Goal: Transaction & Acquisition: Purchase product/service

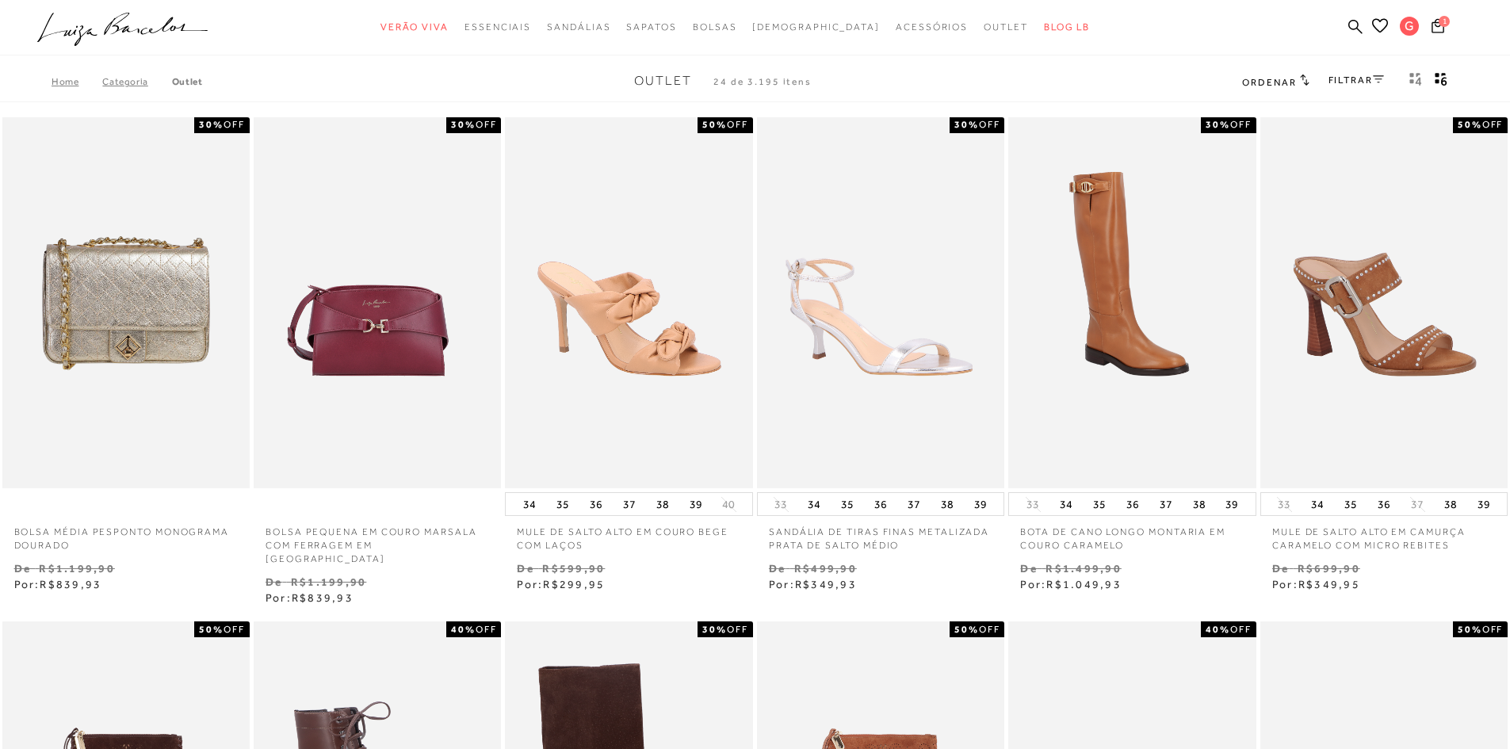
click at [386, 348] on img at bounding box center [378, 303] width 246 height 372
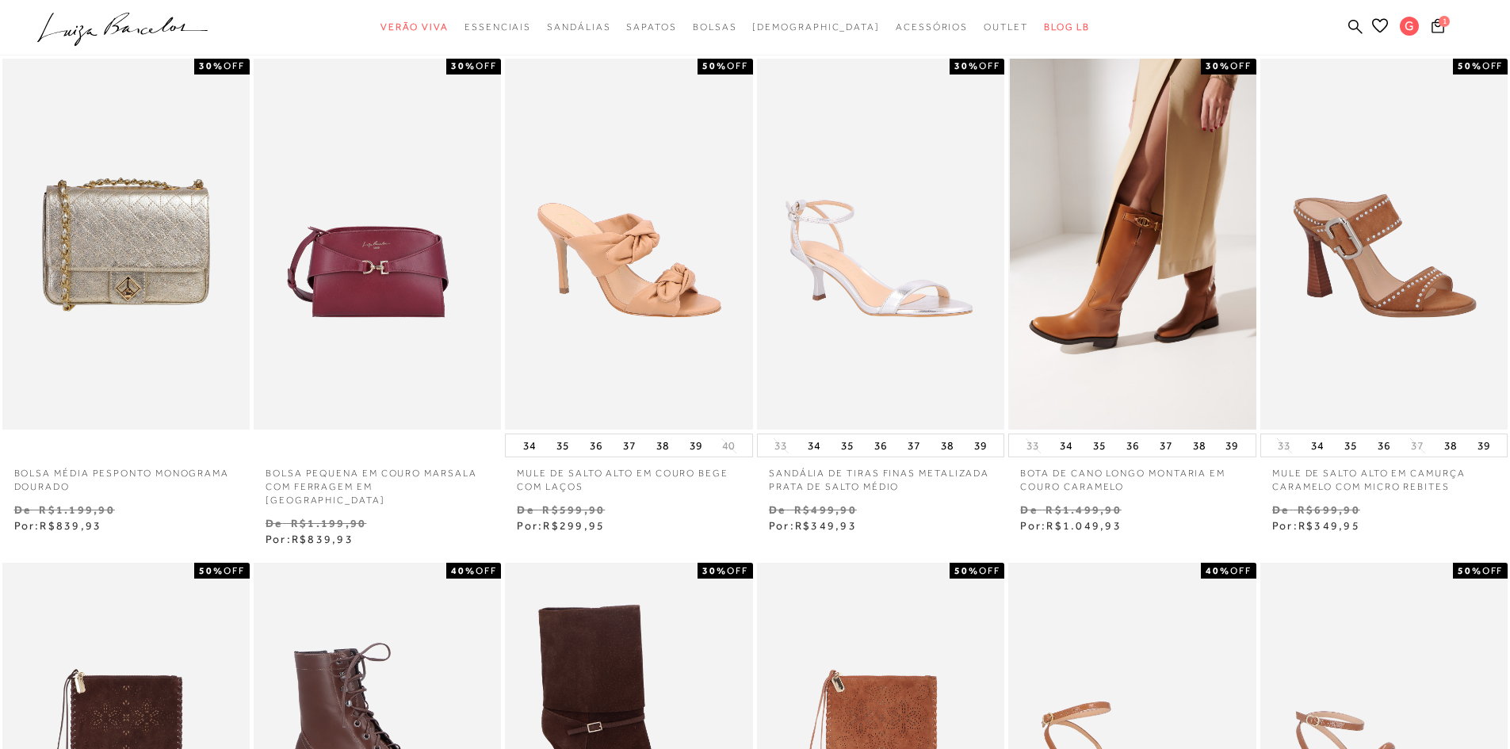
scroll to position [71, 0]
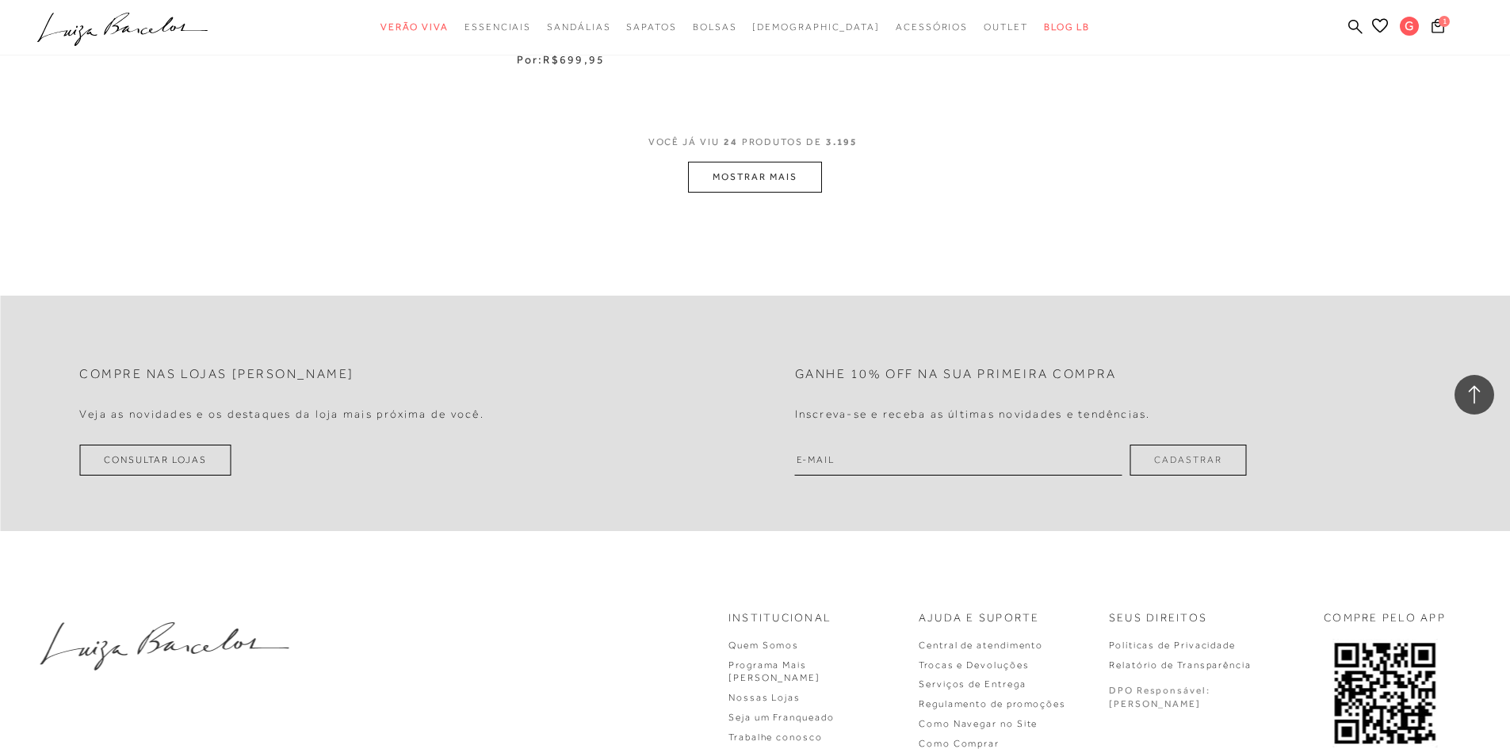
click at [785, 162] on button "MOSTRAR MAIS" at bounding box center [754, 177] width 133 height 31
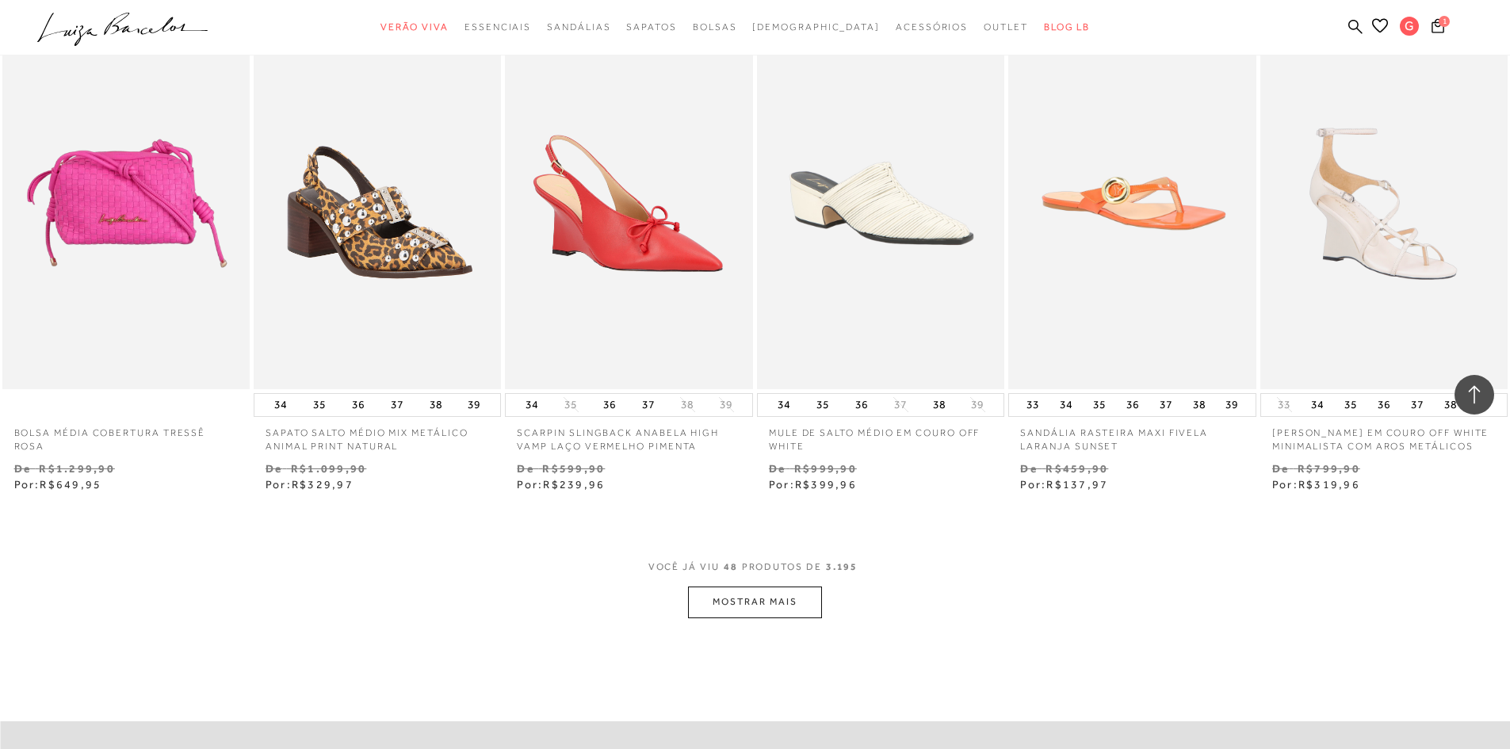
scroll to position [3559, 0]
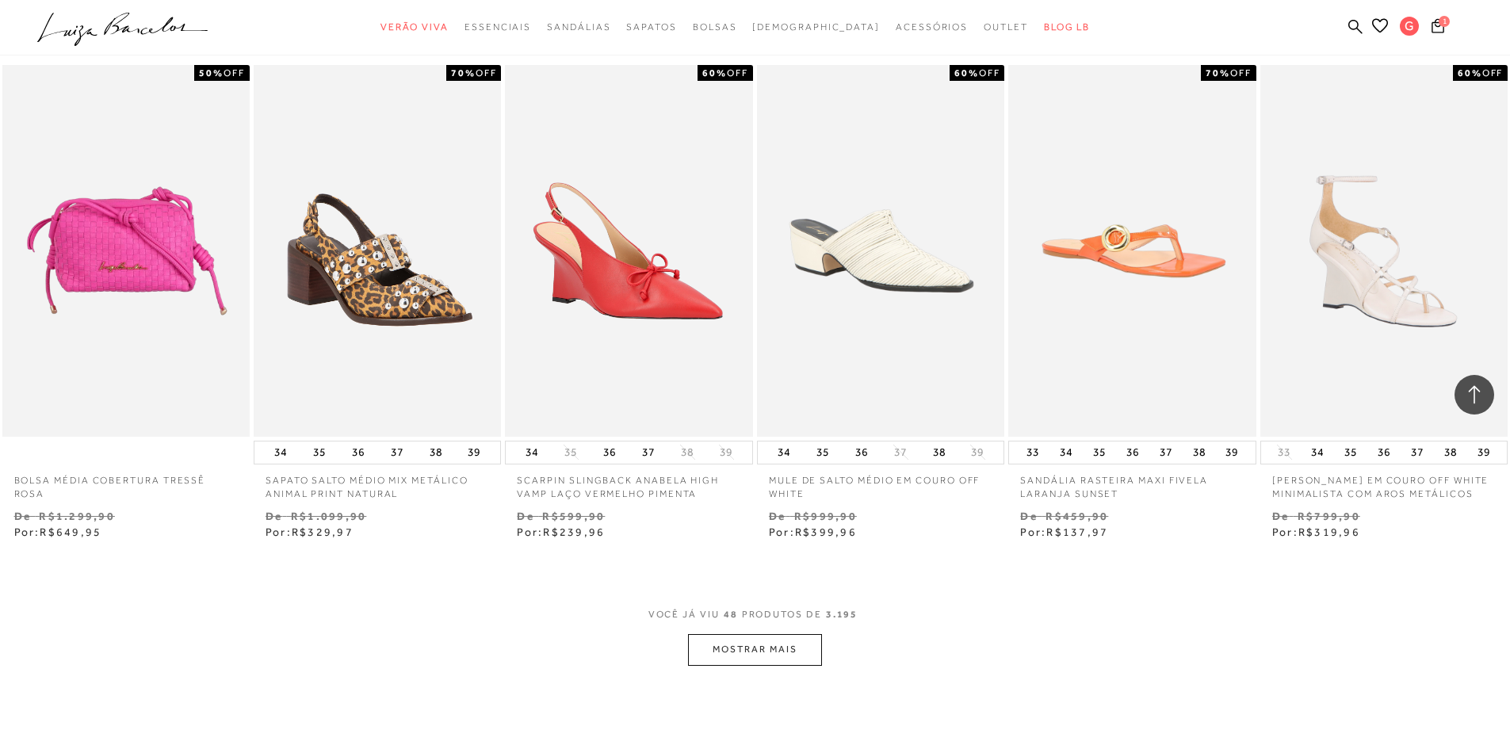
click at [767, 633] on span "VOCÊ JÁ VIU 48 PRODUTOS DE 3.195" at bounding box center [755, 620] width 214 height 29
click at [744, 652] on button "MOSTRAR MAIS" at bounding box center [754, 649] width 133 height 31
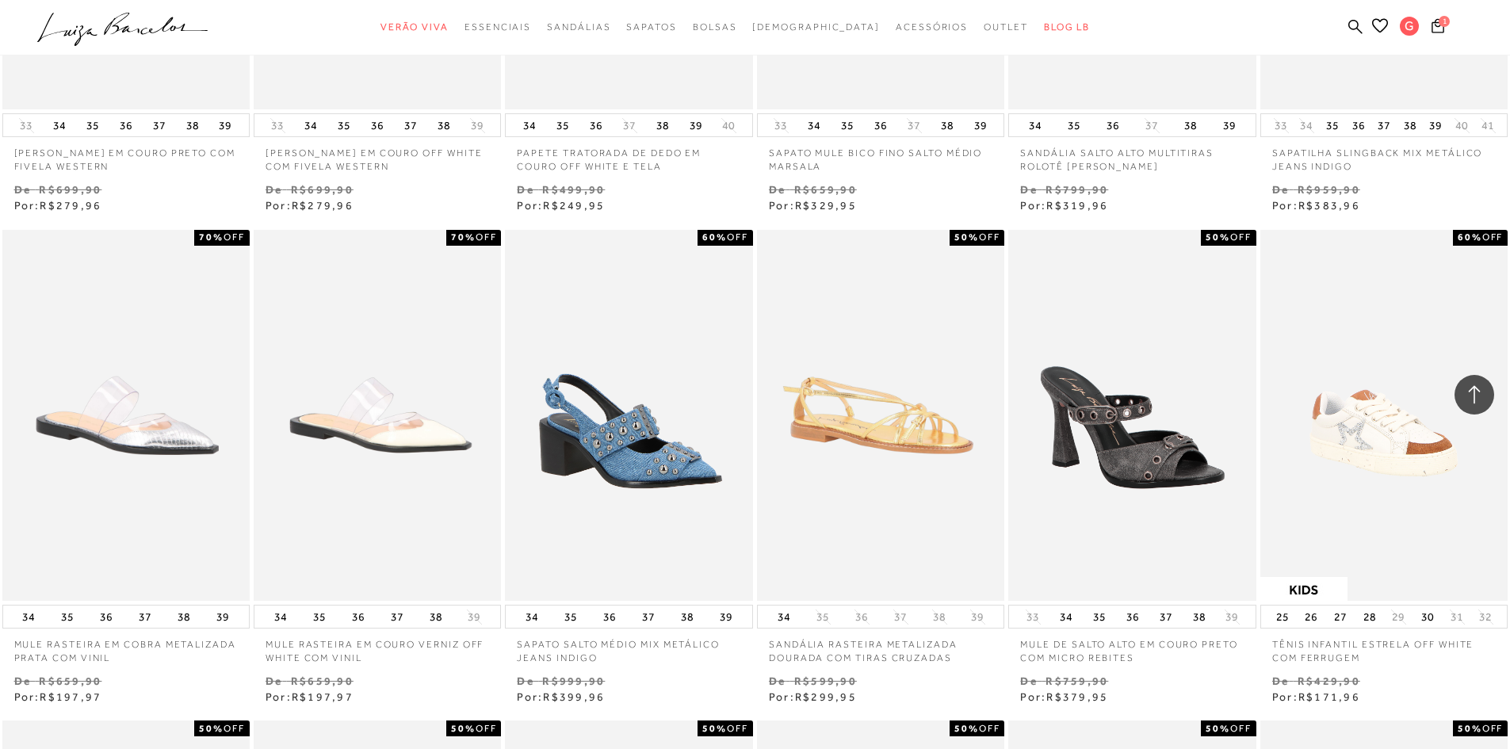
scroll to position [0, 0]
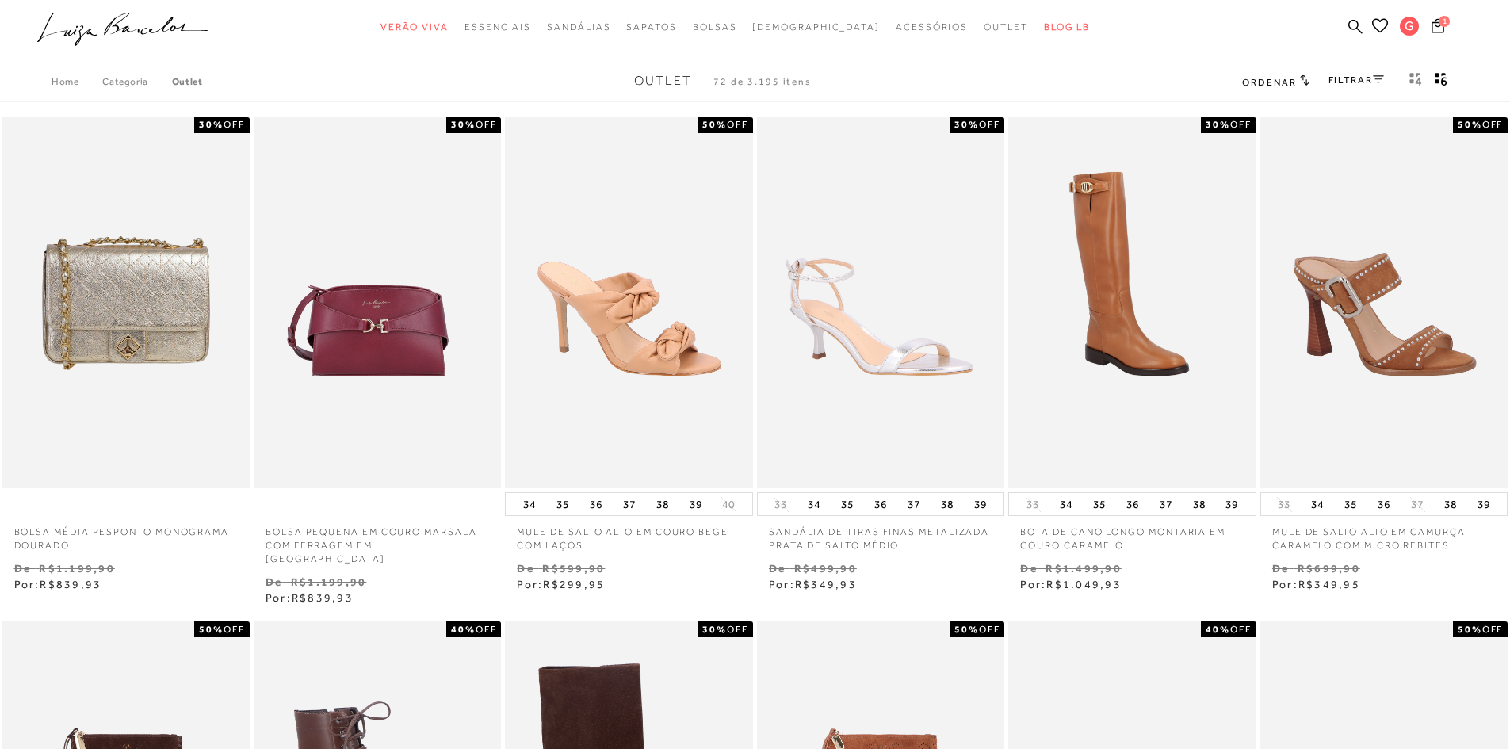
click at [1348, 77] on link "FILTRAR" at bounding box center [1356, 80] width 55 height 11
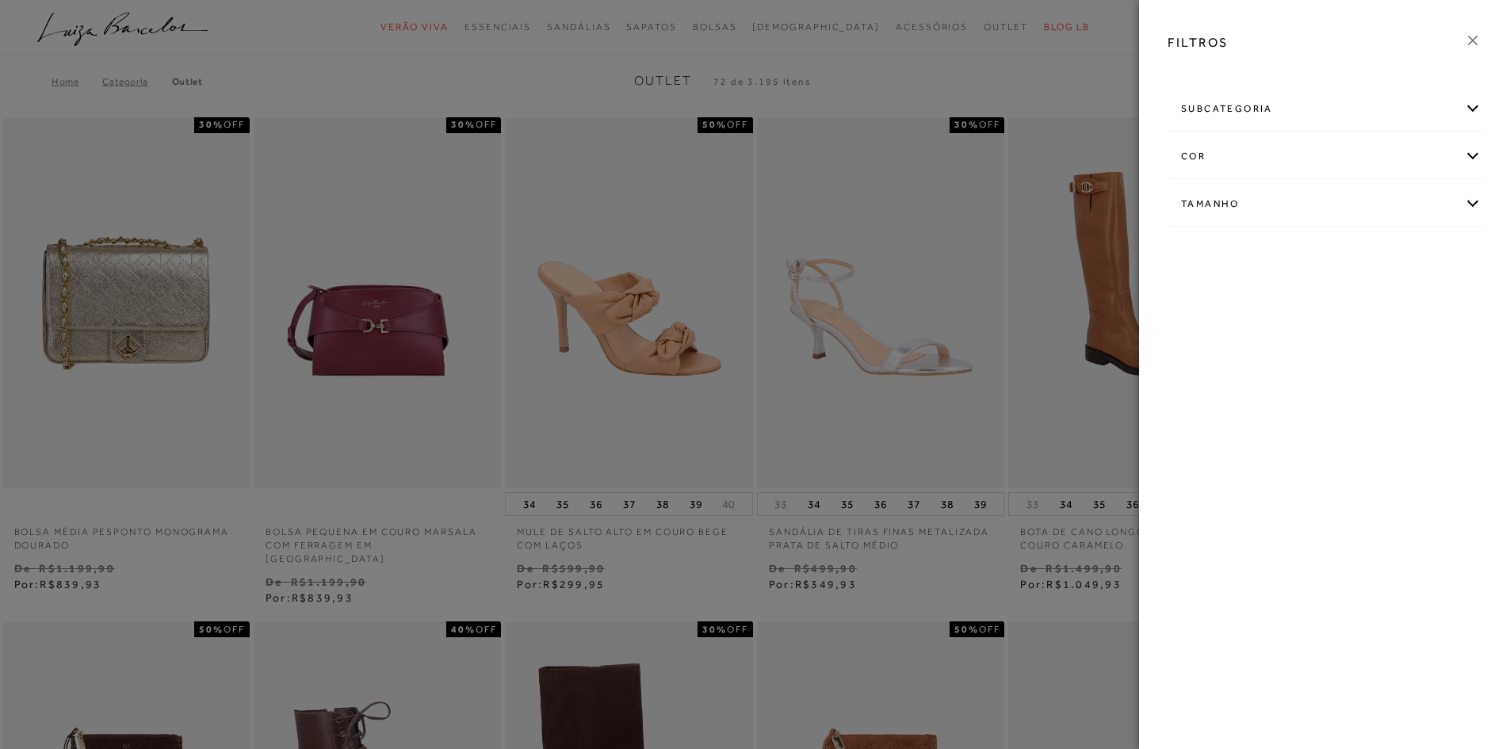
click at [1234, 120] on div "subcategoria" at bounding box center [1324, 109] width 312 height 42
click at [1185, 144] on link "Bolsas" at bounding box center [1195, 151] width 29 height 17
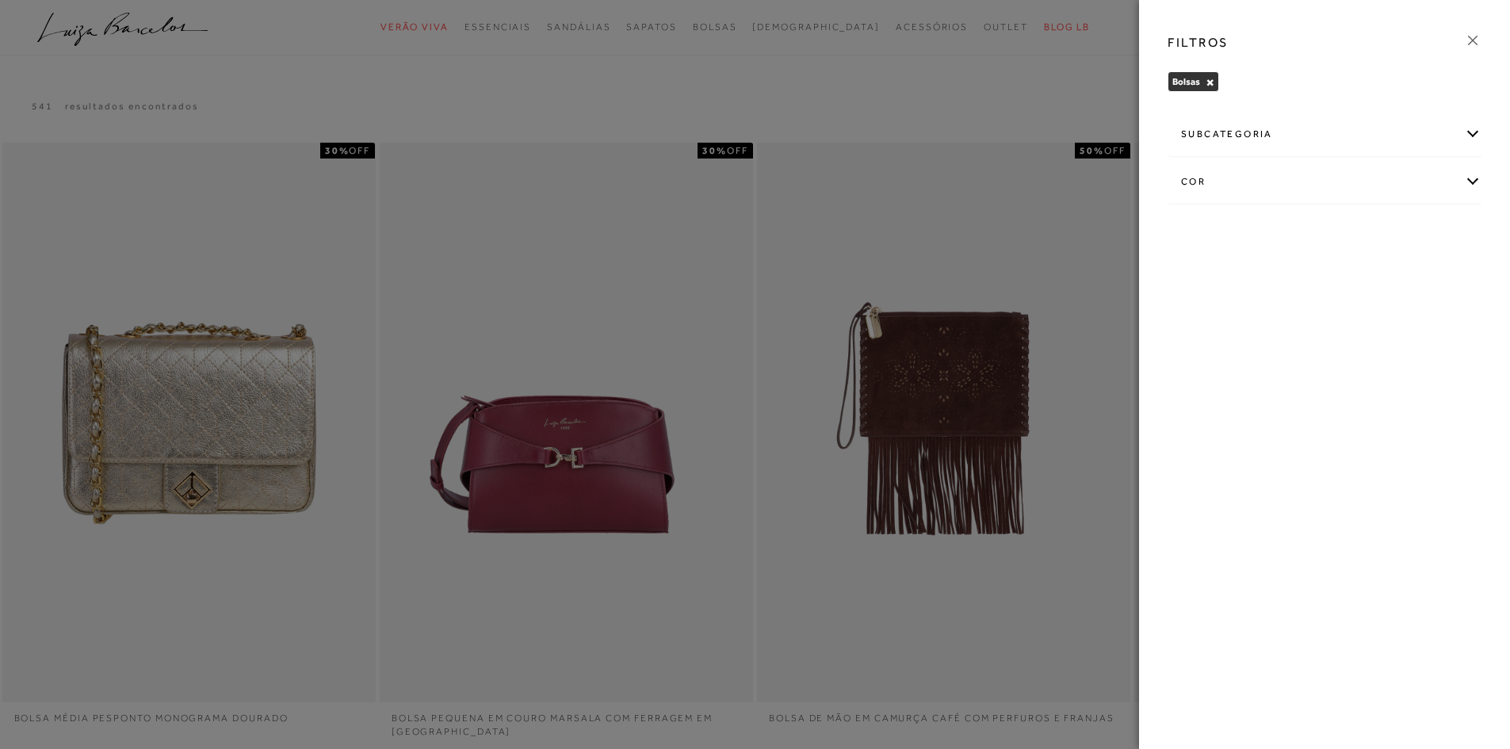
click at [1077, 75] on div at bounding box center [755, 374] width 1510 height 749
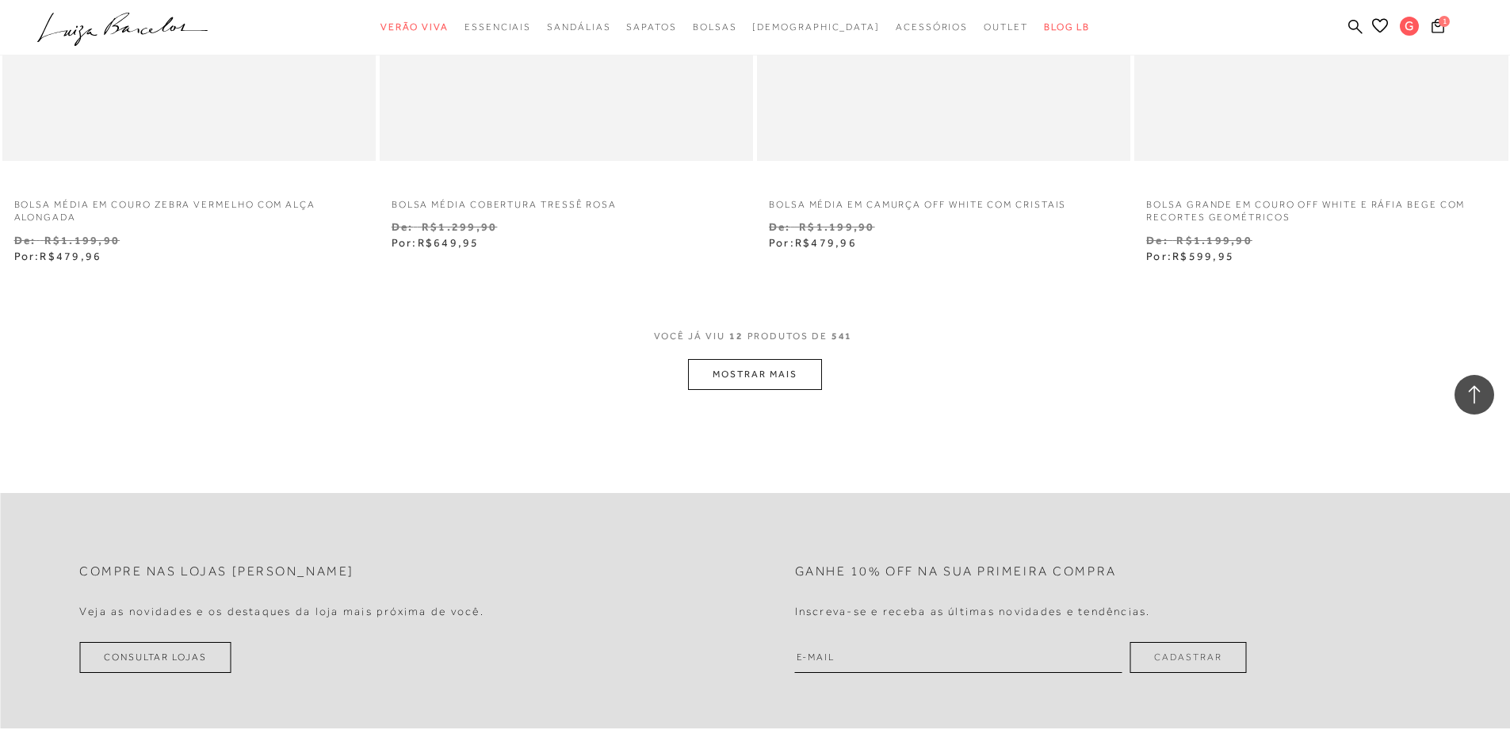
click at [755, 373] on button "MOSTRAR MAIS" at bounding box center [754, 374] width 133 height 31
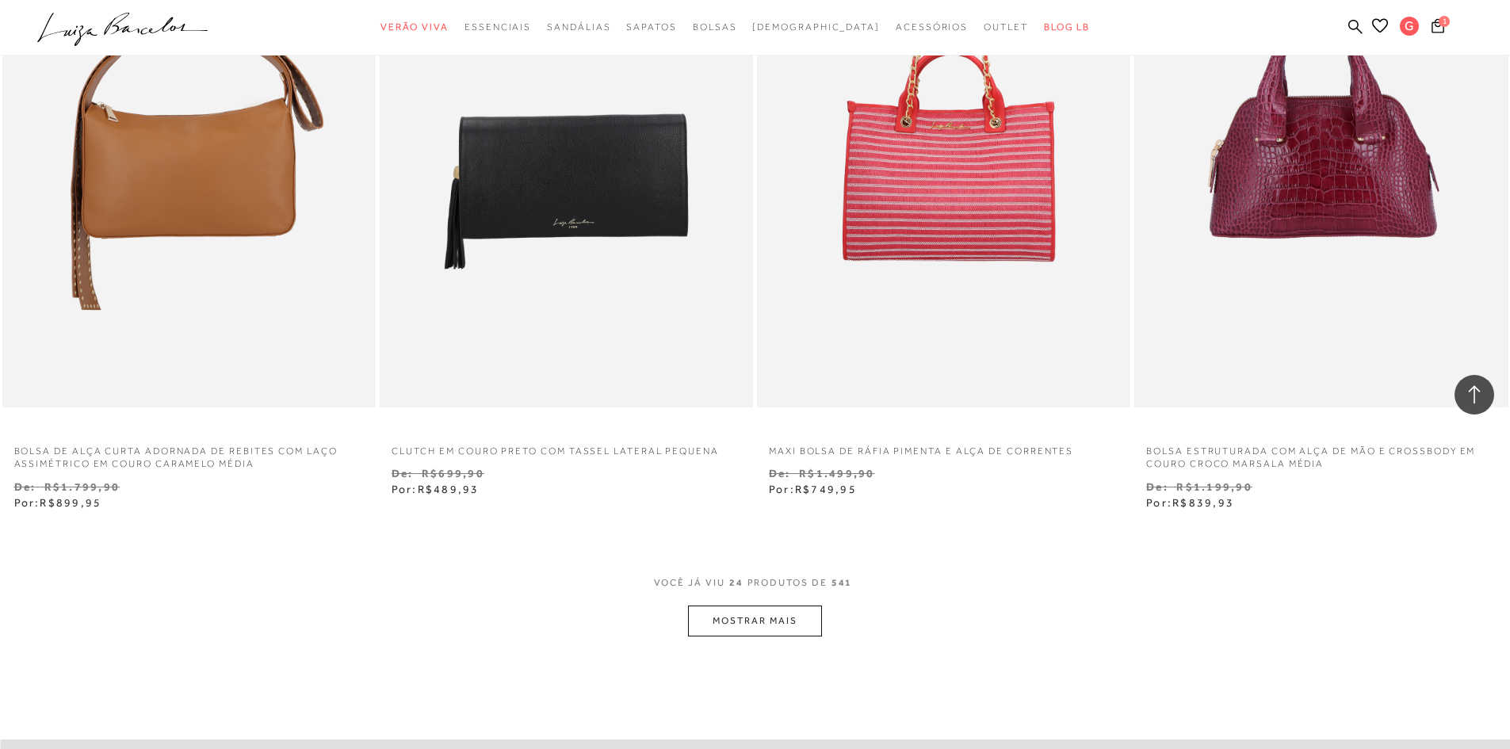
scroll to position [3726, 0]
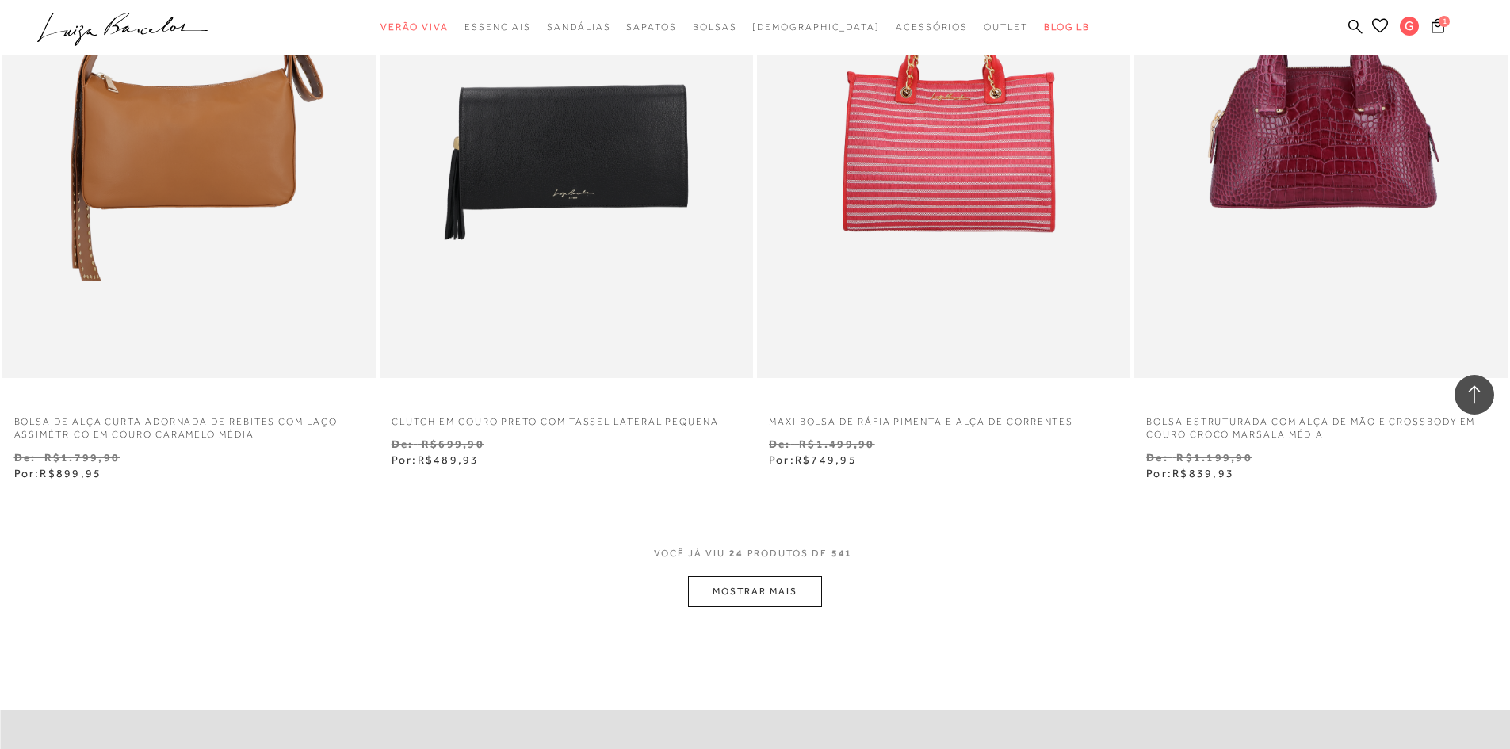
click at [774, 587] on button "MOSTRAR MAIS" at bounding box center [754, 591] width 133 height 31
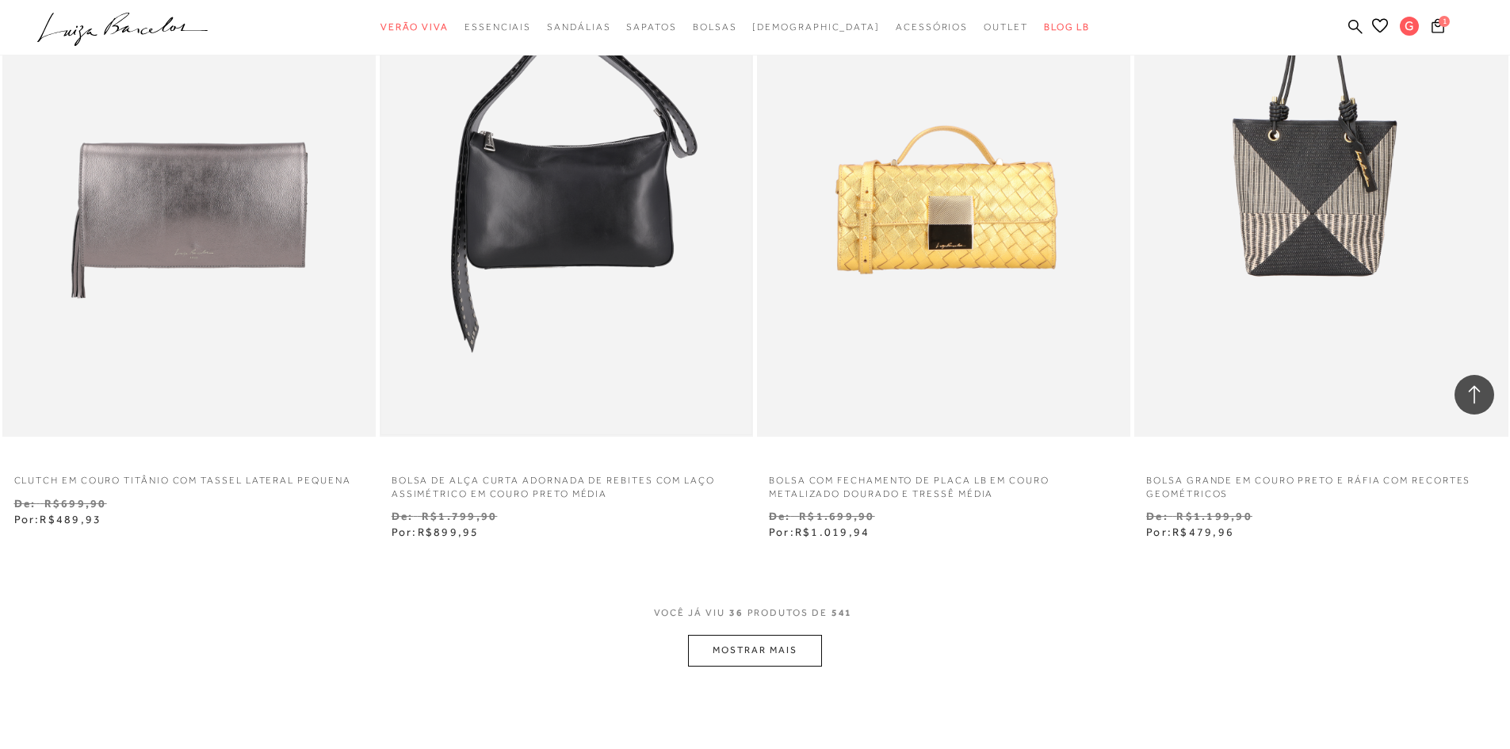
scroll to position [6104, 0]
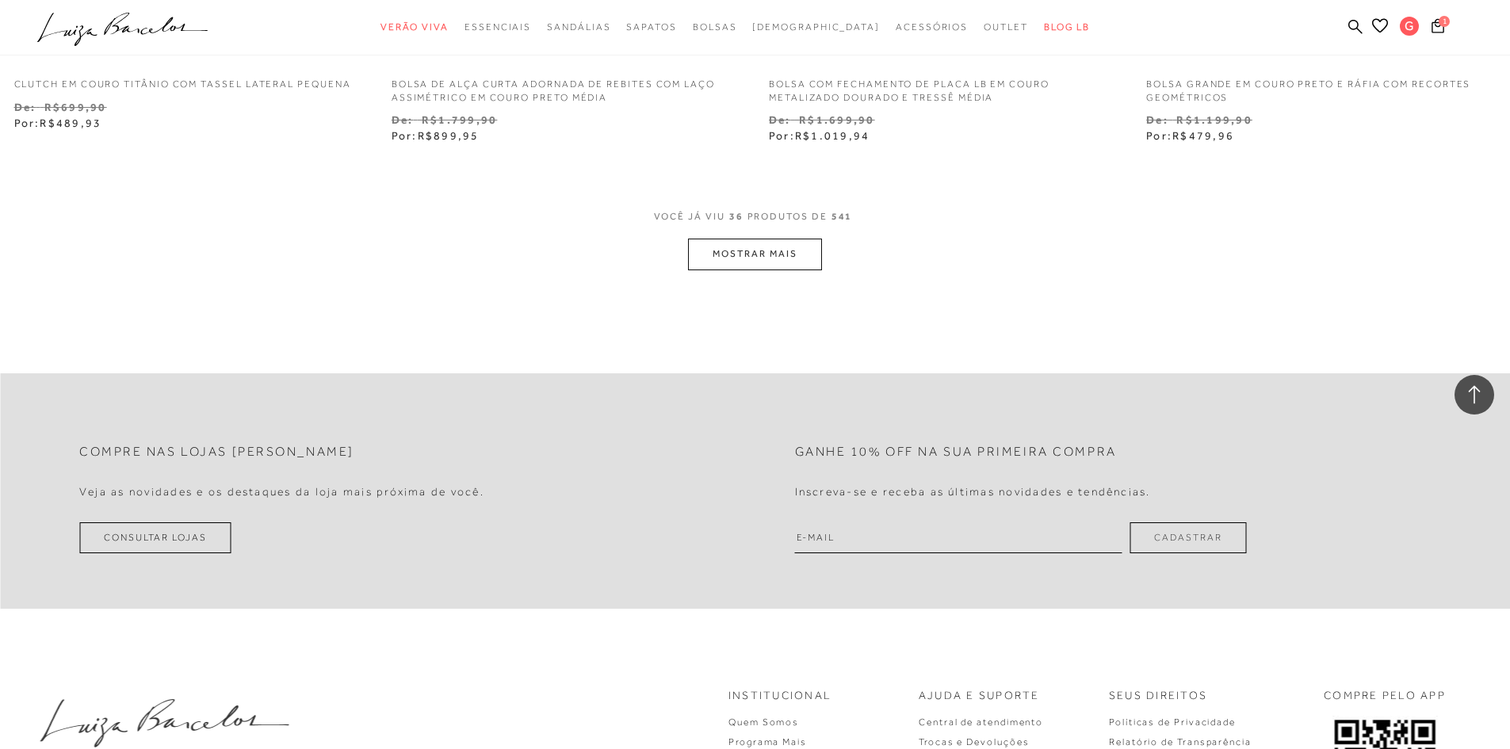
click at [785, 243] on button "MOSTRAR MAIS" at bounding box center [754, 254] width 133 height 31
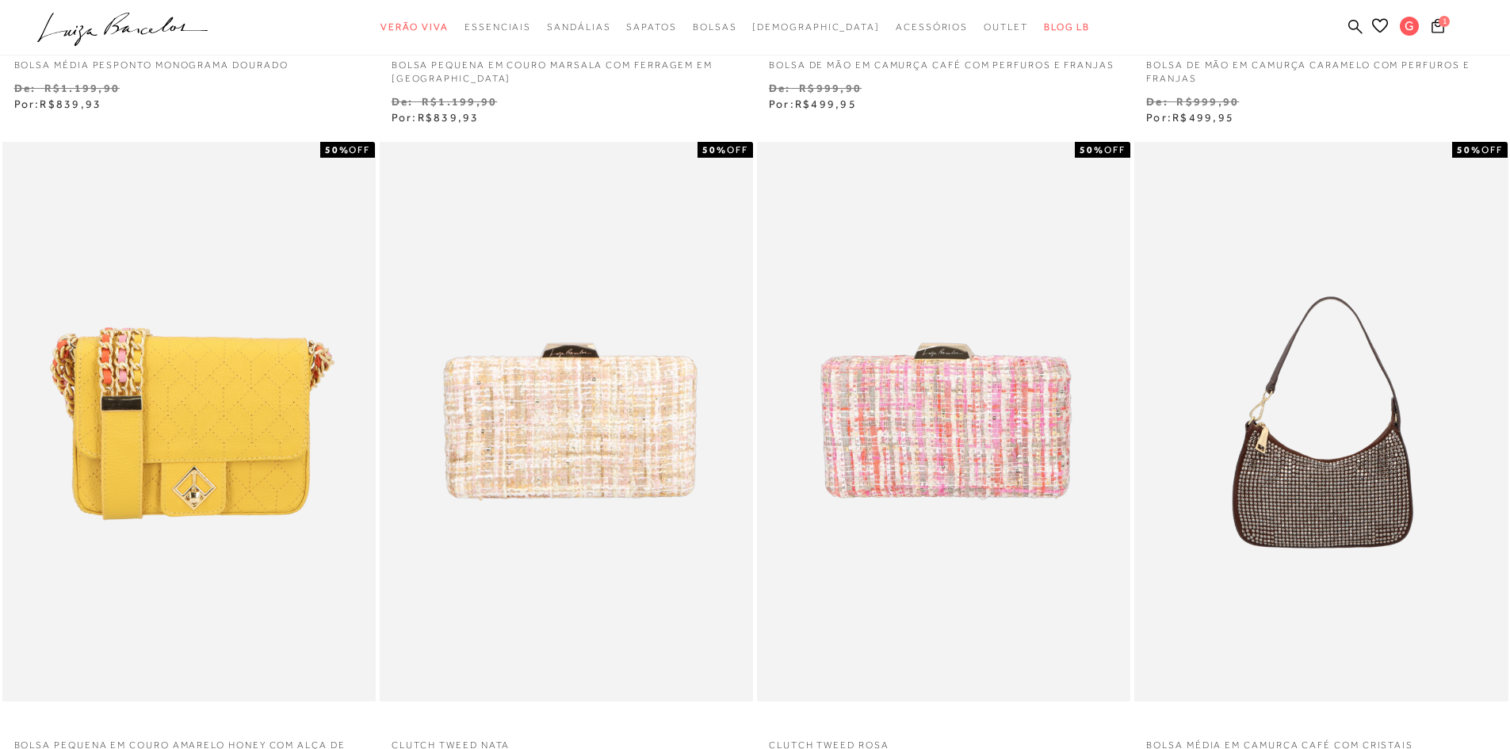
scroll to position [0, 0]
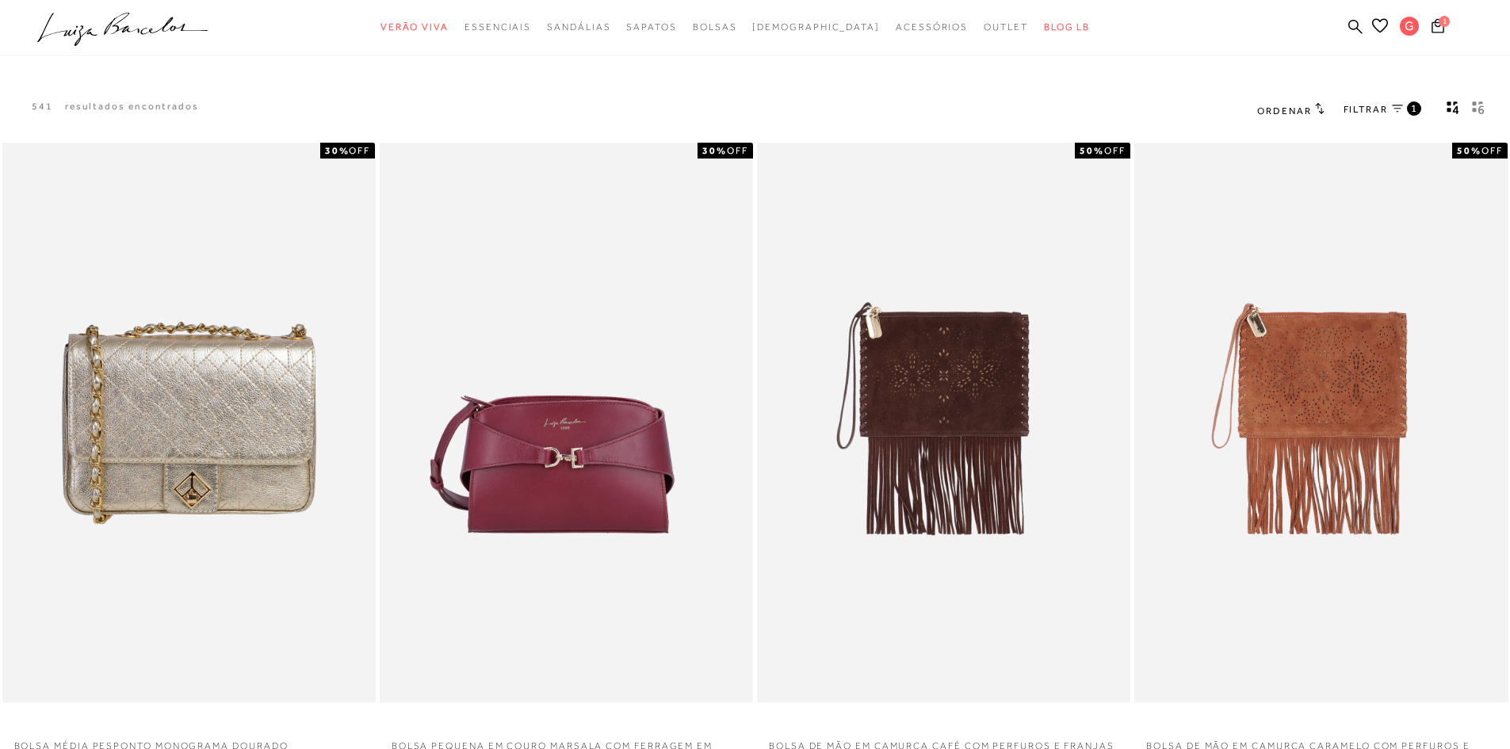
click at [1302, 102] on h2 "Ordenar" at bounding box center [1290, 110] width 67 height 16
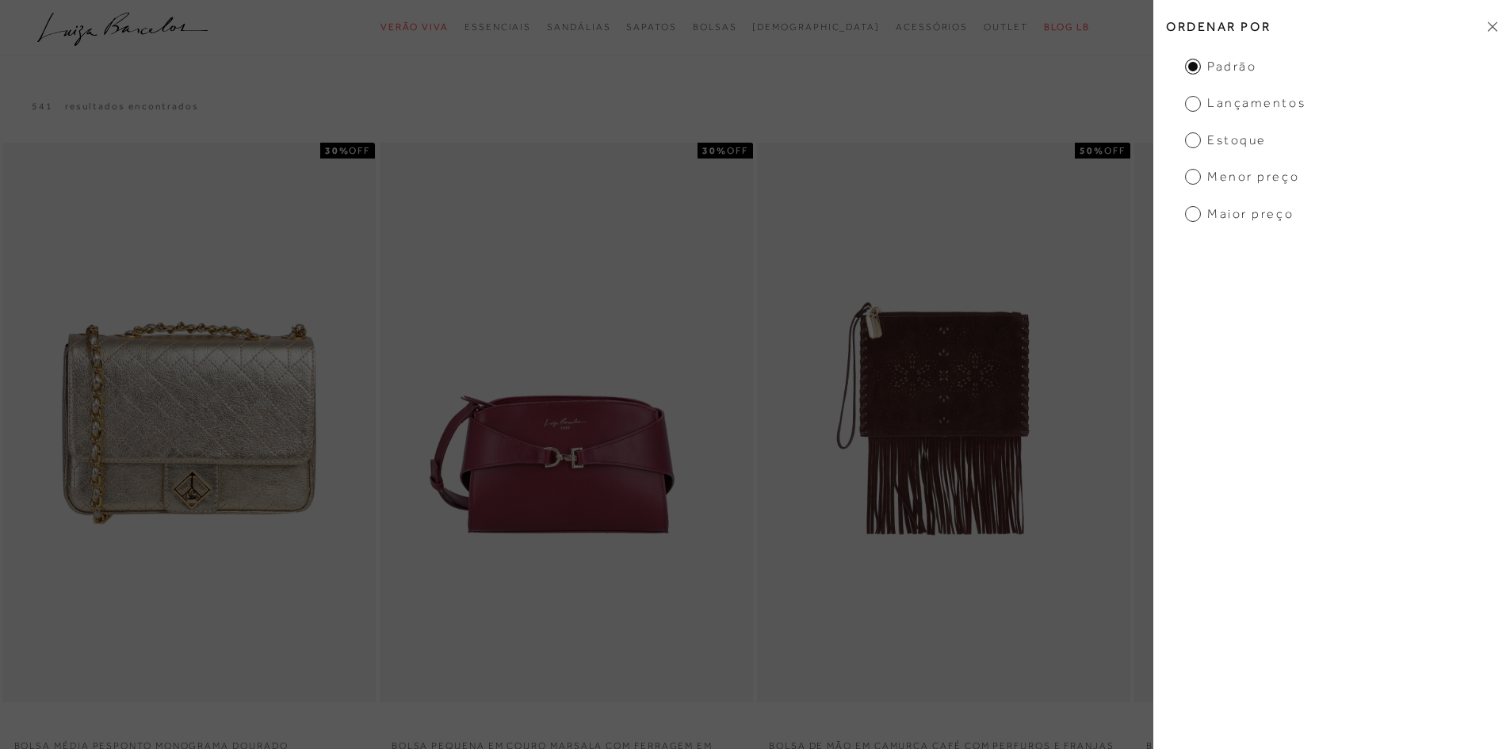
click at [1230, 97] on span "Lançamentos" at bounding box center [1245, 102] width 120 height 17
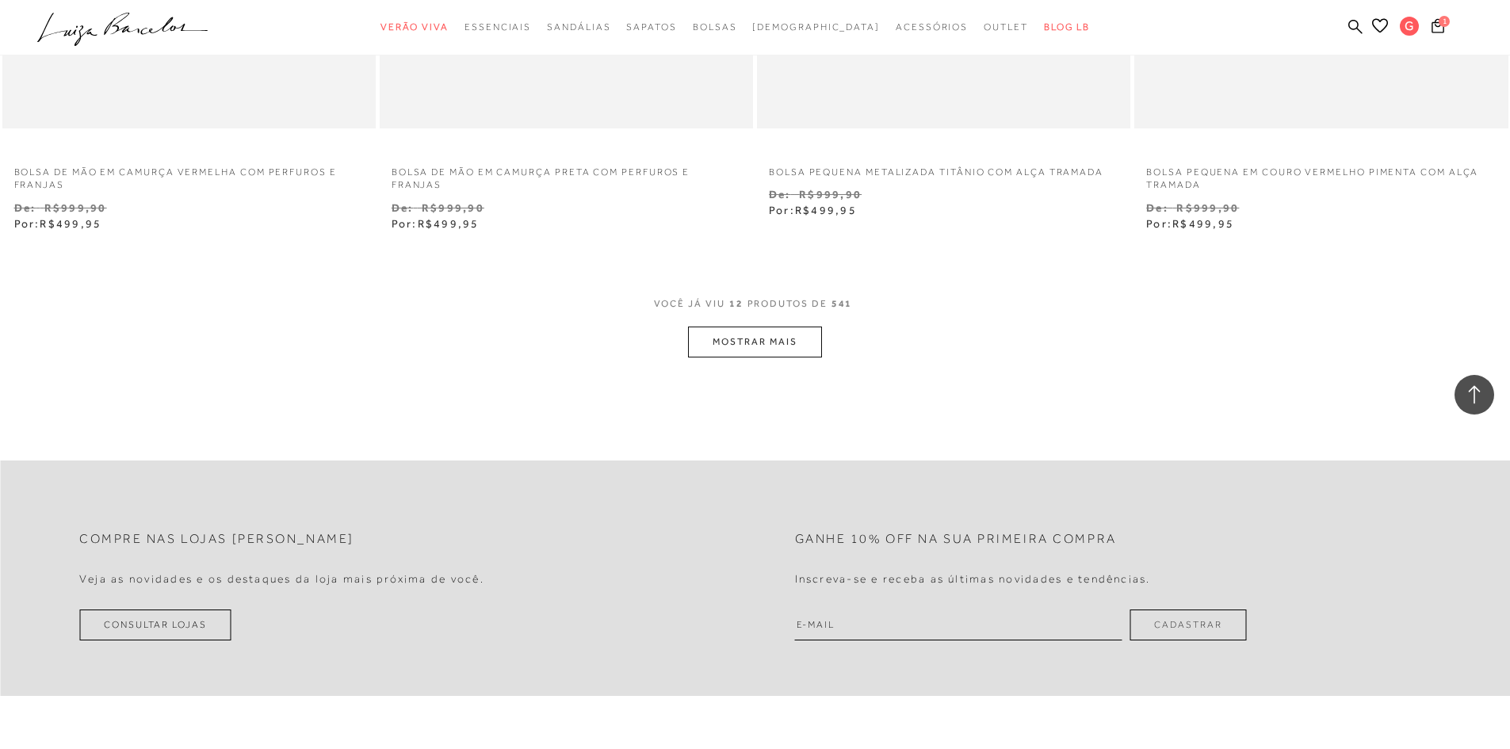
scroll to position [2061, 0]
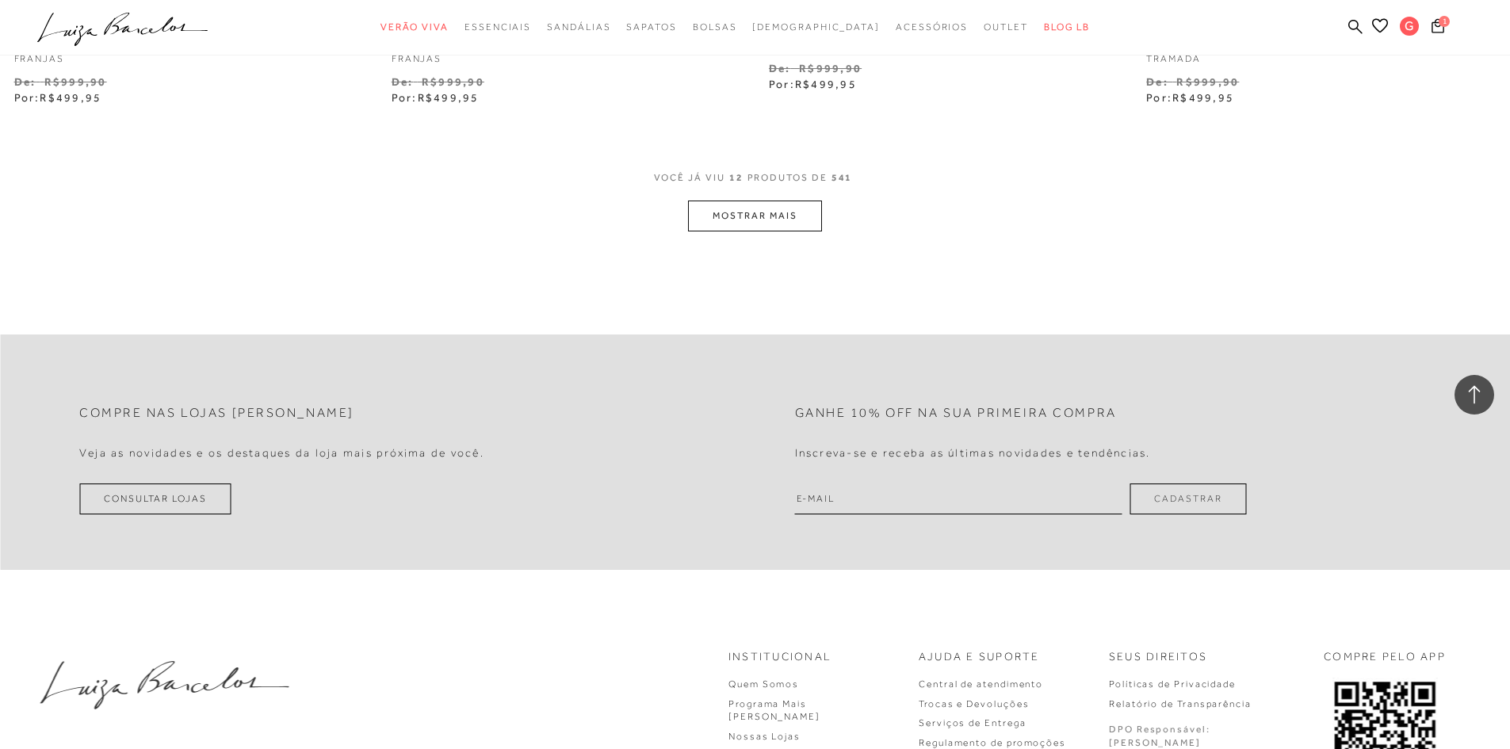
click at [774, 213] on button "MOSTRAR MAIS" at bounding box center [754, 216] width 133 height 31
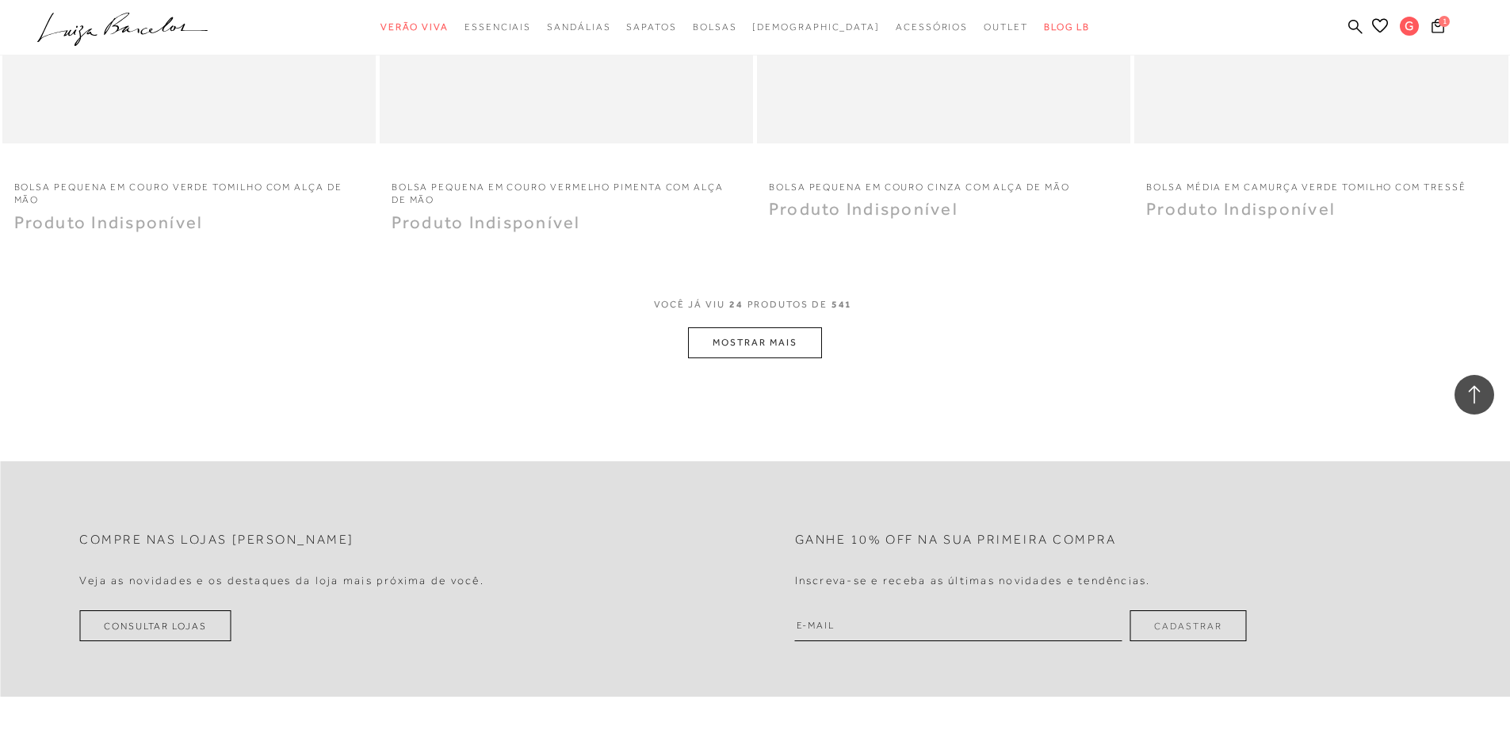
scroll to position [3833, 0]
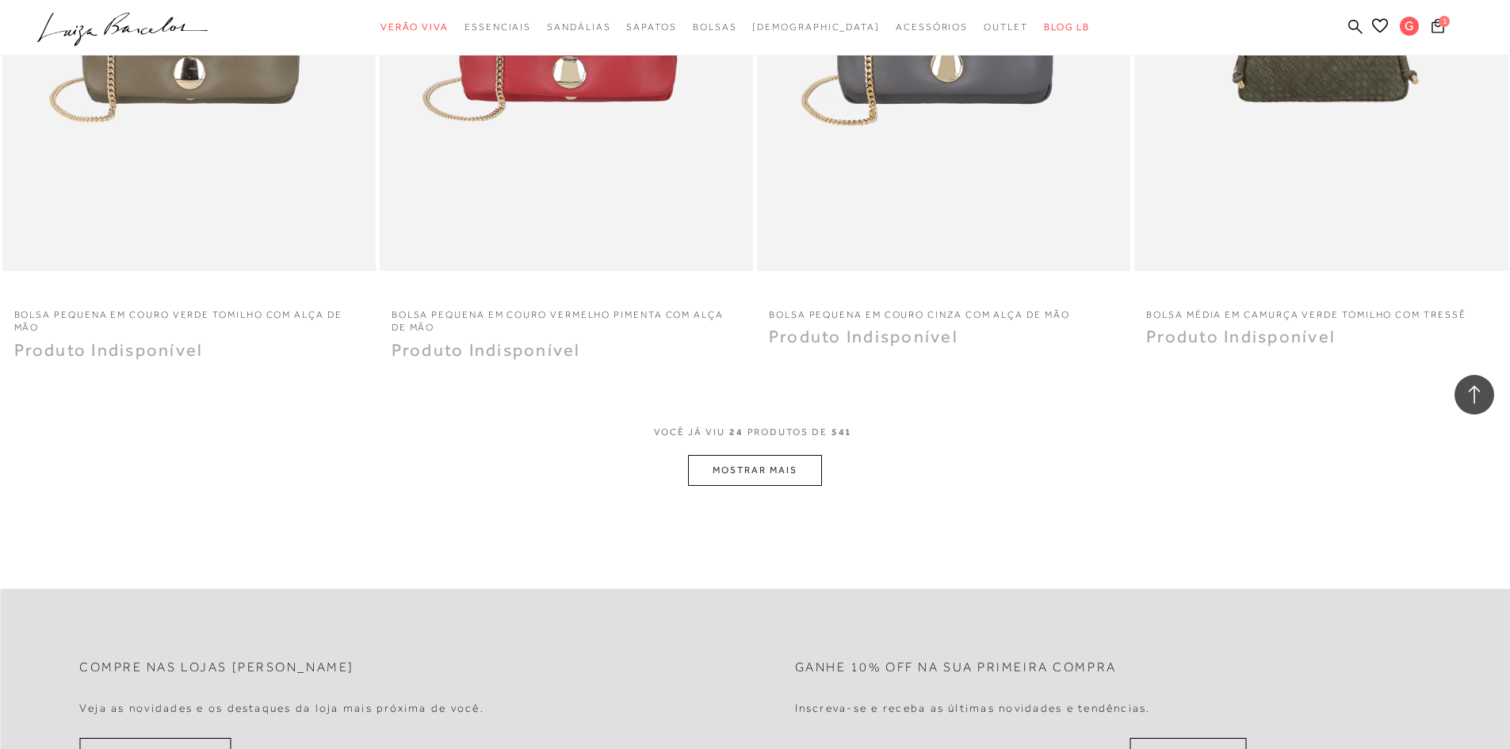
click at [756, 480] on button "MOSTRAR MAIS" at bounding box center [754, 470] width 133 height 31
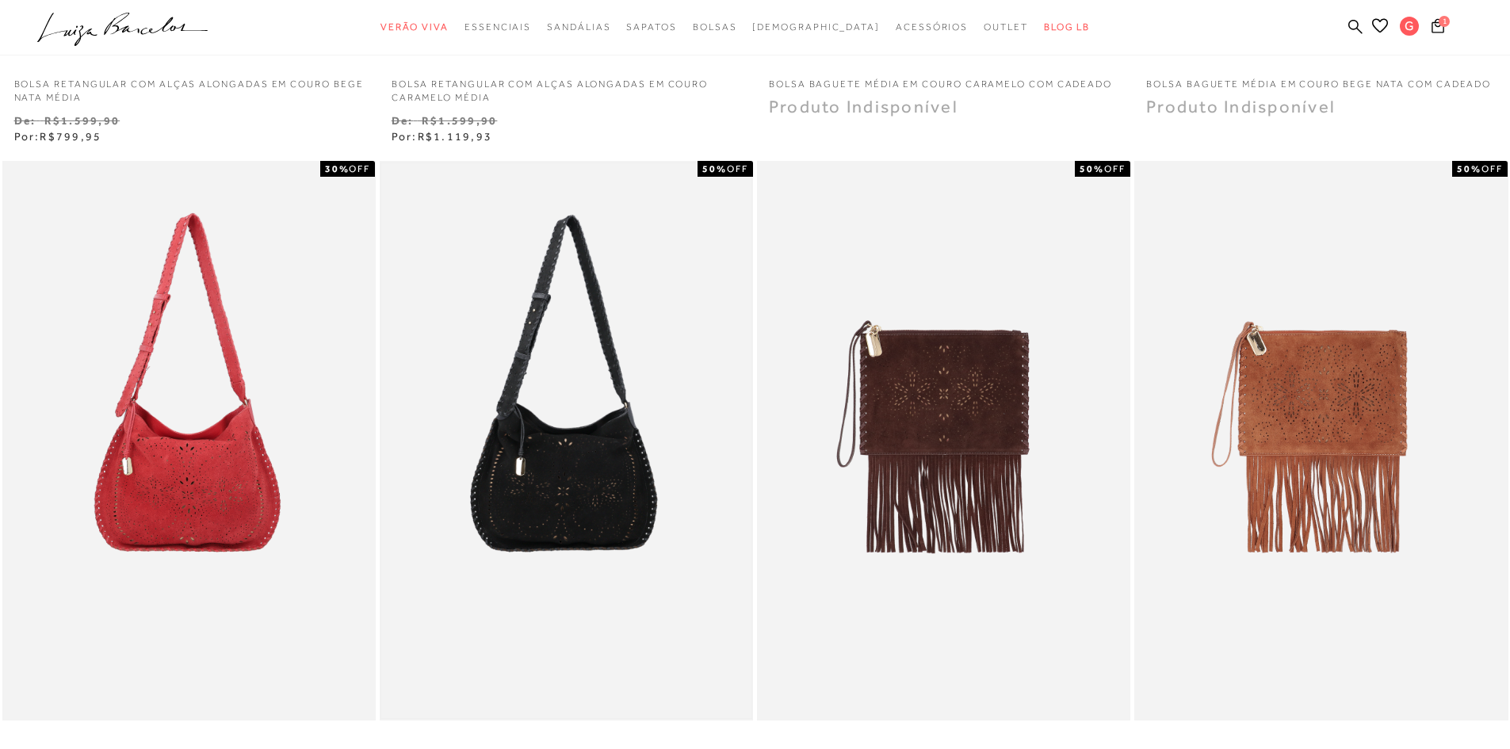
click at [610, 511] on img at bounding box center [566, 441] width 370 height 556
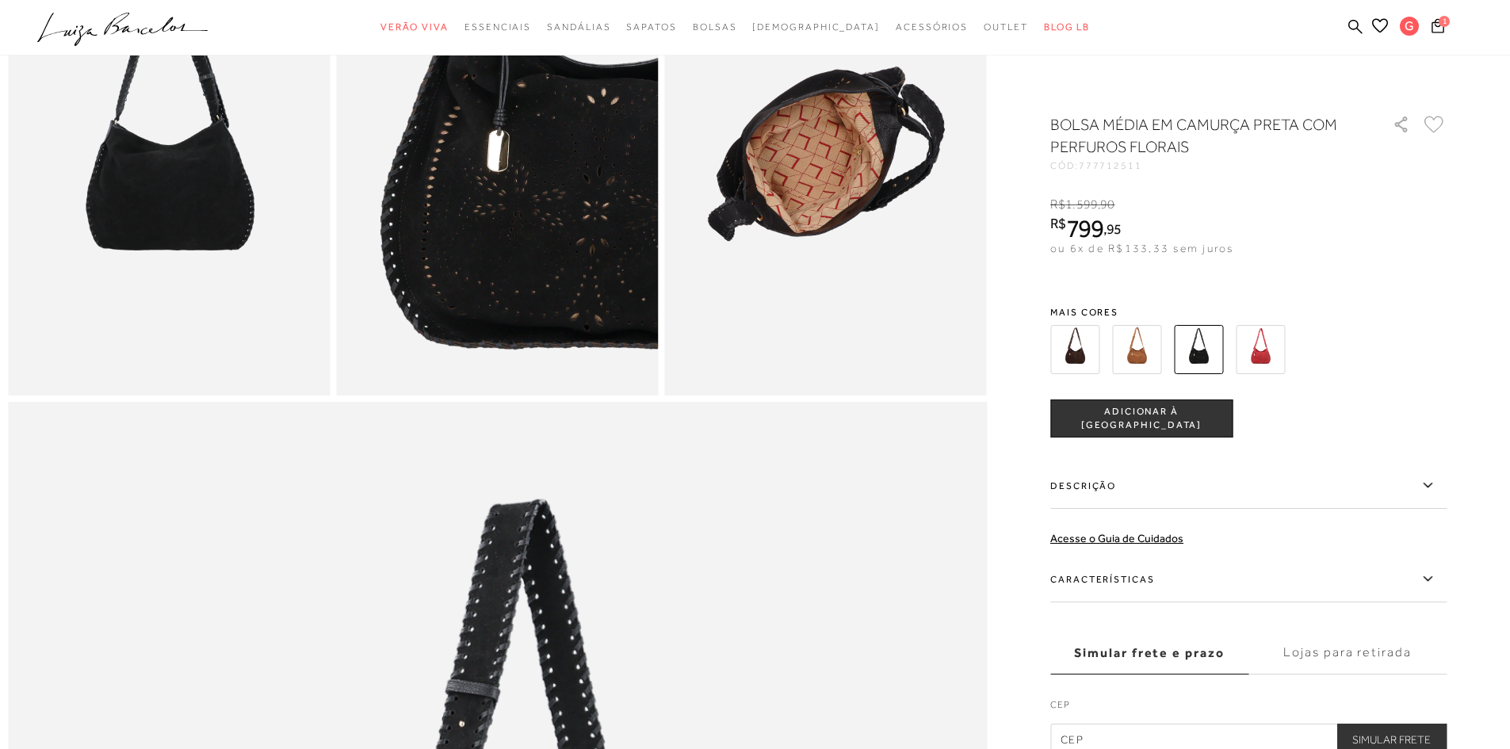
scroll to position [963, 0]
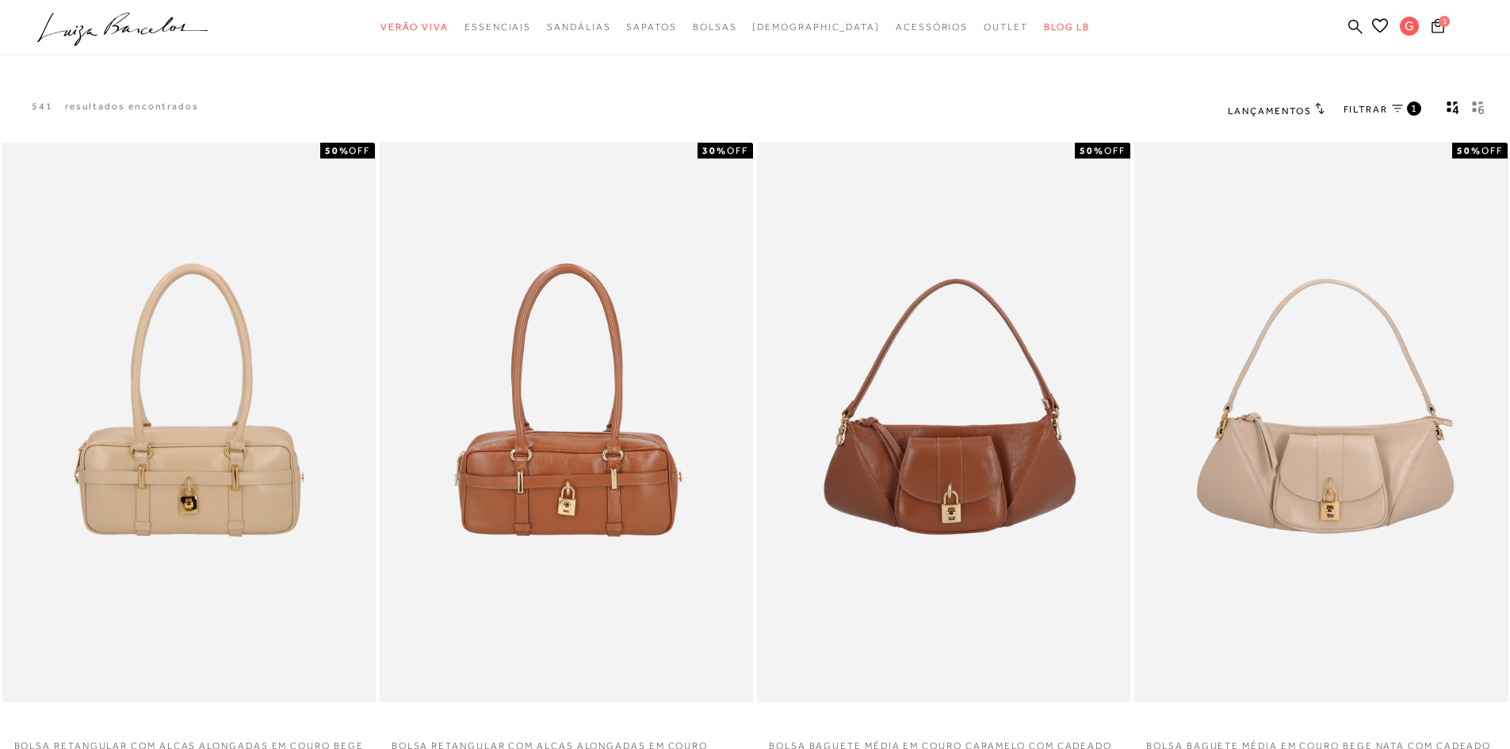
click at [227, 485] on img at bounding box center [189, 423] width 370 height 556
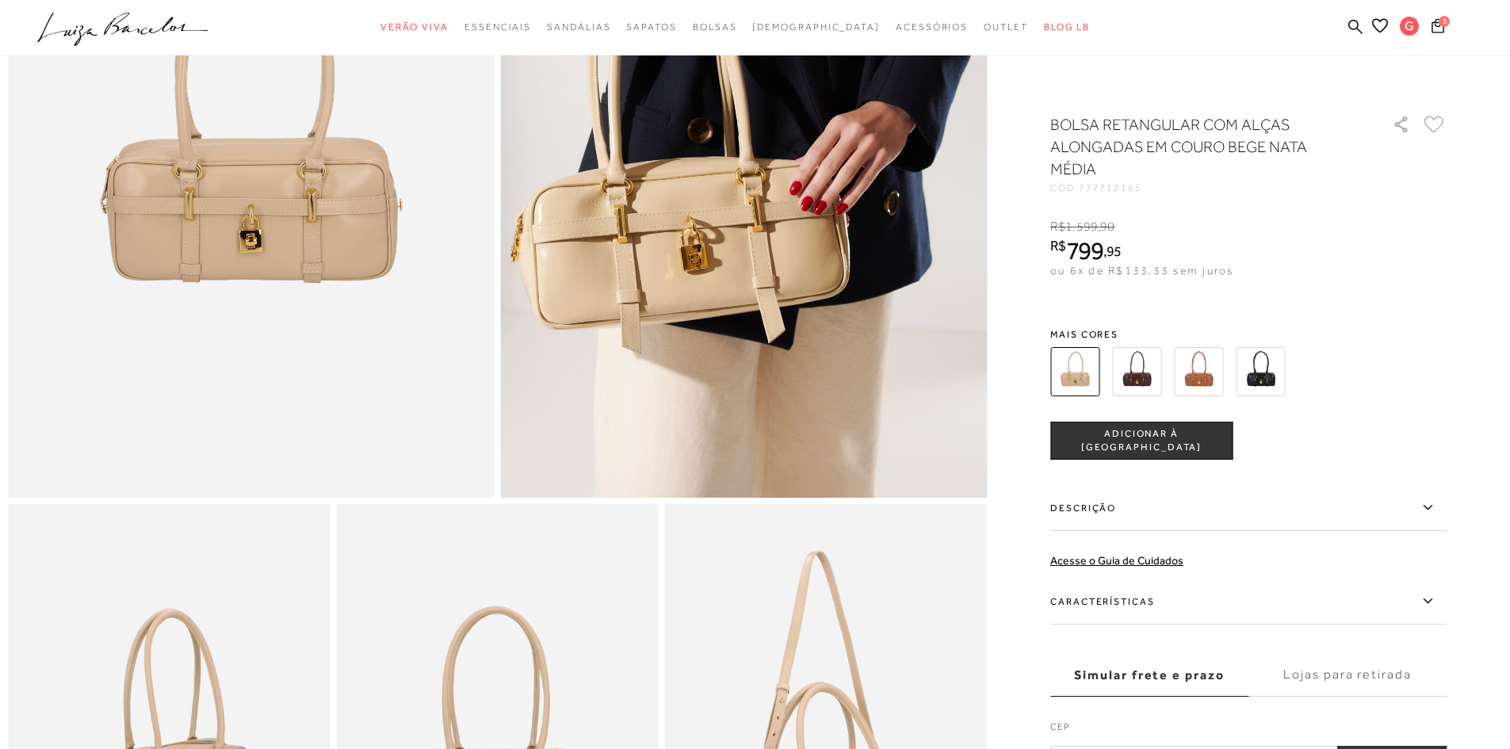
scroll to position [315, 0]
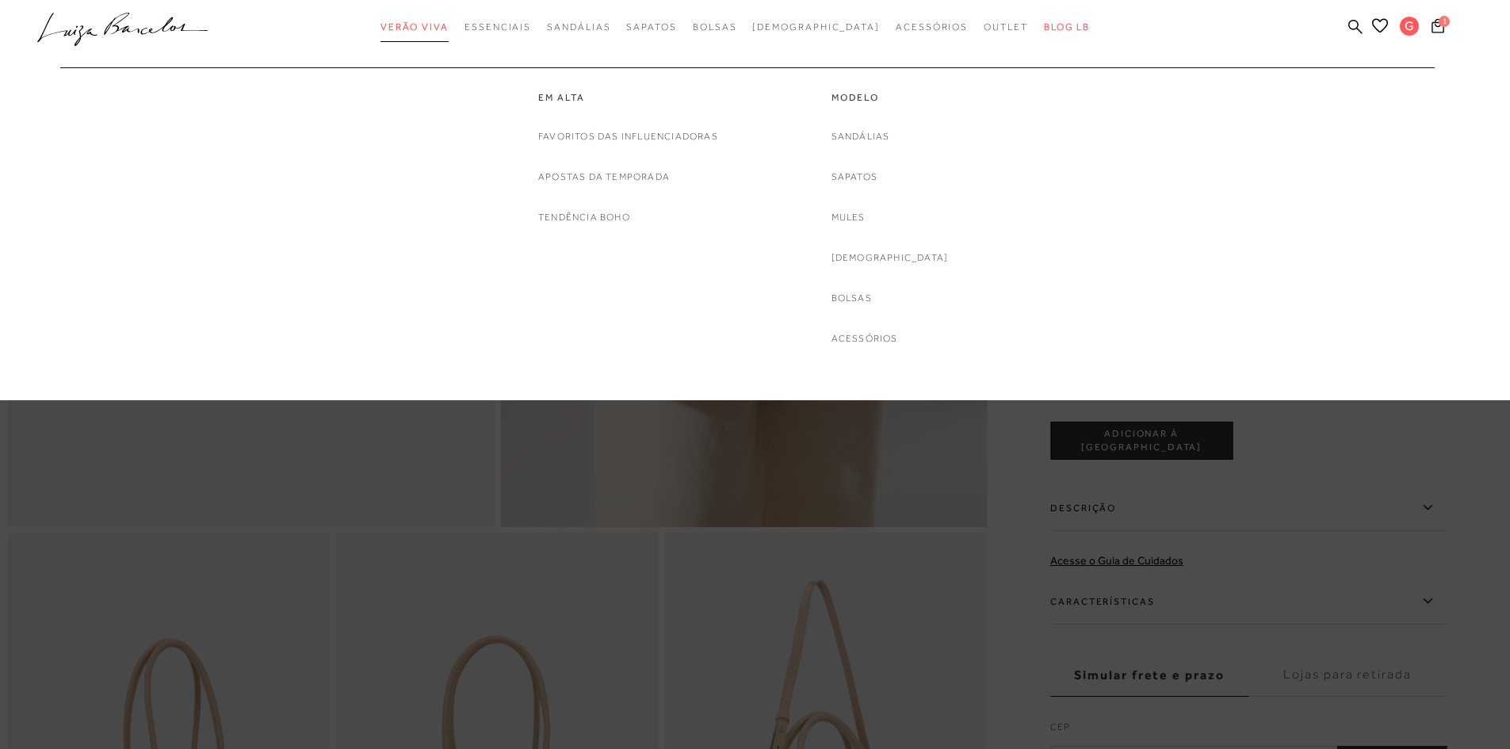
click at [449, 23] on span "Verão Viva" at bounding box center [415, 26] width 68 height 11
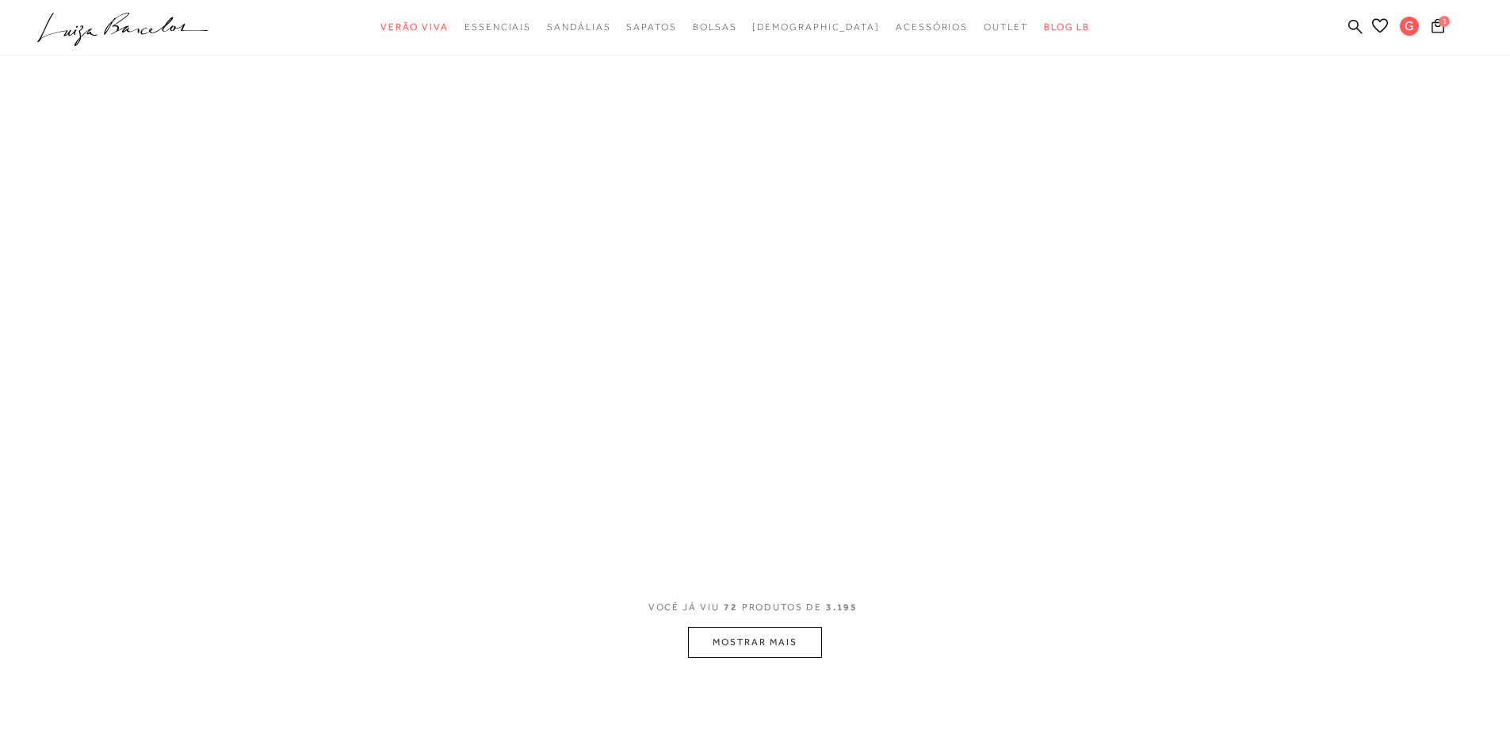
scroll to position [22, 0]
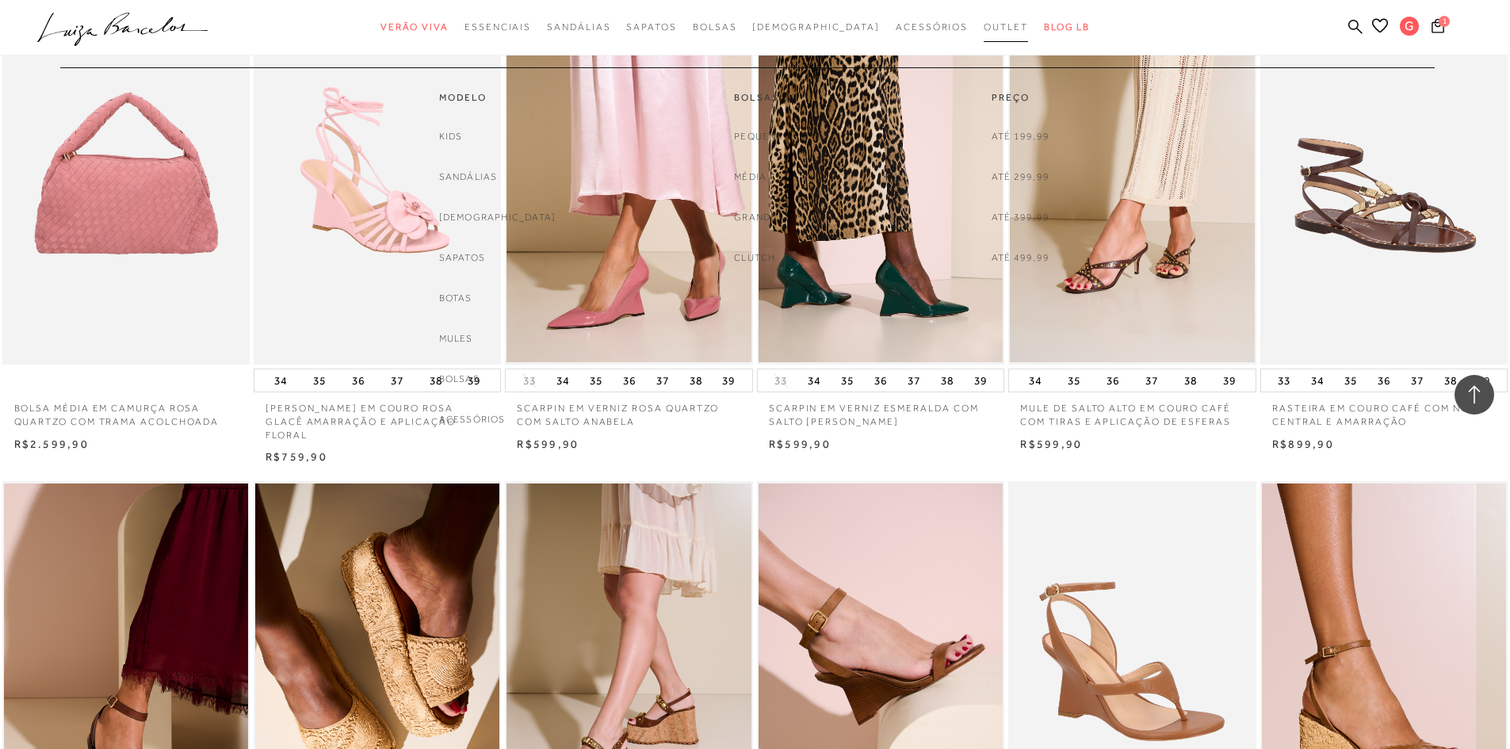
scroll to position [1070, 0]
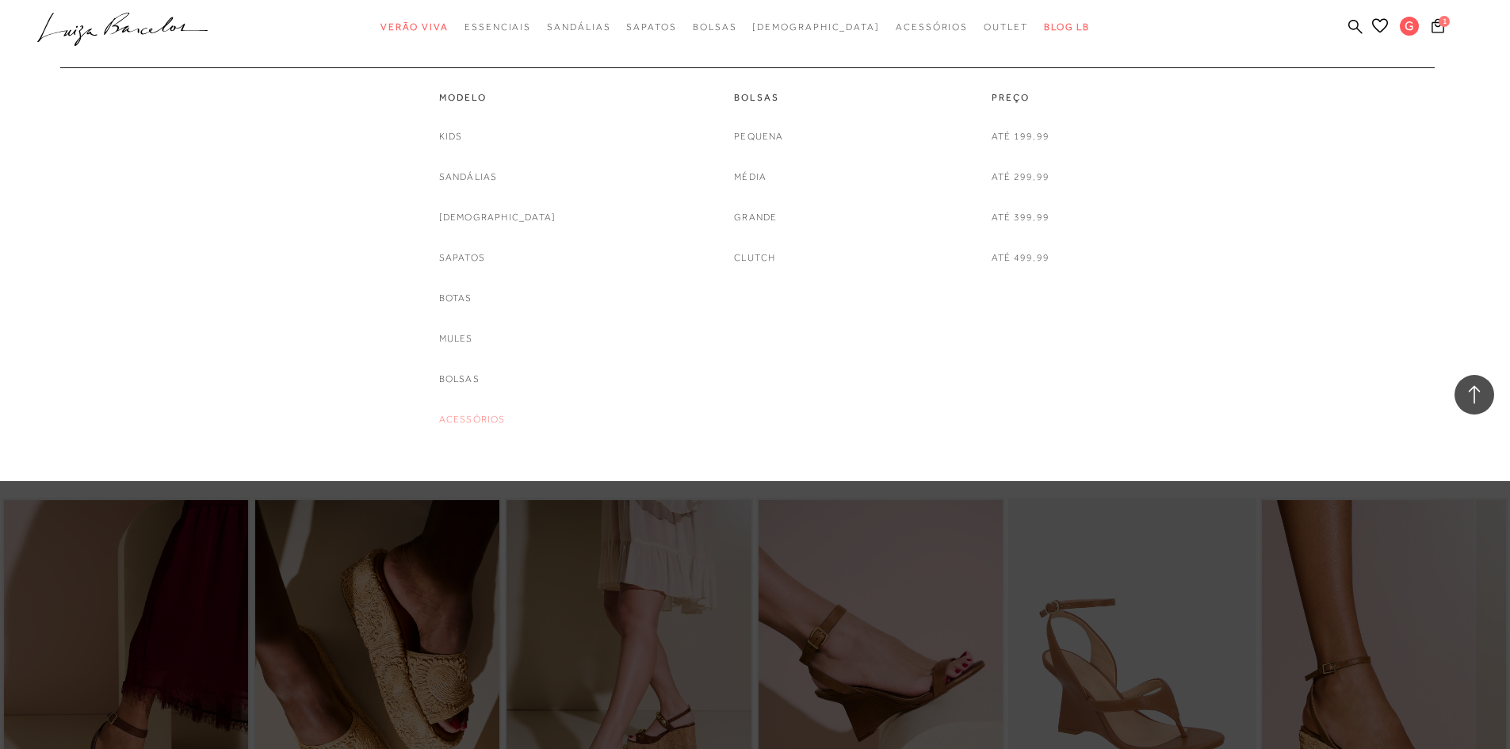
click at [499, 417] on link "Acessórios" at bounding box center [472, 419] width 67 height 17
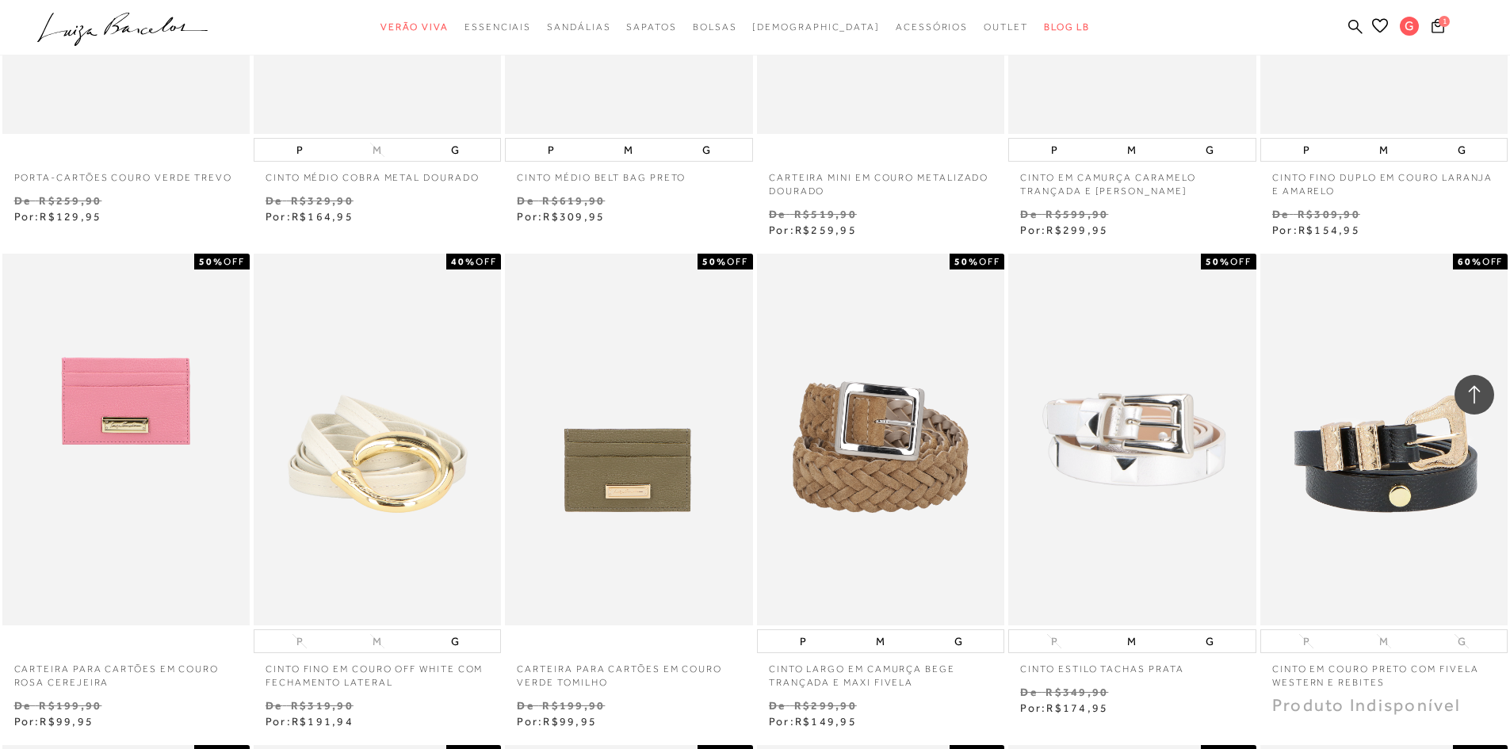
scroll to position [872, 0]
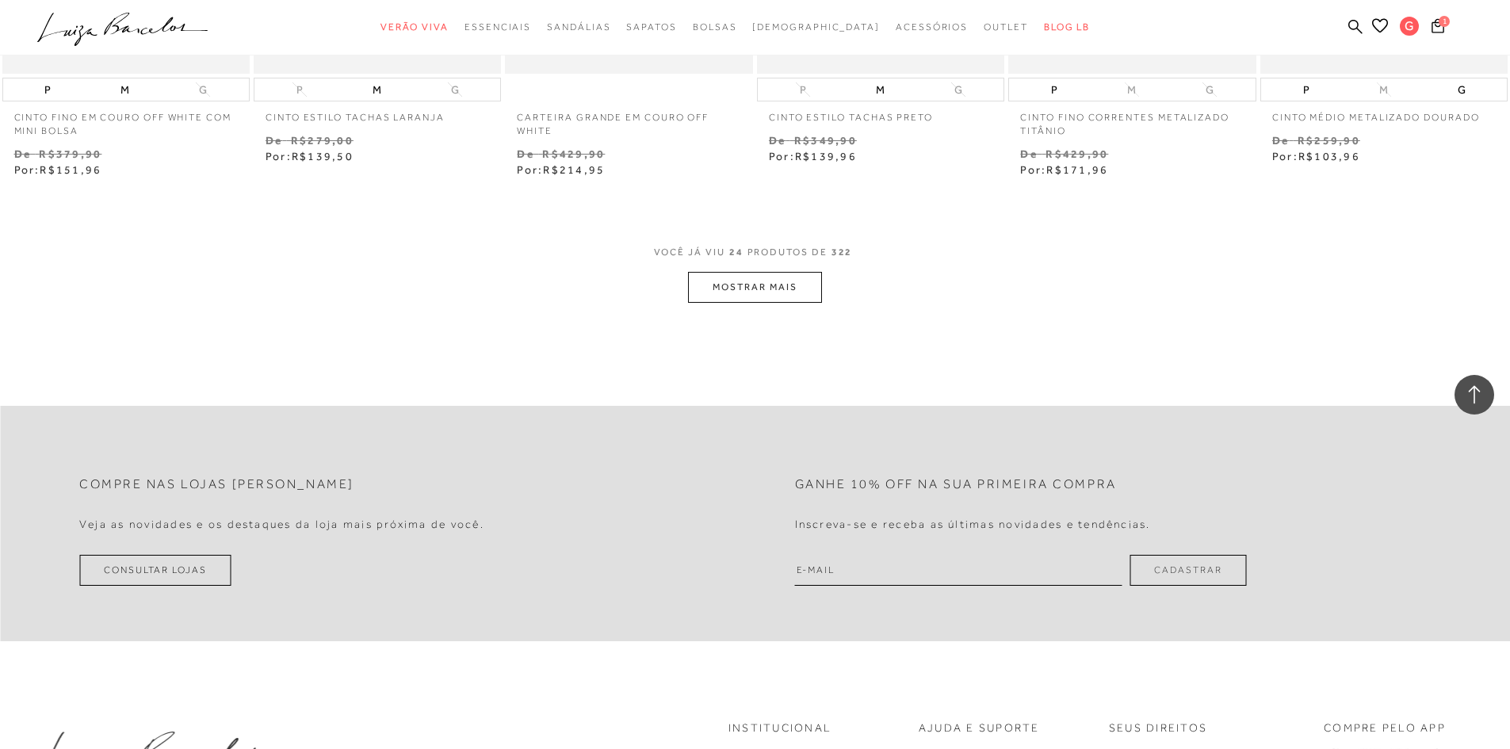
click at [719, 287] on button "MOSTRAR MAIS" at bounding box center [754, 287] width 133 height 31
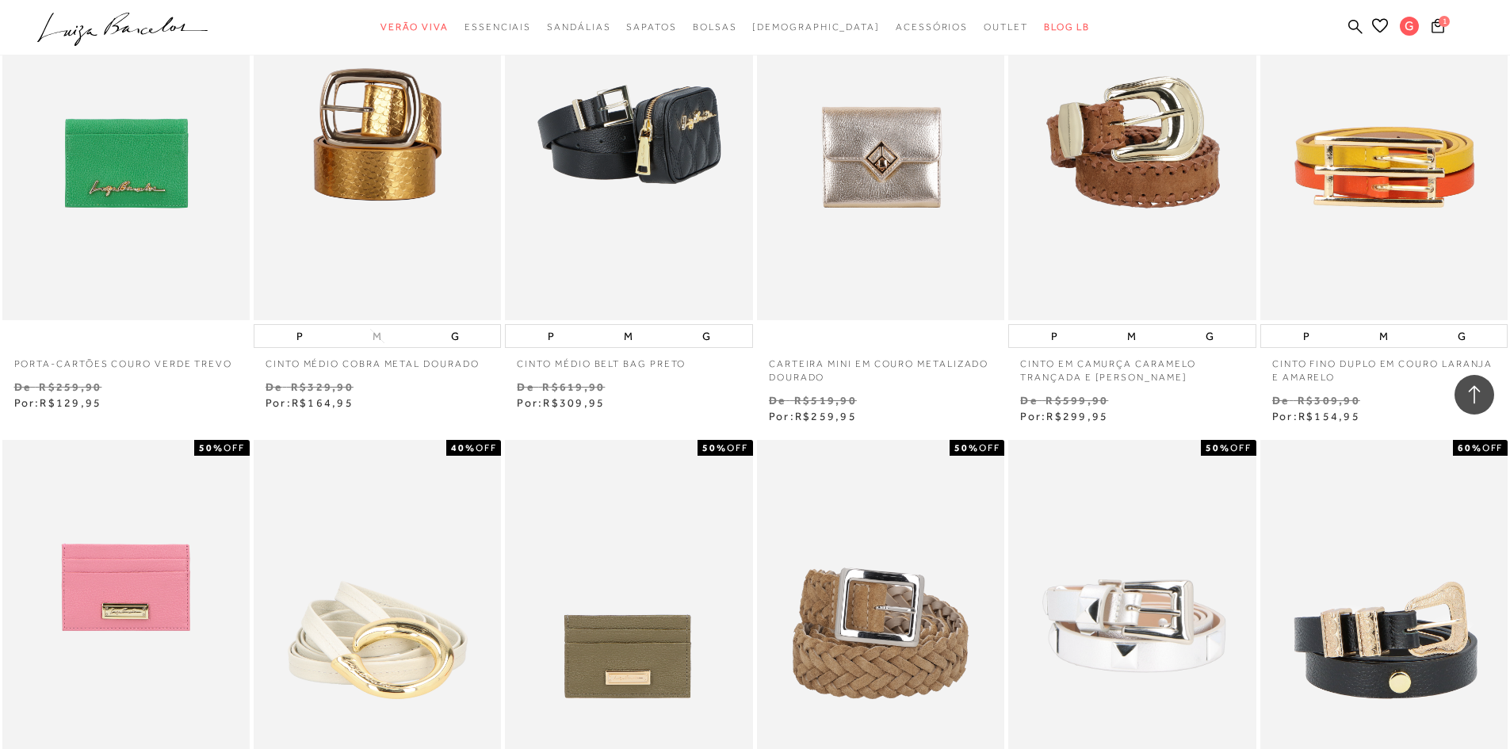
scroll to position [0, 0]
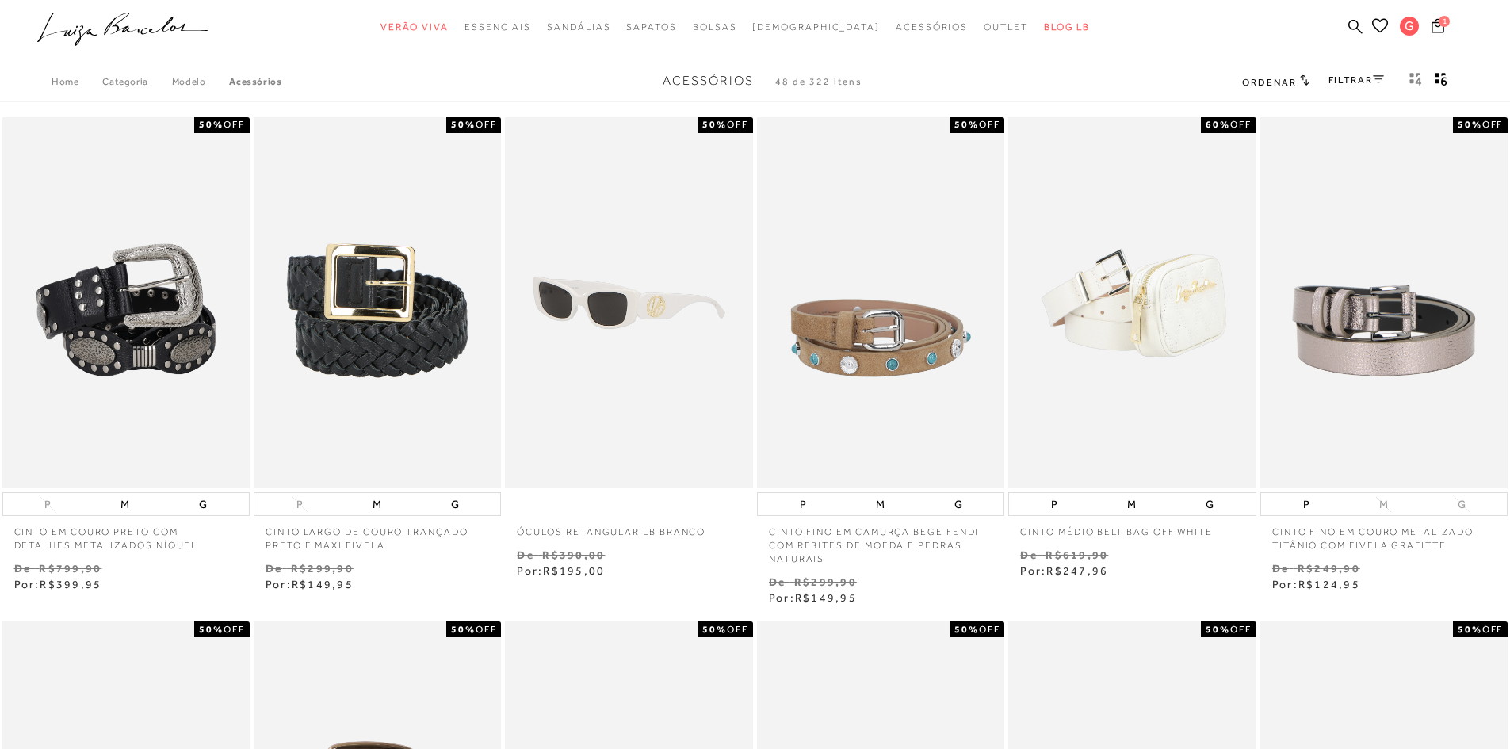
click at [1288, 80] on span "Ordenar" at bounding box center [1269, 82] width 54 height 11
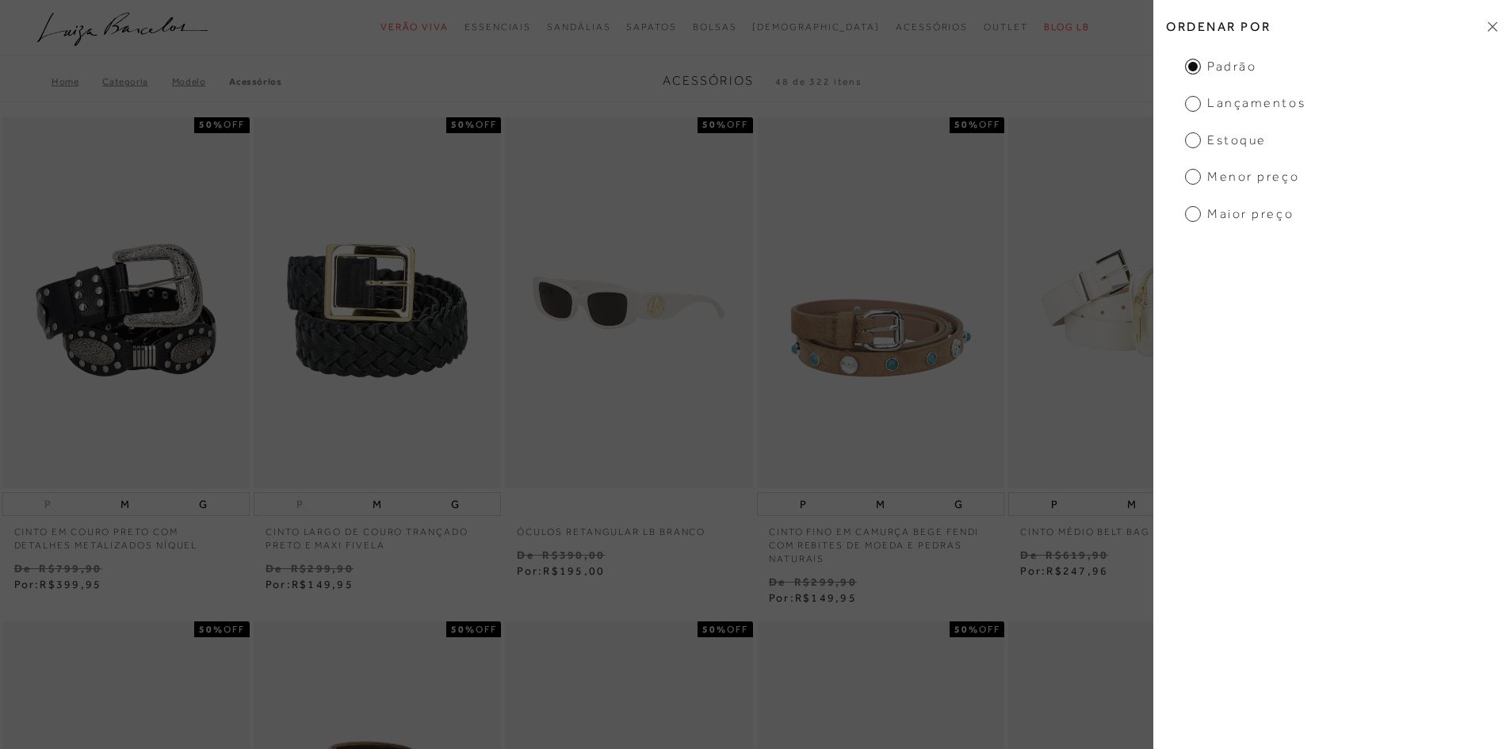
click at [1233, 109] on span "Lançamentos" at bounding box center [1245, 102] width 120 height 17
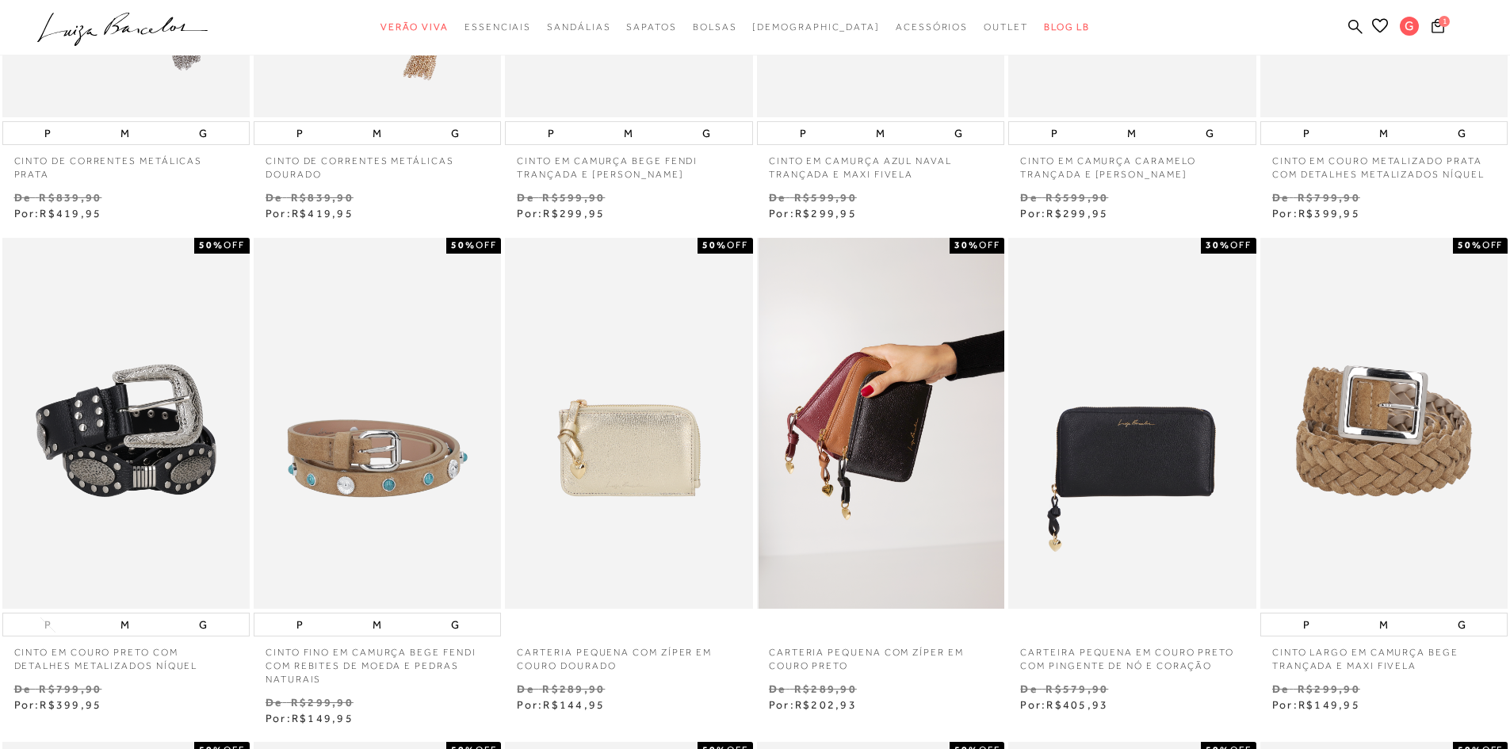
scroll to position [476, 0]
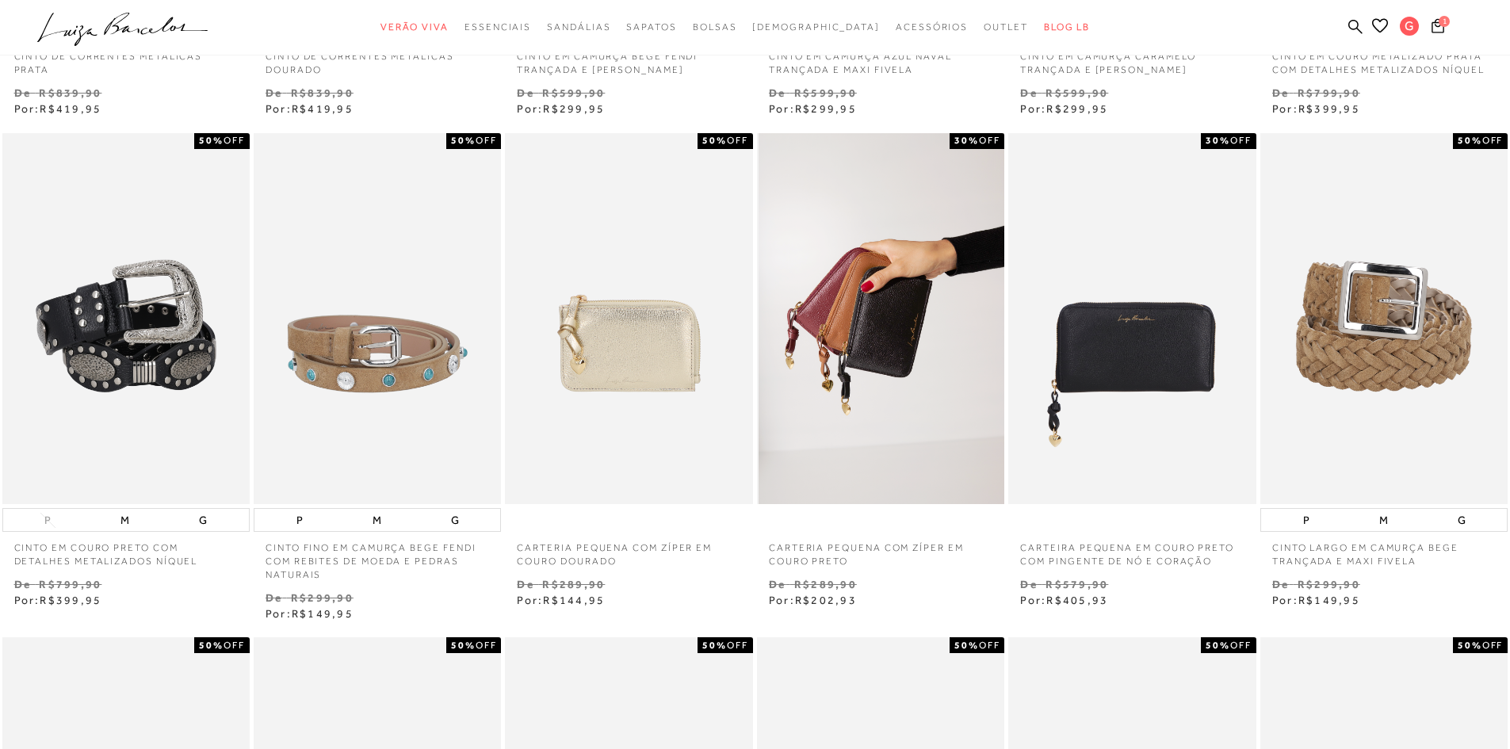
click at [863, 373] on img at bounding box center [882, 319] width 246 height 372
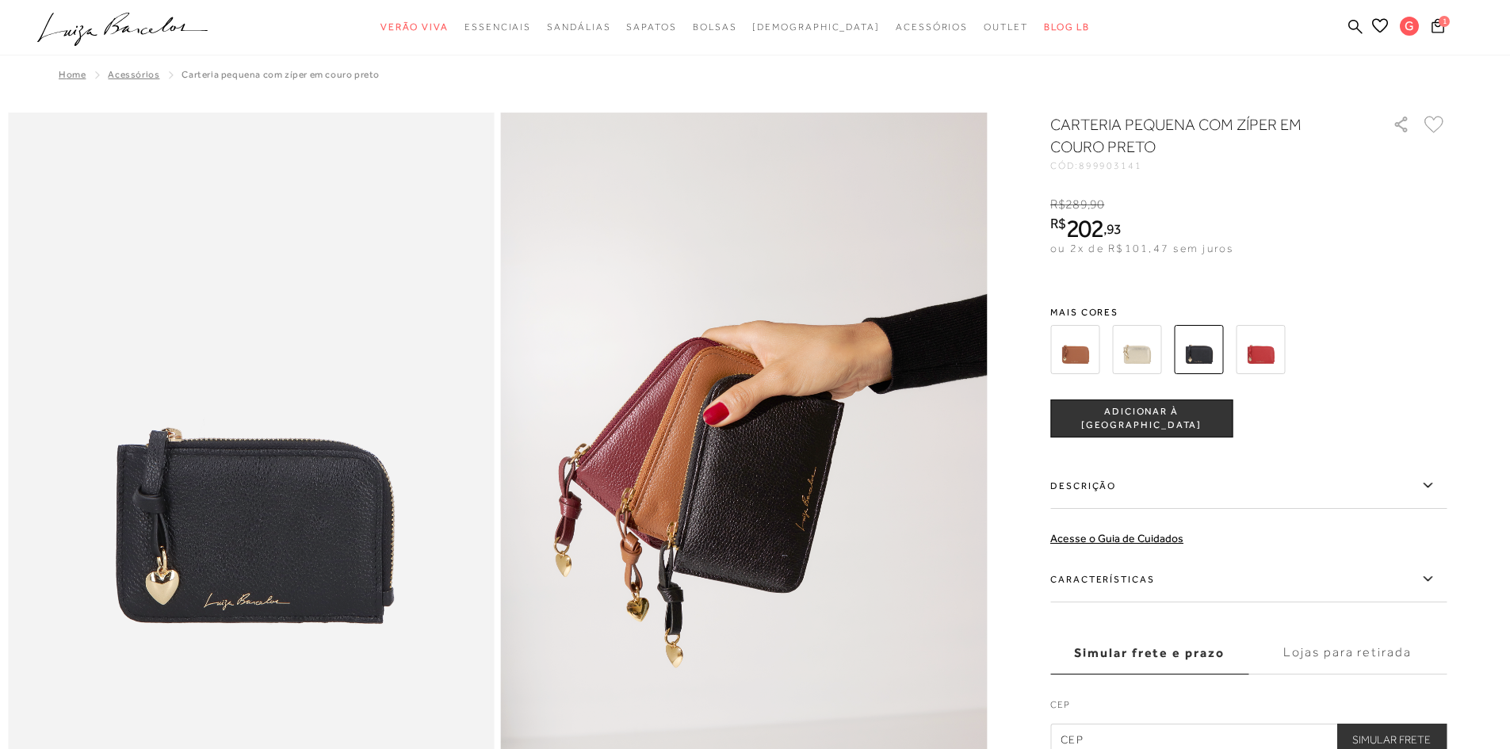
click at [1272, 361] on img at bounding box center [1260, 349] width 49 height 49
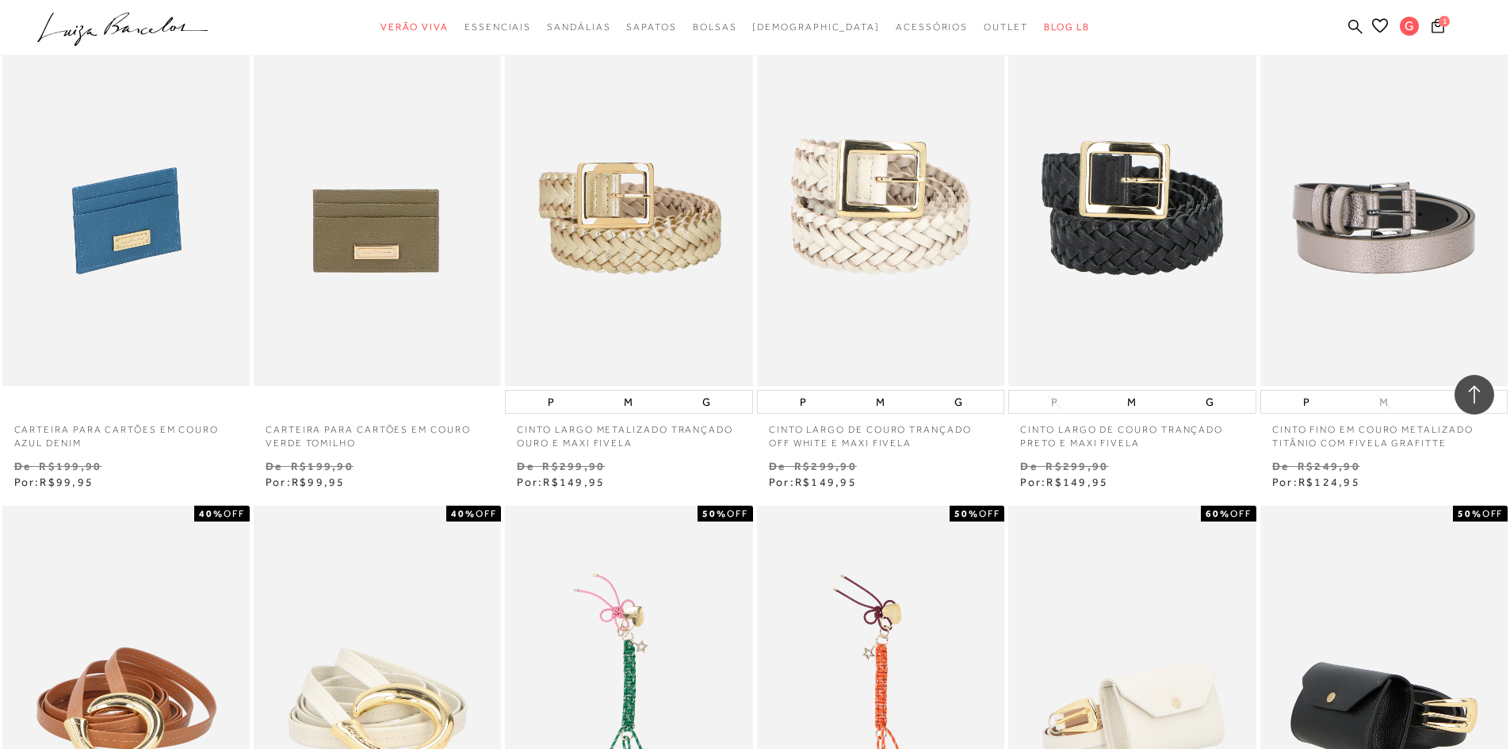
scroll to position [1585, 0]
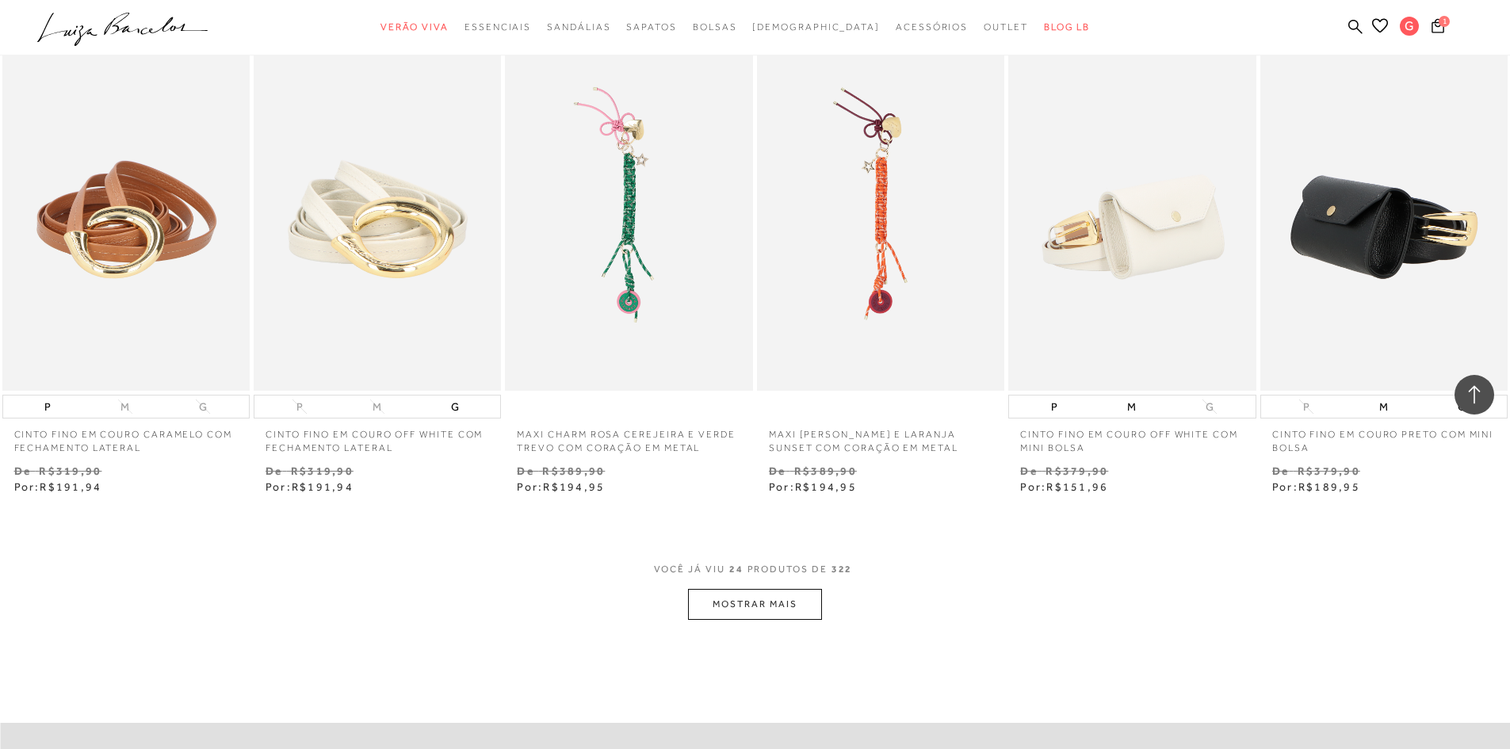
click at [767, 599] on button "MOSTRAR MAIS" at bounding box center [754, 604] width 133 height 31
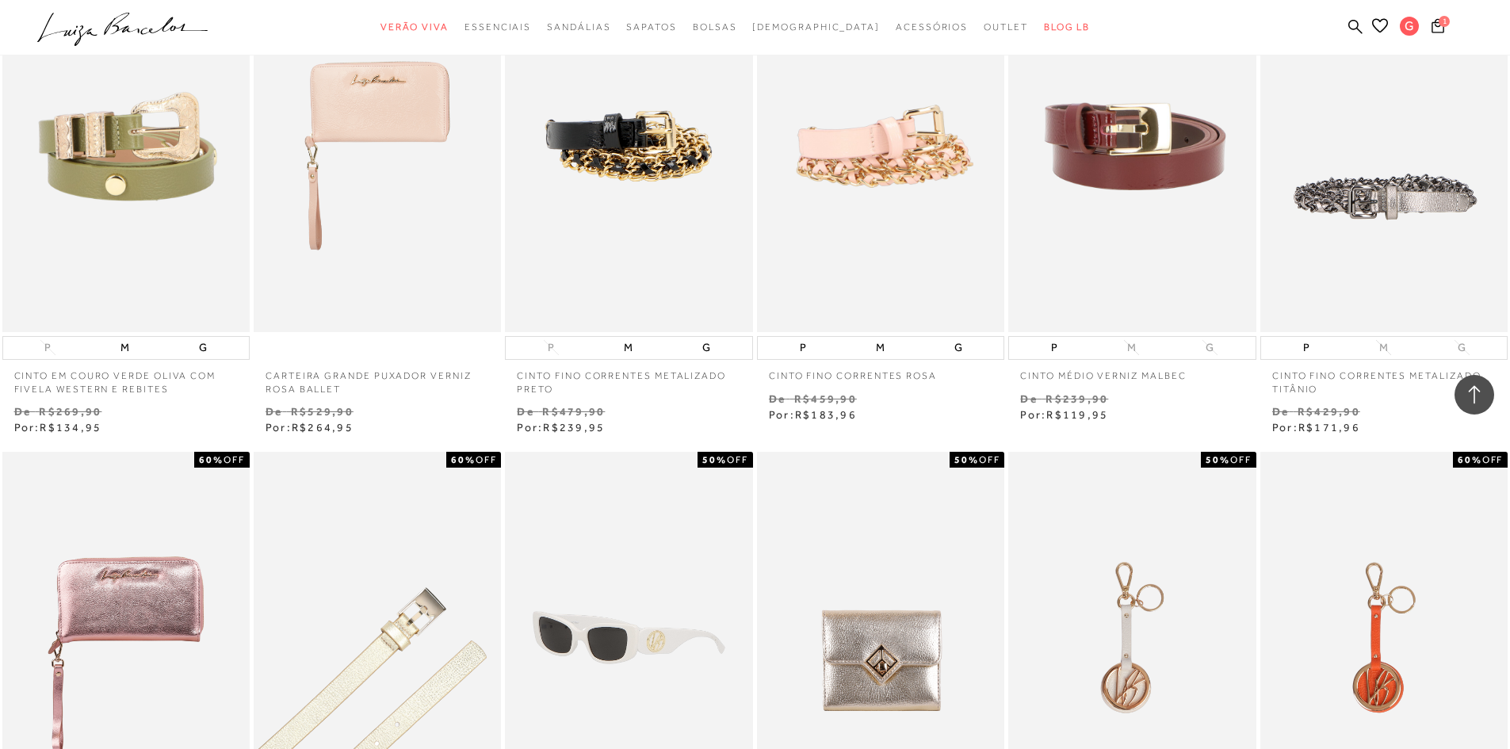
scroll to position [2537, 0]
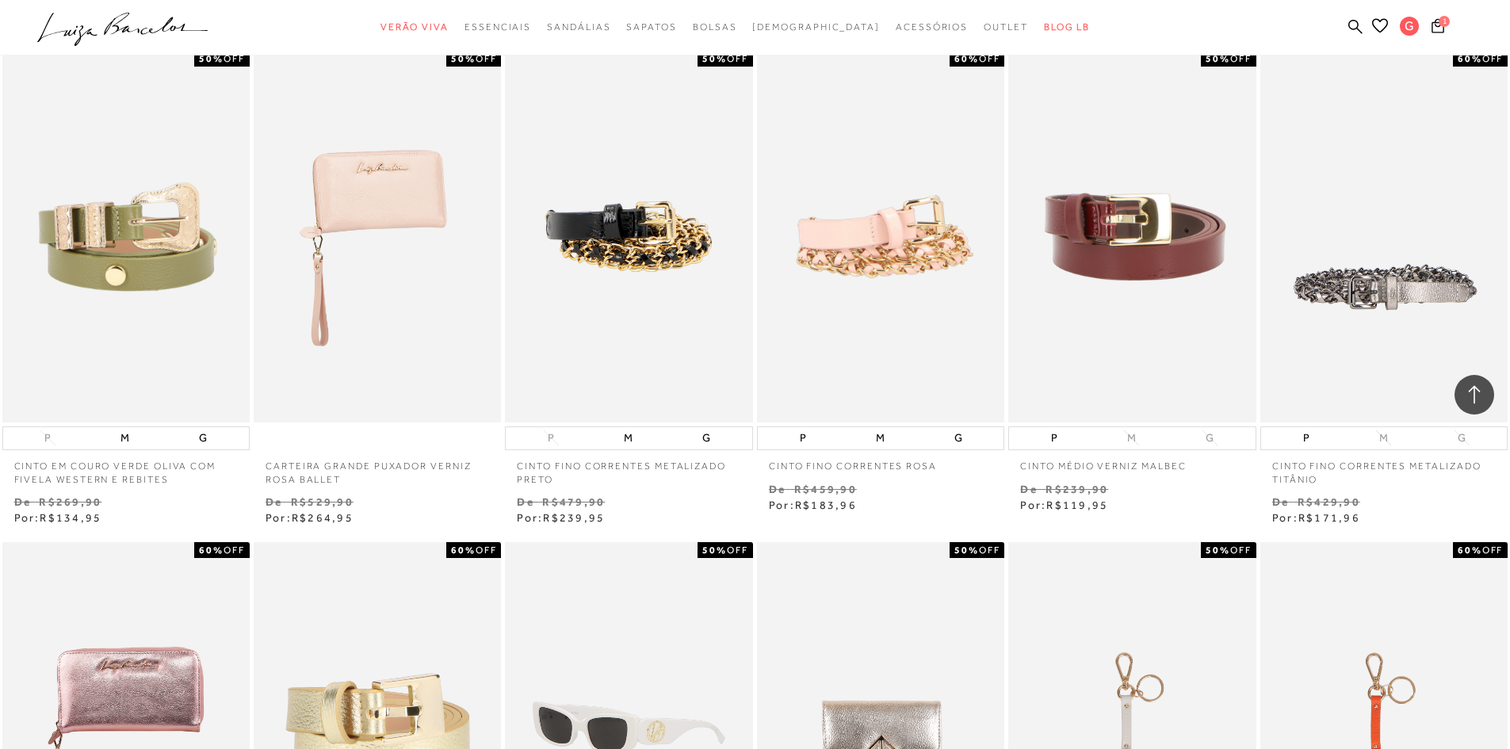
click at [404, 272] on img at bounding box center [378, 237] width 246 height 372
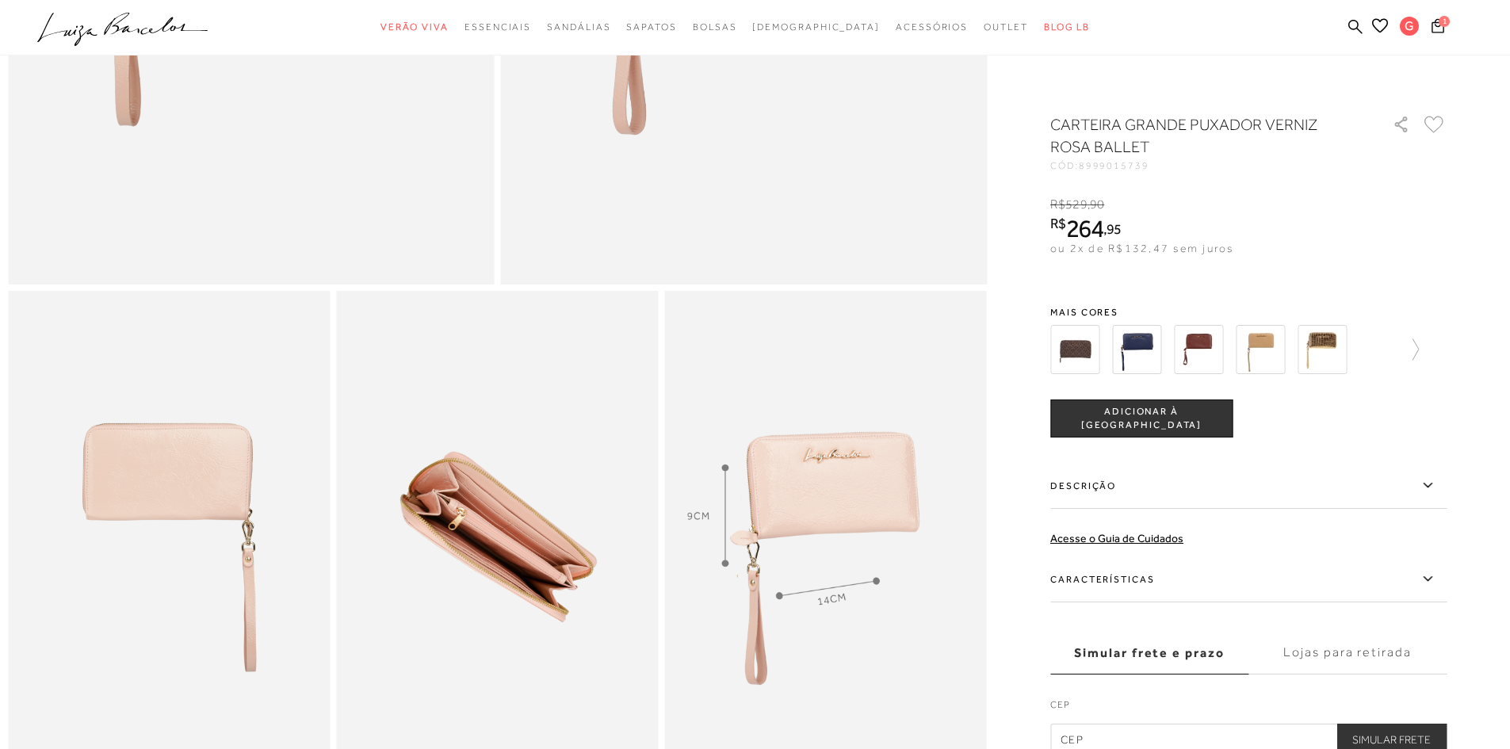
scroll to position [555, 0]
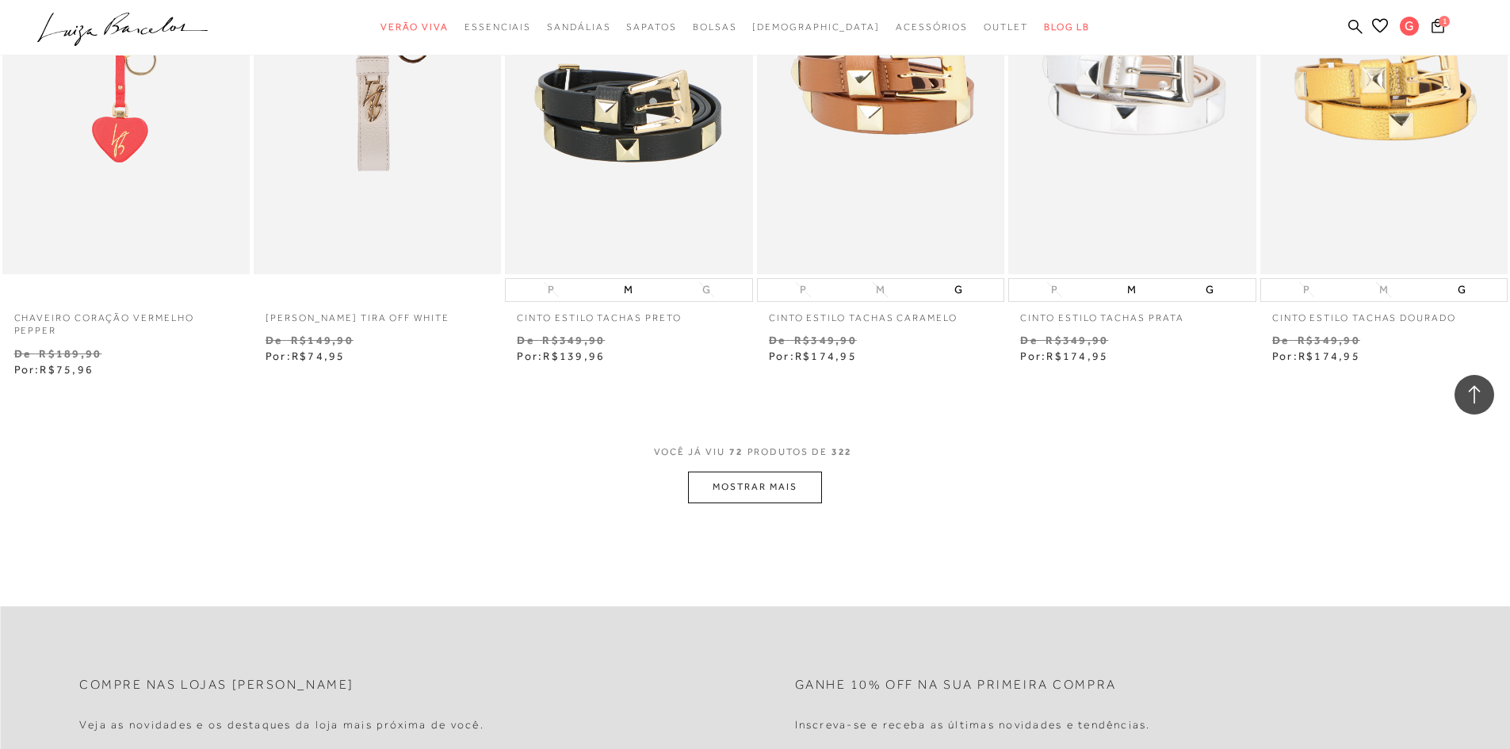
scroll to position [3555, 0]
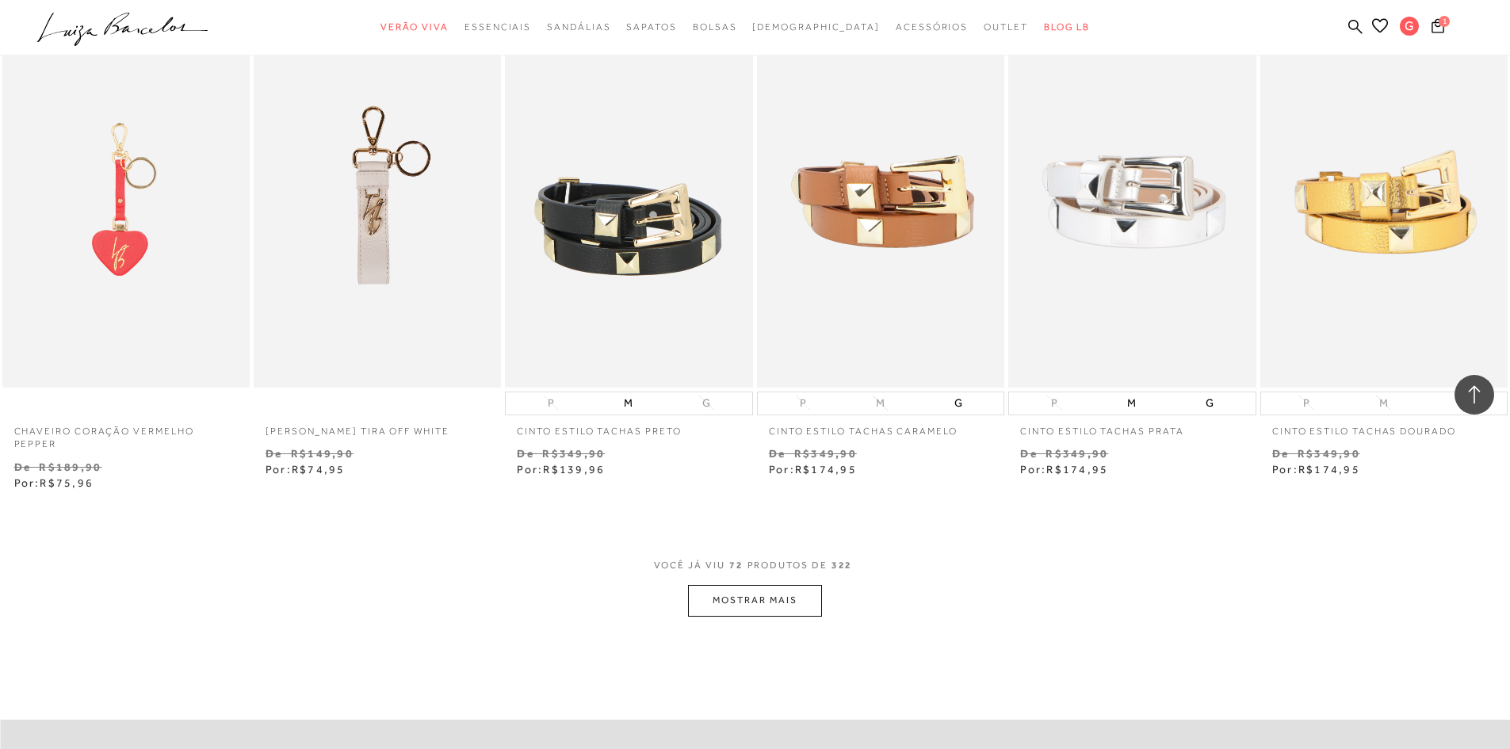
click at [775, 610] on button "MOSTRAR MAIS" at bounding box center [754, 600] width 133 height 31
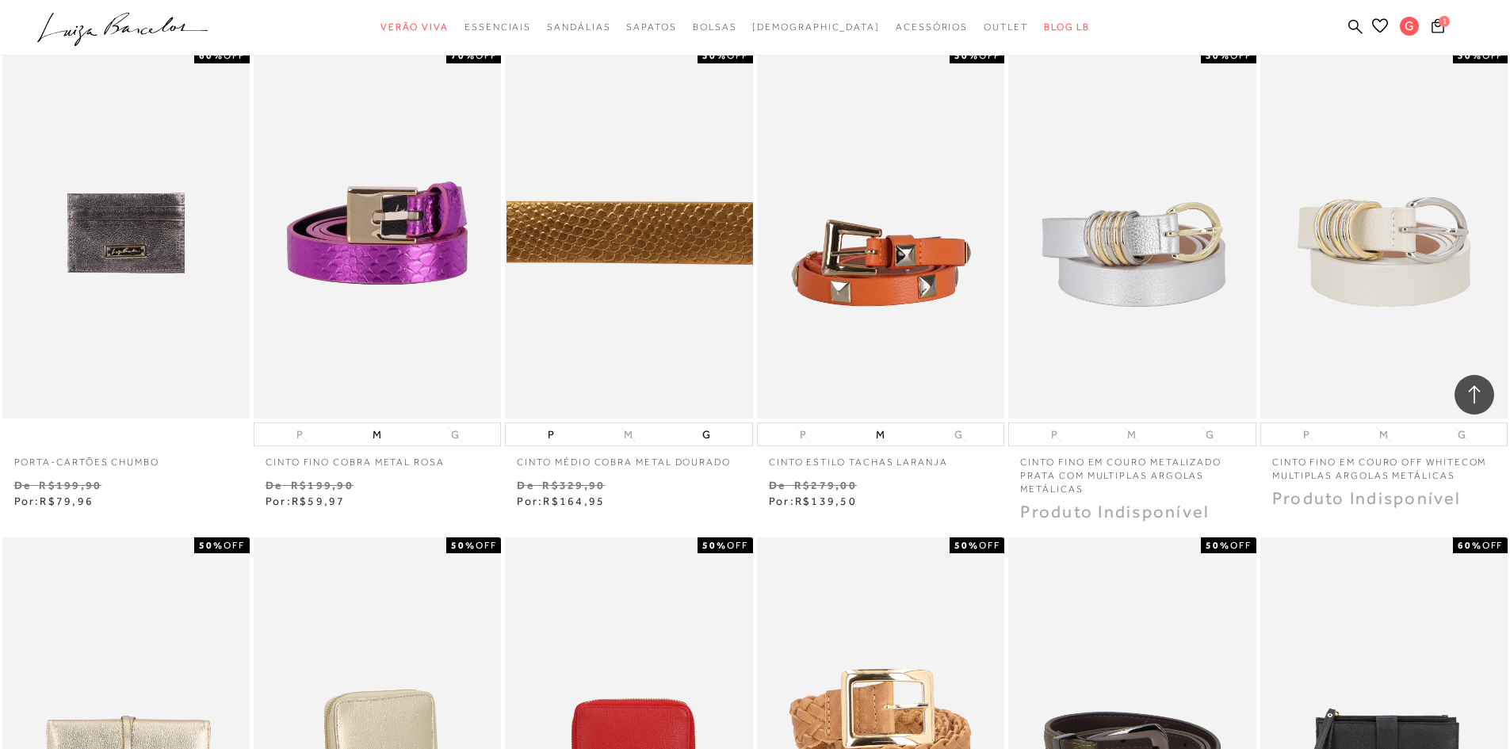
scroll to position [4268, 0]
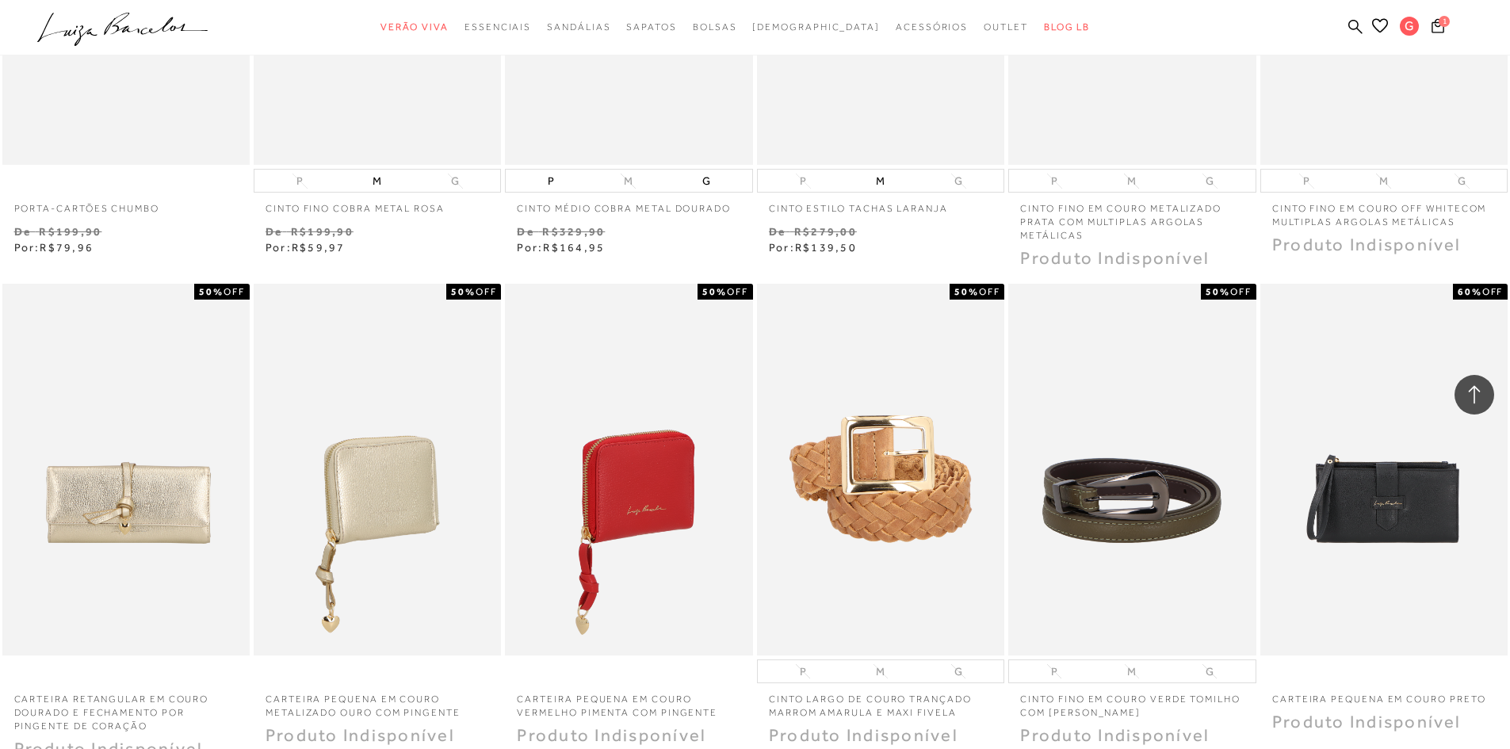
click at [659, 460] on img at bounding box center [630, 470] width 246 height 372
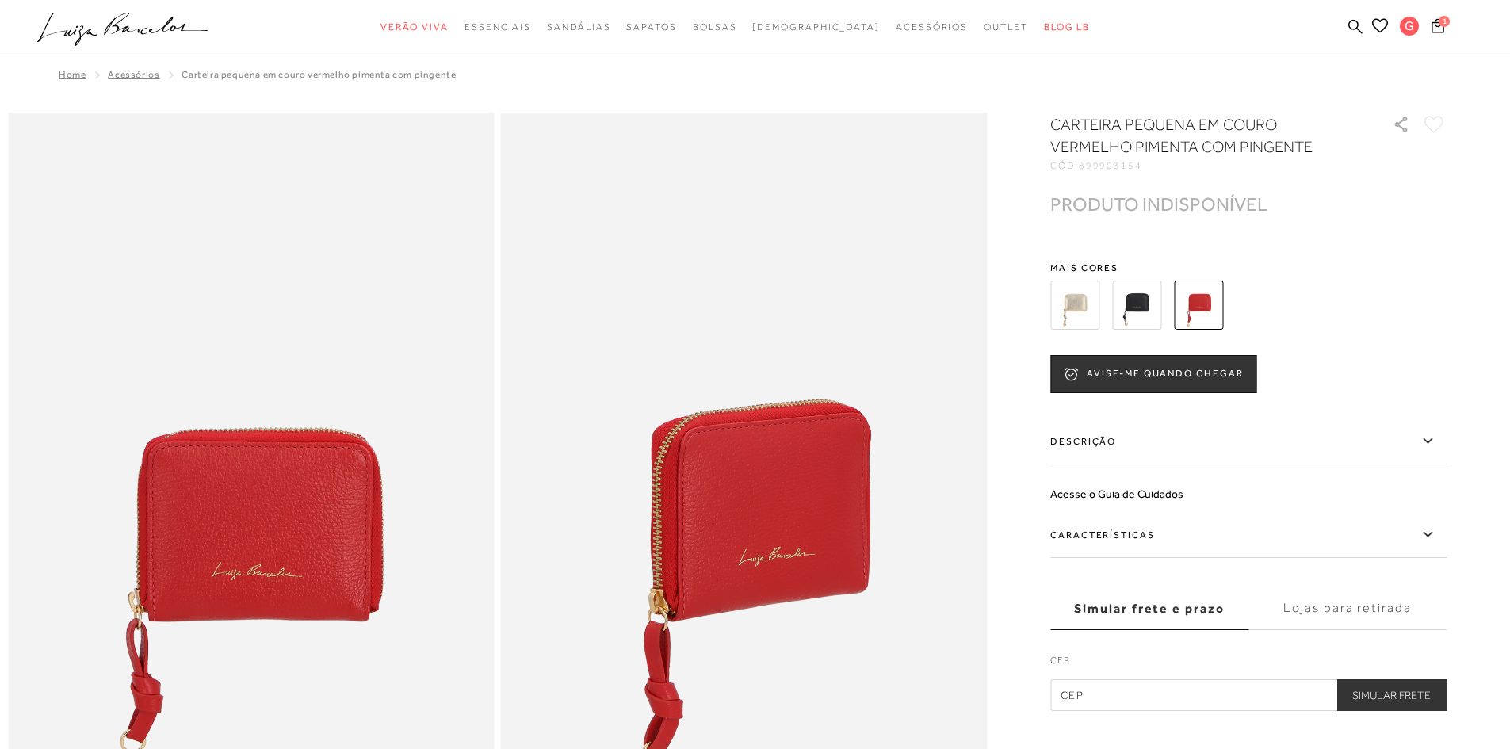
click at [1144, 312] on img at bounding box center [1136, 305] width 49 height 49
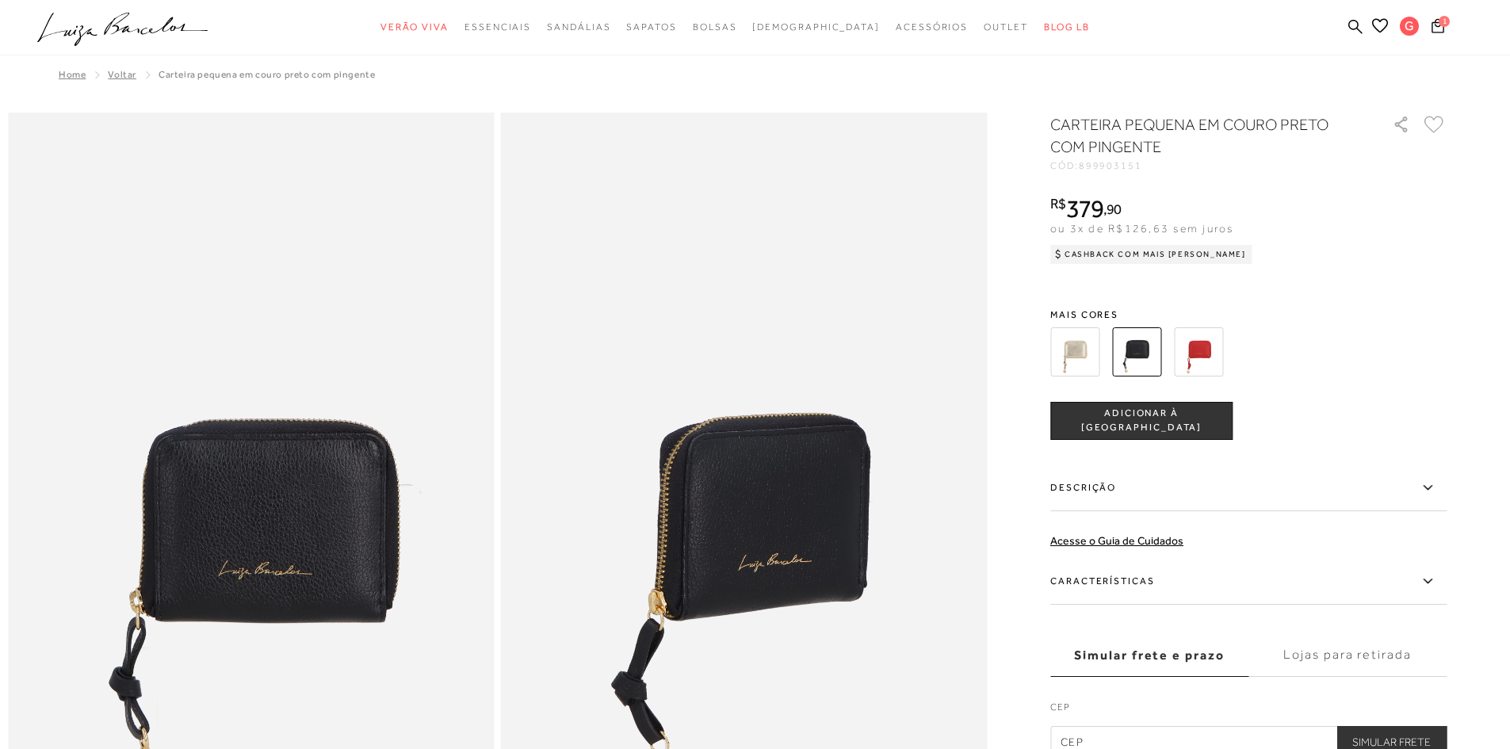
click at [1094, 358] on img at bounding box center [1074, 351] width 49 height 49
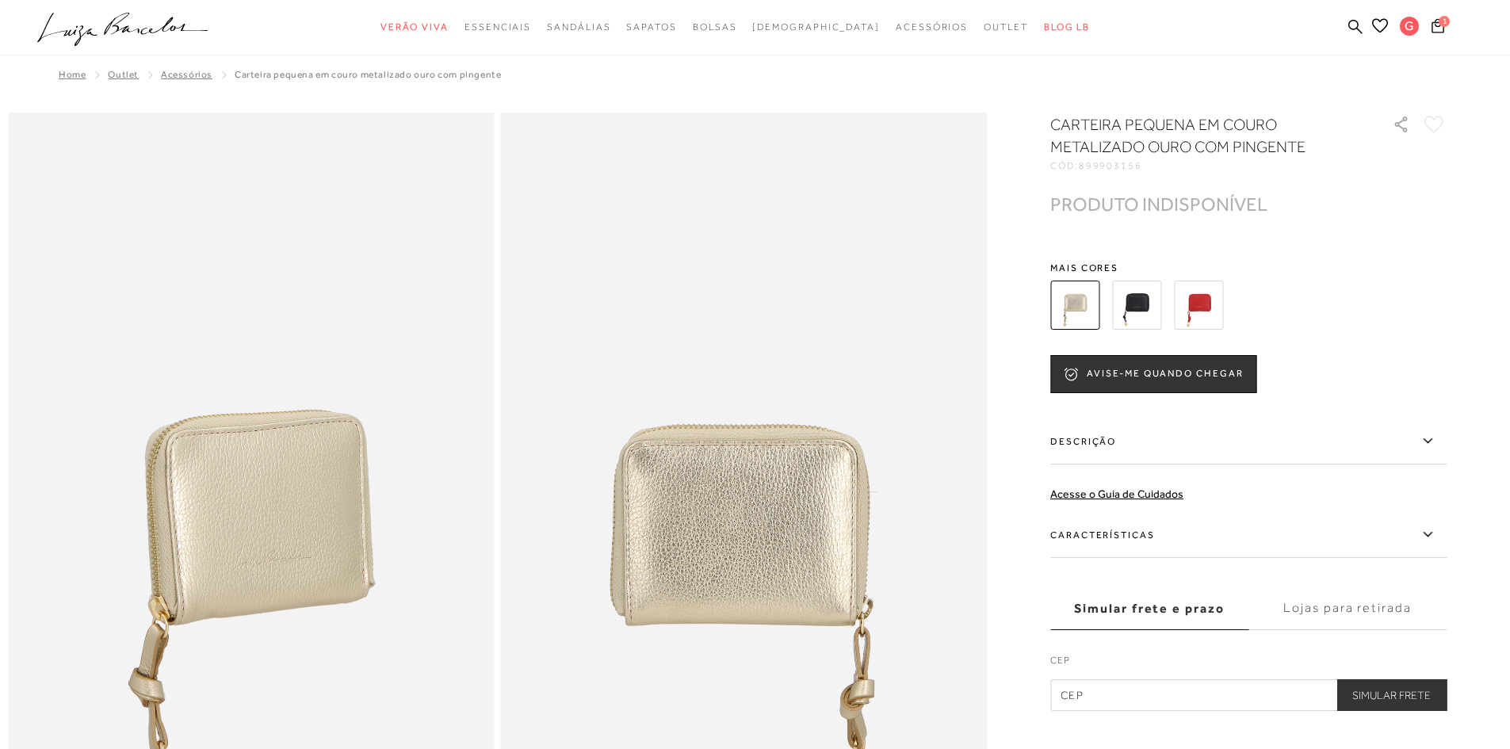
click at [1147, 314] on img at bounding box center [1136, 305] width 49 height 49
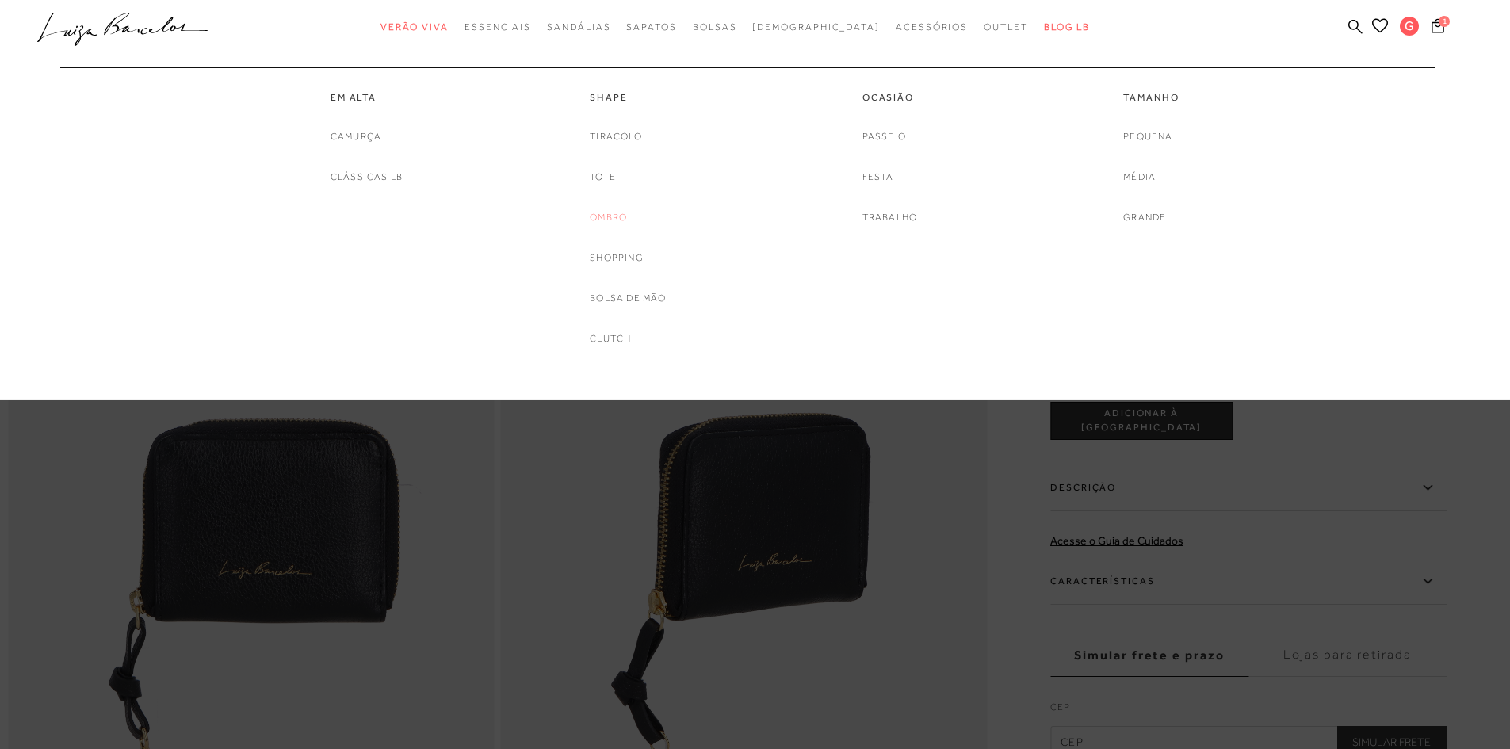
click at [620, 214] on link "Ombro" at bounding box center [608, 217] width 37 height 17
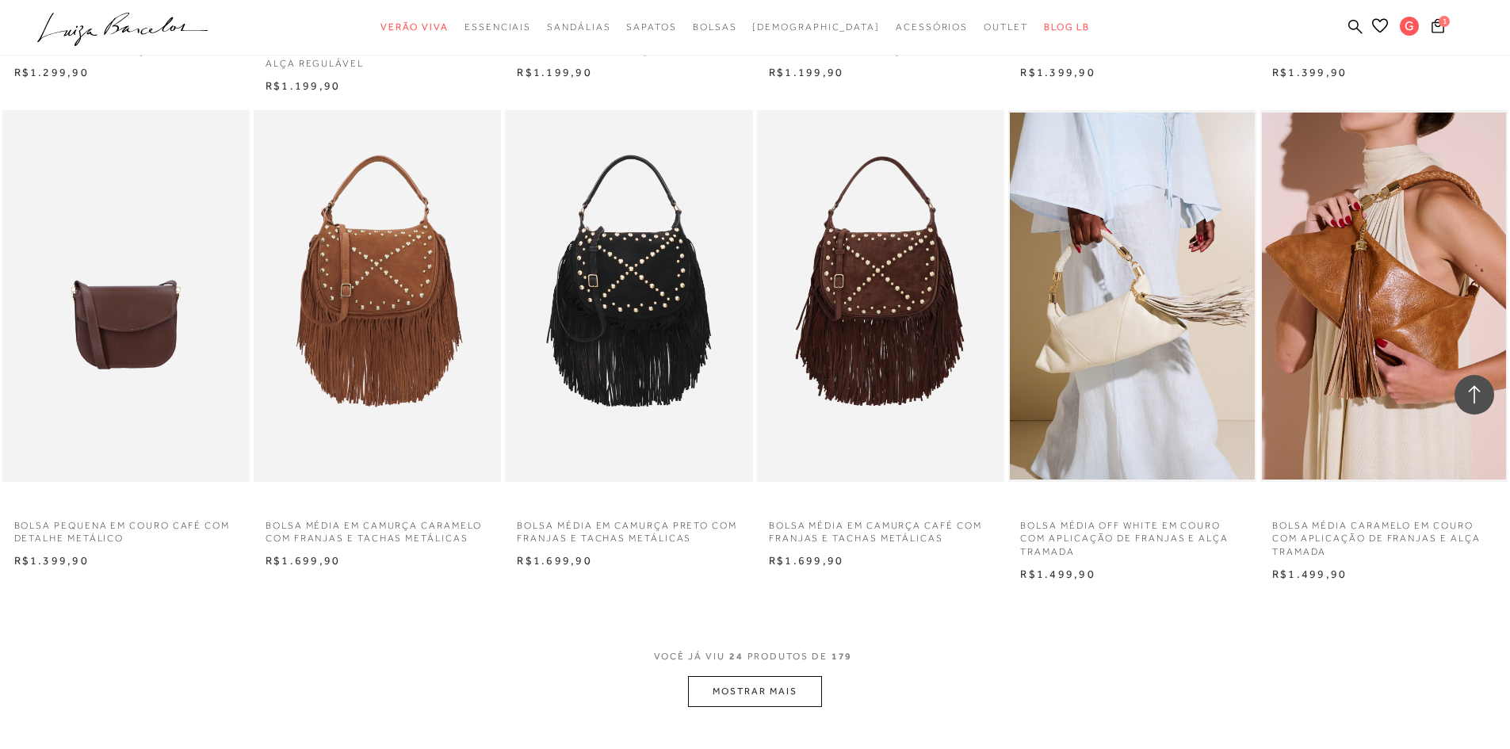
scroll to position [1506, 0]
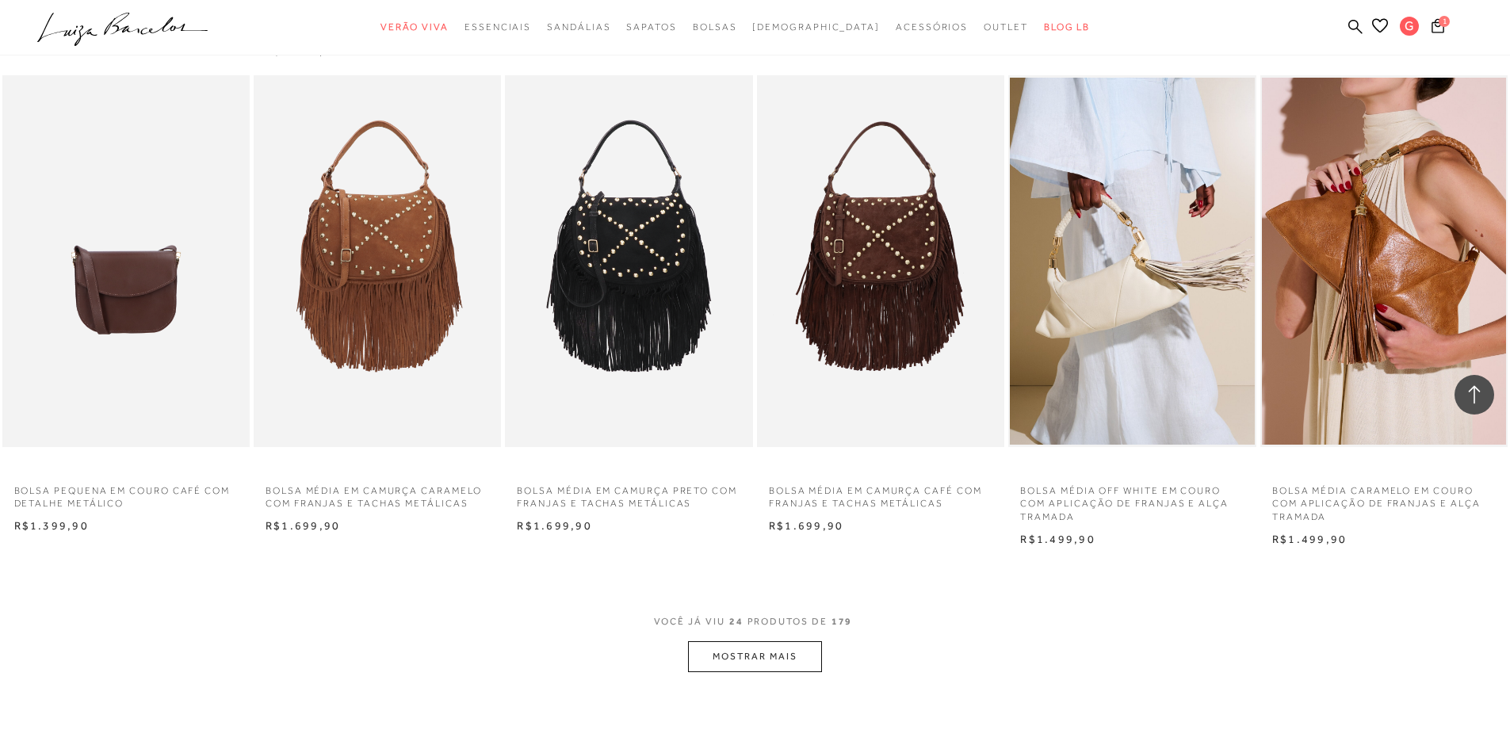
click at [746, 656] on button "MOSTRAR MAIS" at bounding box center [754, 656] width 133 height 31
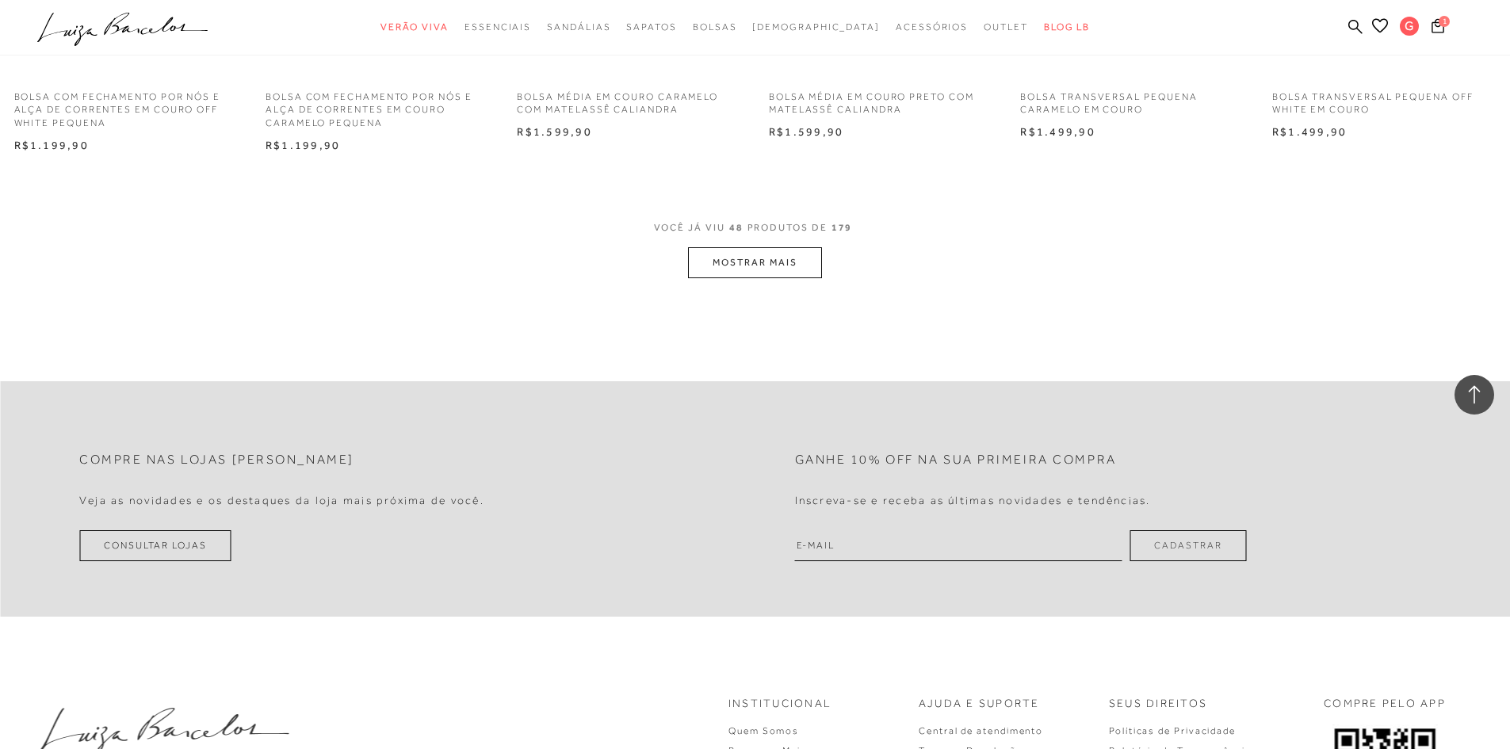
scroll to position [3884, 0]
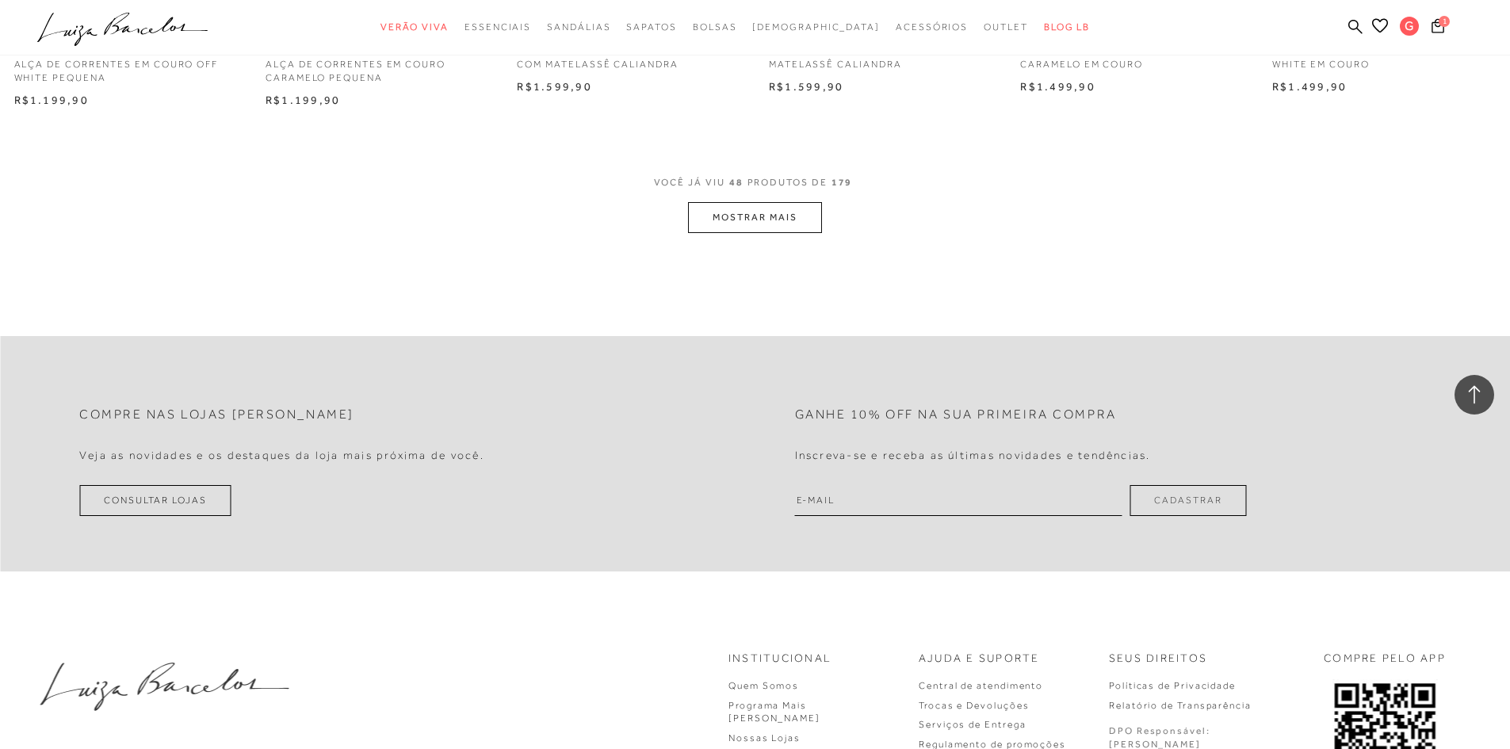
click at [803, 208] on button "MOSTRAR MAIS" at bounding box center [754, 217] width 133 height 31
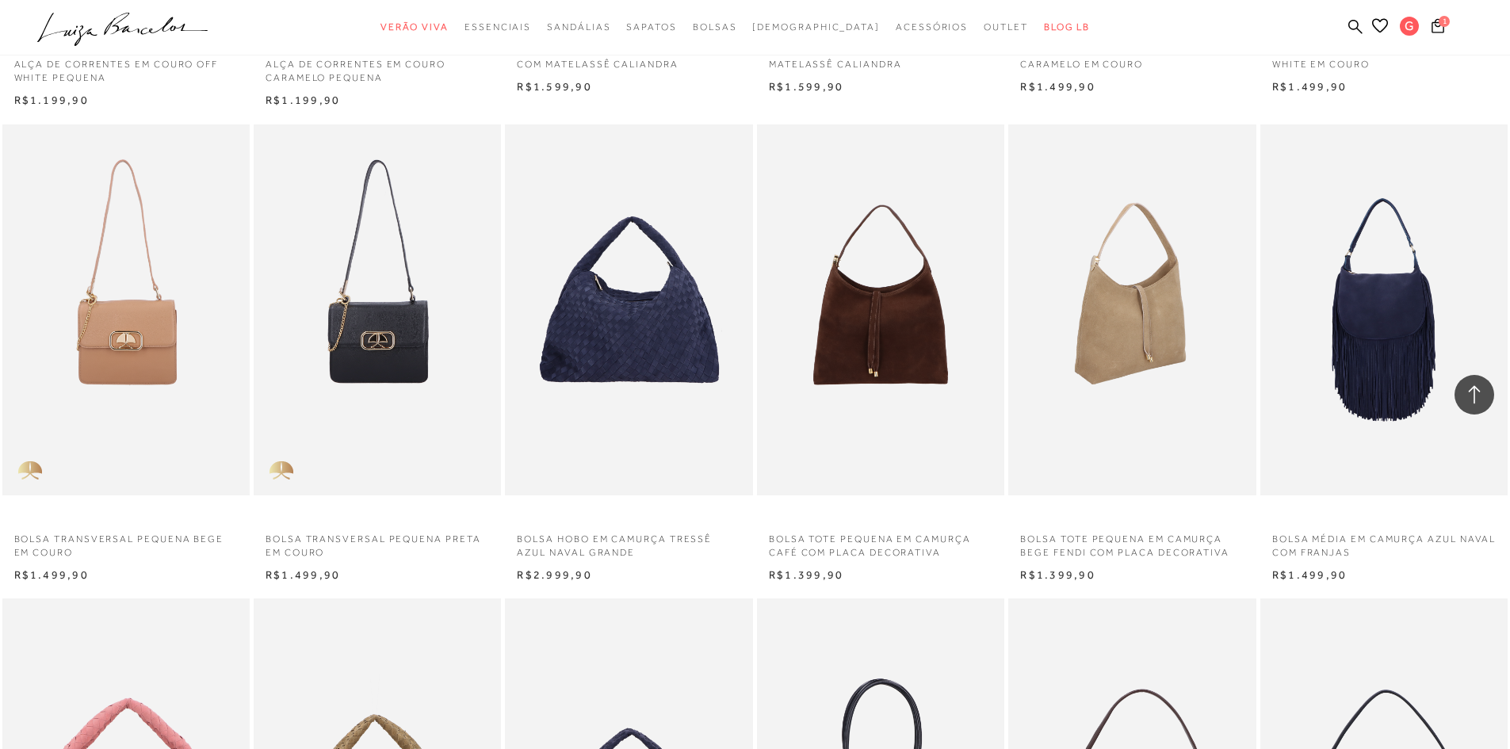
click at [1130, 353] on img at bounding box center [1133, 310] width 246 height 372
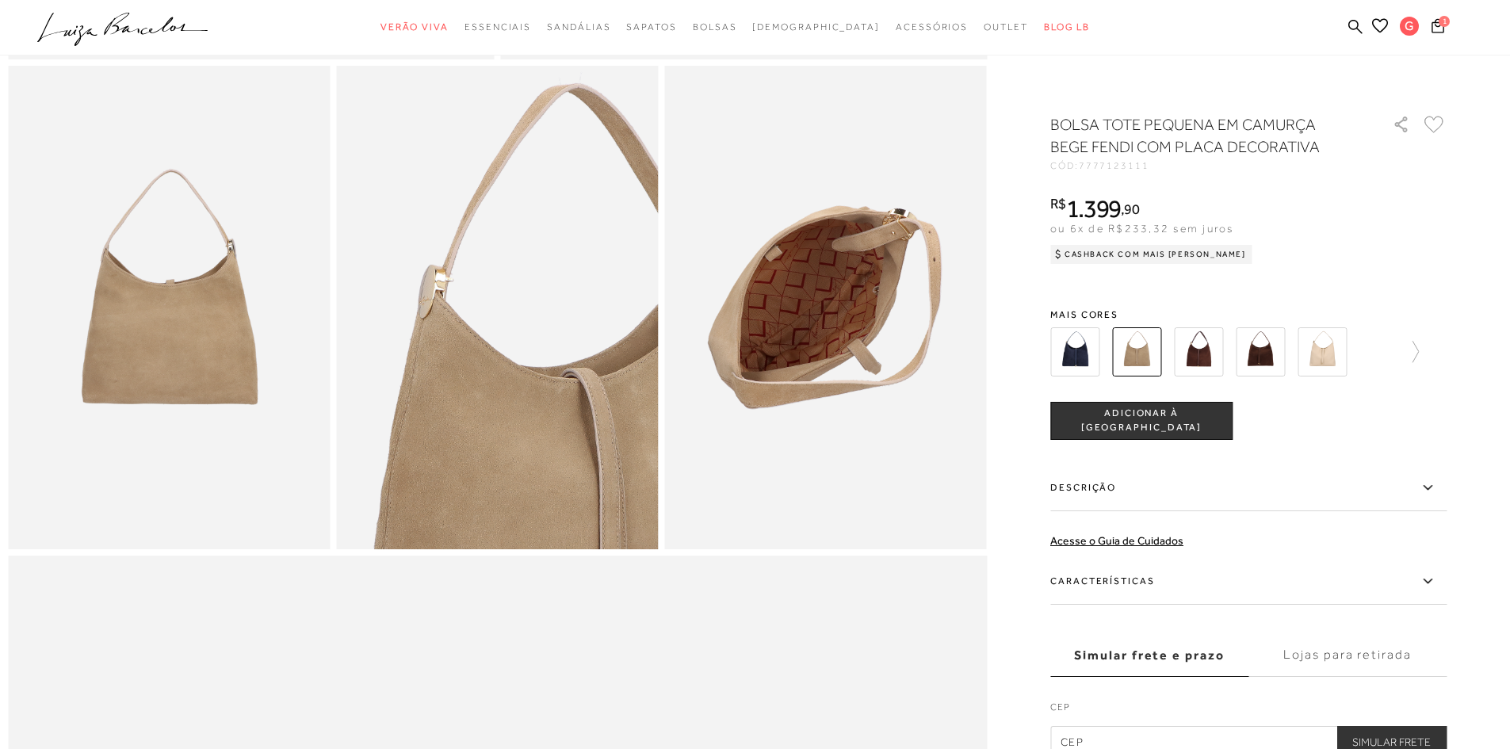
scroll to position [793, 0]
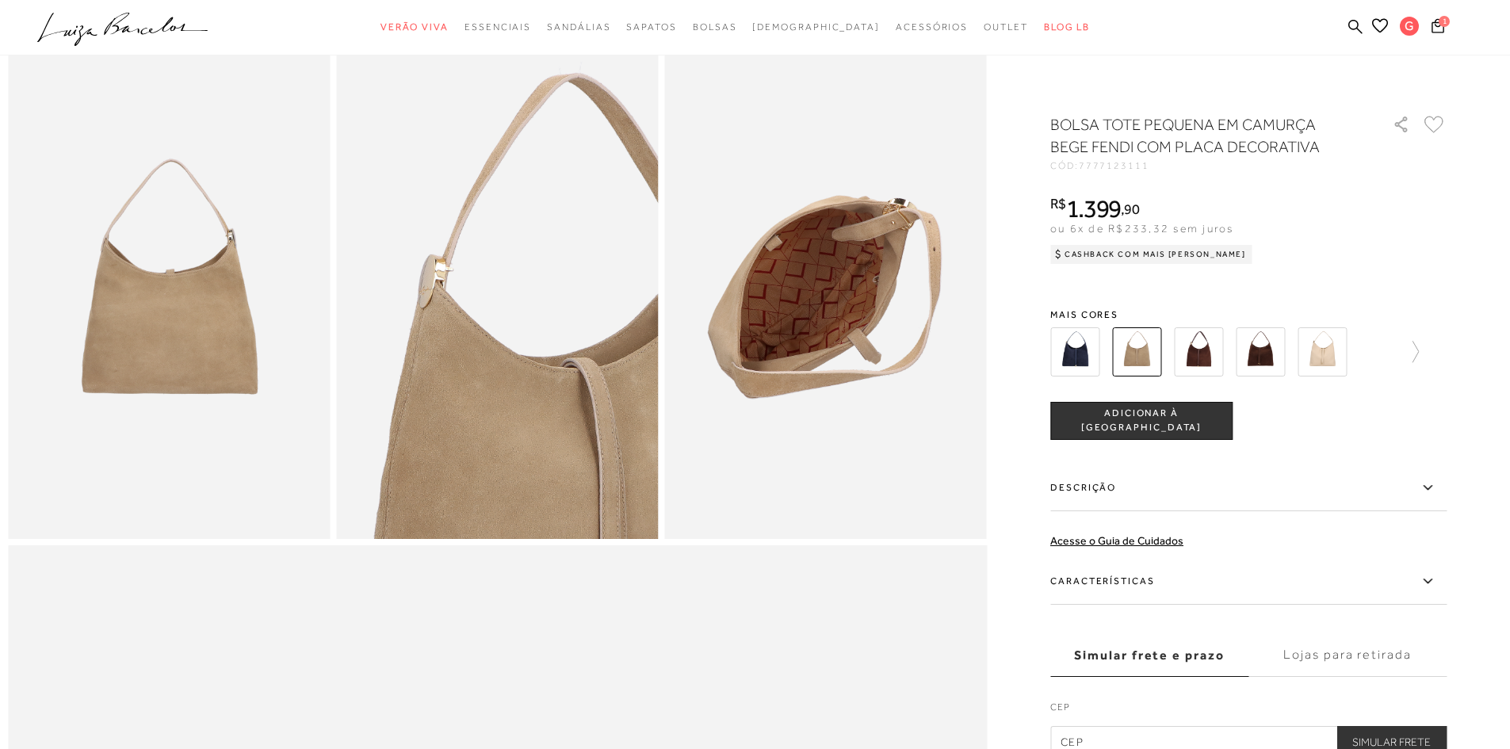
click at [1206, 350] on img at bounding box center [1198, 351] width 49 height 49
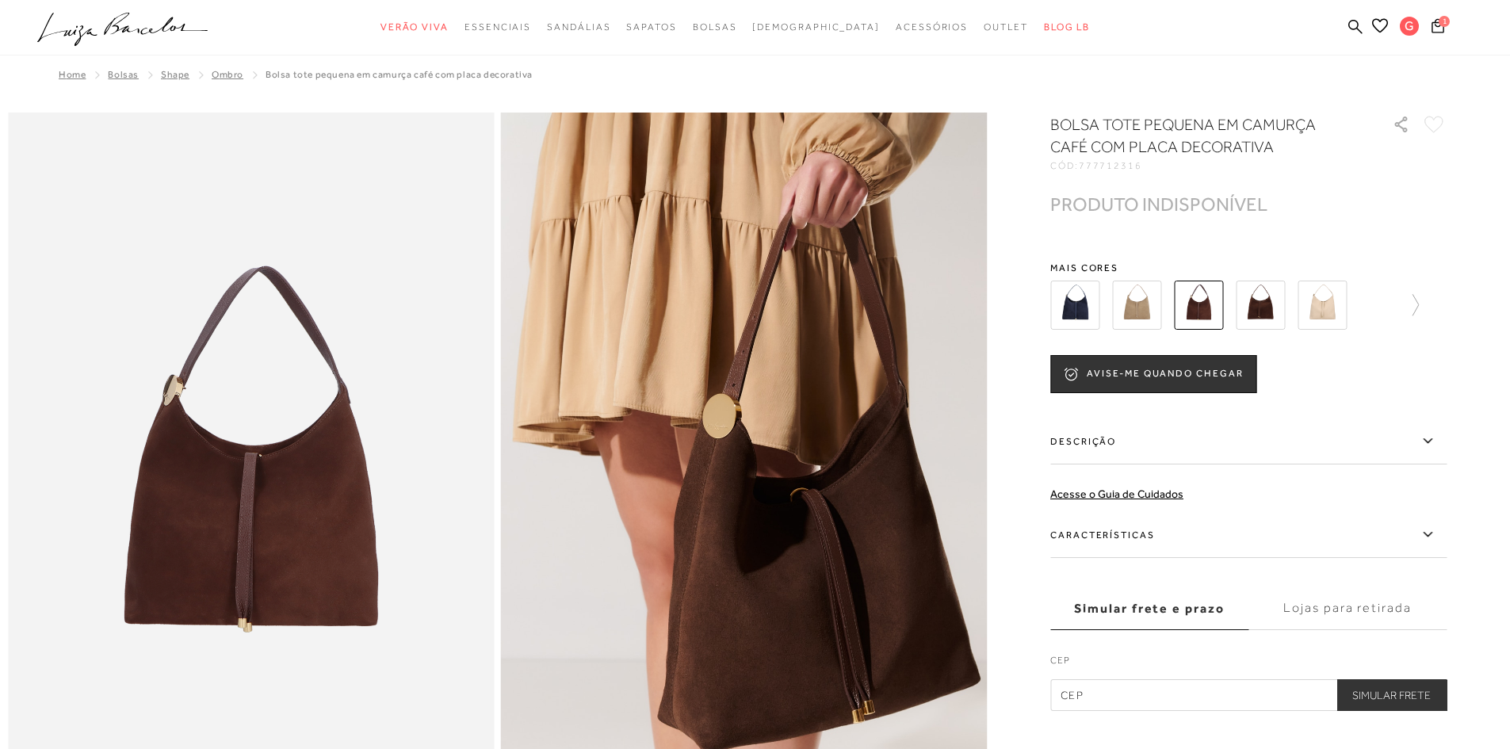
click at [1161, 302] on img at bounding box center [1136, 305] width 49 height 49
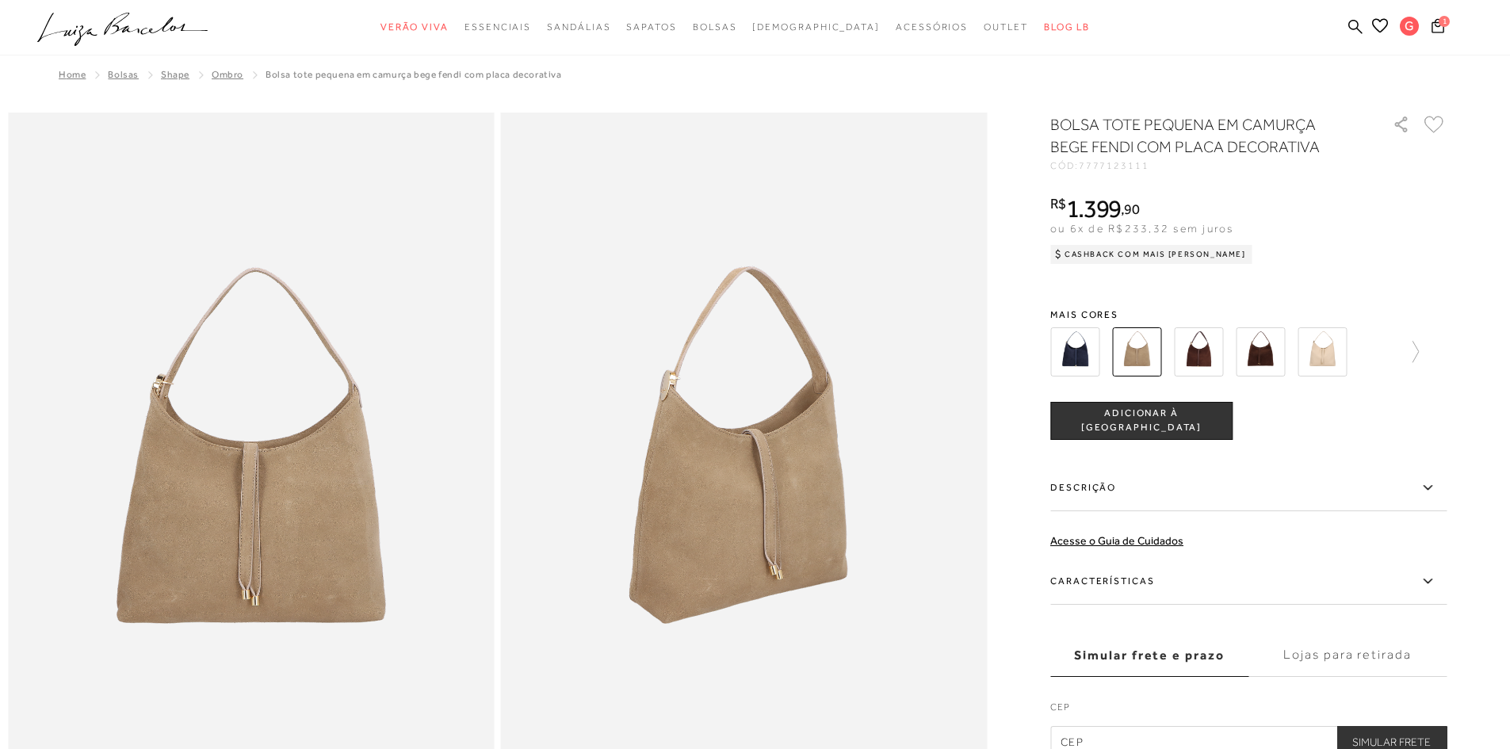
click at [1174, 416] on span "ADICIONAR À SACOLA" at bounding box center [1141, 421] width 181 height 28
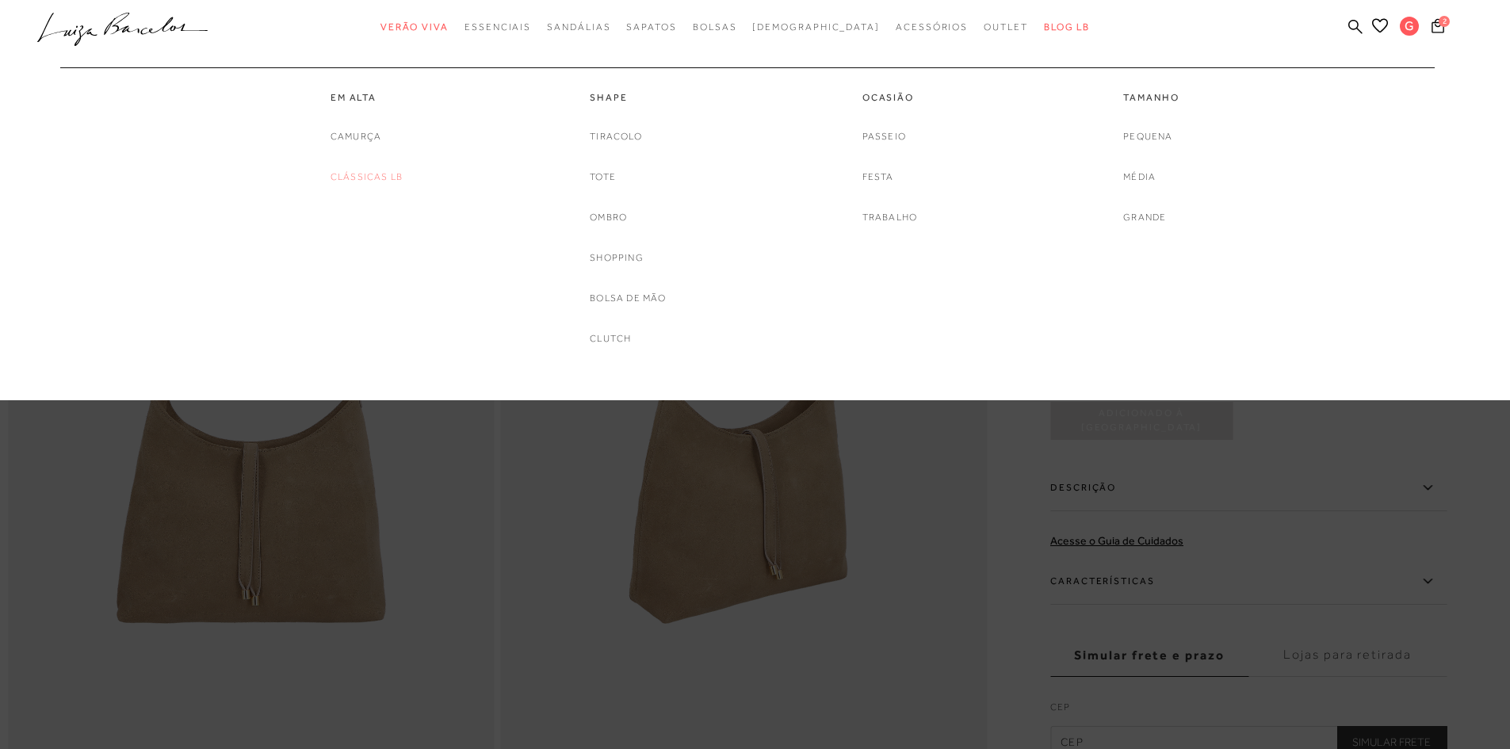
drag, startPoint x: 379, startPoint y: 171, endPoint x: 406, endPoint y: 180, distance: 28.3
click at [380, 171] on link "Clássicas LB" at bounding box center [367, 177] width 72 height 17
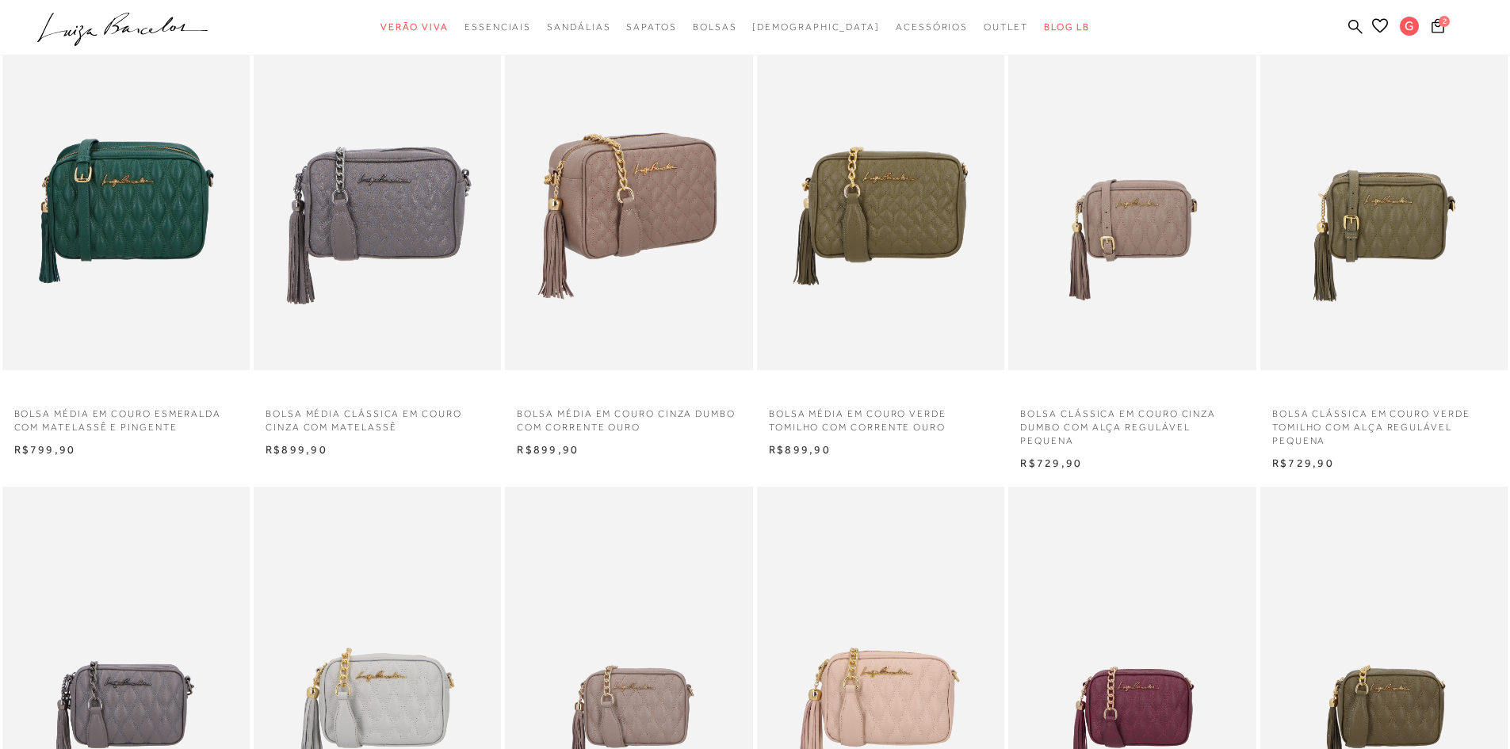
scroll to position [79, 0]
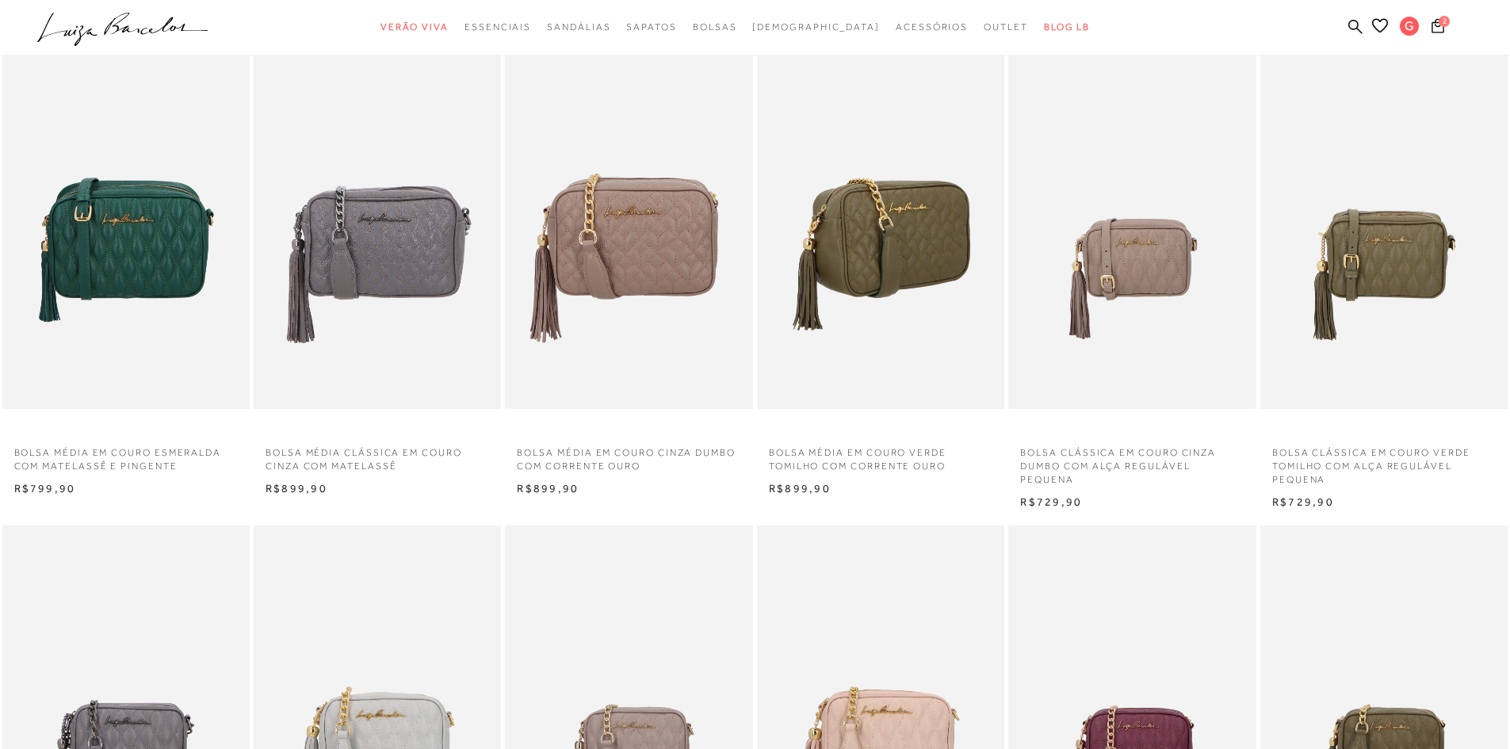
click at [930, 264] on img at bounding box center [882, 224] width 246 height 372
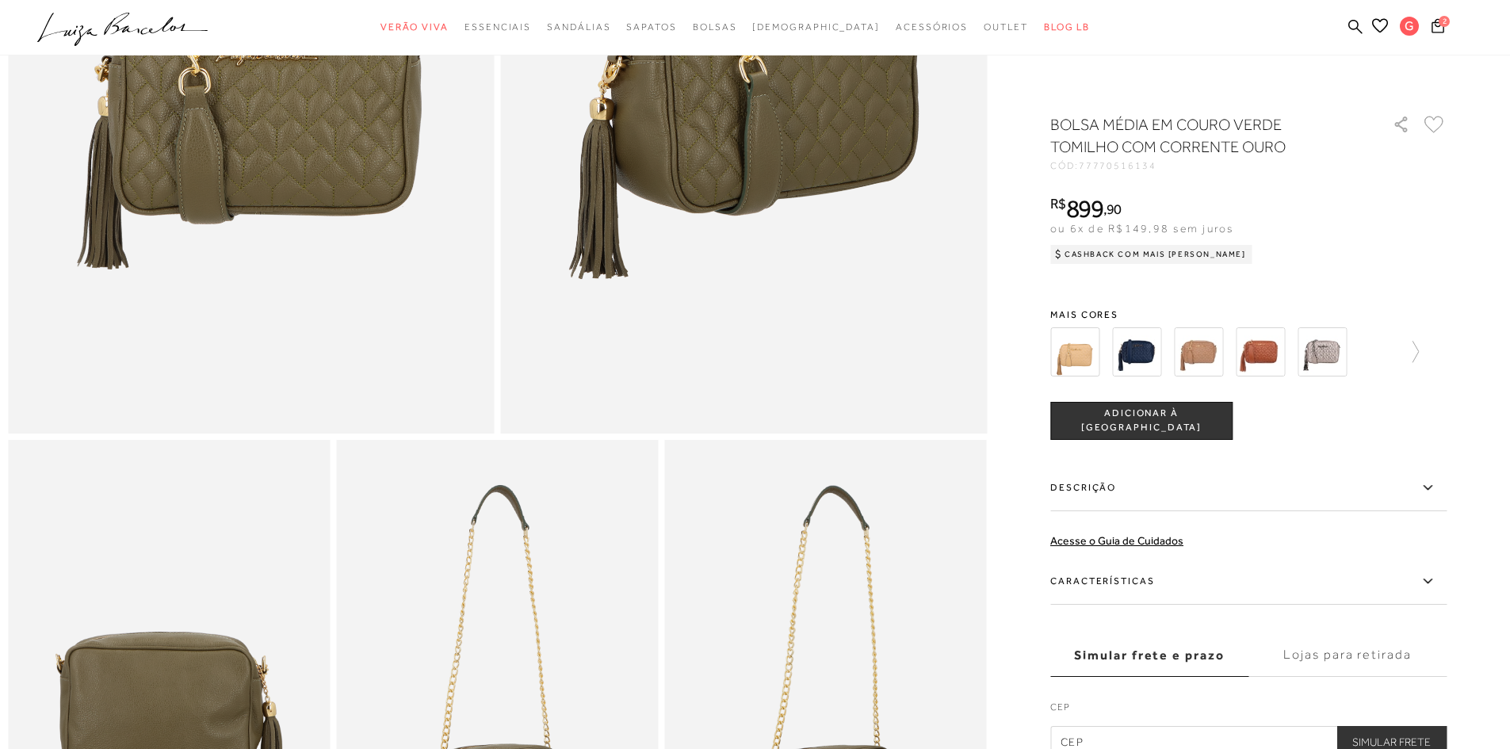
scroll to position [396, 0]
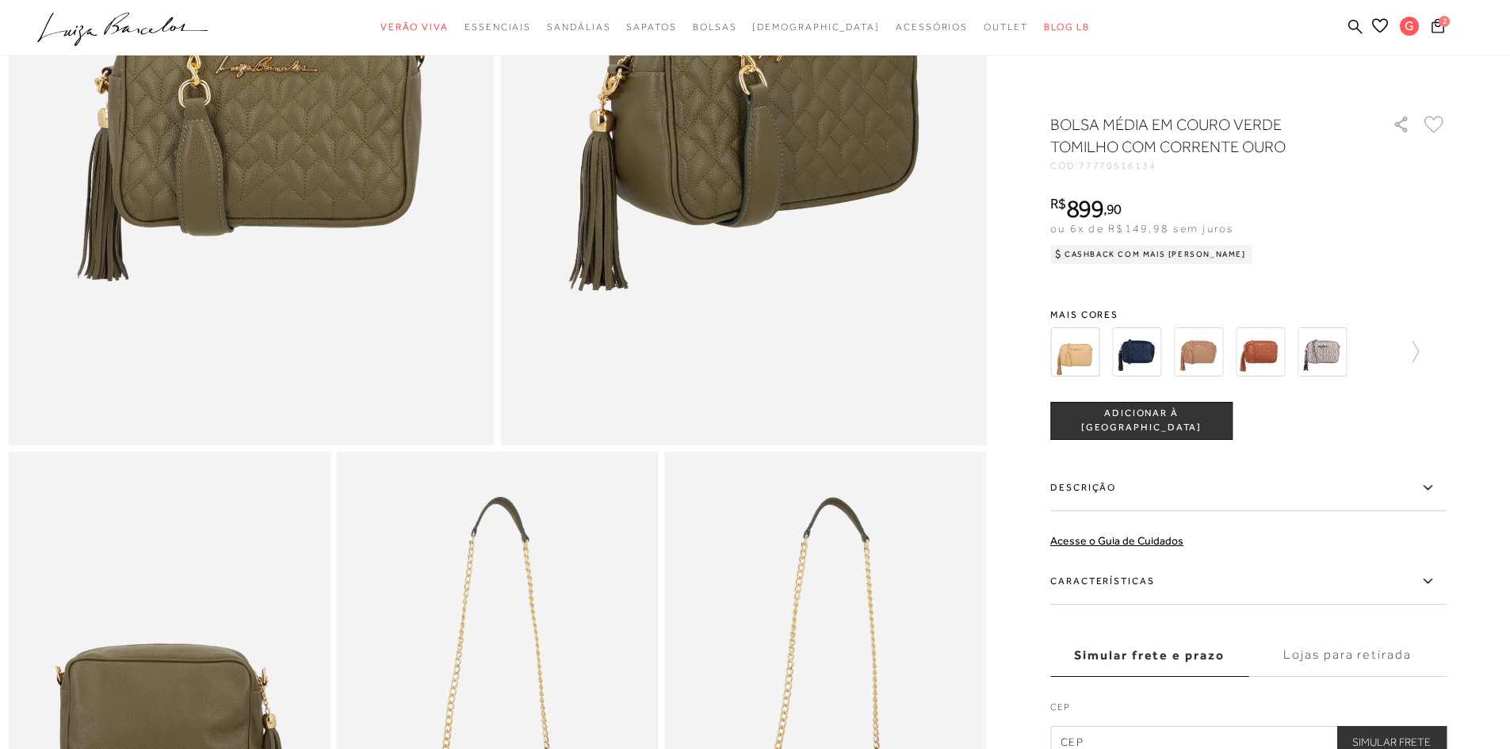
click at [1205, 420] on span "ADICIONAR À SACOLA" at bounding box center [1141, 421] width 181 height 28
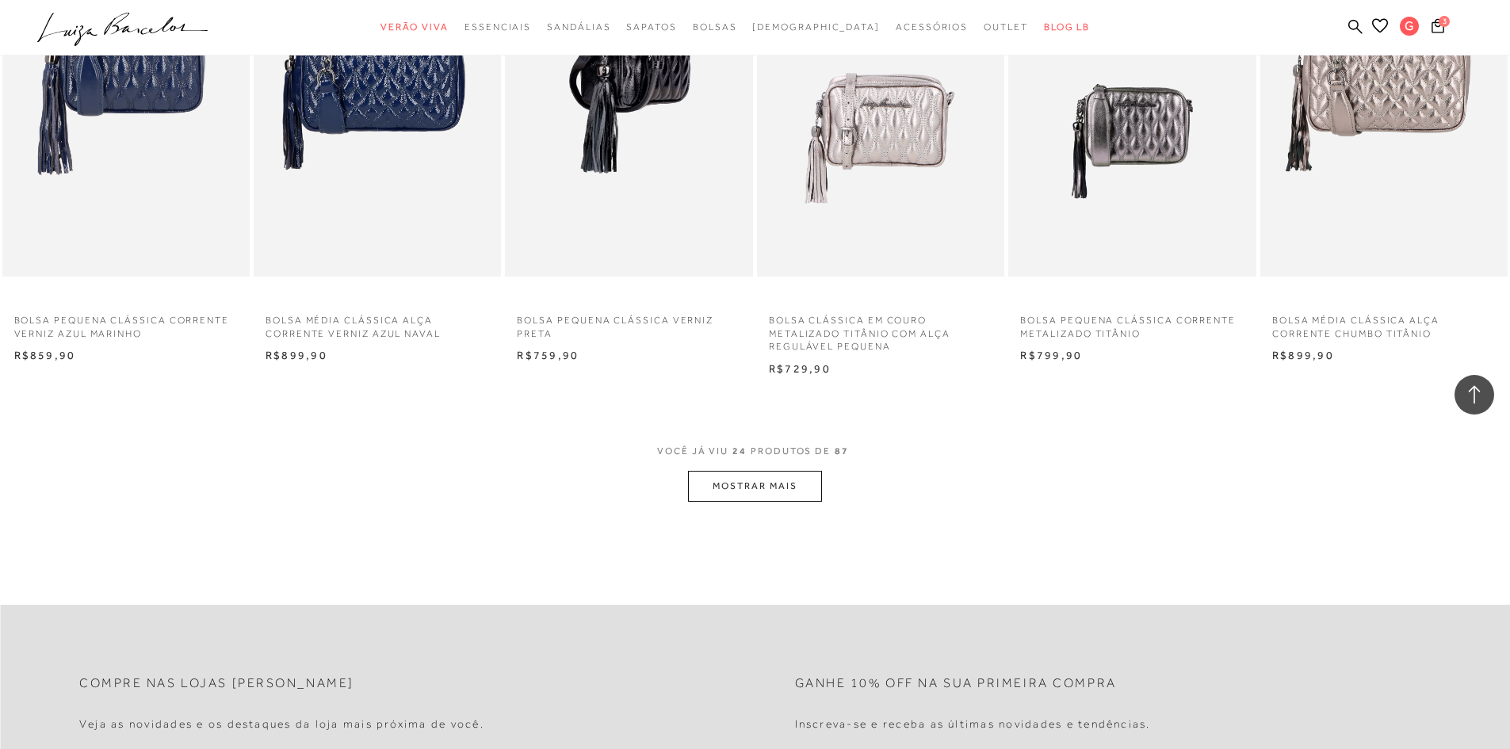
scroll to position [1744, 0]
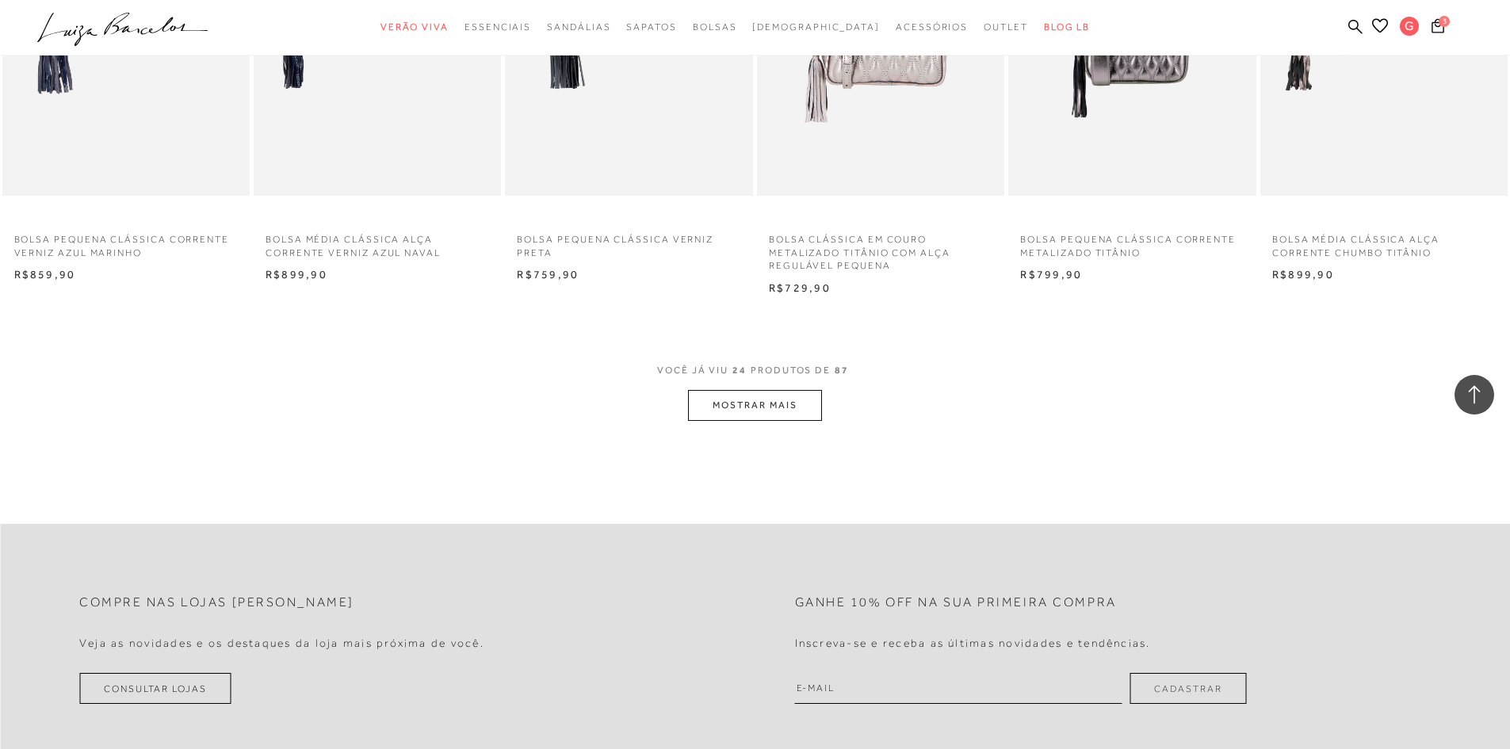
click at [728, 407] on button "MOSTRAR MAIS" at bounding box center [754, 405] width 133 height 31
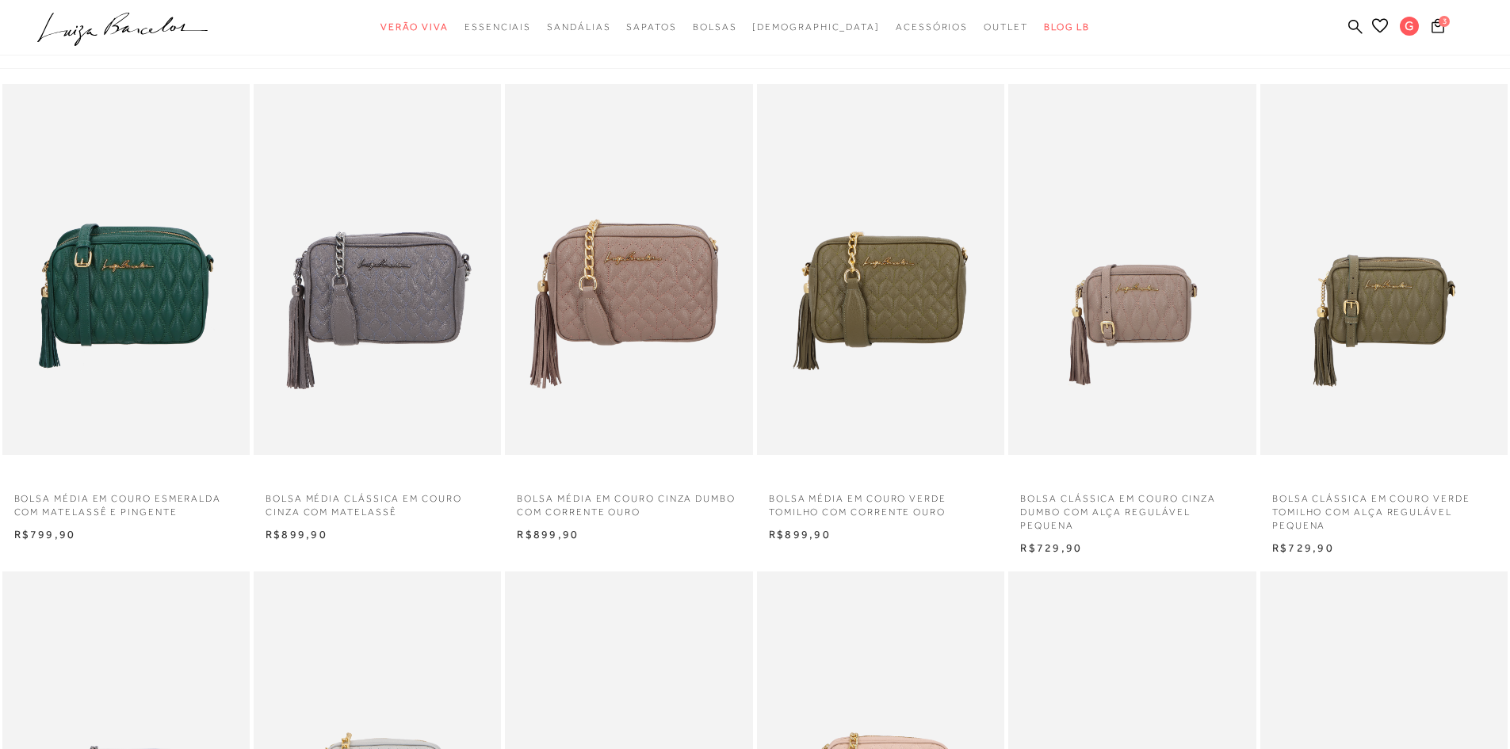
scroll to position [0, 0]
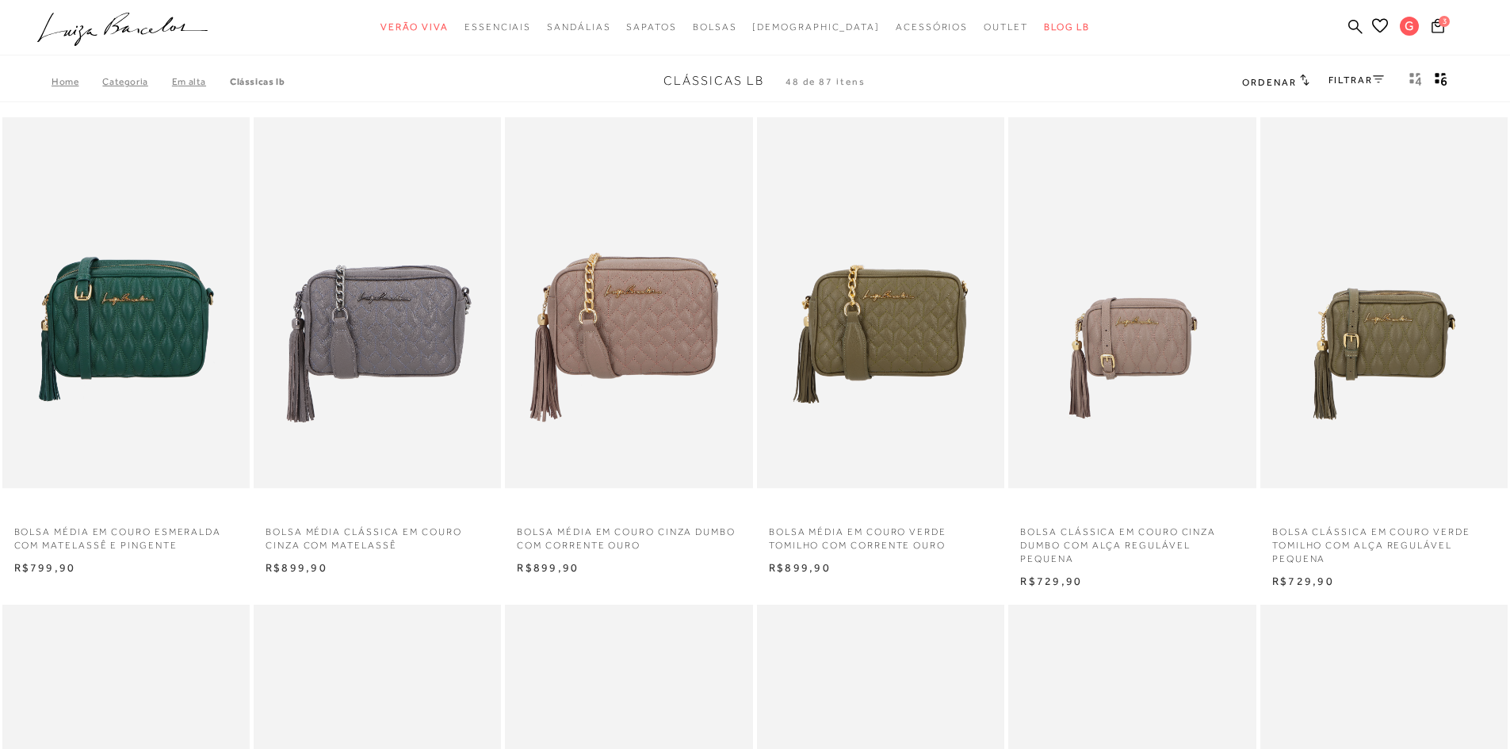
click at [1340, 82] on link "FILTRAR" at bounding box center [1356, 80] width 55 height 11
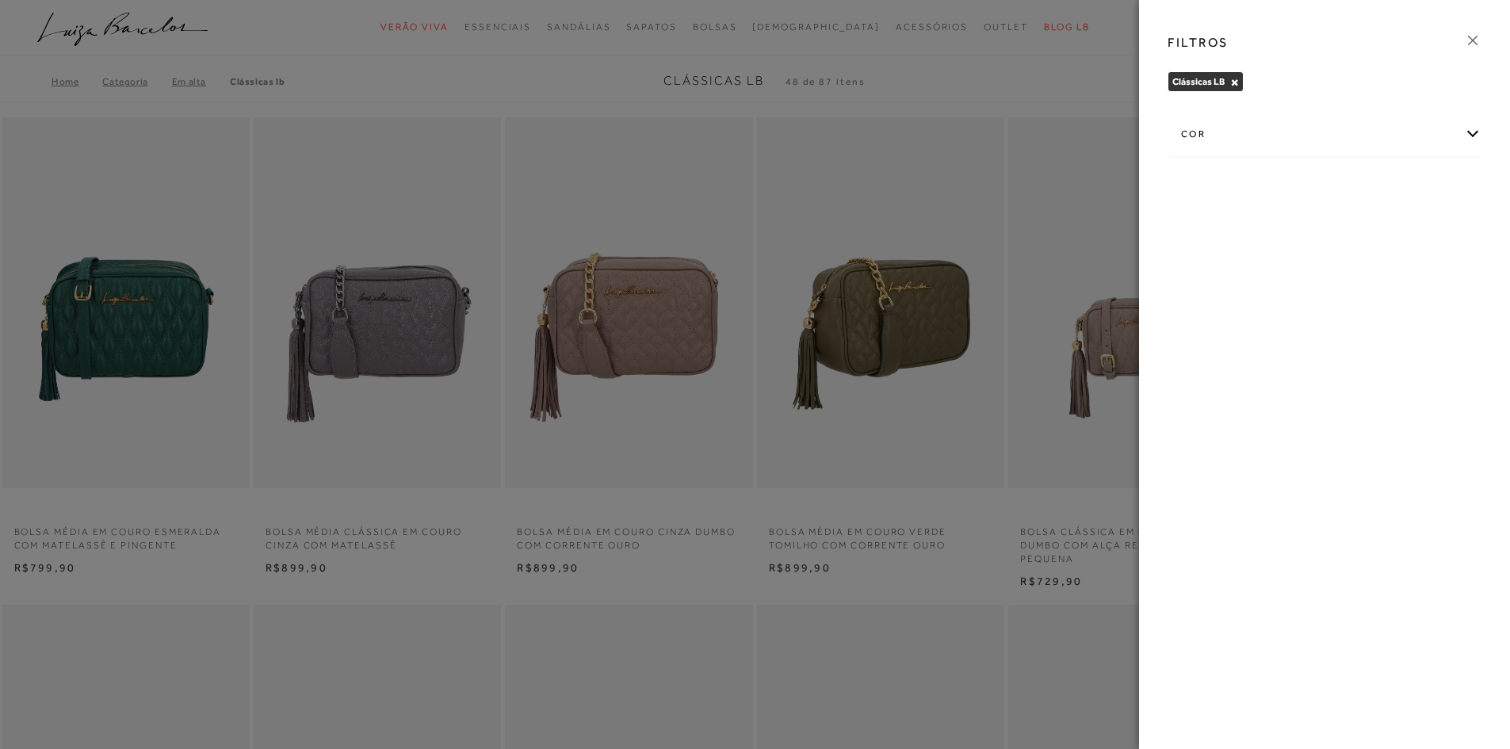
click at [931, 209] on div at bounding box center [755, 374] width 1510 height 749
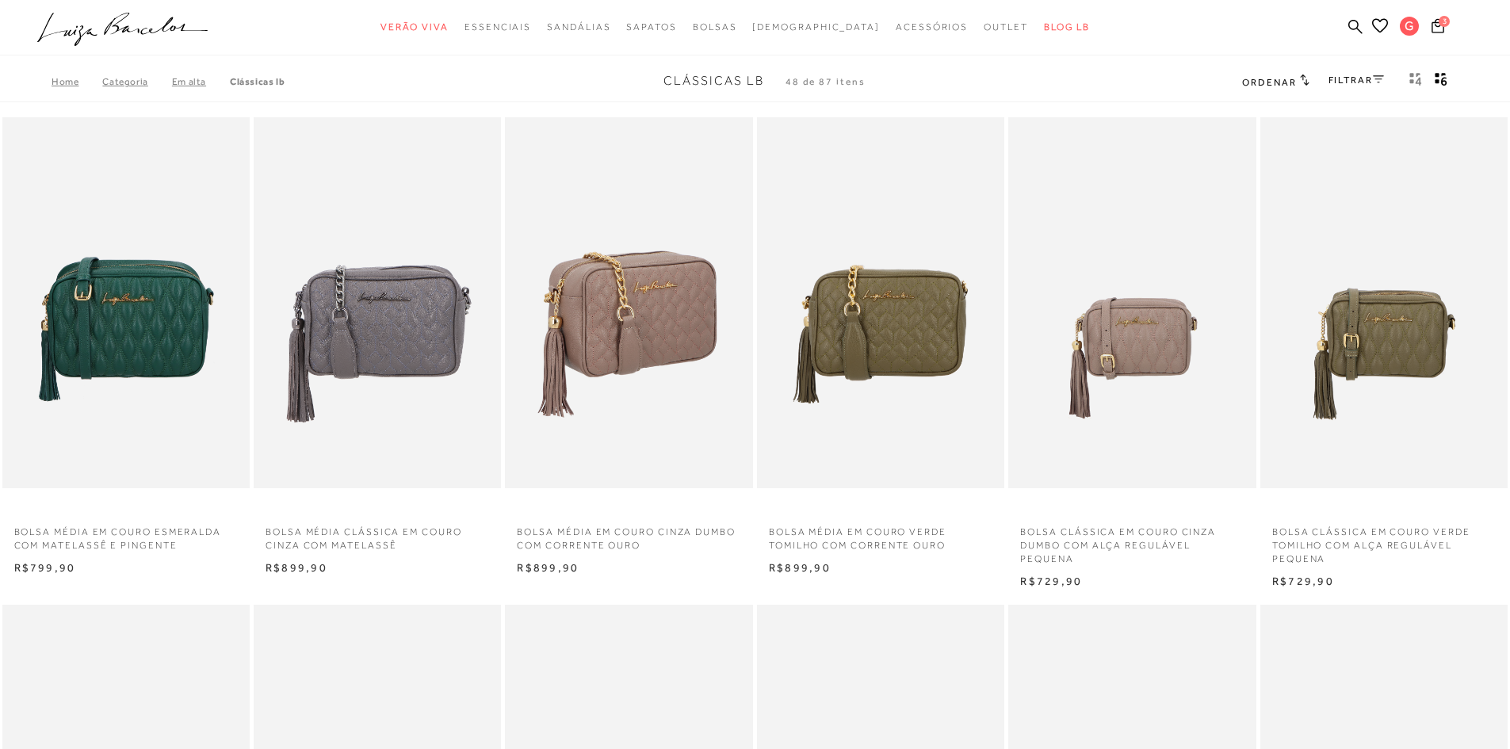
click at [686, 363] on img at bounding box center [630, 303] width 246 height 372
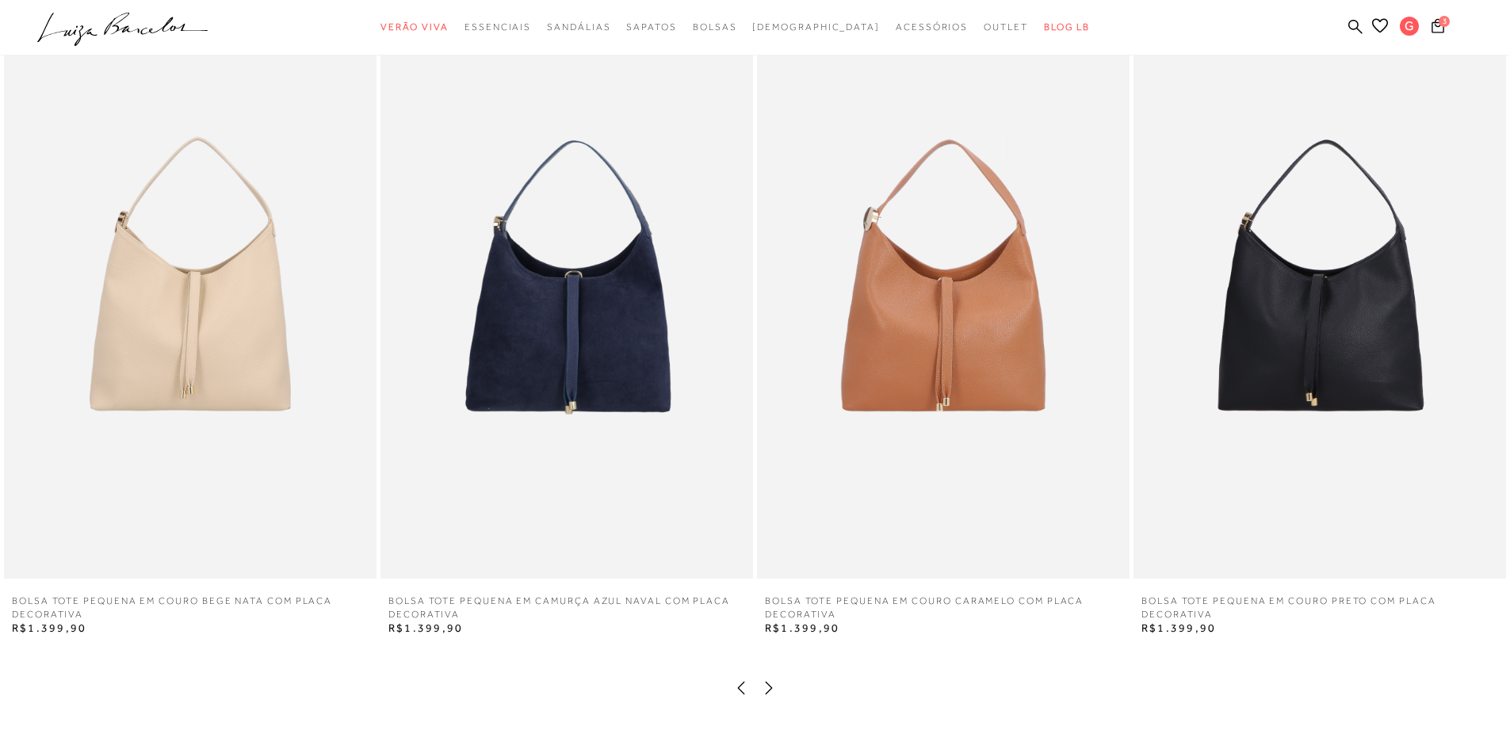
scroll to position [1585, 0]
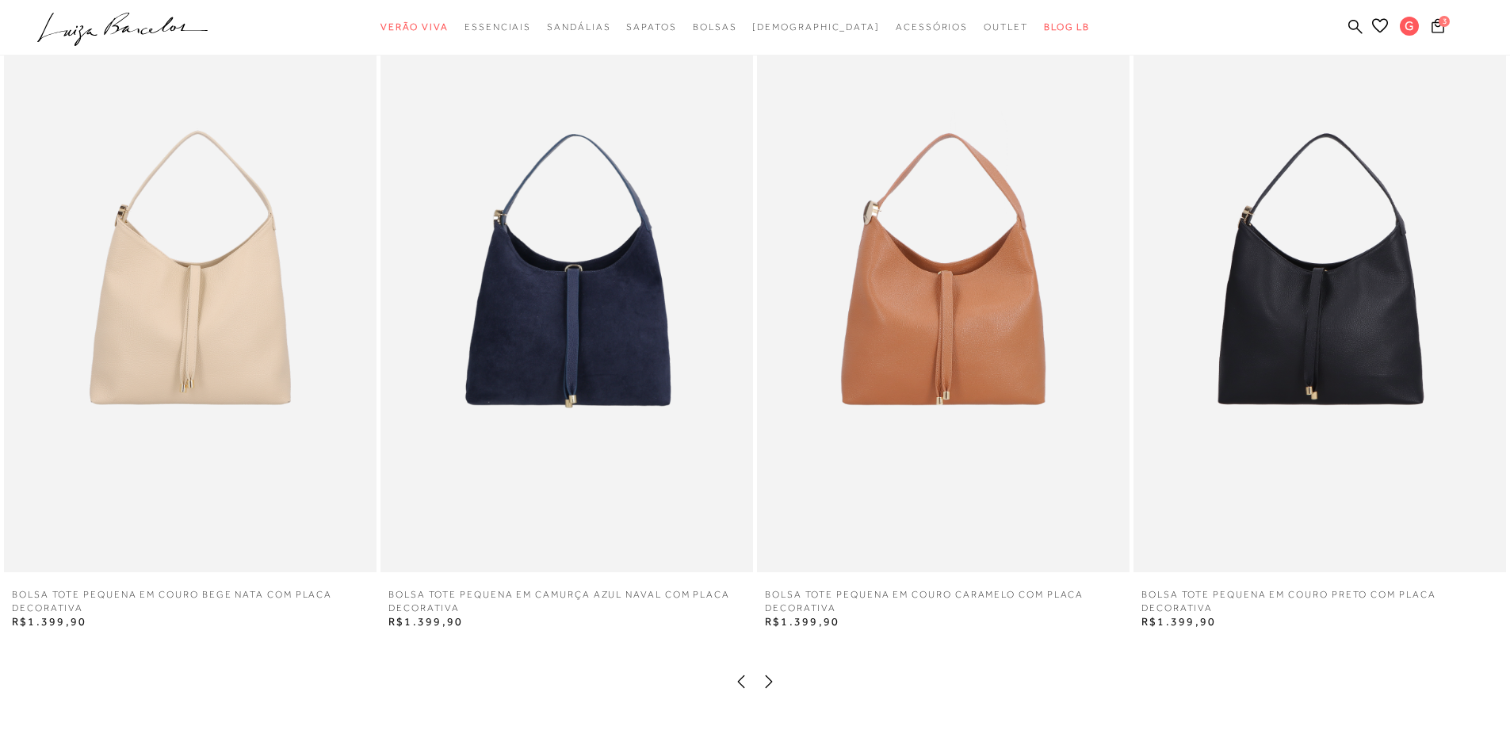
click at [240, 392] on img at bounding box center [190, 292] width 373 height 559
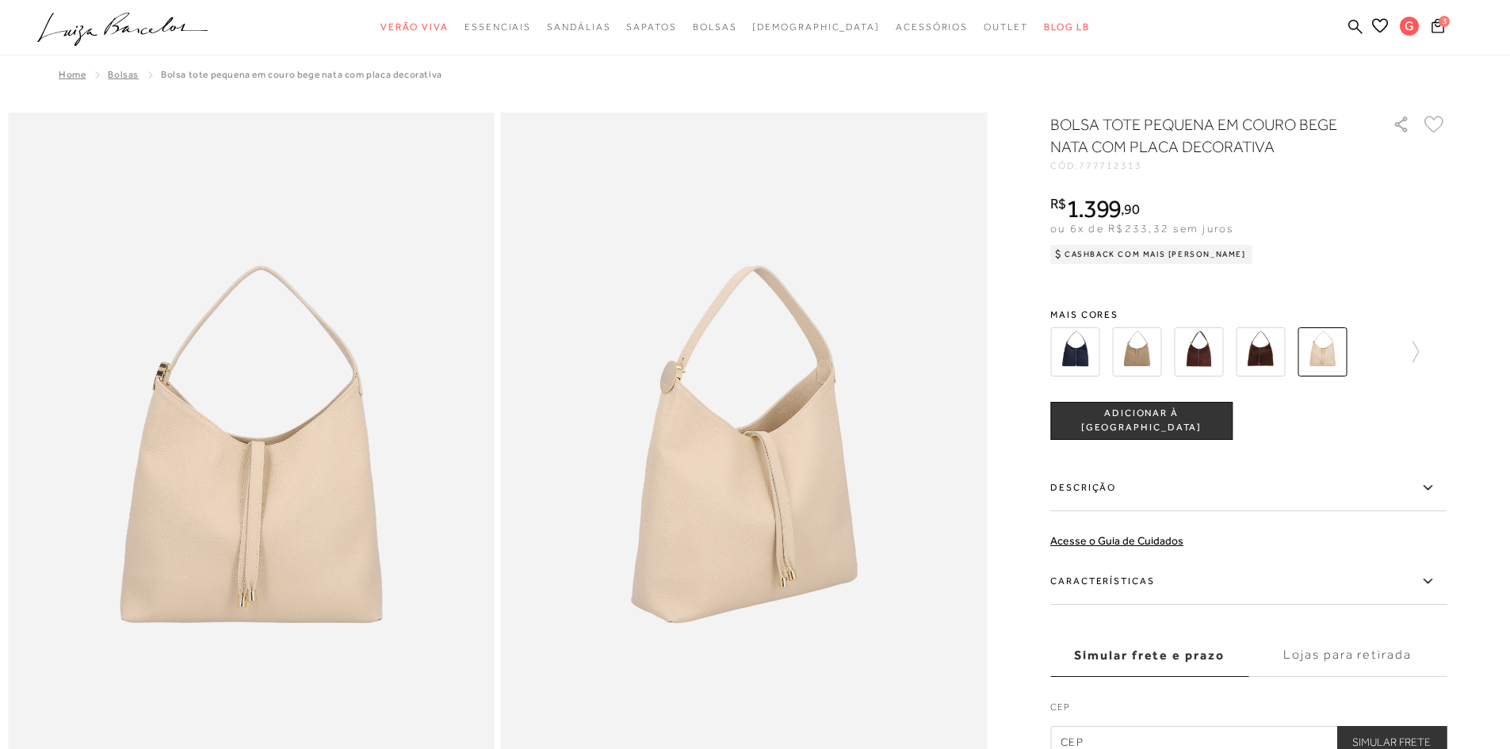
click at [1165, 422] on span "ADICIONAR À SACOLA" at bounding box center [1141, 421] width 181 height 28
click at [1446, 29] on button "4" at bounding box center [1438, 28] width 23 height 22
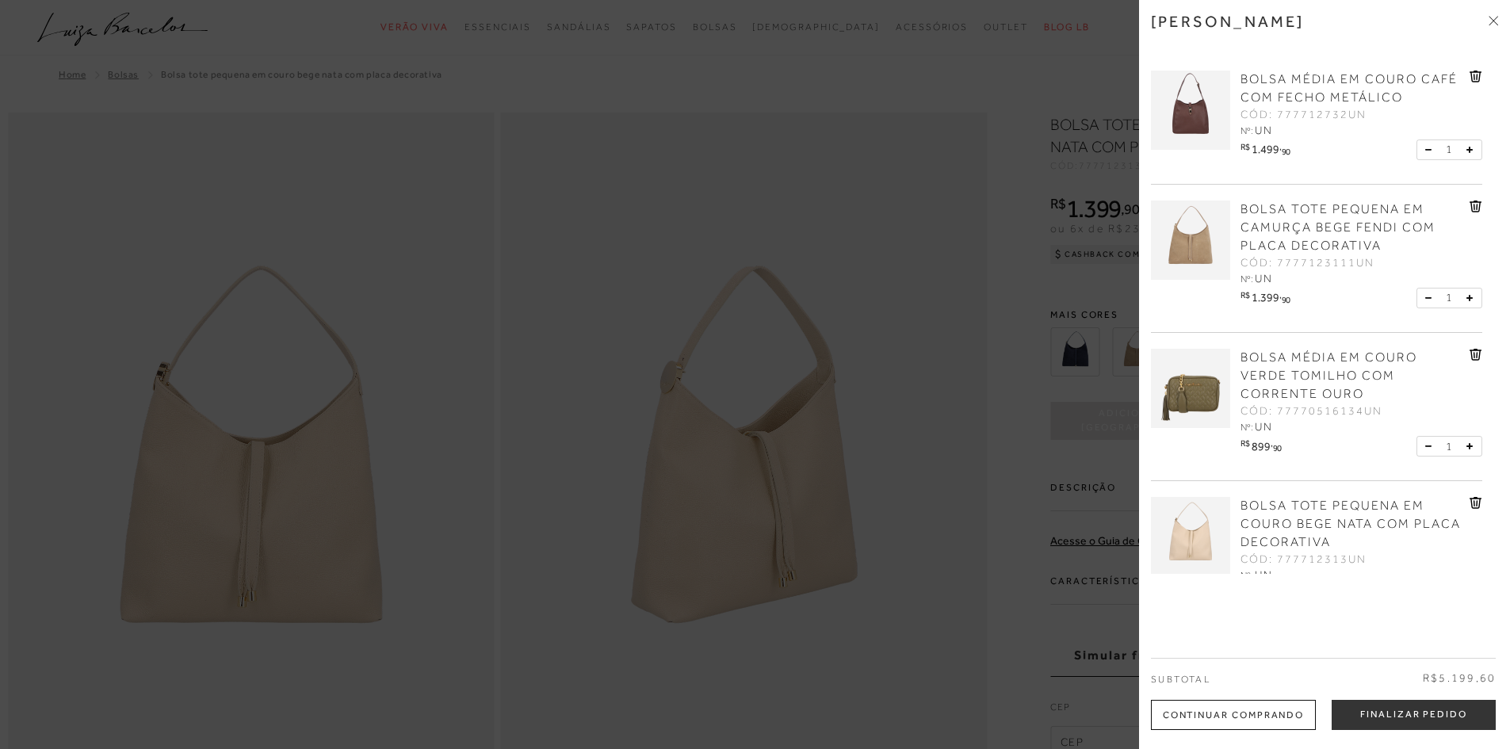
drag, startPoint x: 765, startPoint y: 205, endPoint x: 835, endPoint y: 182, distance: 73.7
click at [780, 205] on div at bounding box center [755, 374] width 1510 height 749
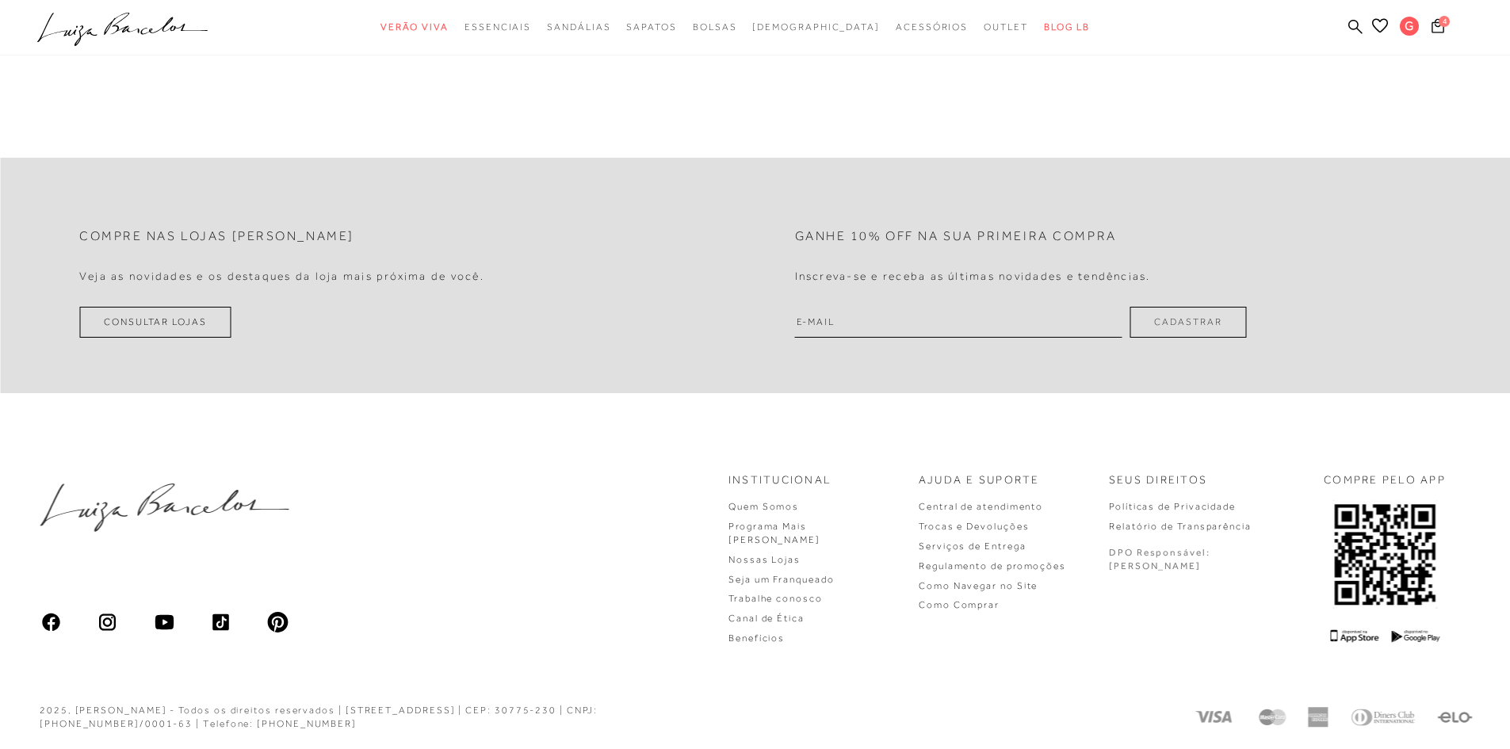
scroll to position [3726, 0]
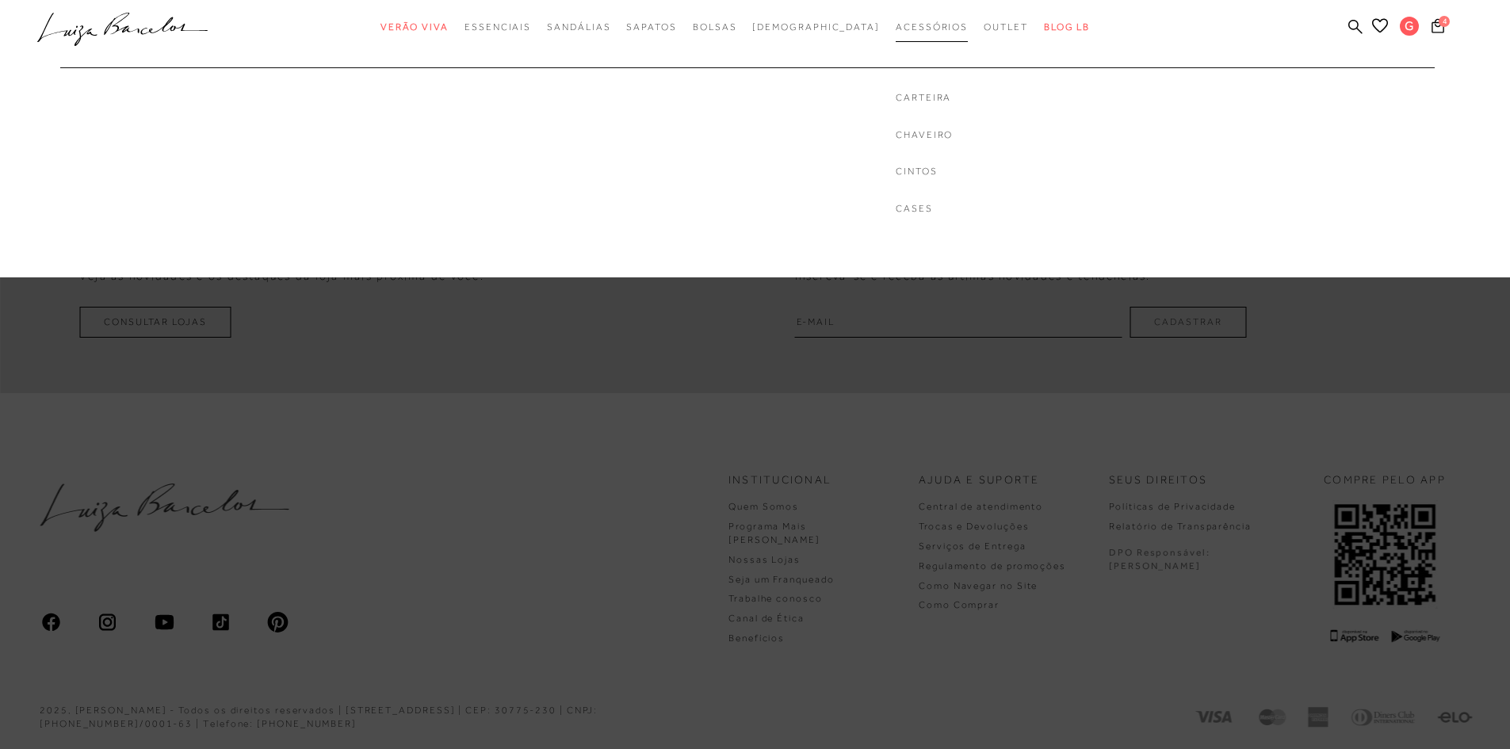
click at [896, 21] on link "Acessórios" at bounding box center [932, 27] width 72 height 29
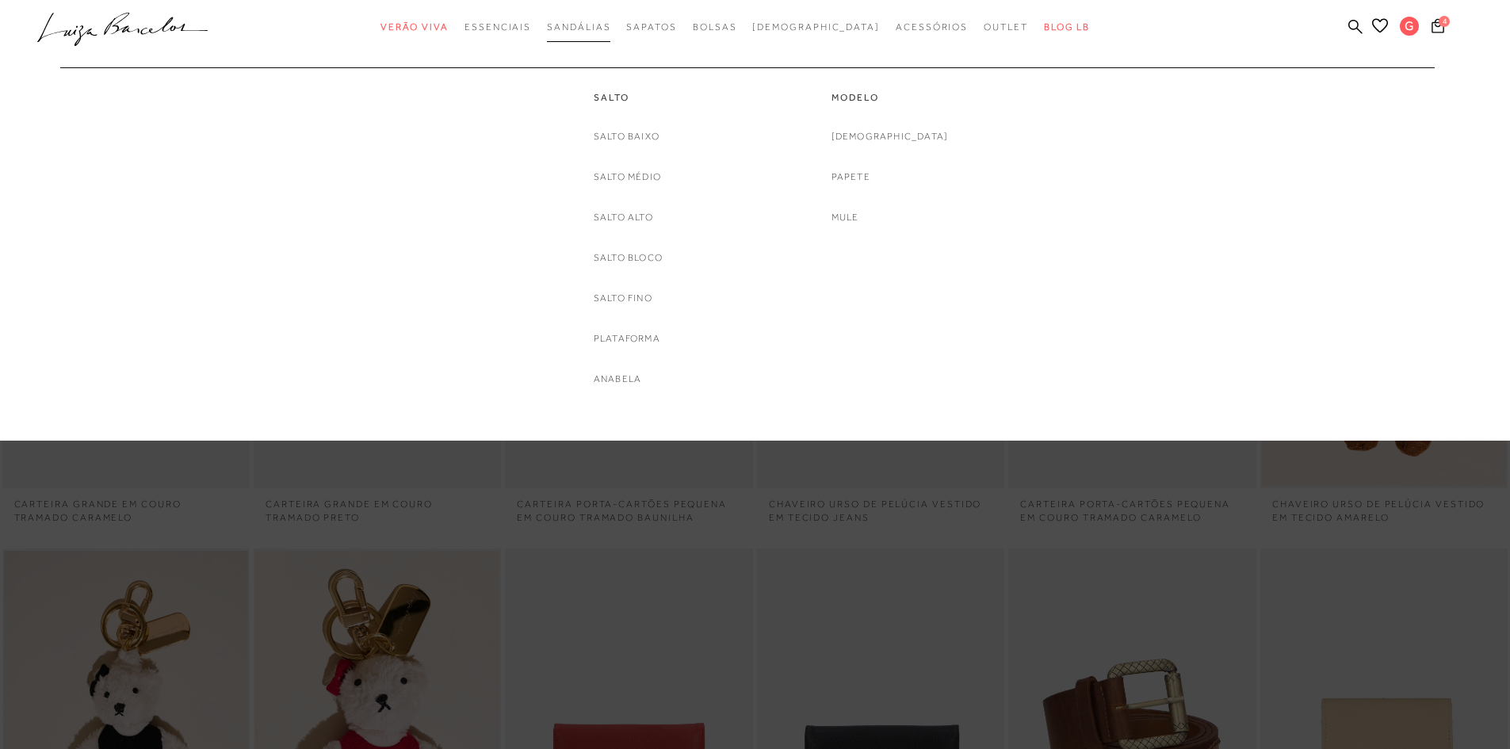
click at [594, 30] on span "Sandálias" at bounding box center [578, 26] width 63 height 11
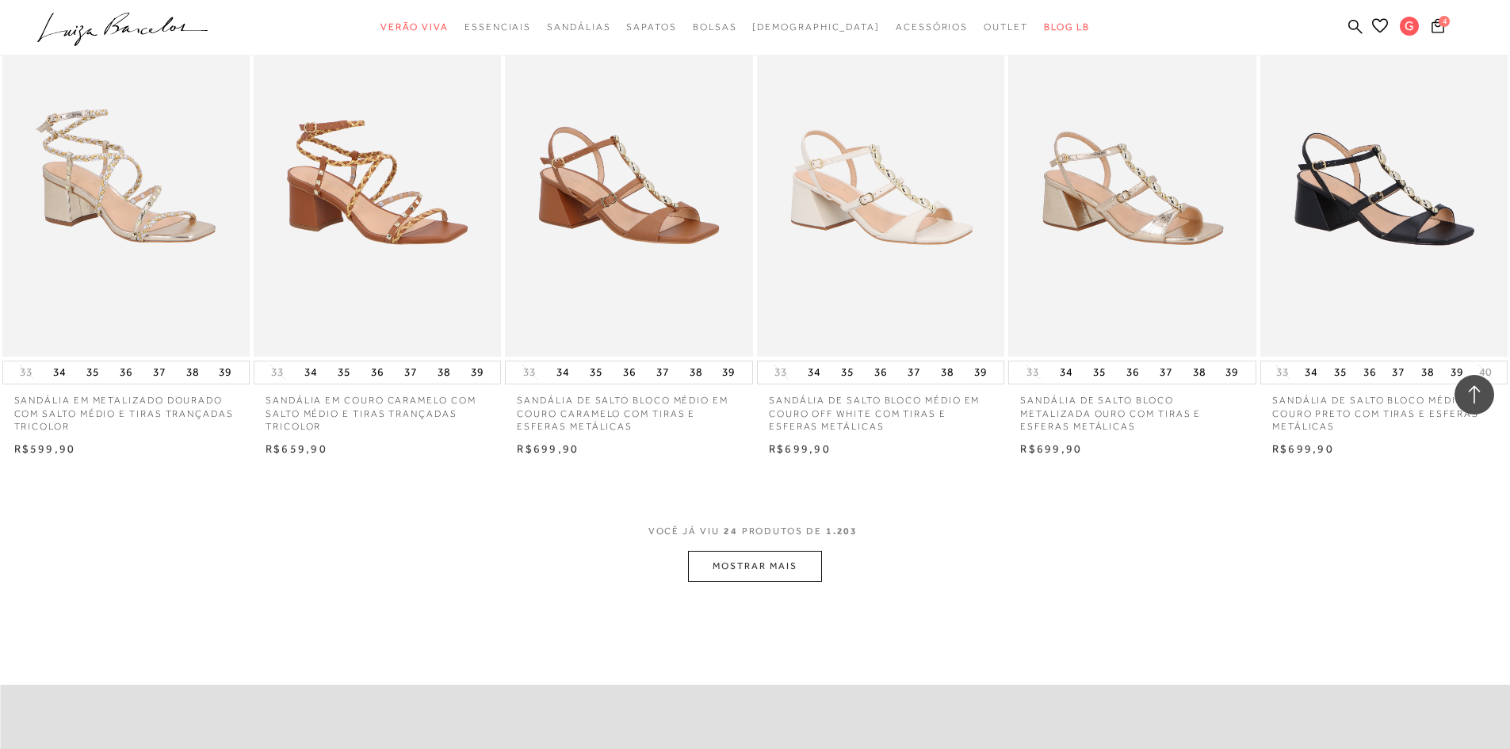
scroll to position [1585, 0]
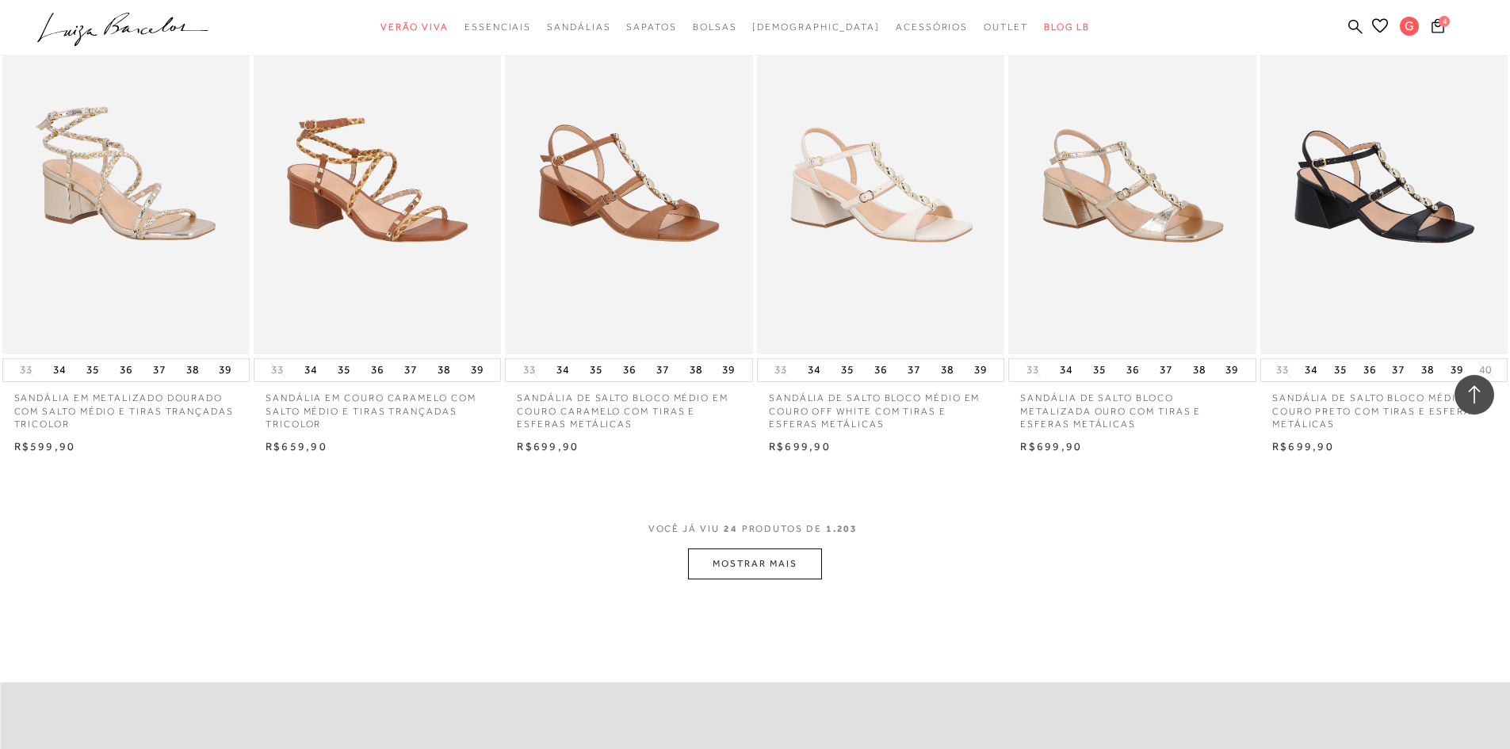
click at [737, 573] on button "MOSTRAR MAIS" at bounding box center [754, 564] width 133 height 31
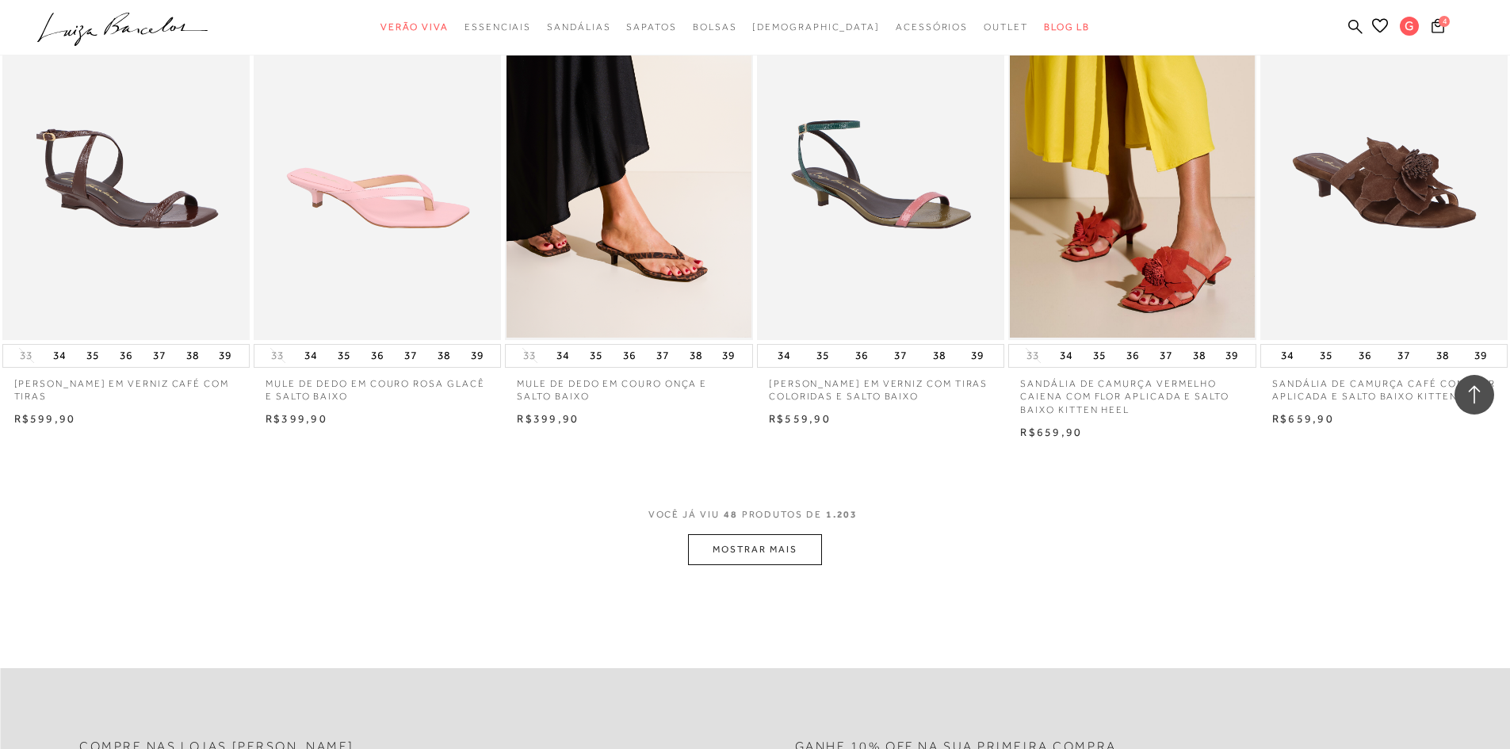
scroll to position [3567, 0]
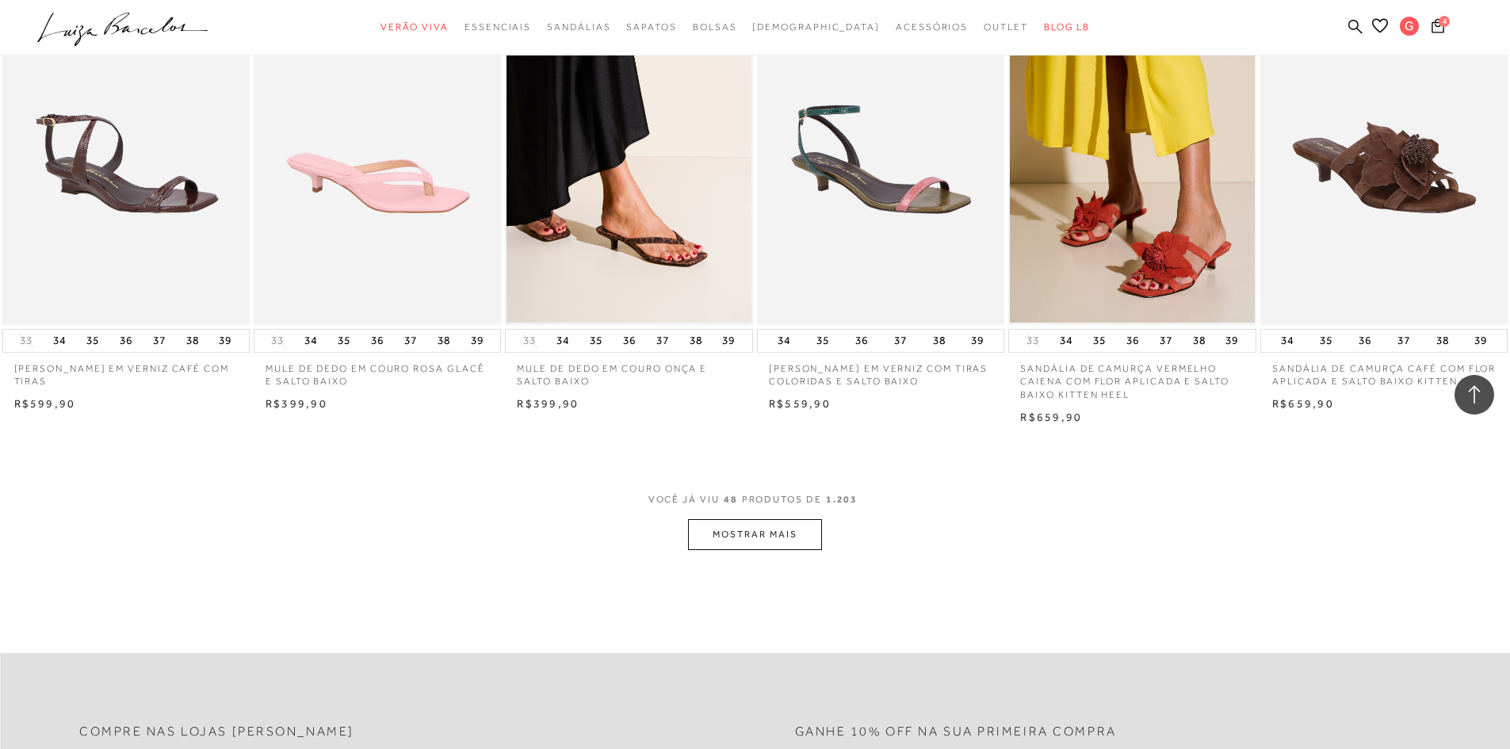
click at [780, 533] on button "MOSTRAR MAIS" at bounding box center [754, 534] width 133 height 31
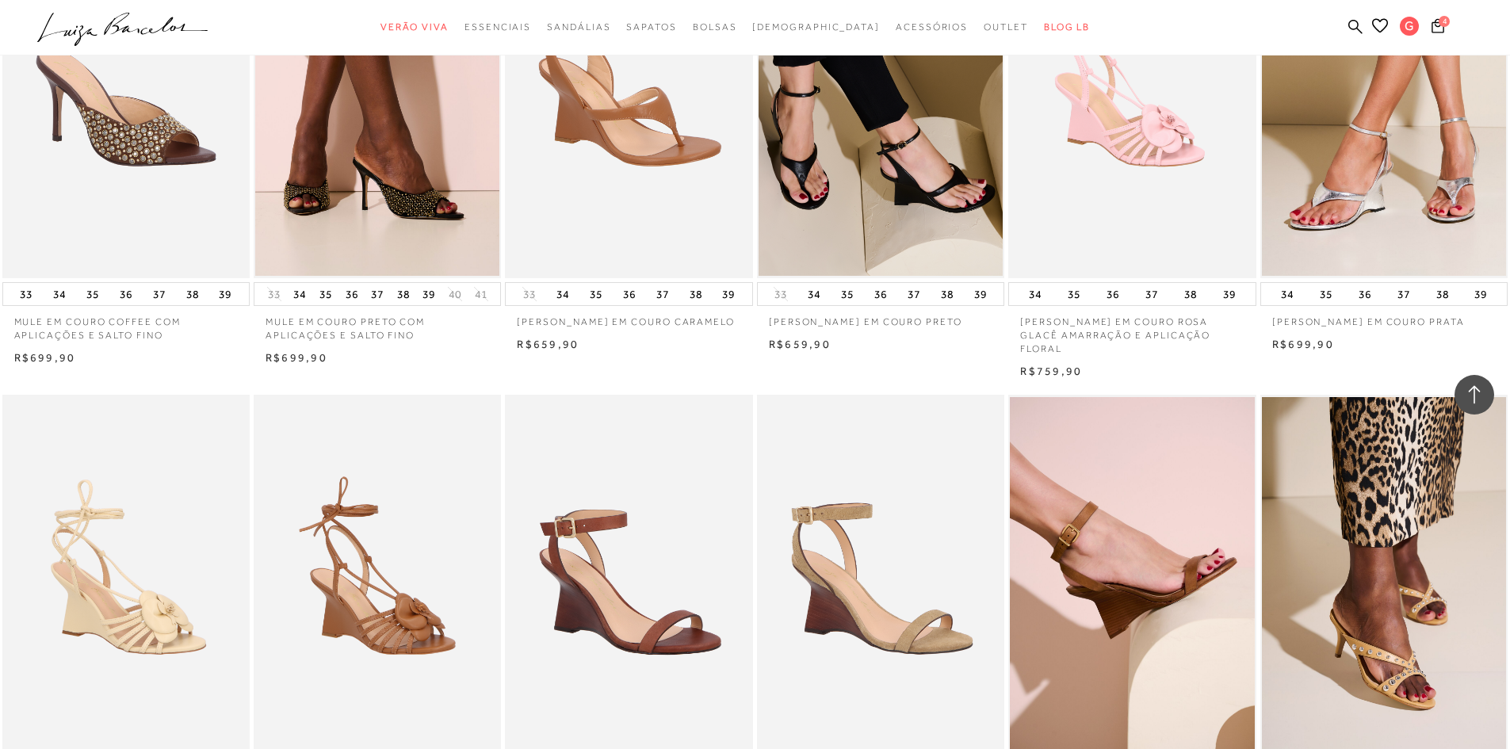
scroll to position [4915, 0]
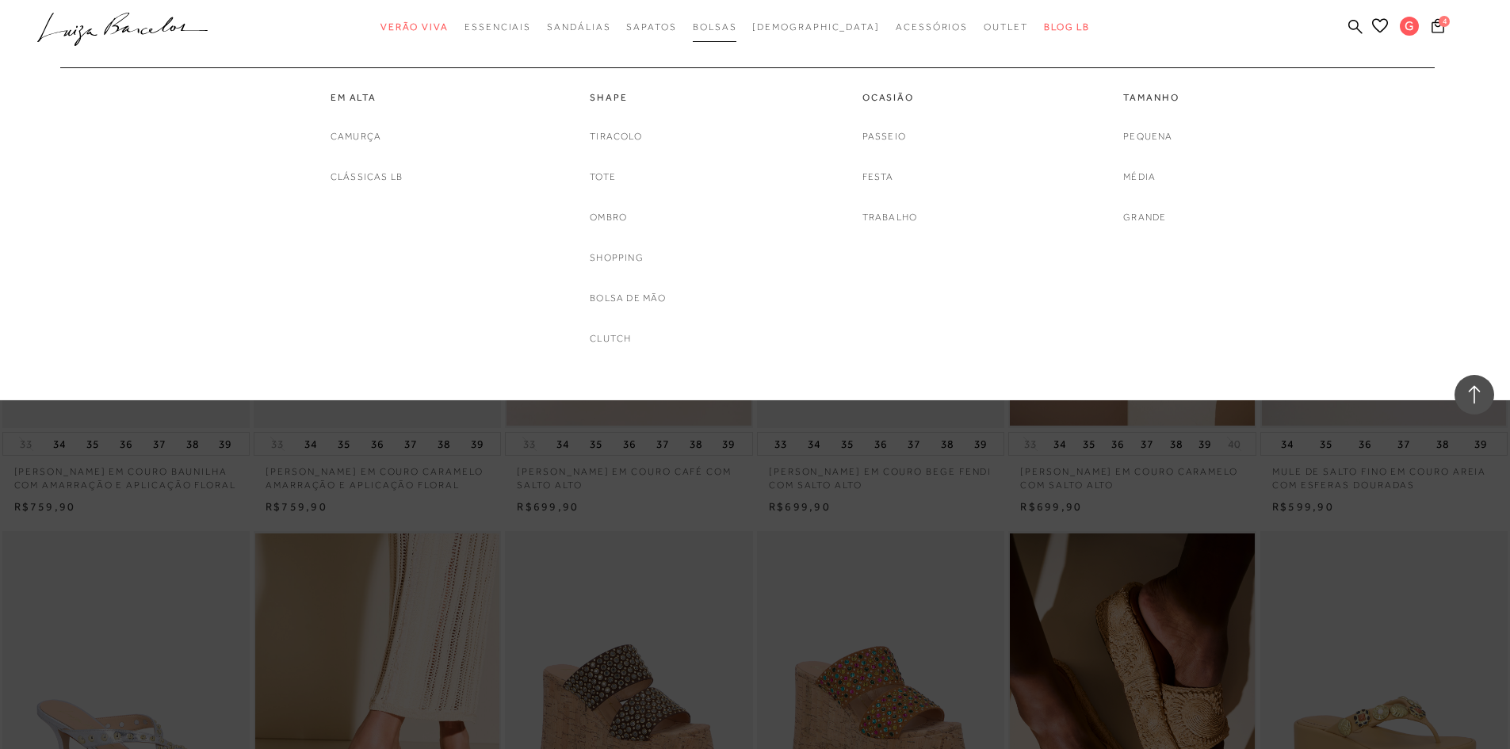
click at [737, 32] on span "Bolsas" at bounding box center [715, 26] width 44 height 11
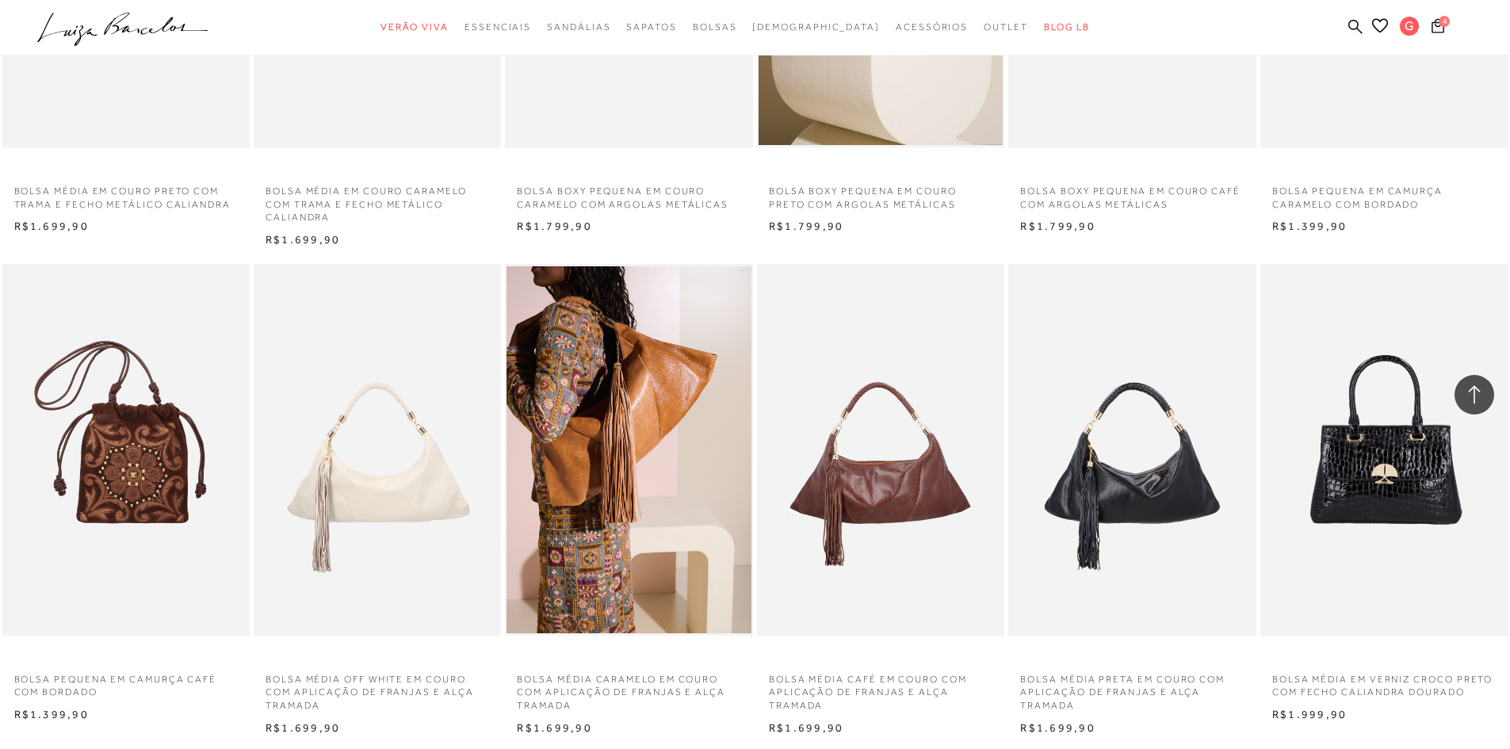
scroll to position [1558, 0]
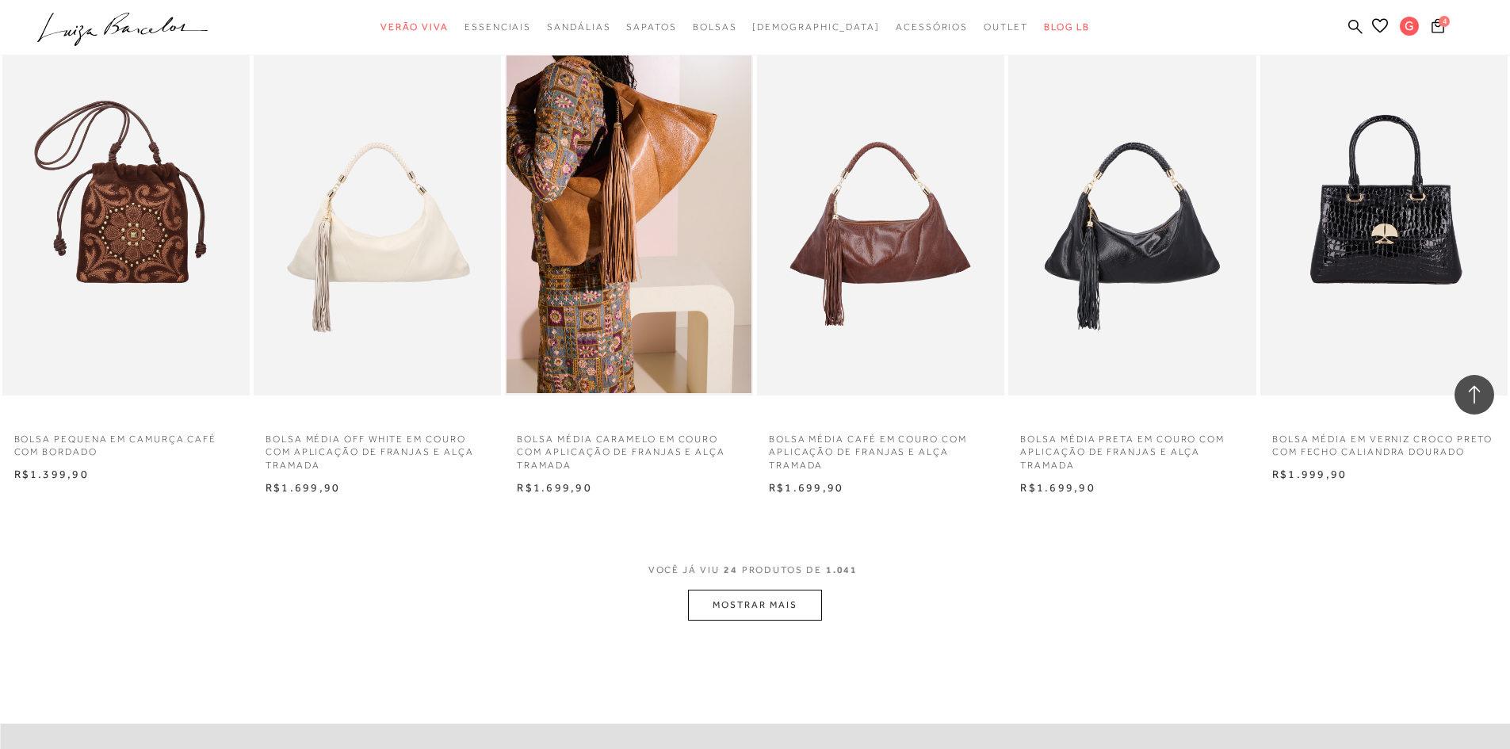
click at [765, 610] on button "MOSTRAR MAIS" at bounding box center [754, 605] width 133 height 31
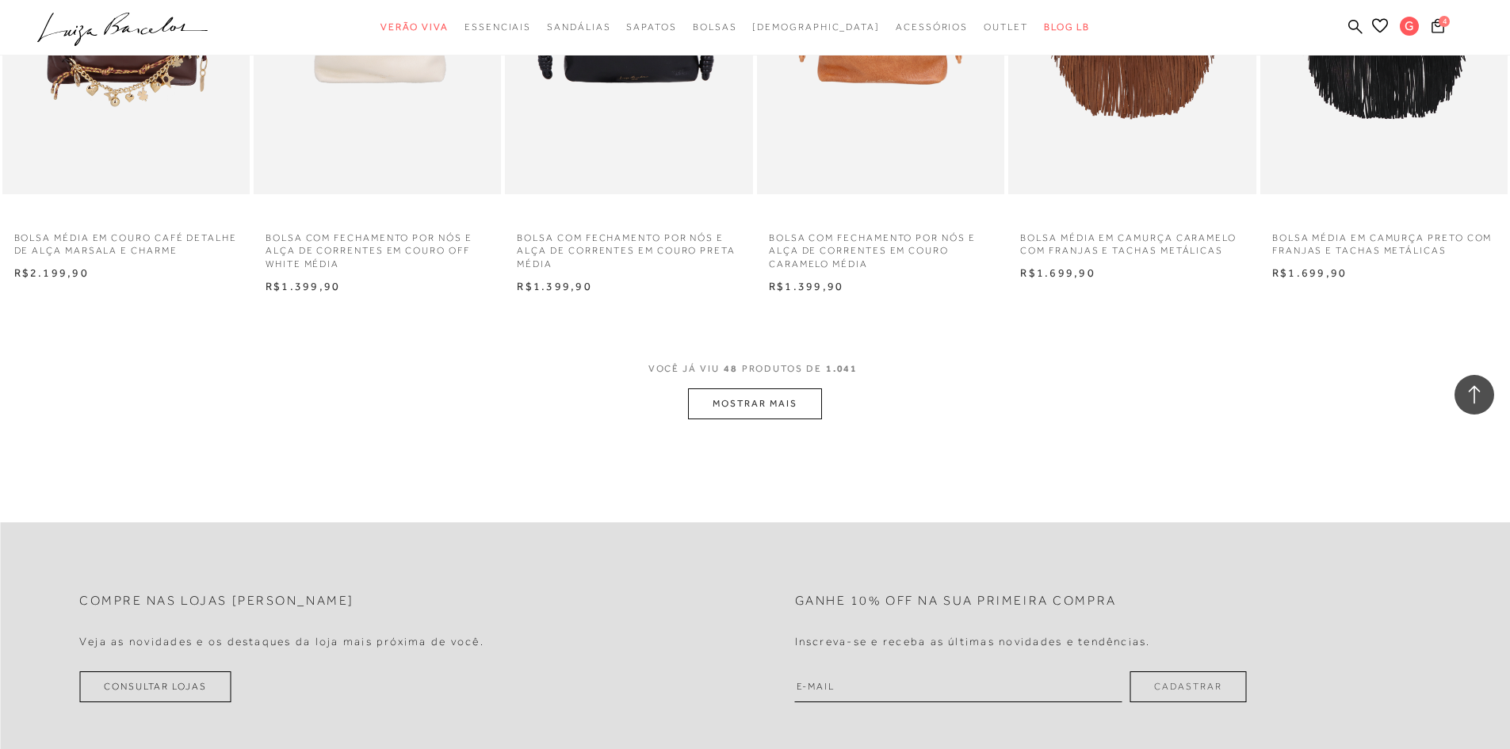
click at [741, 401] on button "MOSTRAR MAIS" at bounding box center [754, 403] width 133 height 31
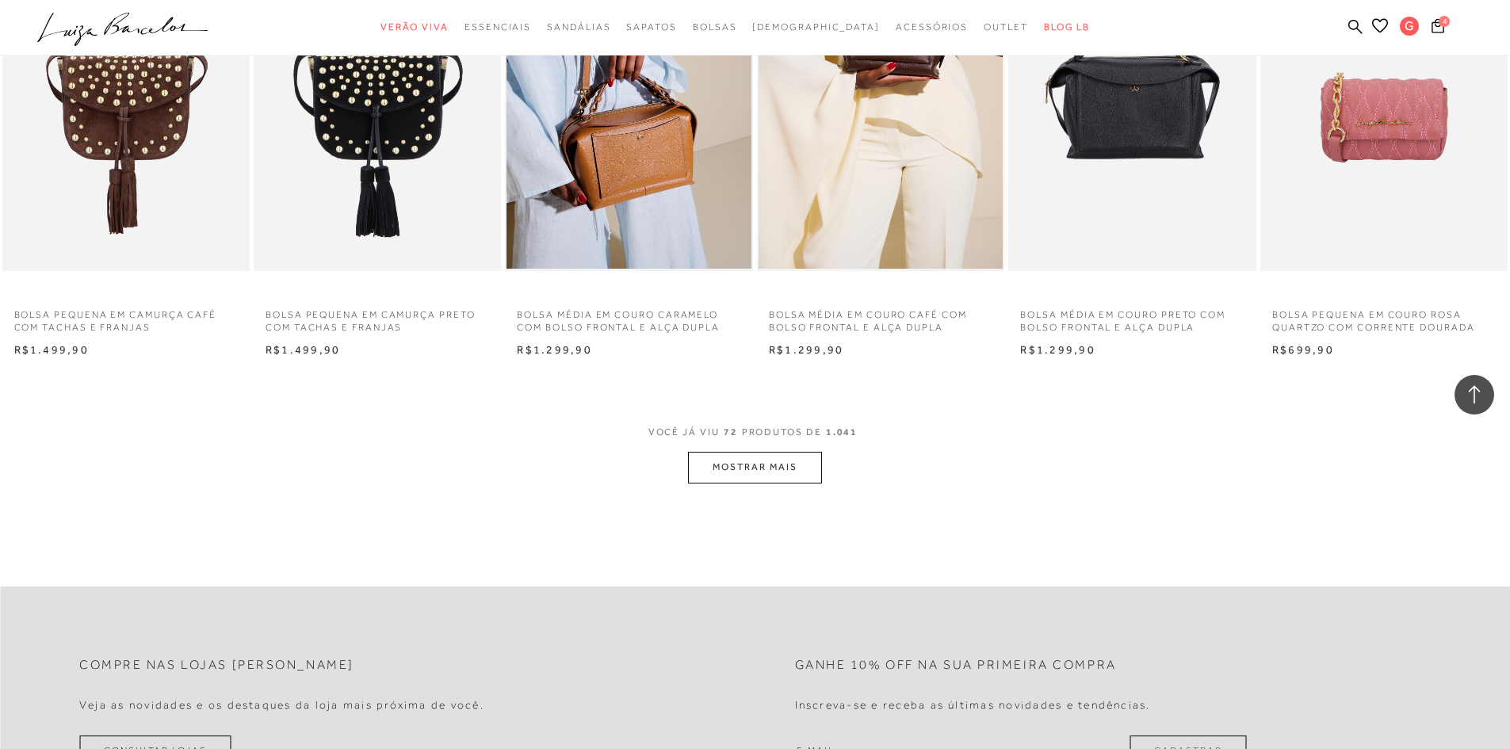
scroll to position [5601, 0]
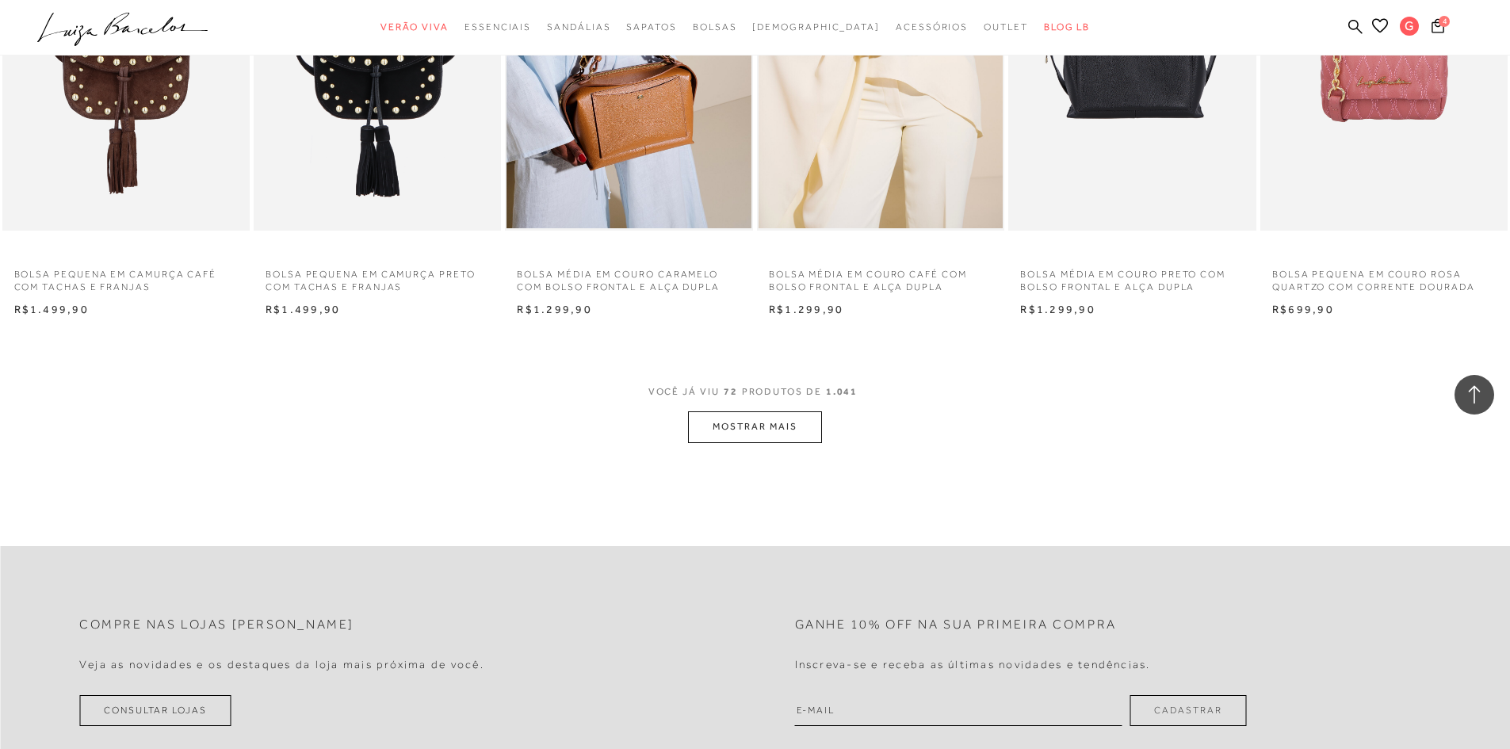
click at [750, 442] on button "MOSTRAR MAIS" at bounding box center [754, 426] width 133 height 31
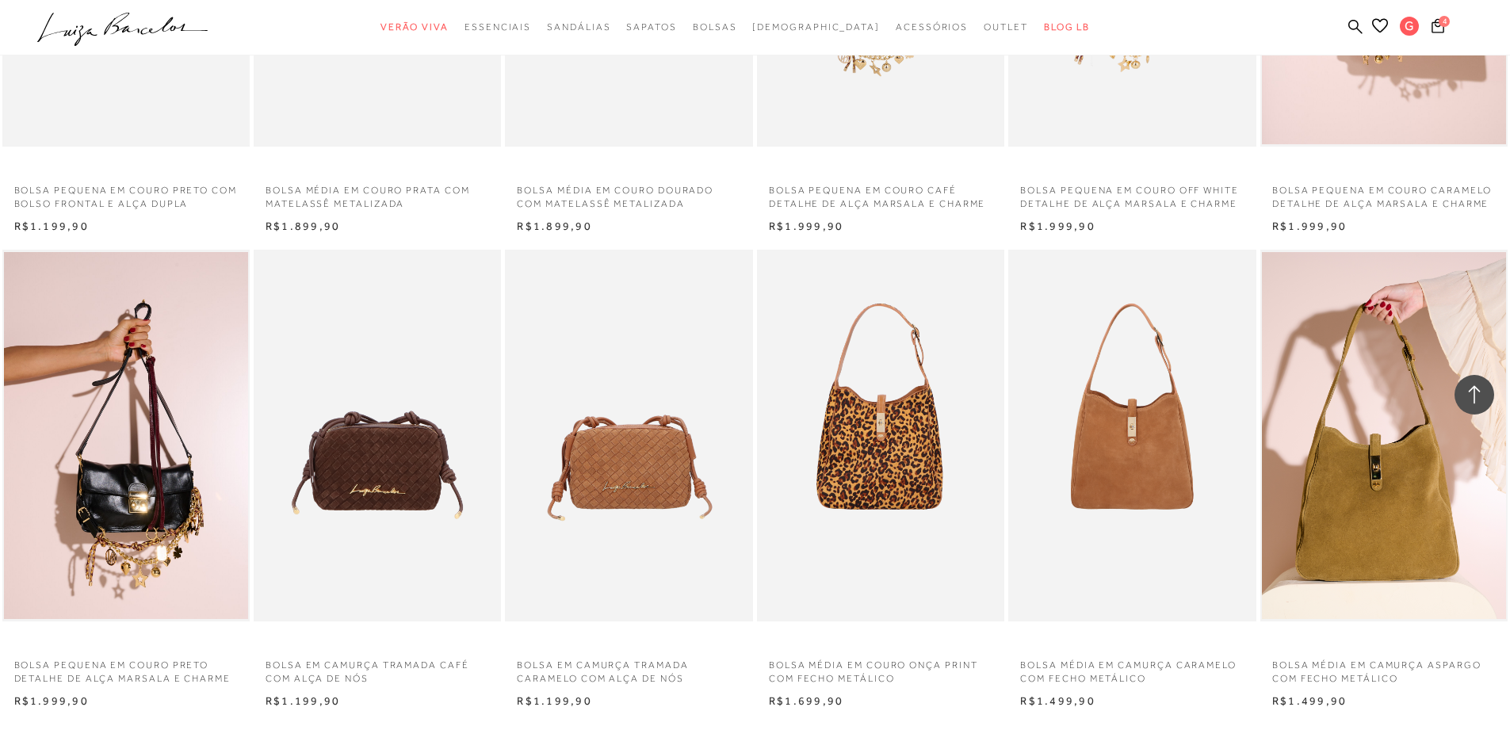
scroll to position [7186, 0]
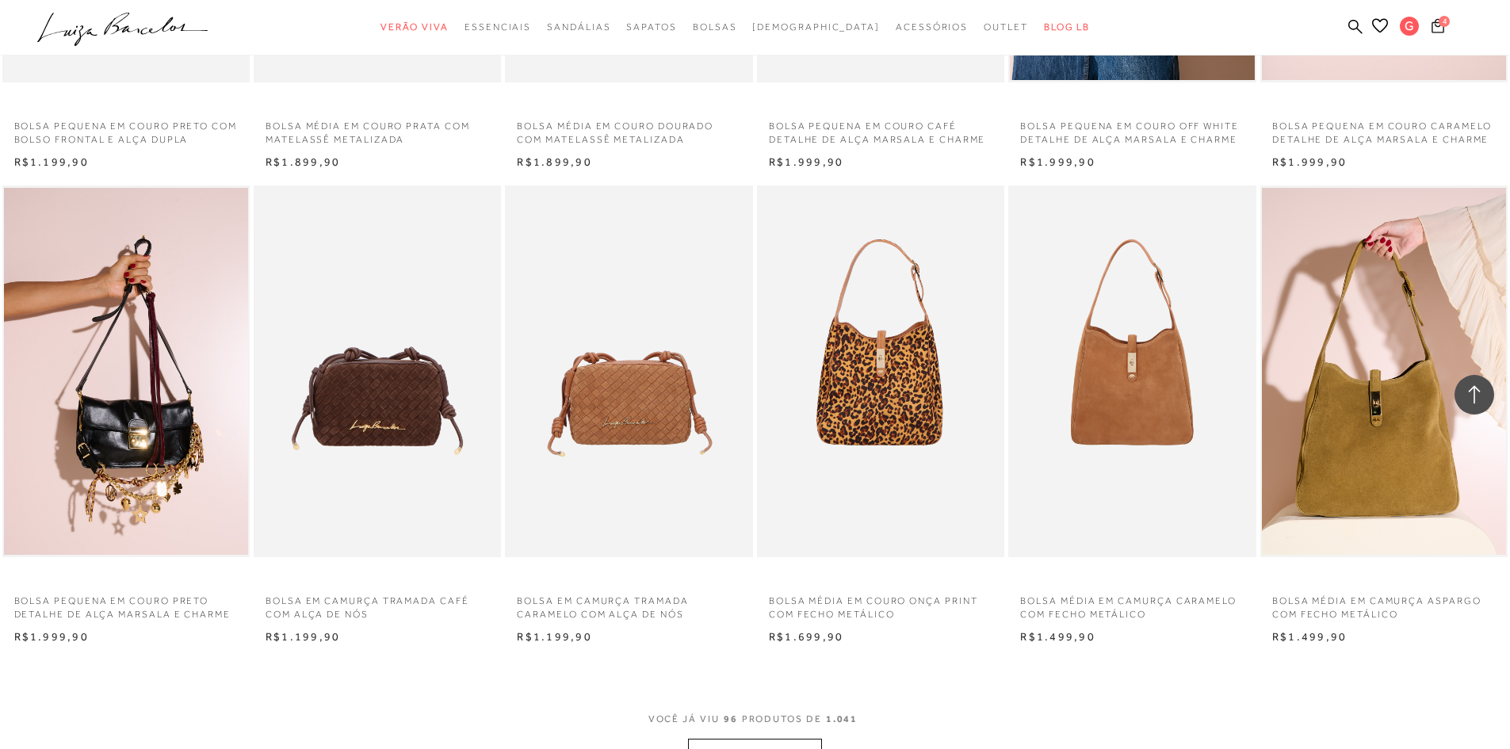
click at [1428, 25] on button "4" at bounding box center [1438, 27] width 22 height 21
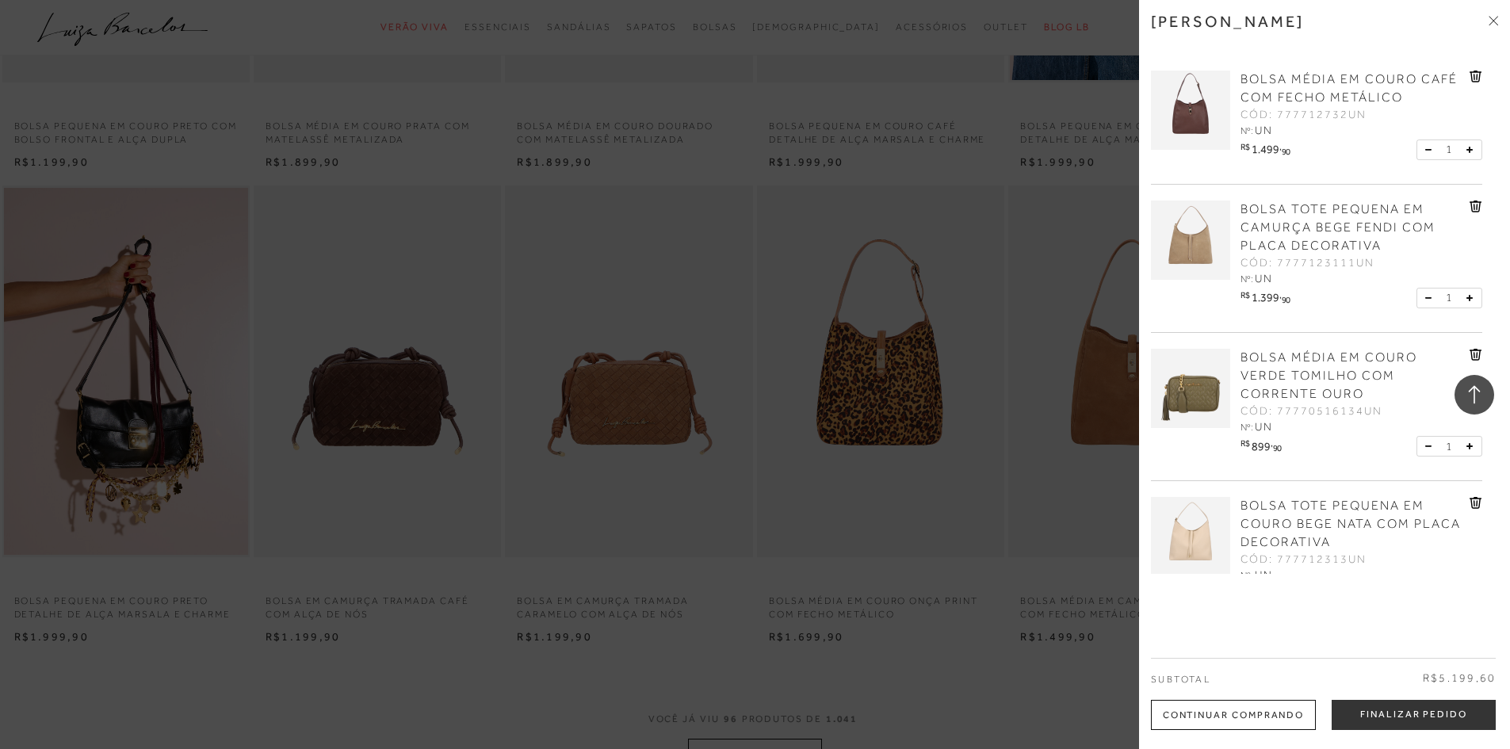
click at [630, 415] on div at bounding box center [755, 374] width 1510 height 749
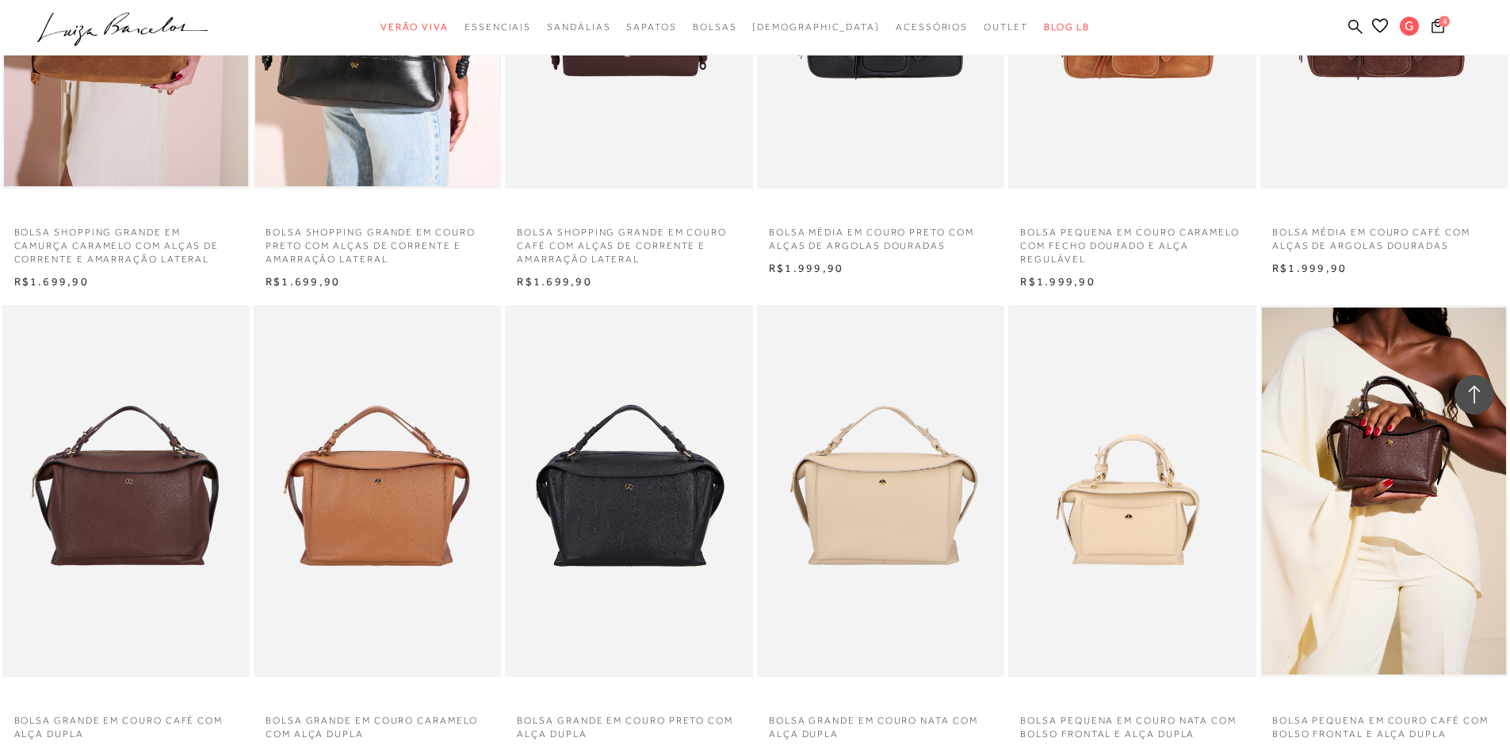
scroll to position [5759, 0]
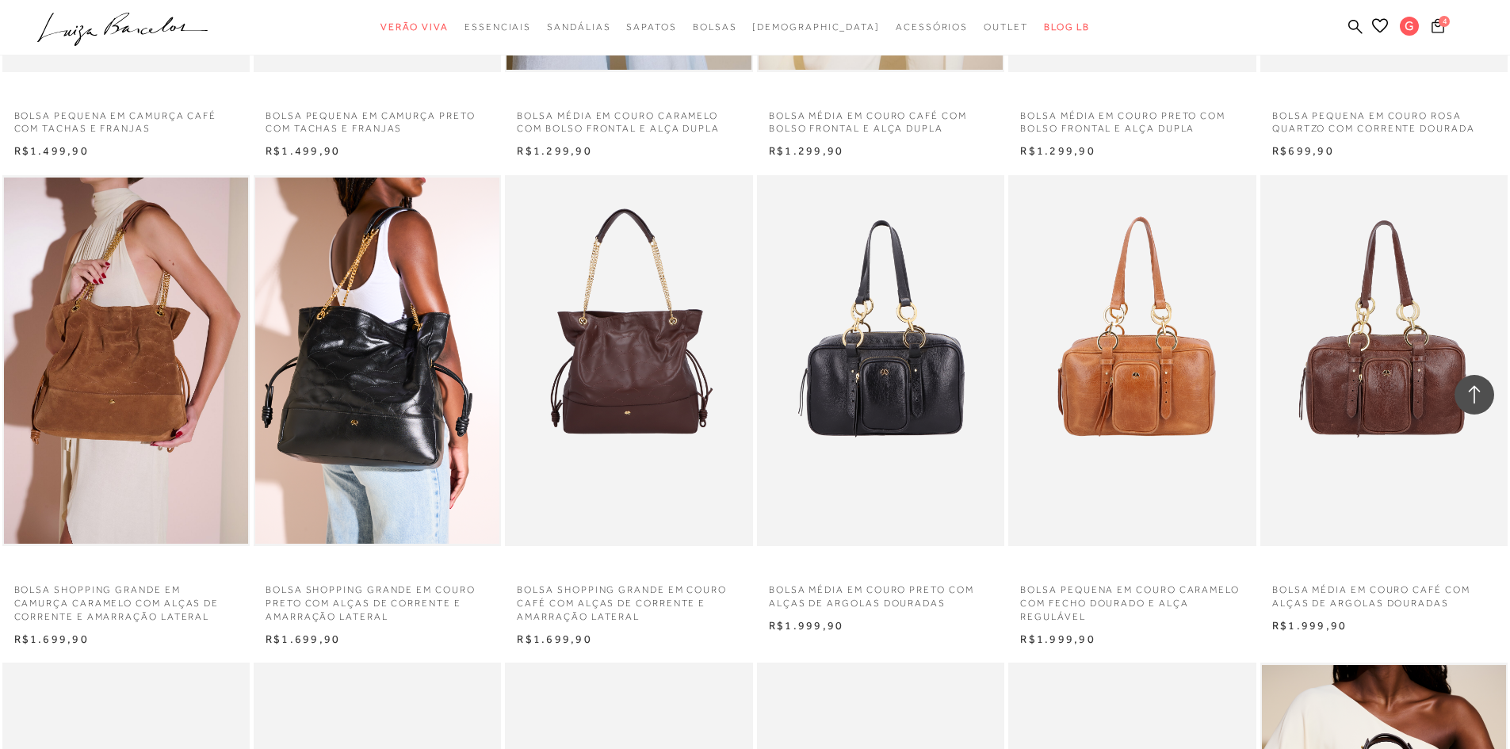
click at [1441, 17] on span "4" at bounding box center [1444, 21] width 11 height 11
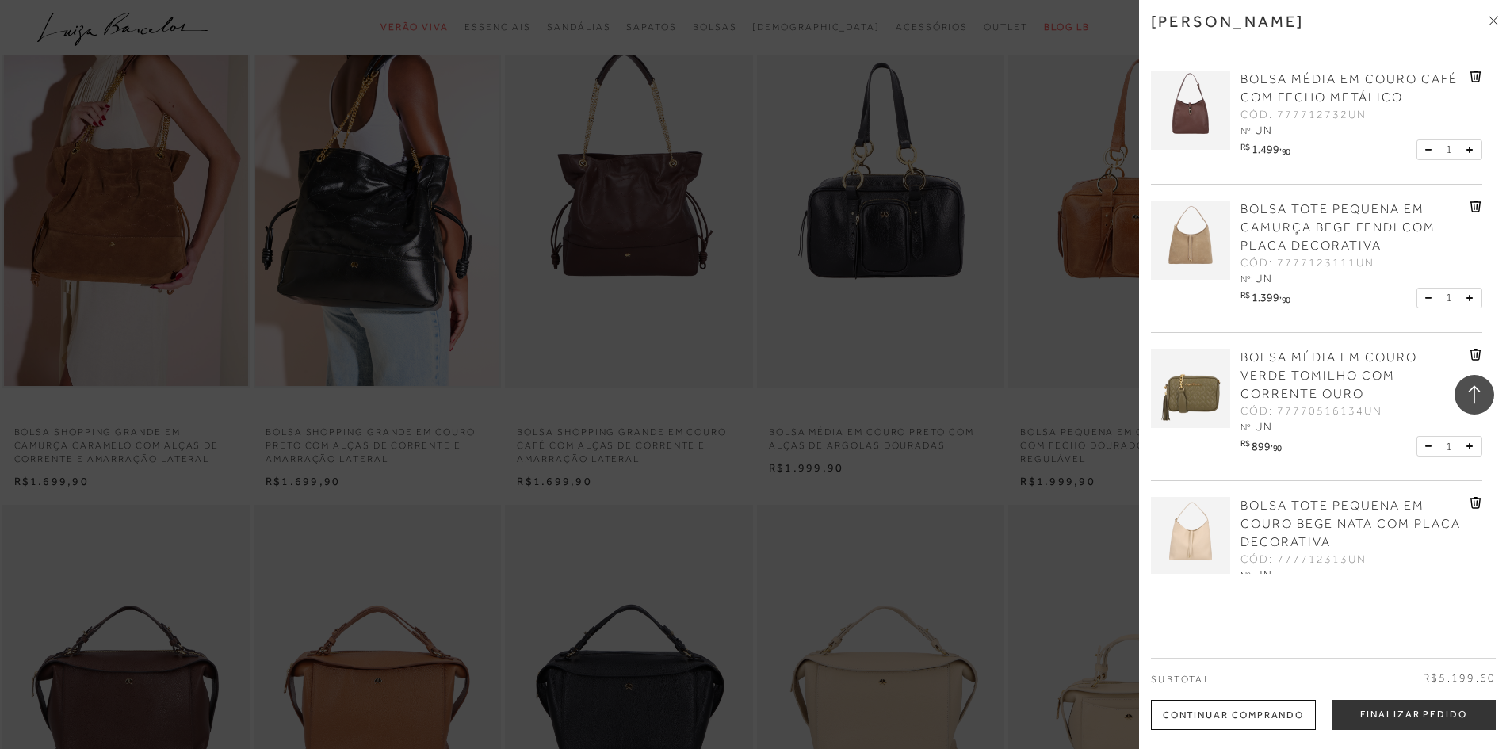
scroll to position [5997, 0]
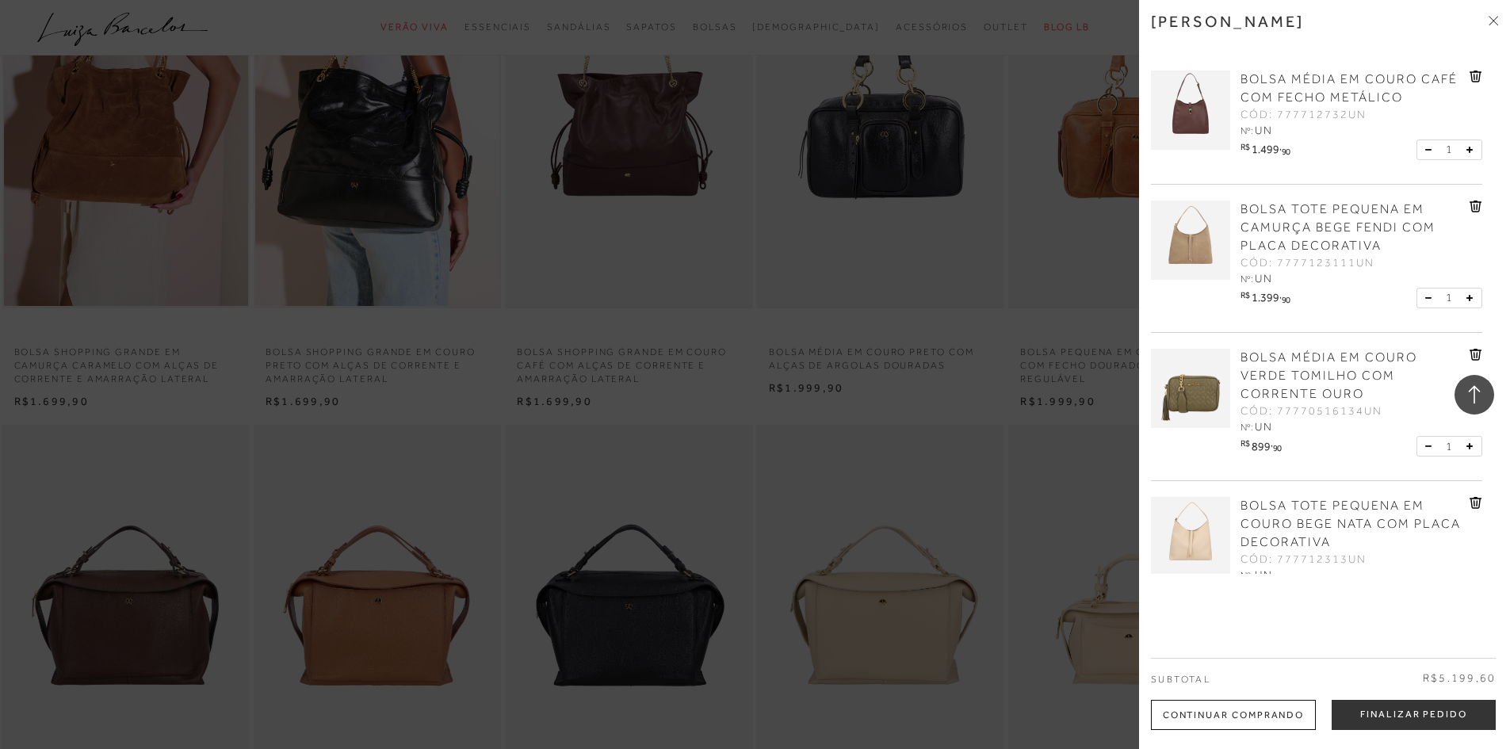
click at [1188, 524] on img at bounding box center [1190, 536] width 79 height 79
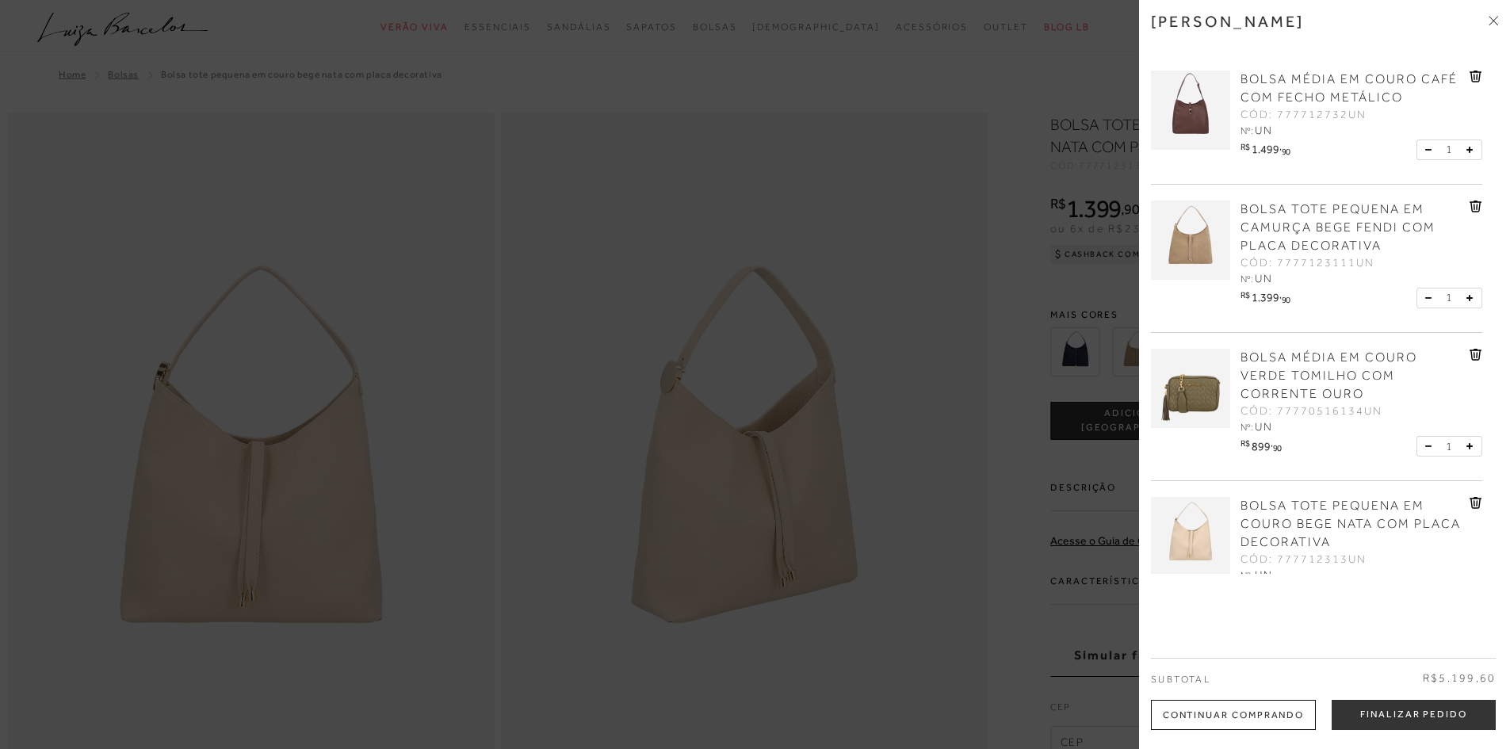
click at [786, 457] on div at bounding box center [755, 374] width 1510 height 749
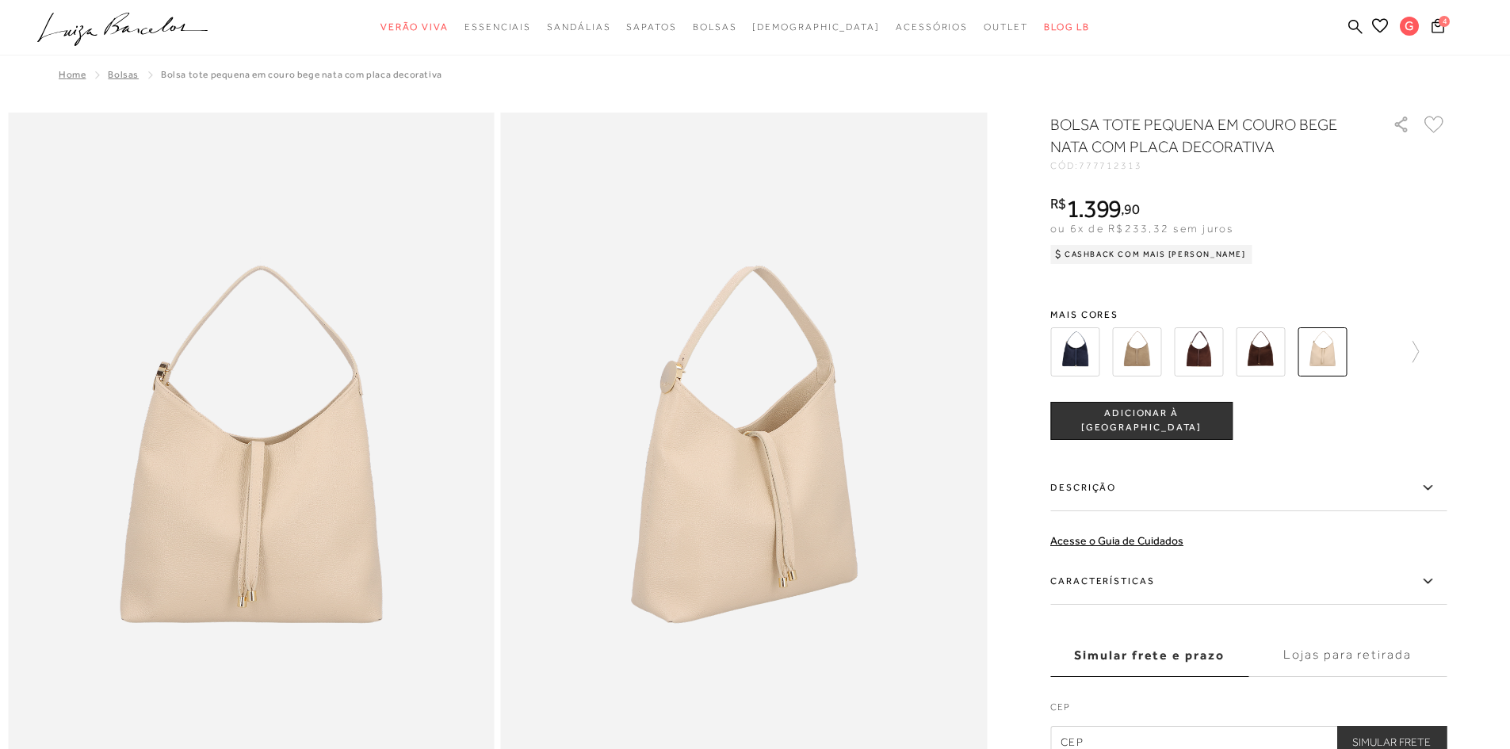
click at [1093, 352] on img at bounding box center [1074, 351] width 49 height 49
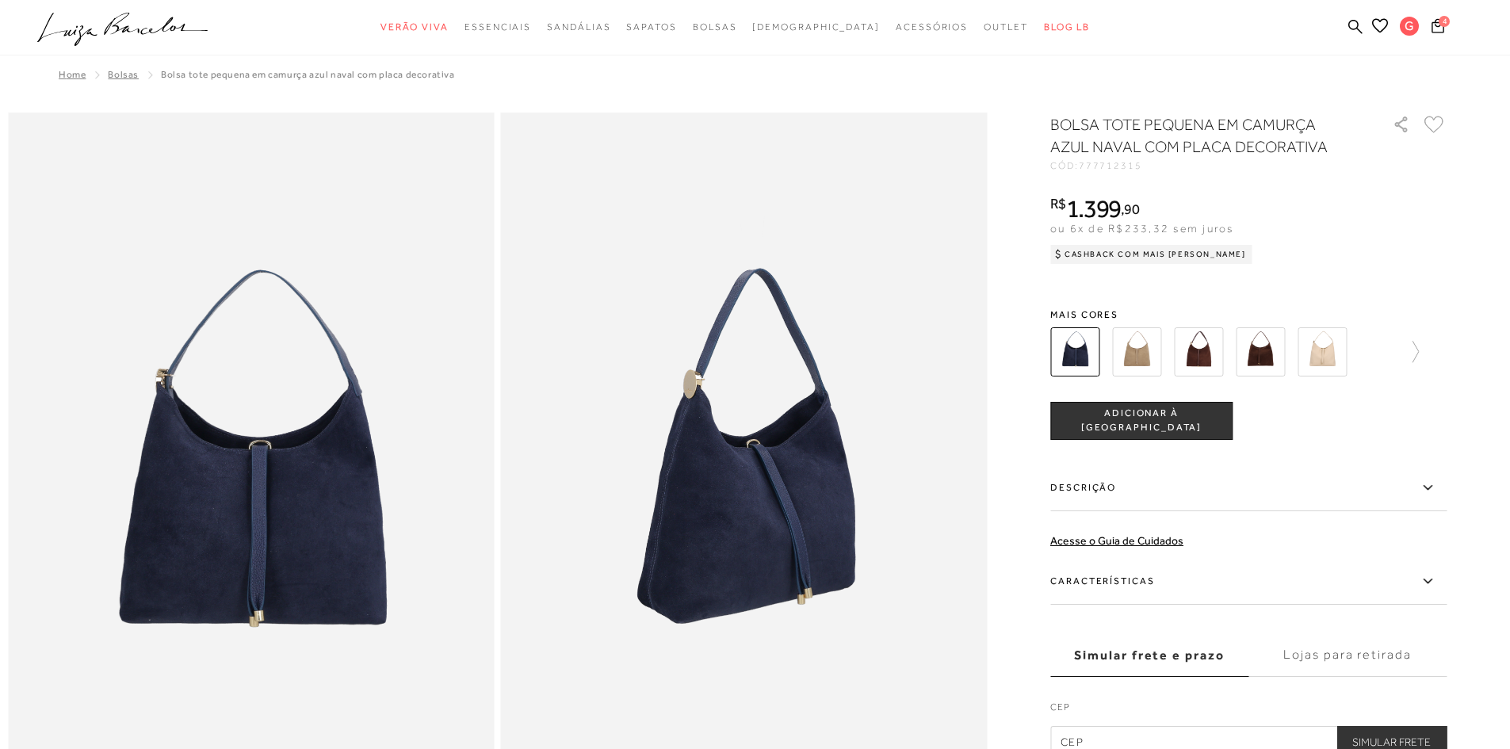
click at [1139, 353] on img at bounding box center [1136, 351] width 49 height 49
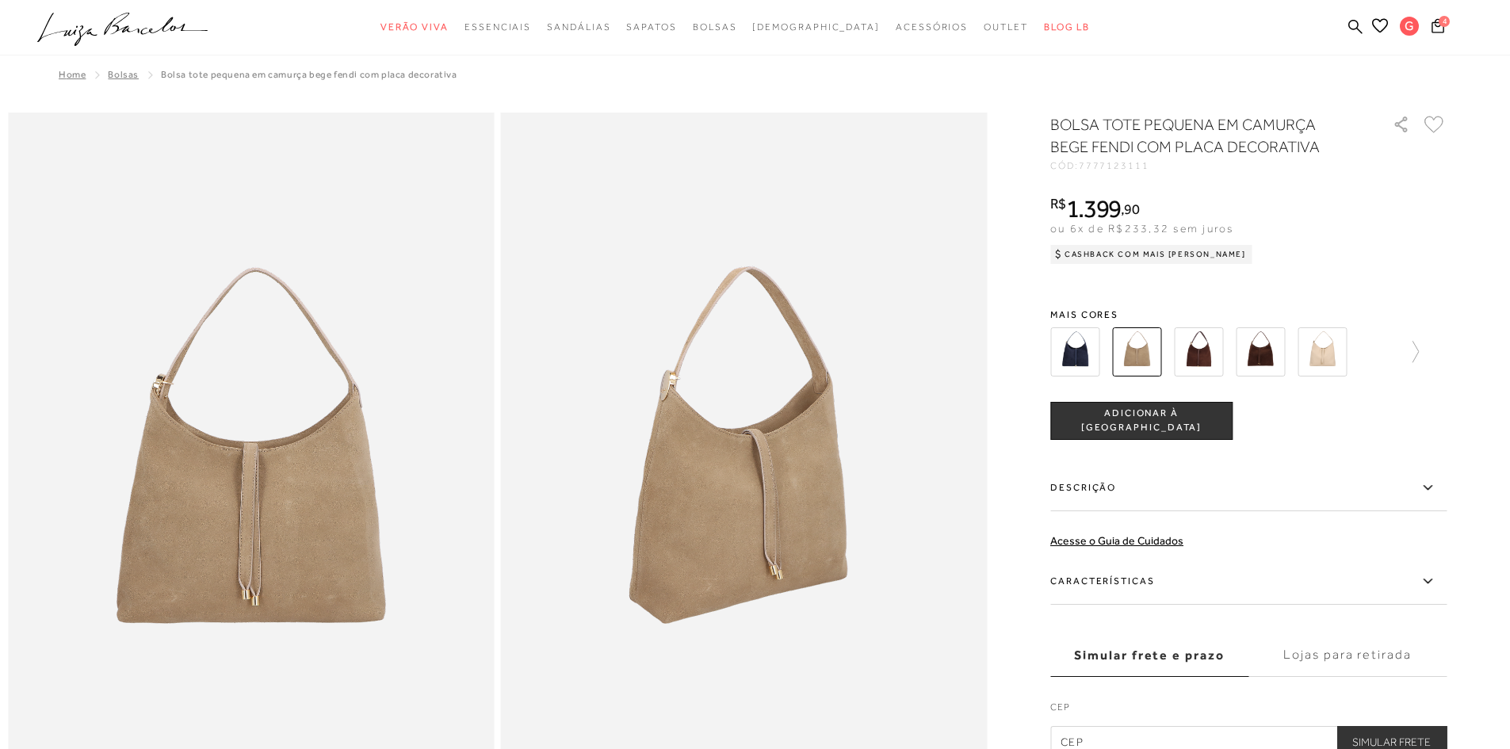
click at [1209, 343] on img at bounding box center [1198, 351] width 49 height 49
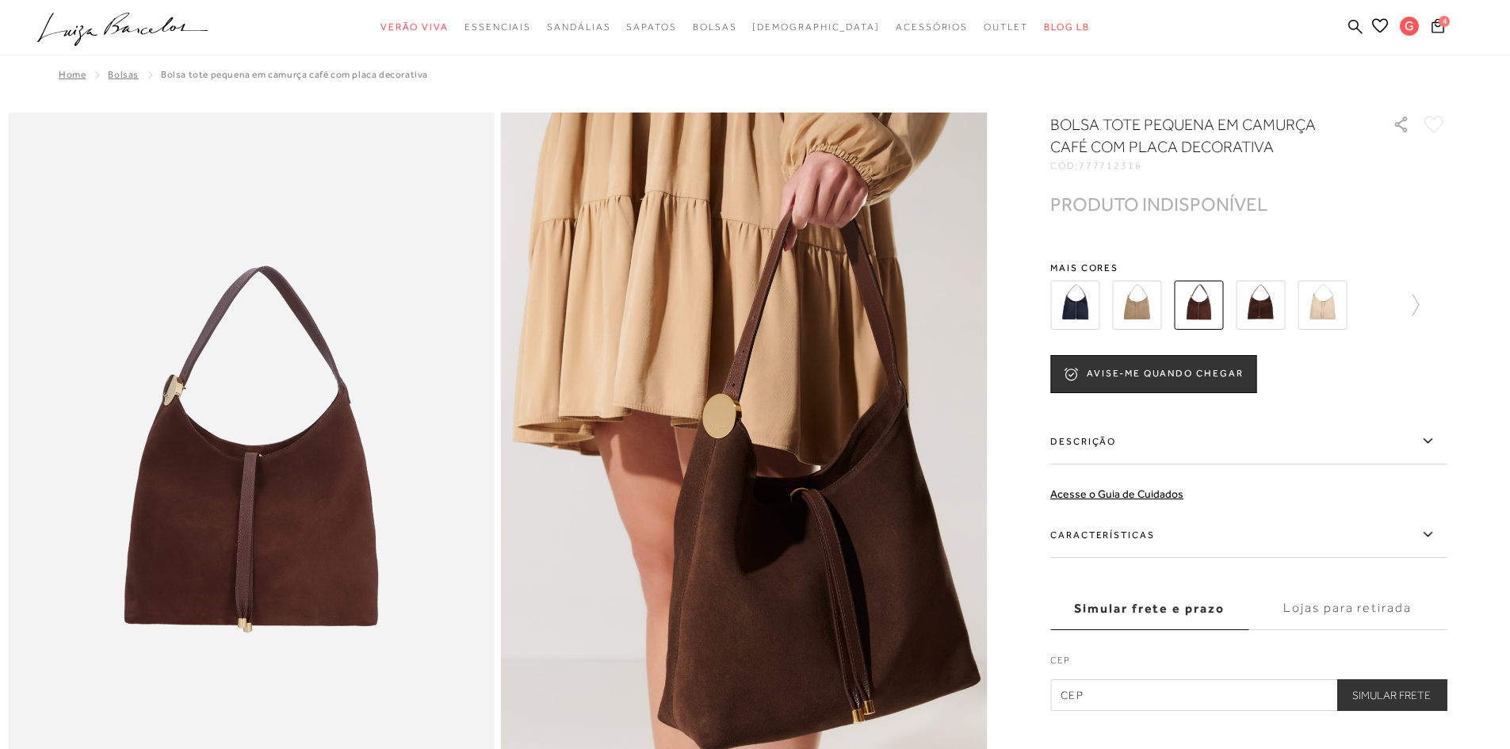
click at [1266, 305] on img at bounding box center [1260, 305] width 49 height 49
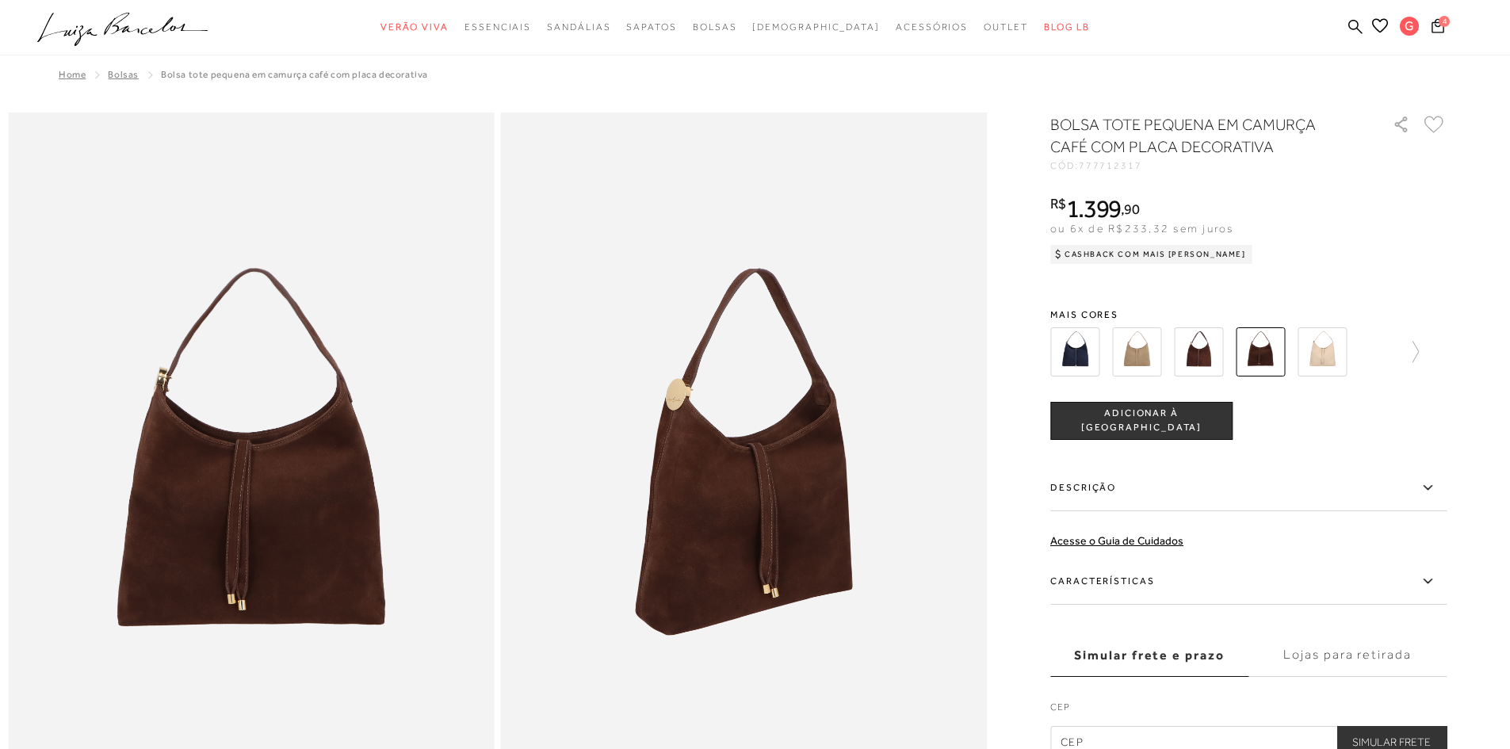
click at [1406, 301] on div "BOLSA TOTE PEQUENA EM CAMURÇA CAFÉ COM PLACA DECORATIVA CÓD: 777712317 × É nece…" at bounding box center [1248, 435] width 396 height 644
click at [1315, 349] on img at bounding box center [1322, 351] width 49 height 49
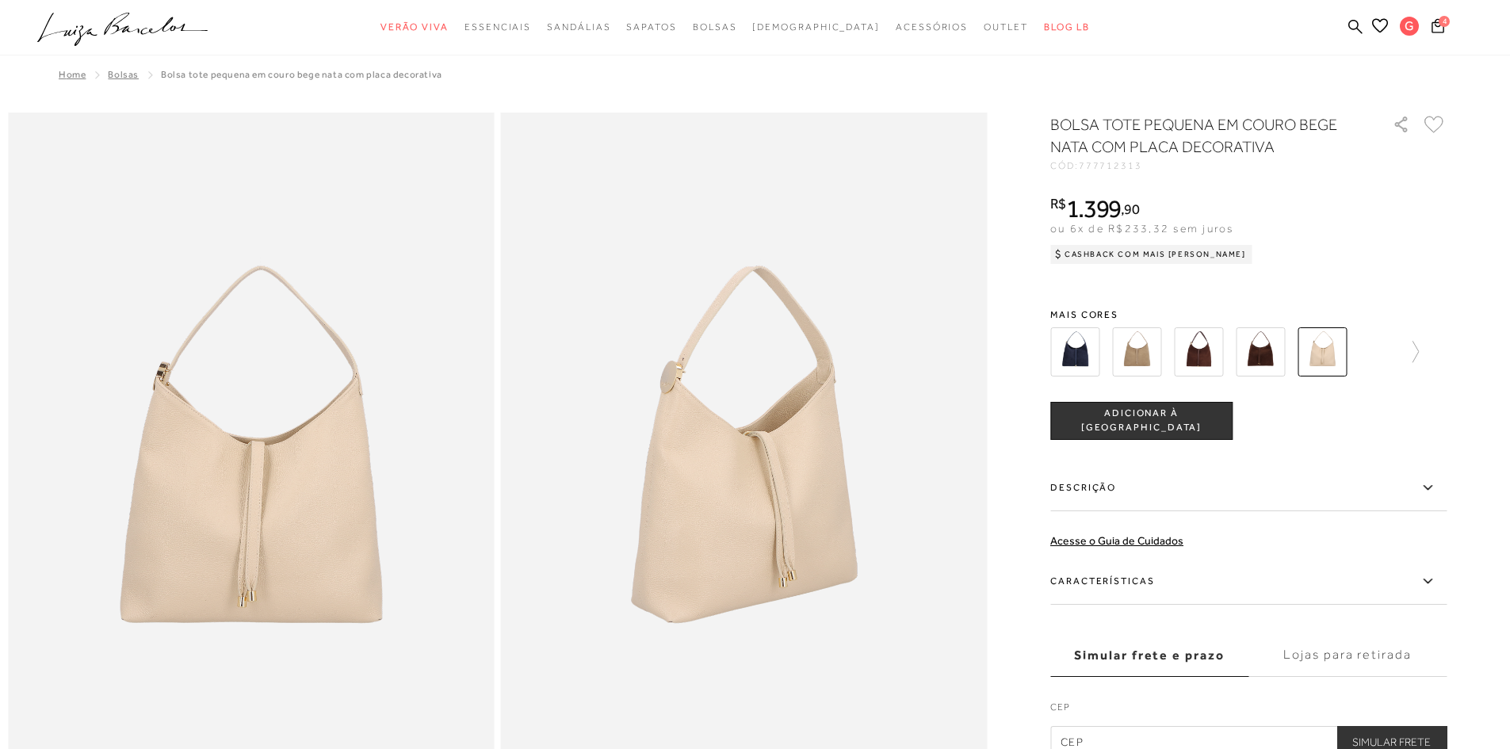
click at [1429, 351] on div at bounding box center [1248, 352] width 396 height 59
click at [1414, 350] on icon at bounding box center [1408, 352] width 22 height 22
click at [1120, 355] on img at bounding box center [1102, 351] width 49 height 49
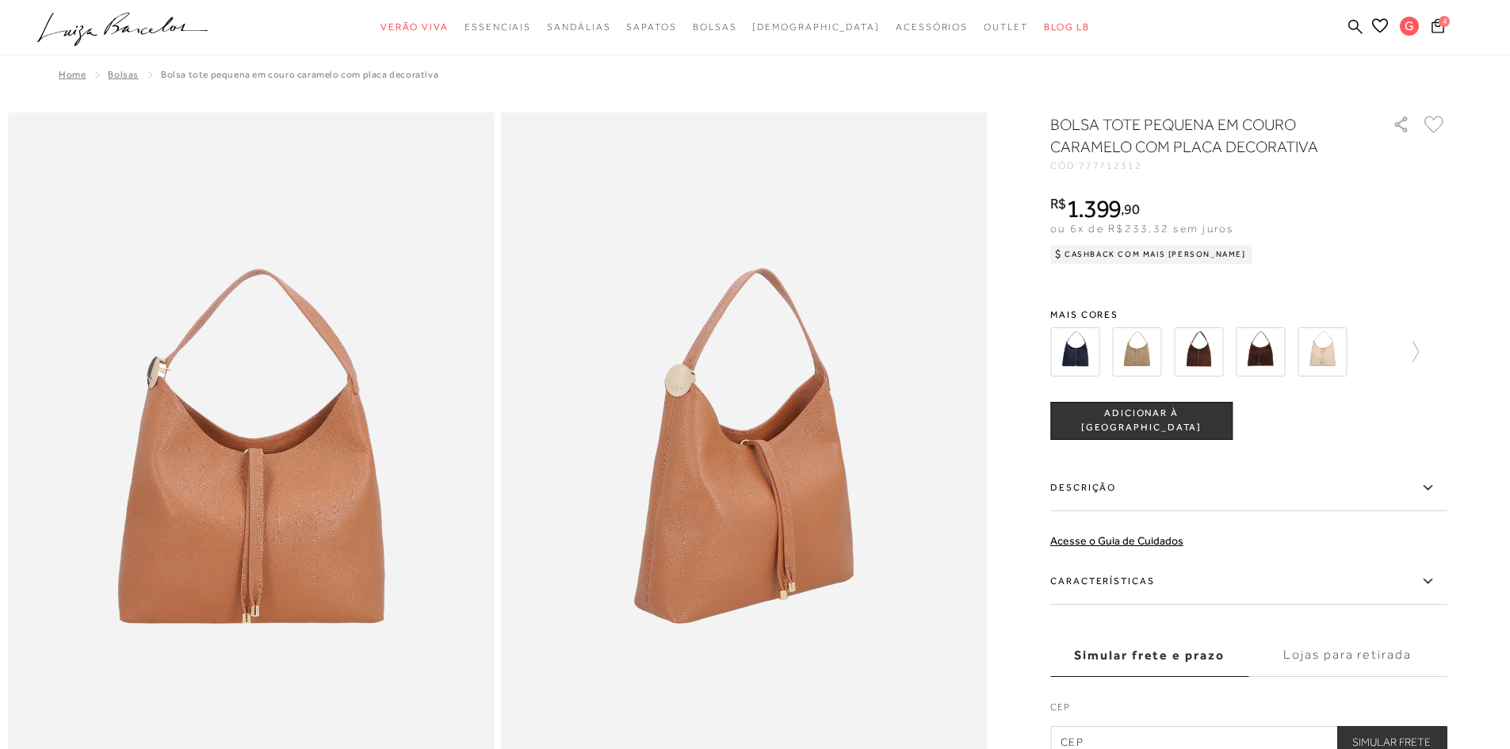
click at [1151, 354] on img at bounding box center [1136, 351] width 49 height 49
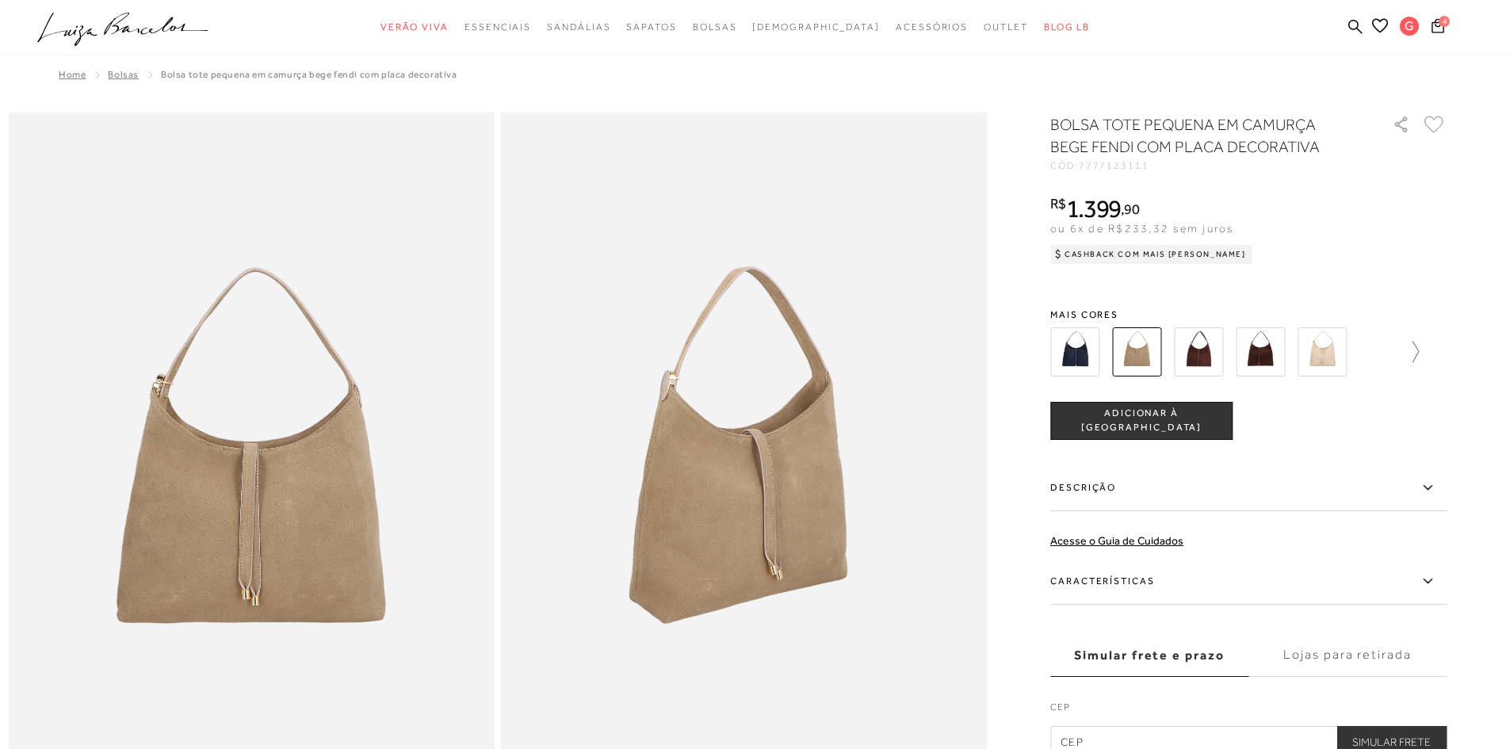
click at [1419, 358] on icon at bounding box center [1416, 351] width 6 height 21
click at [1188, 359] on img at bounding box center [1164, 351] width 49 height 49
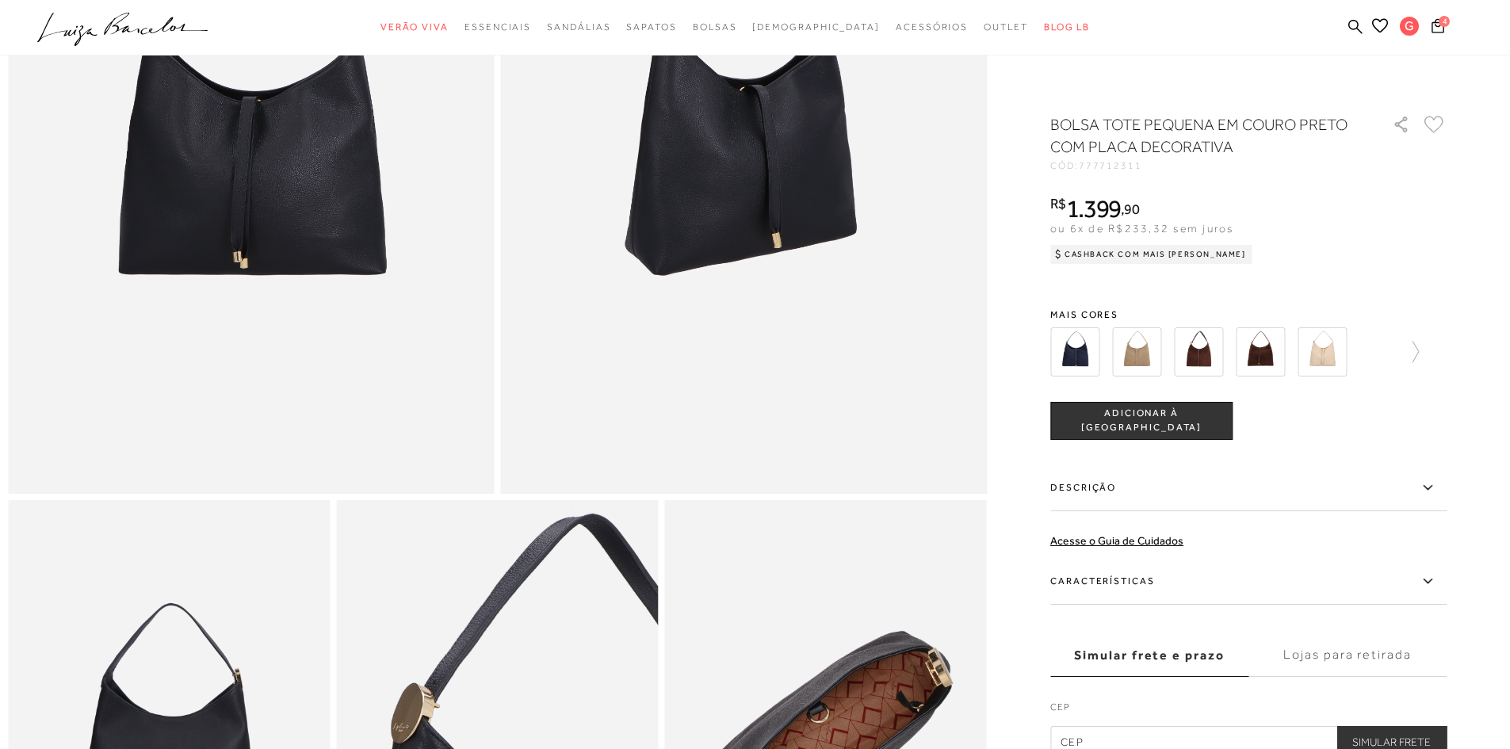
scroll to position [396, 0]
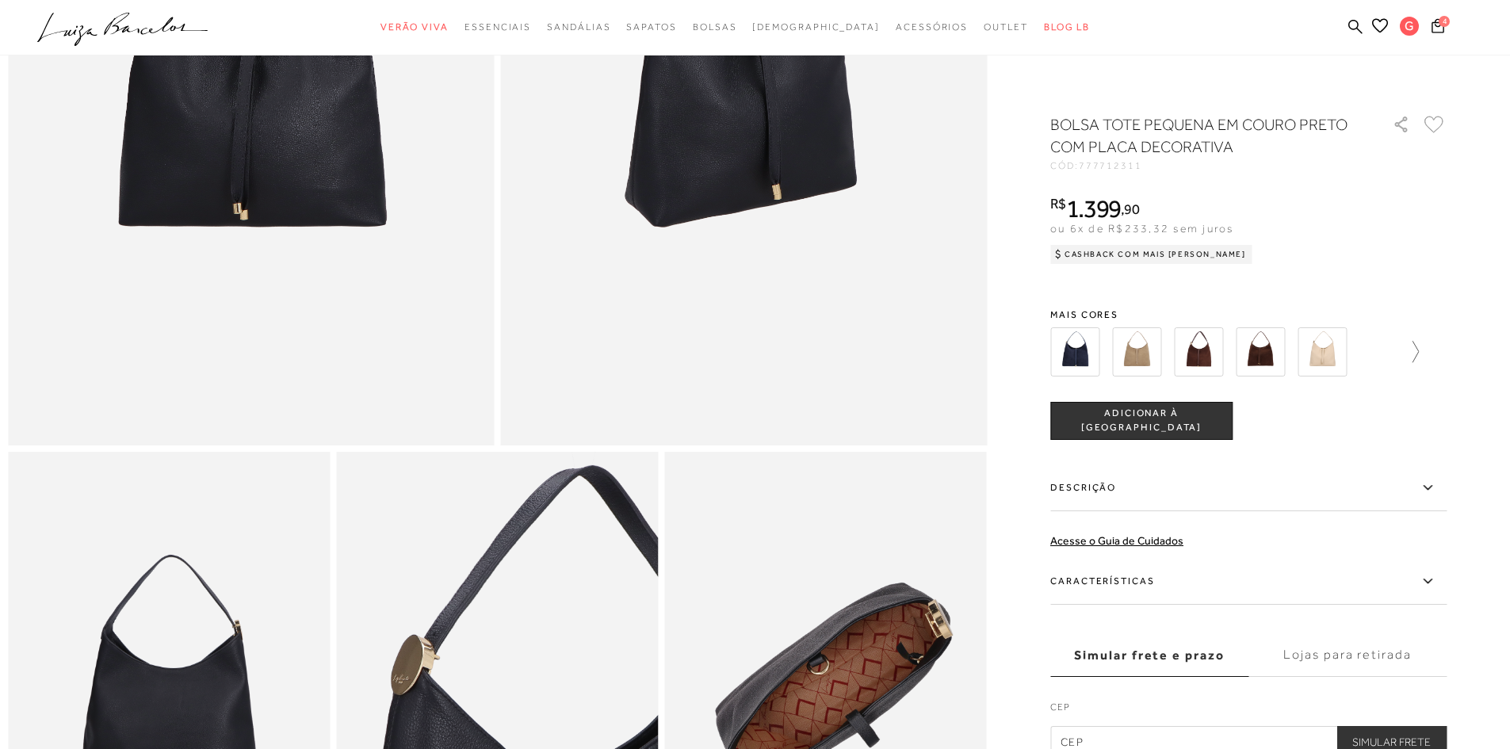
click at [1419, 354] on icon at bounding box center [1408, 352] width 22 height 22
click at [1421, 354] on div at bounding box center [1257, 352] width 369 height 59
click at [1061, 352] on icon at bounding box center [1061, 352] width 22 height 22
click at [1342, 349] on img at bounding box center [1322, 351] width 49 height 49
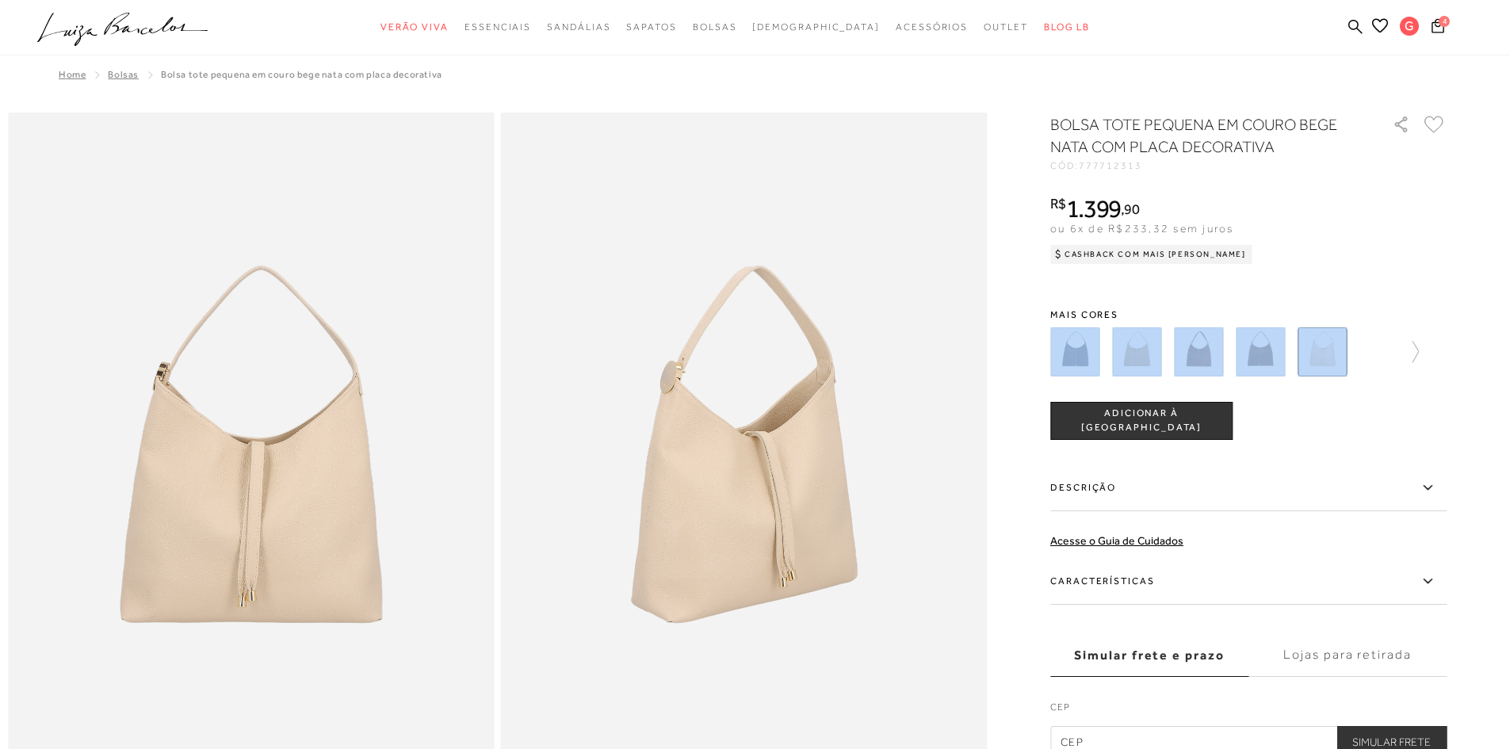
click at [1380, 433] on div "COMPRAR ADICIONAR À SACOLA" at bounding box center [1248, 421] width 396 height 38
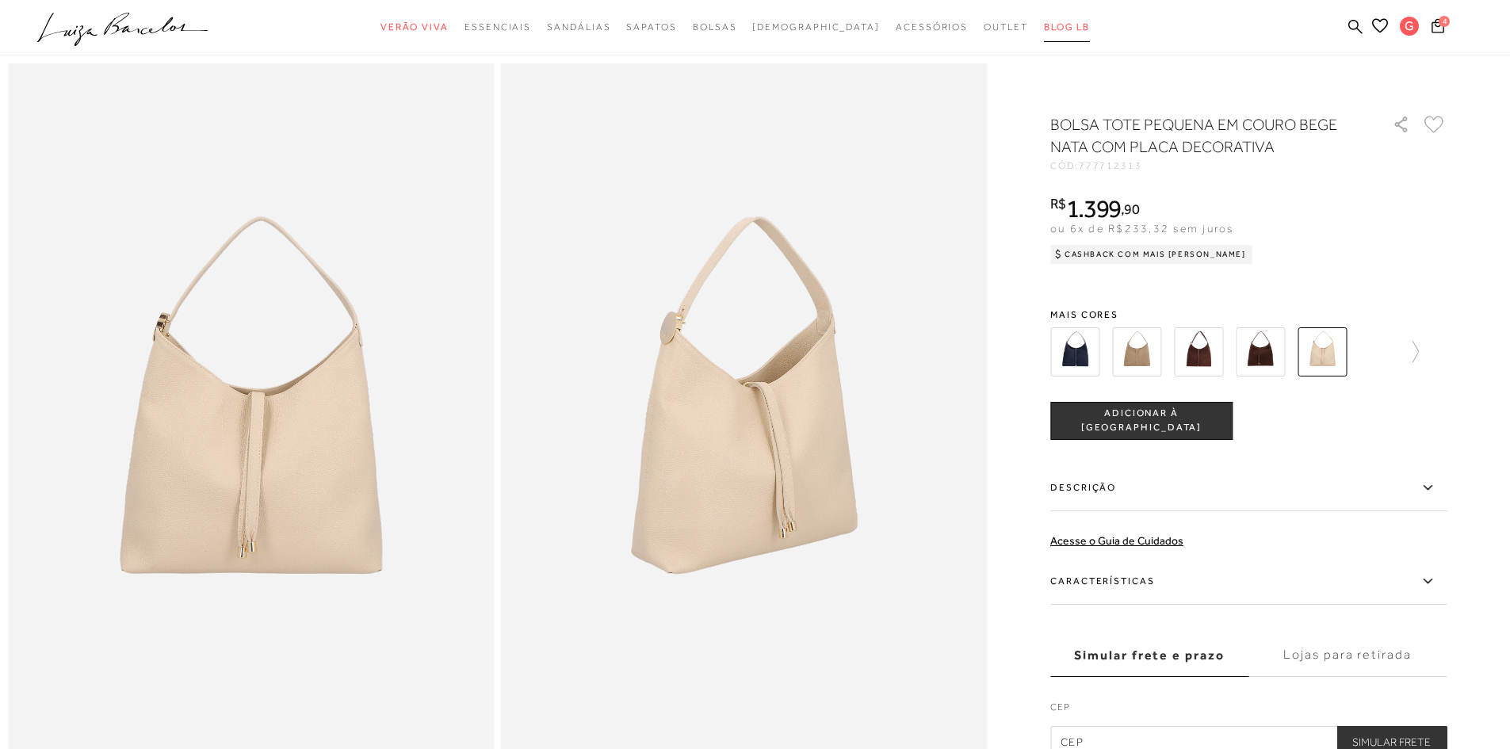
scroll to position [396, 0]
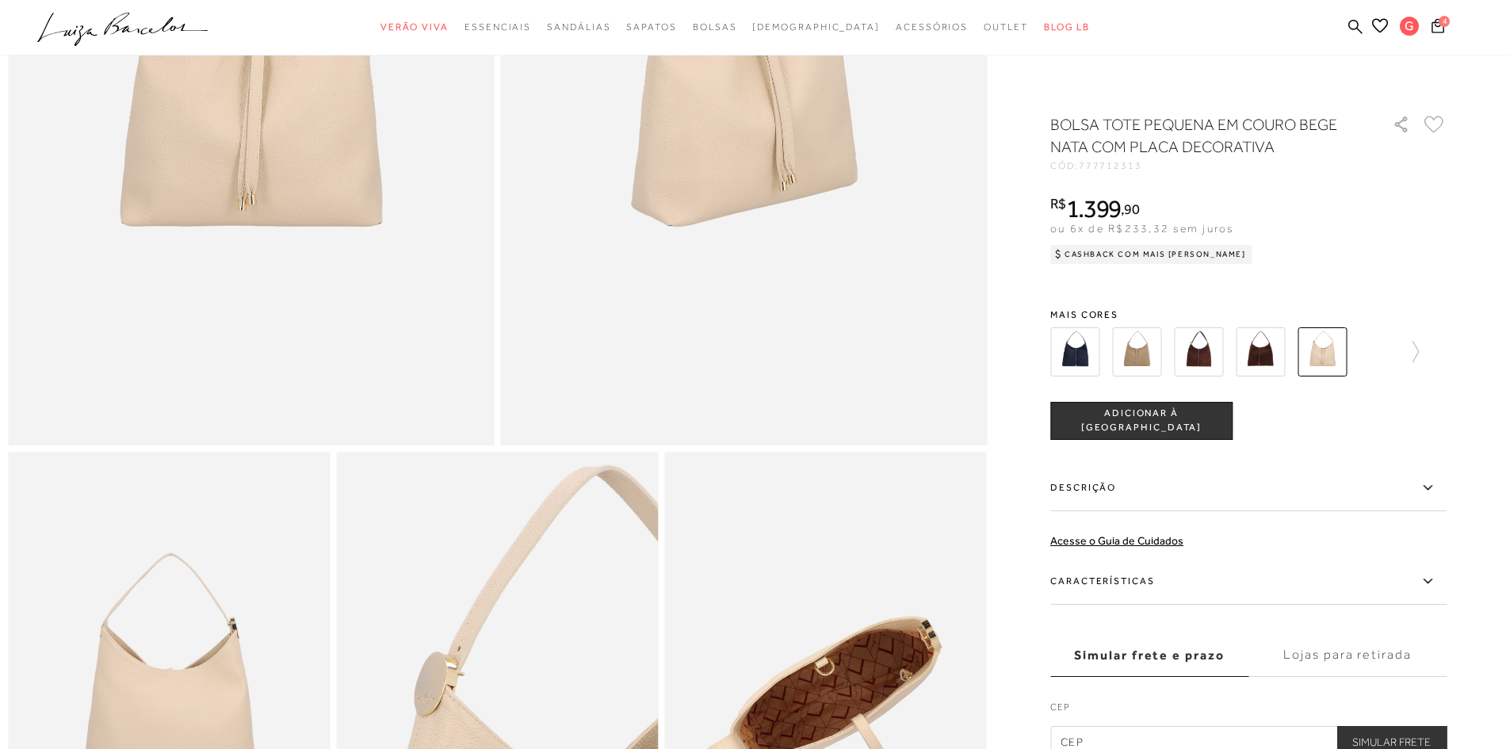
click at [1431, 16] on ul ".a{fill-rule:evenodd;} Verão Viva Em alta Favoritos das Influenciadoras Apostas…" at bounding box center [743, 27] width 1412 height 29
click at [1438, 28] on icon at bounding box center [1438, 25] width 13 height 15
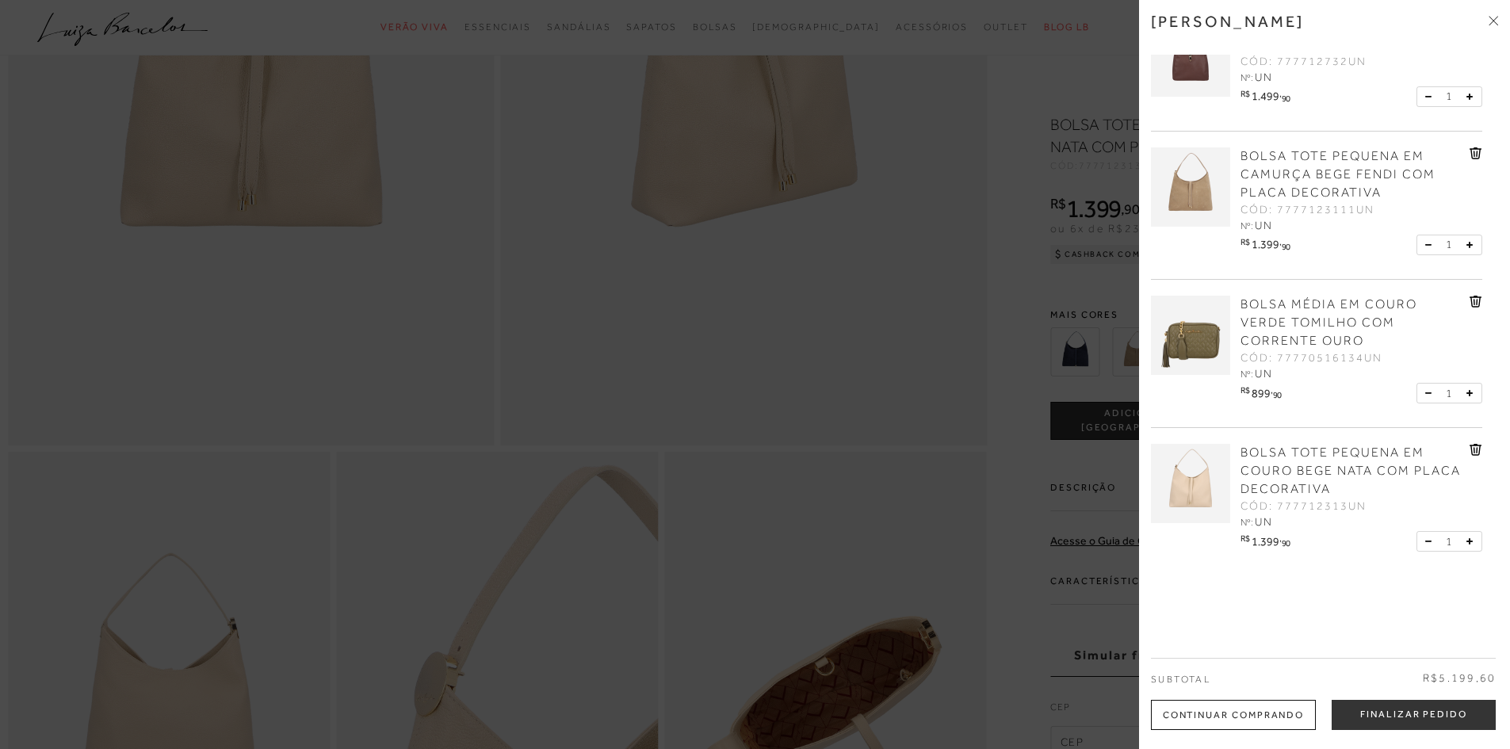
scroll to position [55, 0]
click at [1482, 289] on div "BOLSA MÉDIA EM COURO CAFÉ COM FECHO METÁLICO CÓD: 777712732UN Nº: UN R$ 1.499" at bounding box center [1324, 314] width 347 height 519
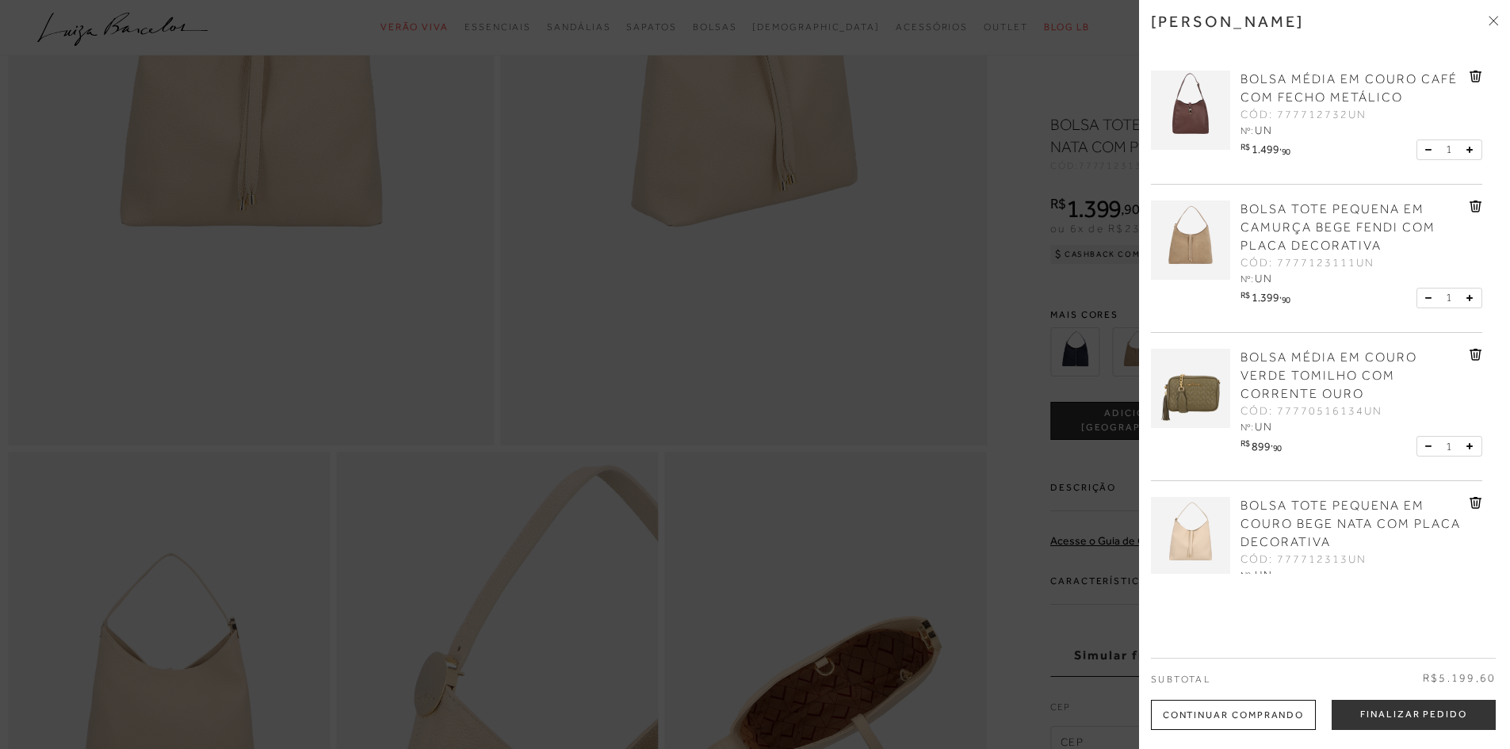
scroll to position [55, 0]
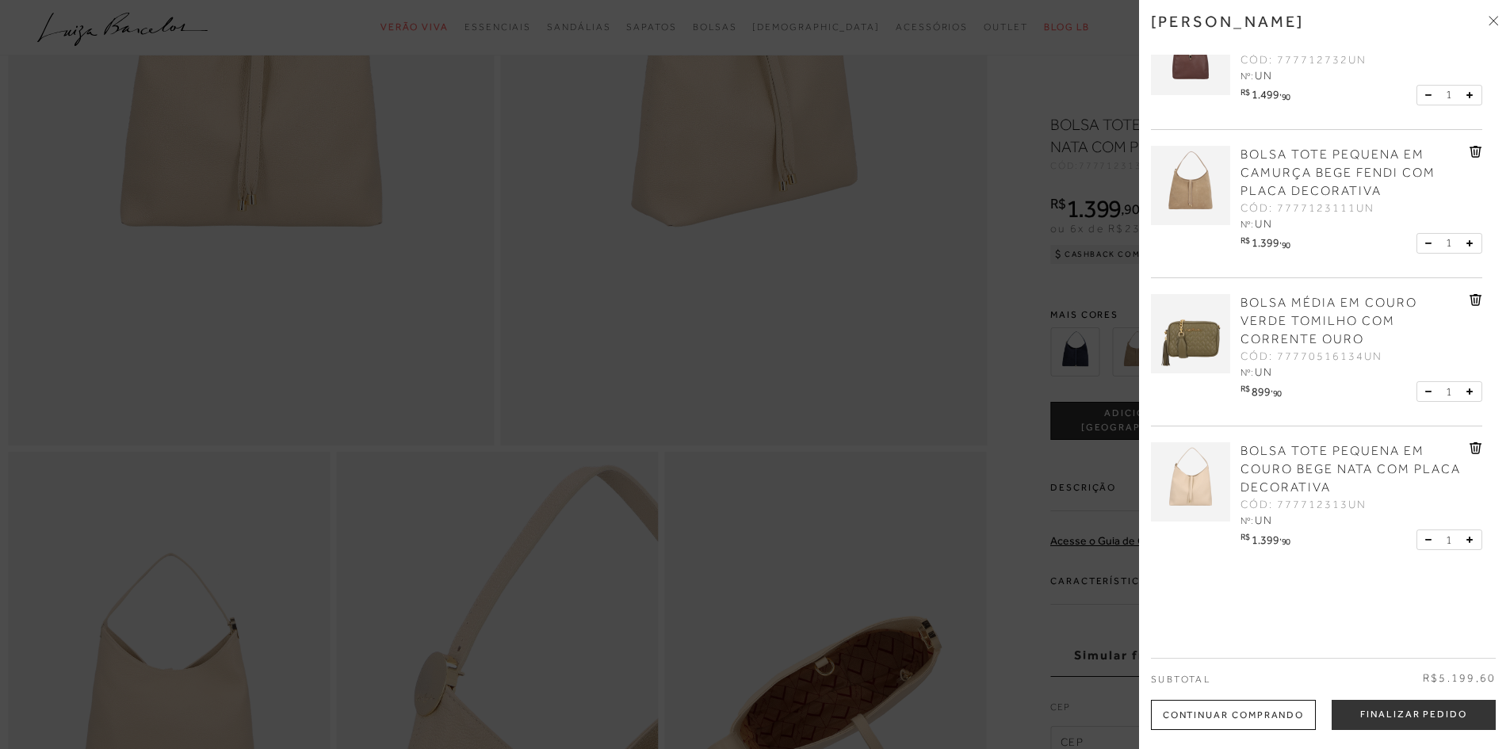
click at [1470, 302] on icon at bounding box center [1476, 300] width 13 height 12
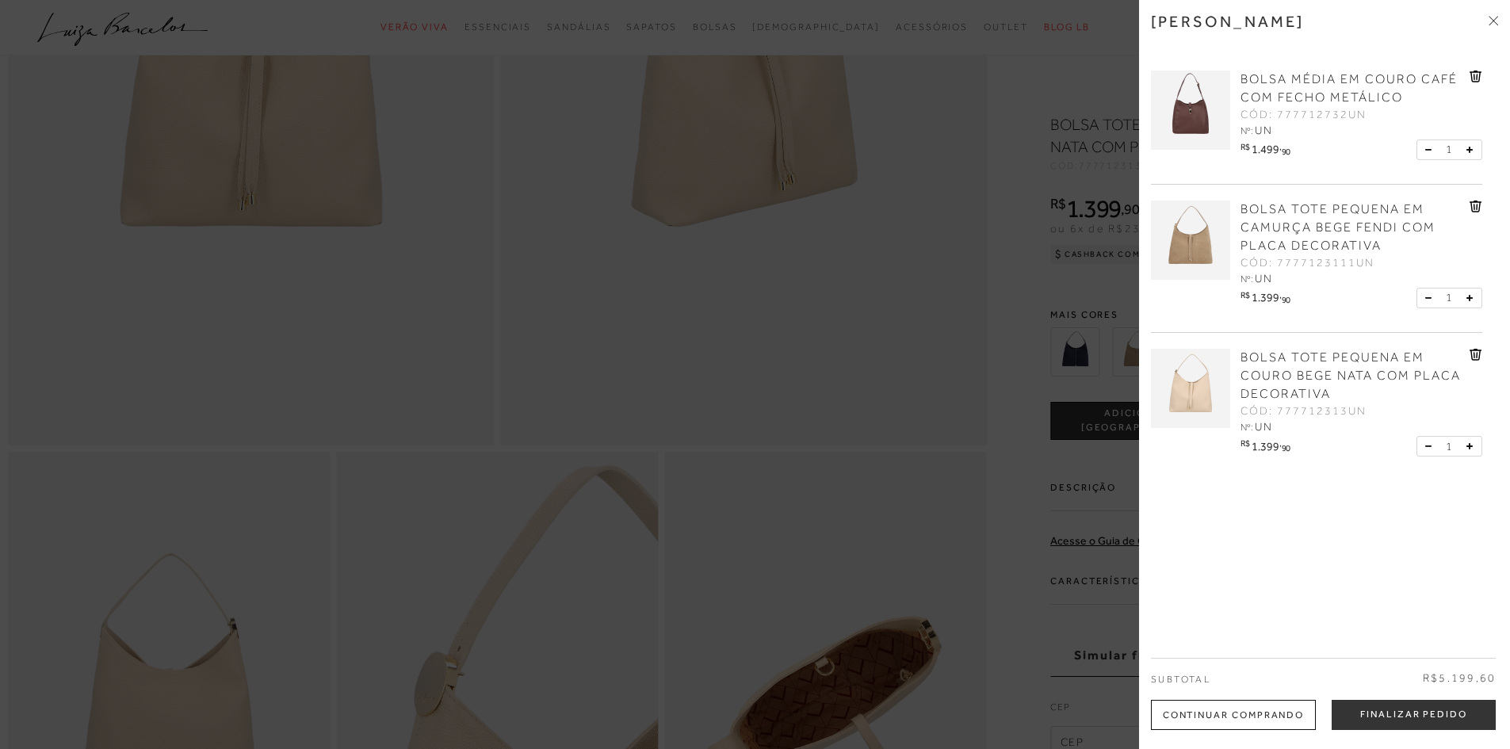
scroll to position [0, 0]
click at [1184, 388] on img at bounding box center [1190, 388] width 79 height 79
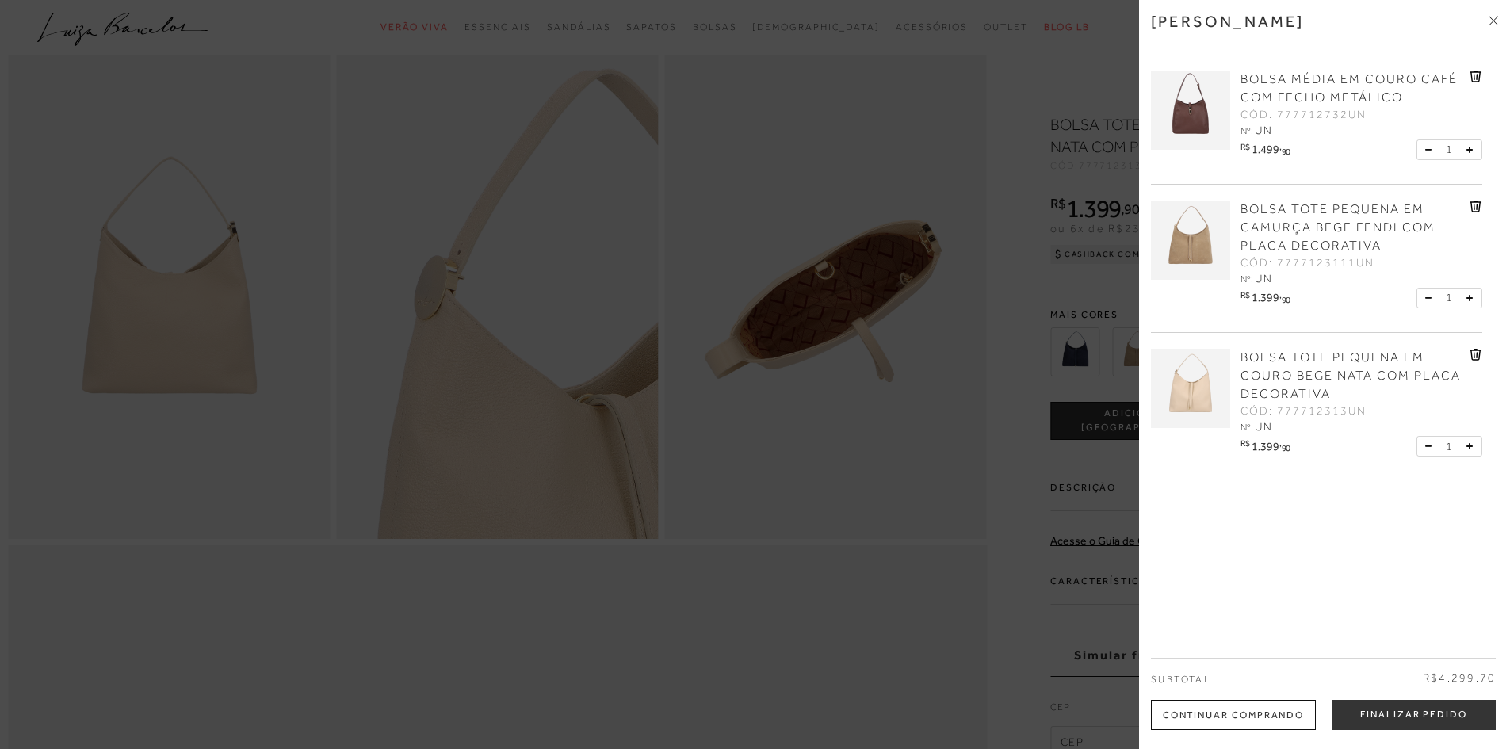
click at [886, 338] on div at bounding box center [755, 374] width 1510 height 749
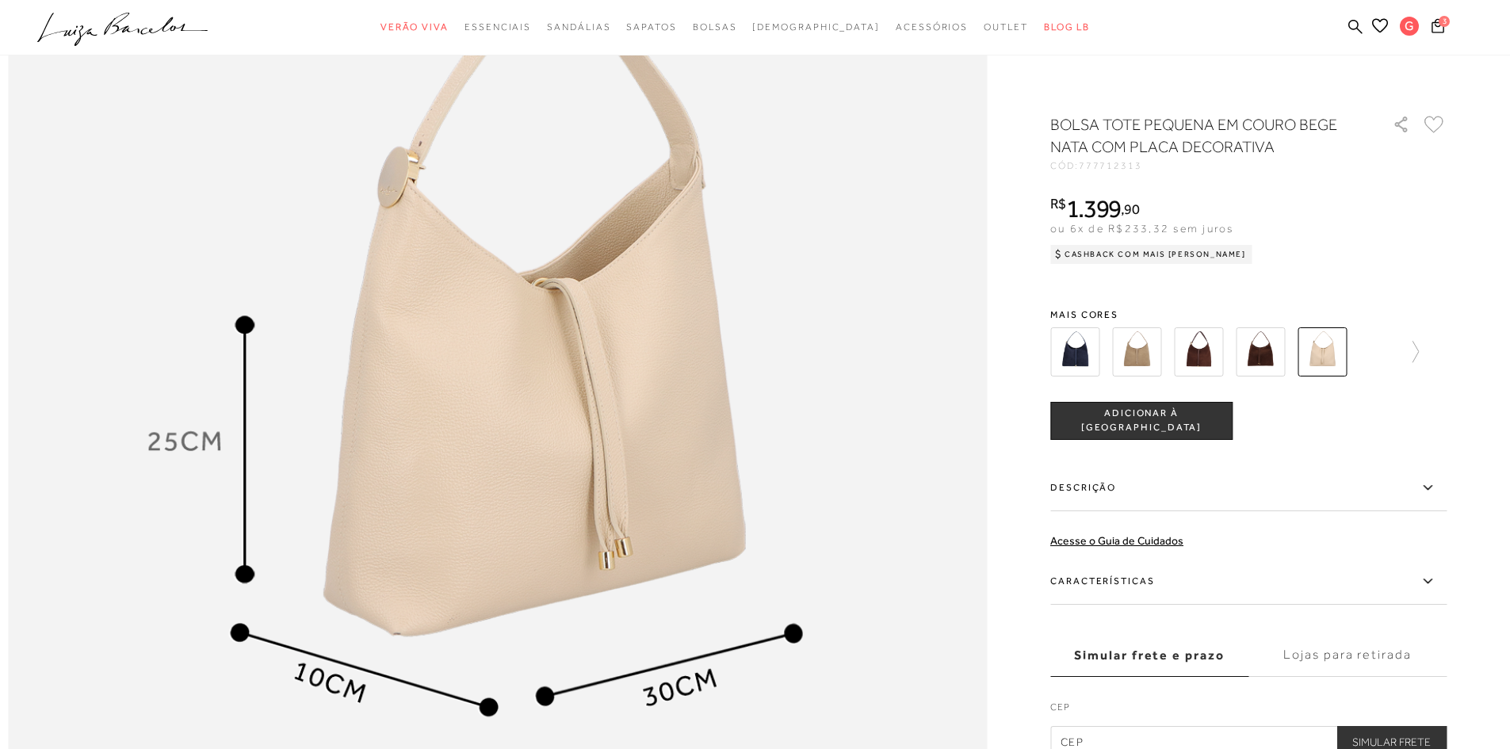
scroll to position [1665, 0]
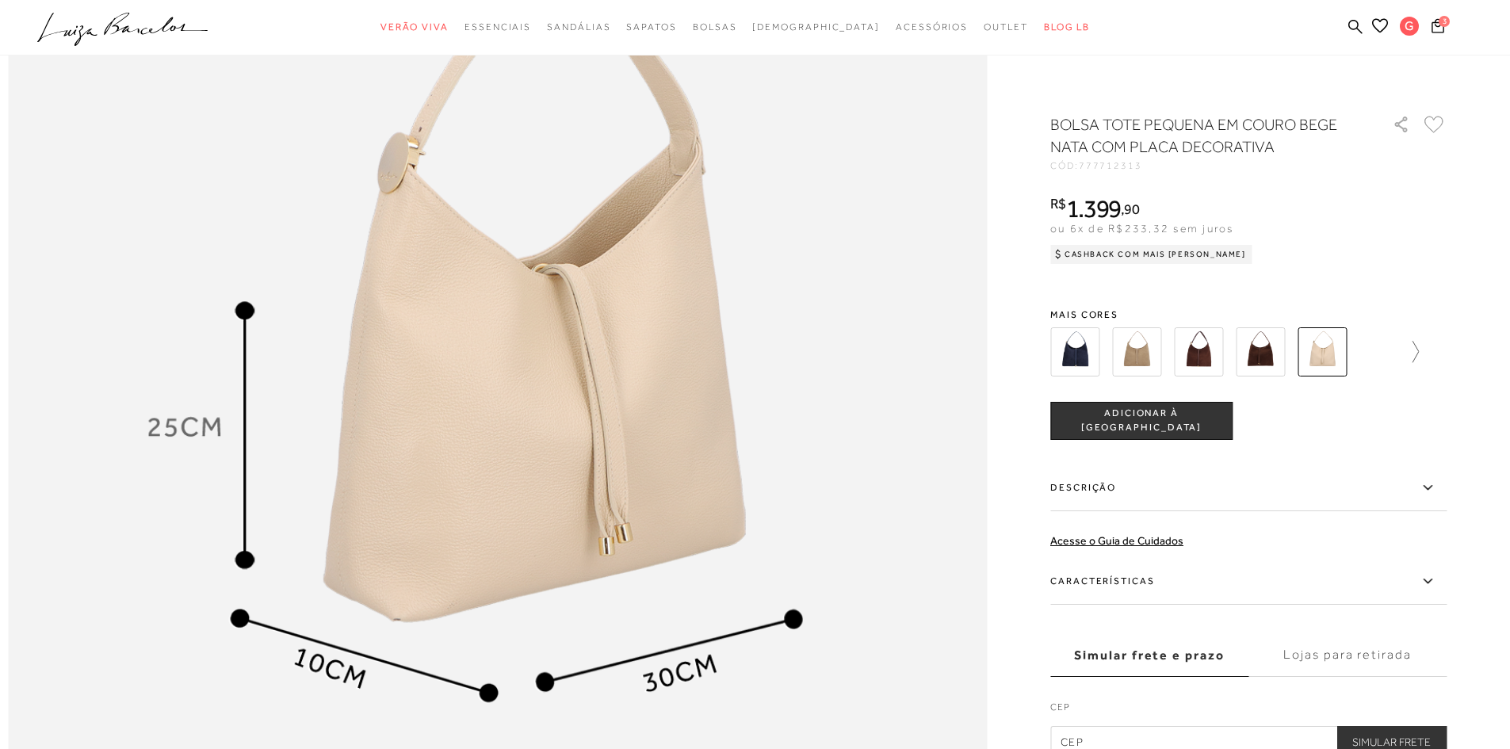
click at [1413, 355] on icon at bounding box center [1408, 352] width 22 height 22
click at [1126, 348] on img at bounding box center [1102, 351] width 49 height 49
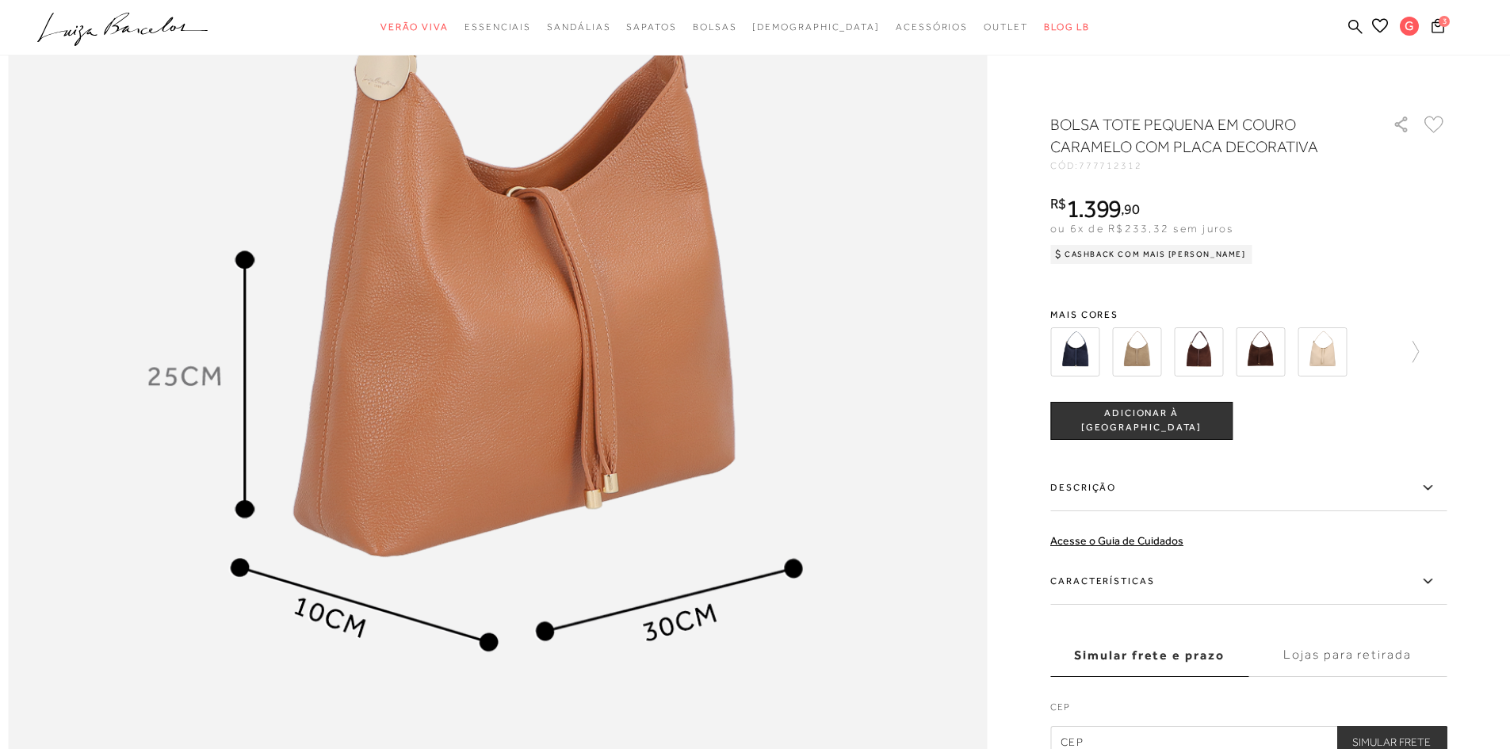
scroll to position [1665, 0]
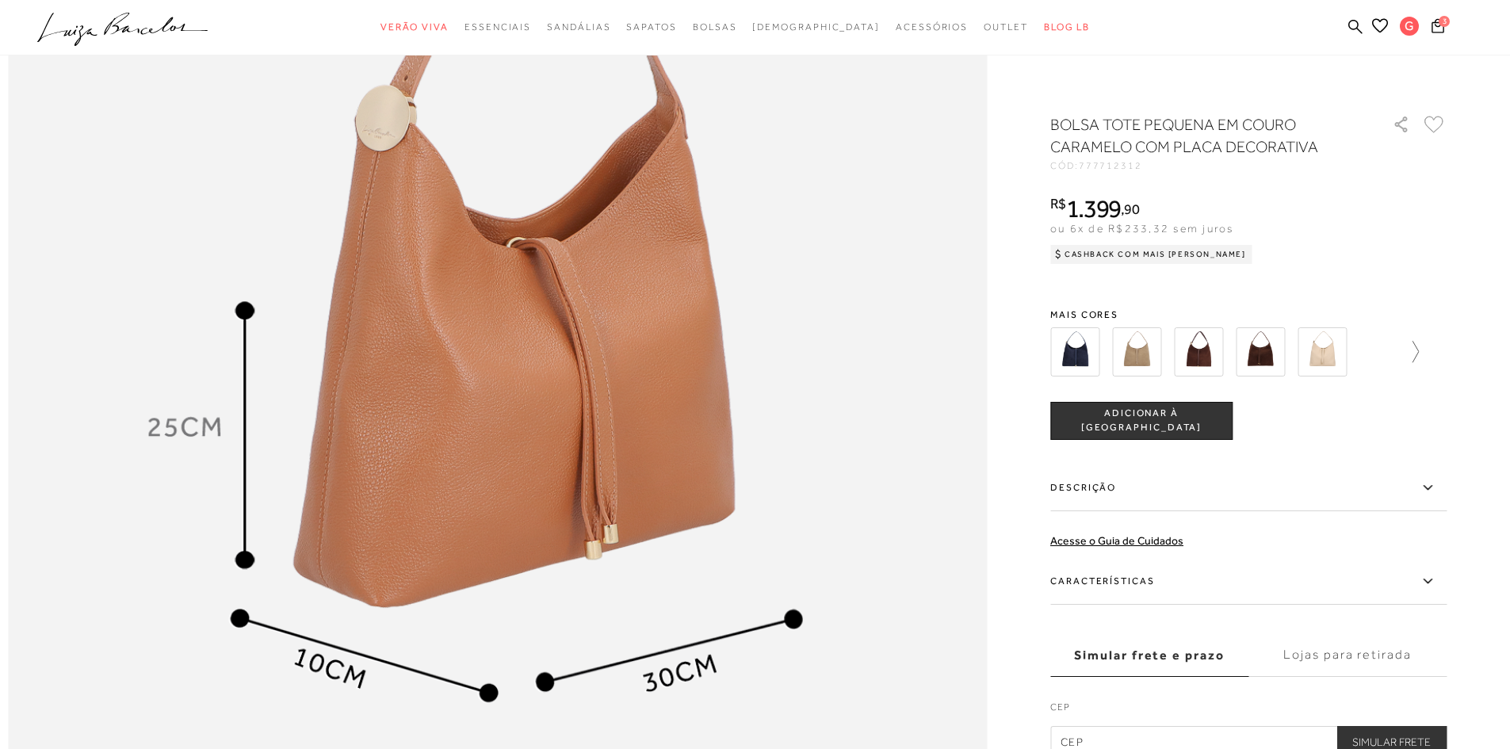
click at [1419, 350] on icon at bounding box center [1408, 352] width 22 height 22
click at [1162, 353] on img at bounding box center [1164, 351] width 49 height 49
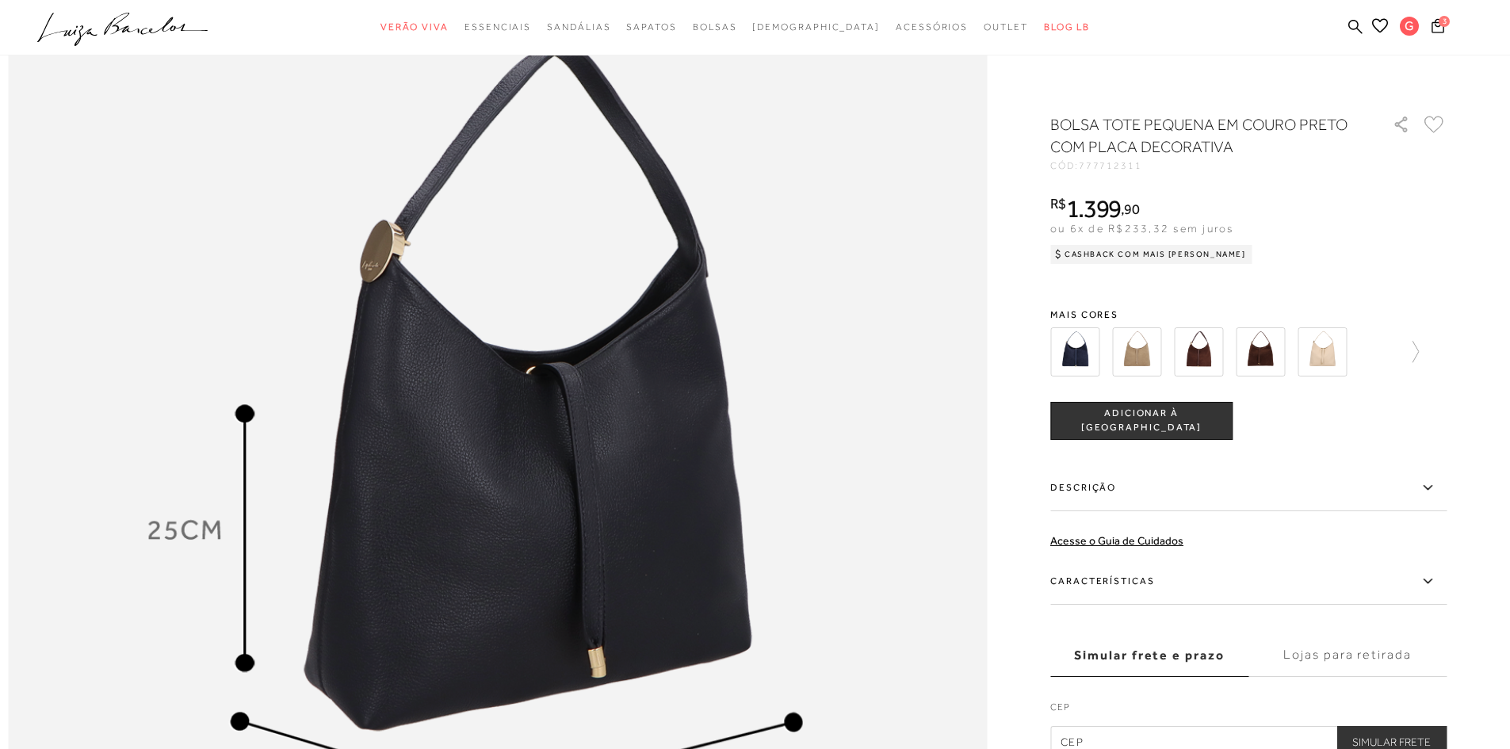
scroll to position [1506, 0]
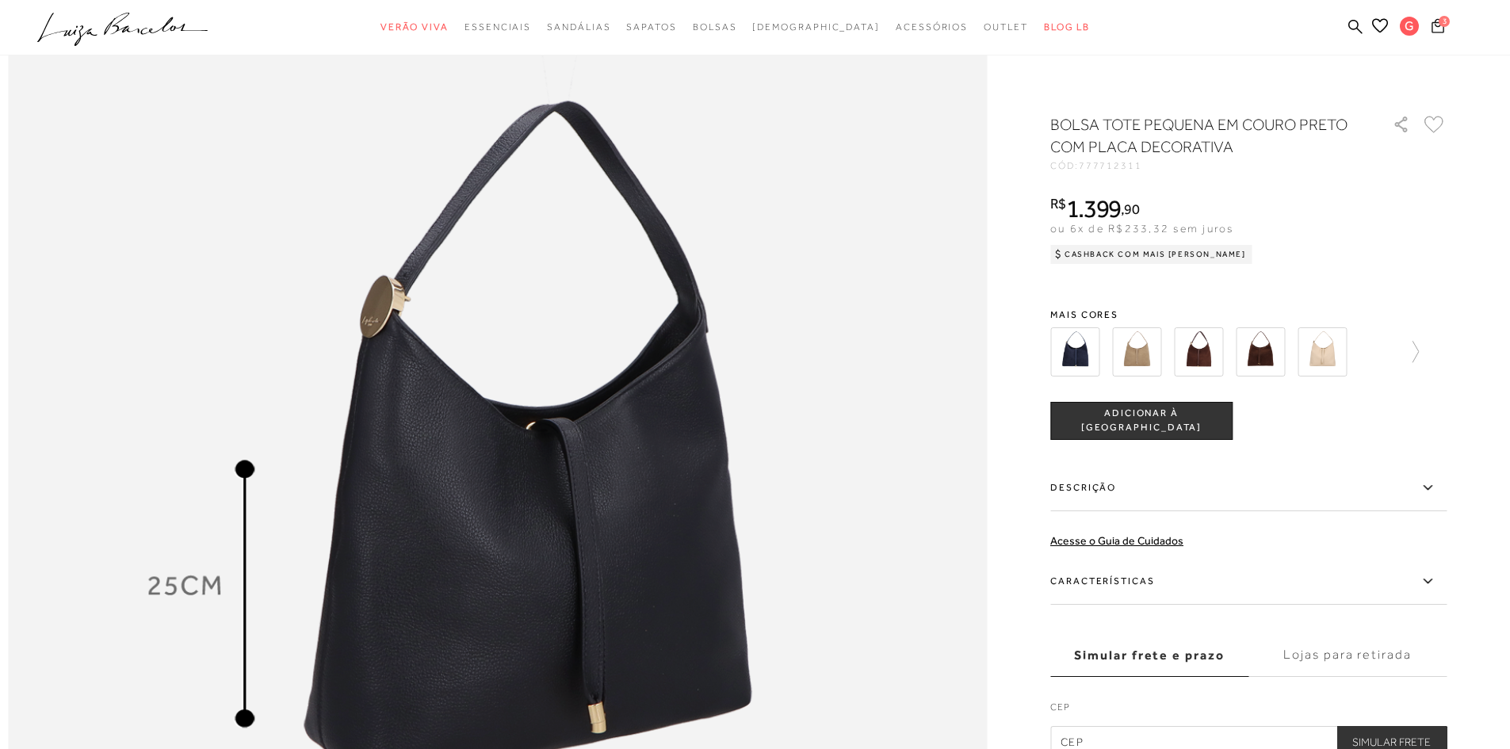
click at [1439, 19] on span "3" at bounding box center [1444, 21] width 11 height 11
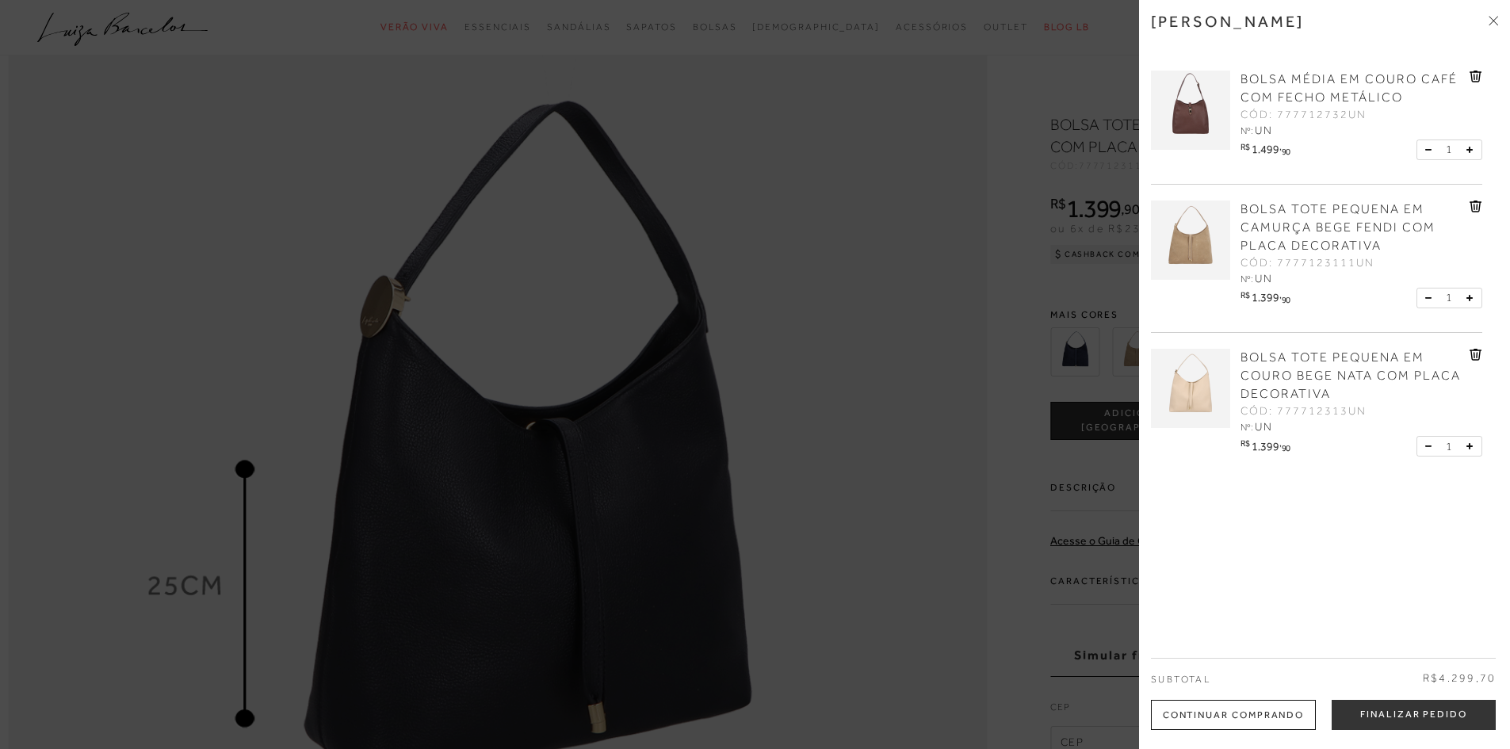
click at [984, 123] on div at bounding box center [755, 374] width 1510 height 749
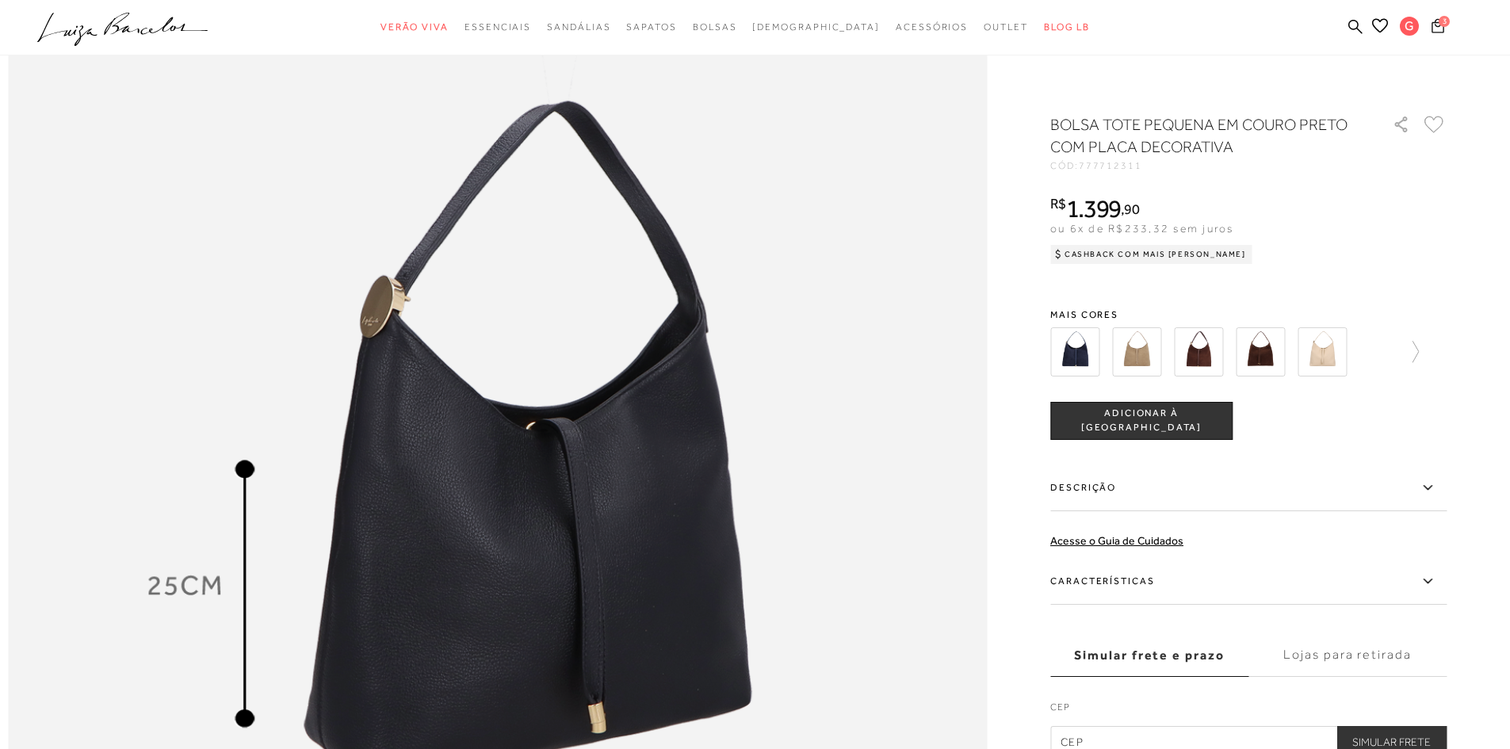
click at [1435, 29] on icon at bounding box center [1438, 25] width 13 height 15
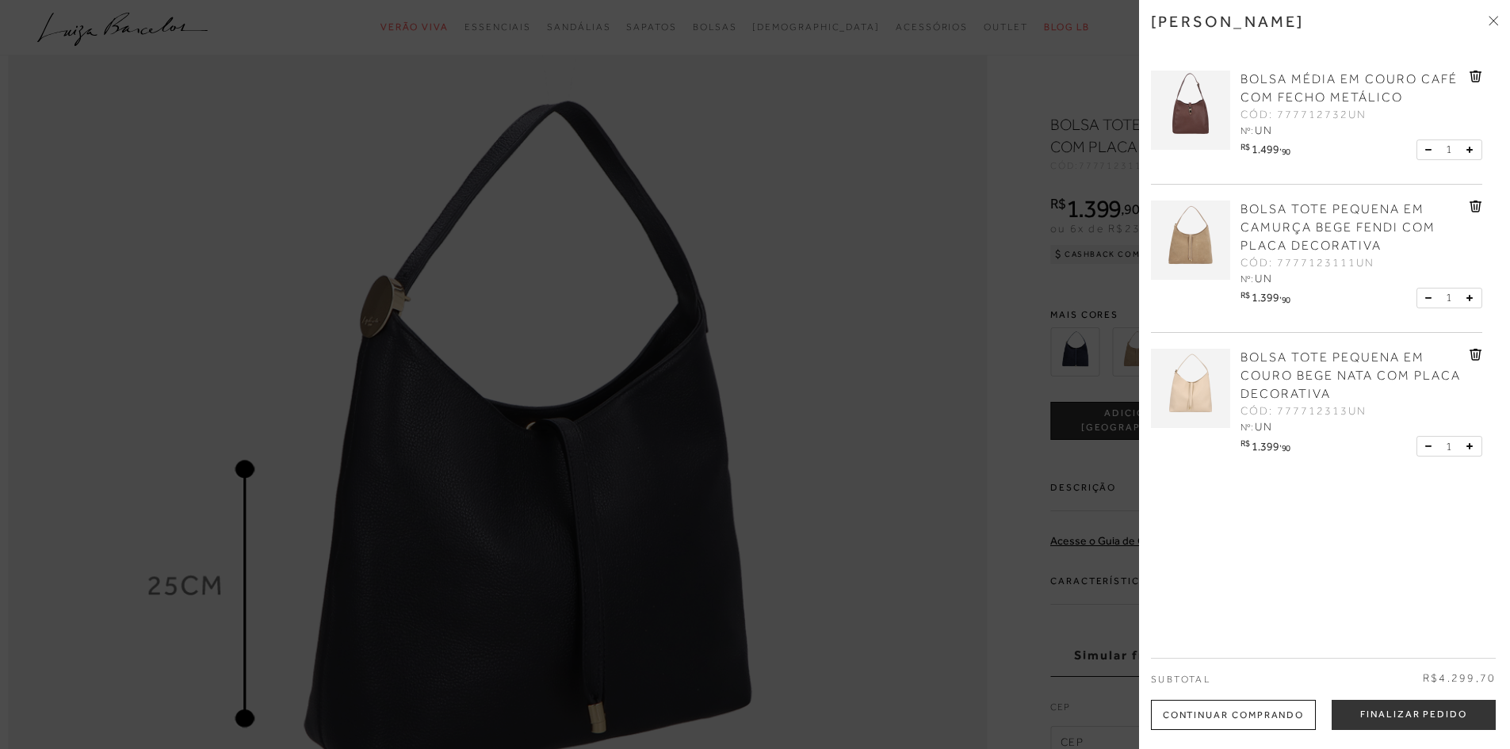
click at [1470, 204] on icon at bounding box center [1476, 207] width 12 height 12
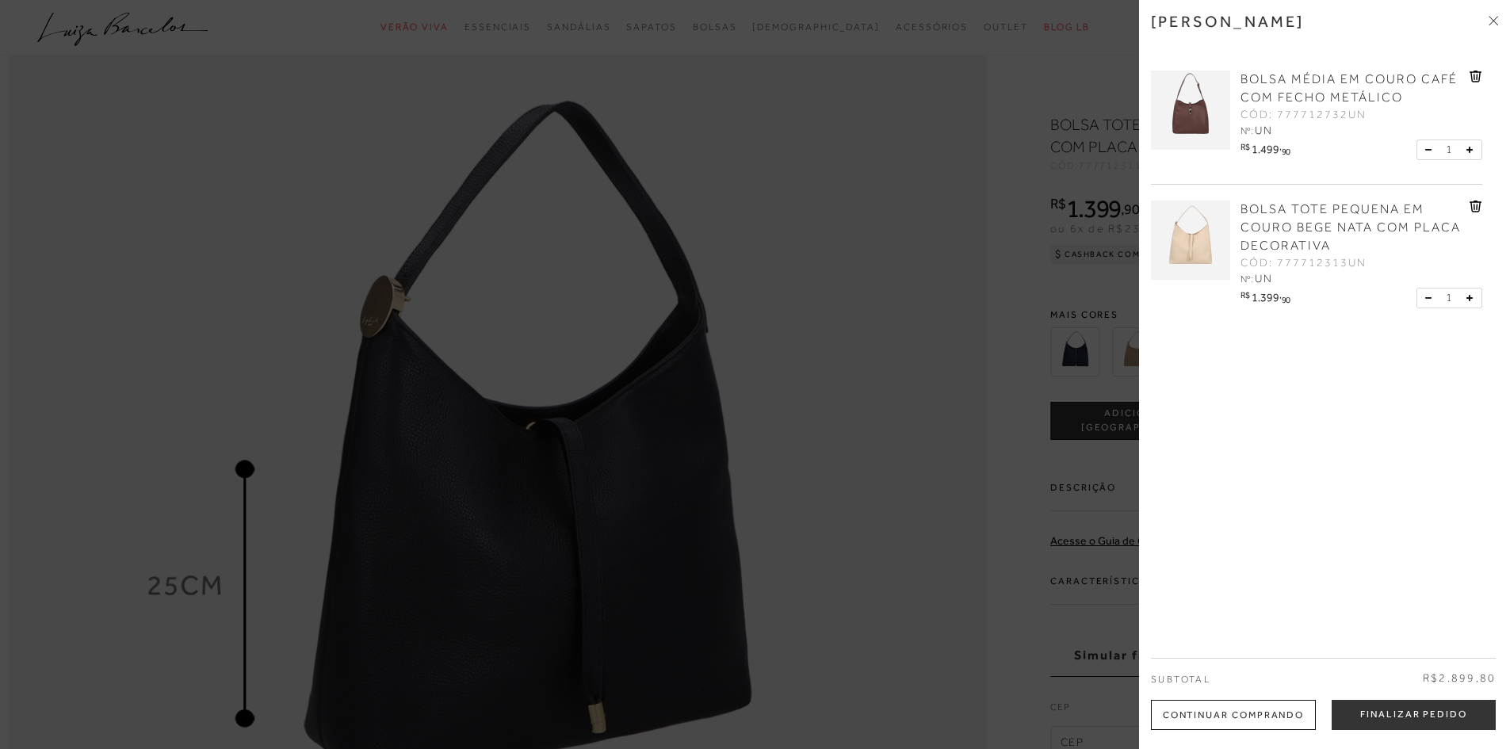
click at [1146, 274] on div "Minha sacola BOLSA MÉDIA EM COURO CAFÉ COM FECHO METÁLICO CÓD: 777712732UN Nº: …" at bounding box center [1324, 374] width 371 height 749
drag, startPoint x: 983, startPoint y: 262, endPoint x: 993, endPoint y: 258, distance: 11.0
click at [984, 262] on div at bounding box center [755, 374] width 1510 height 749
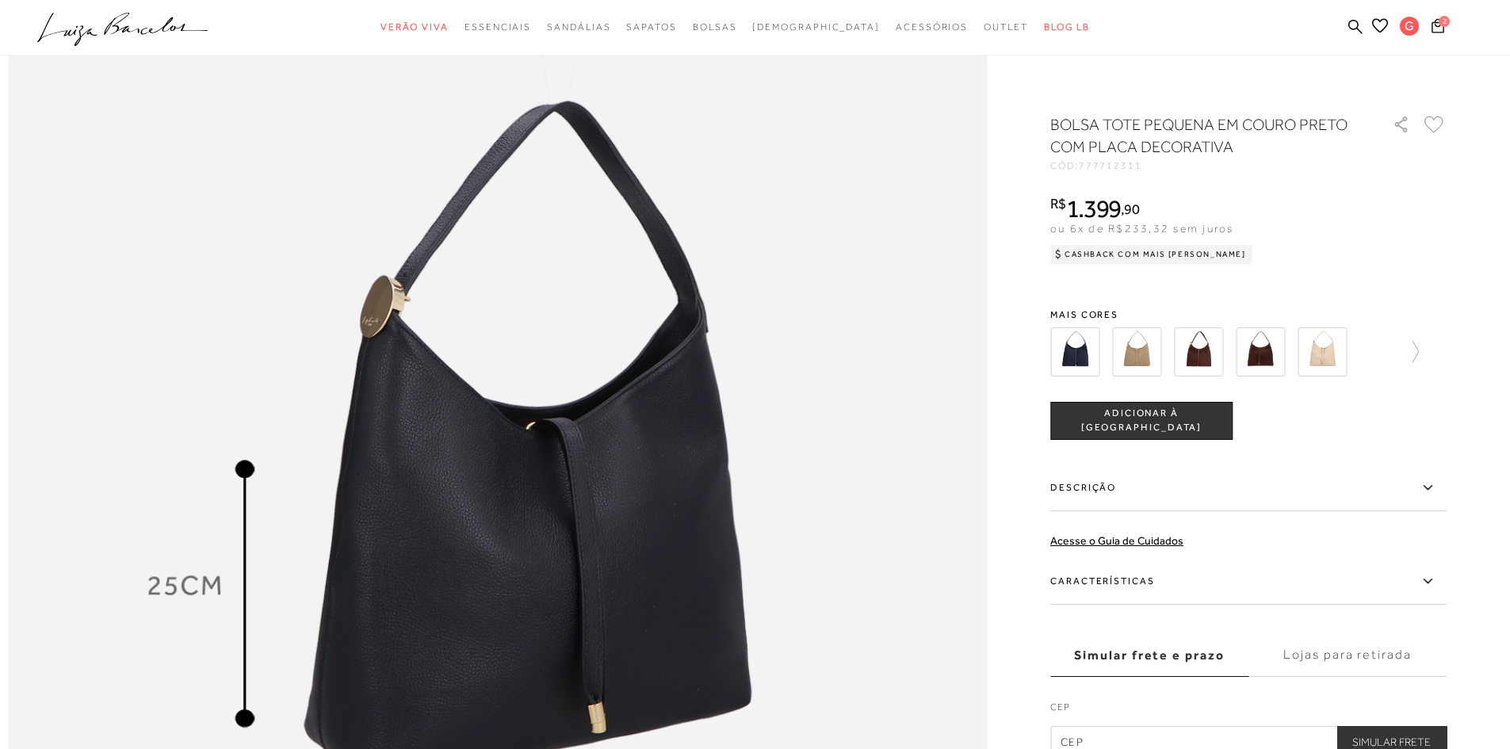
click at [1210, 358] on img at bounding box center [1198, 351] width 49 height 49
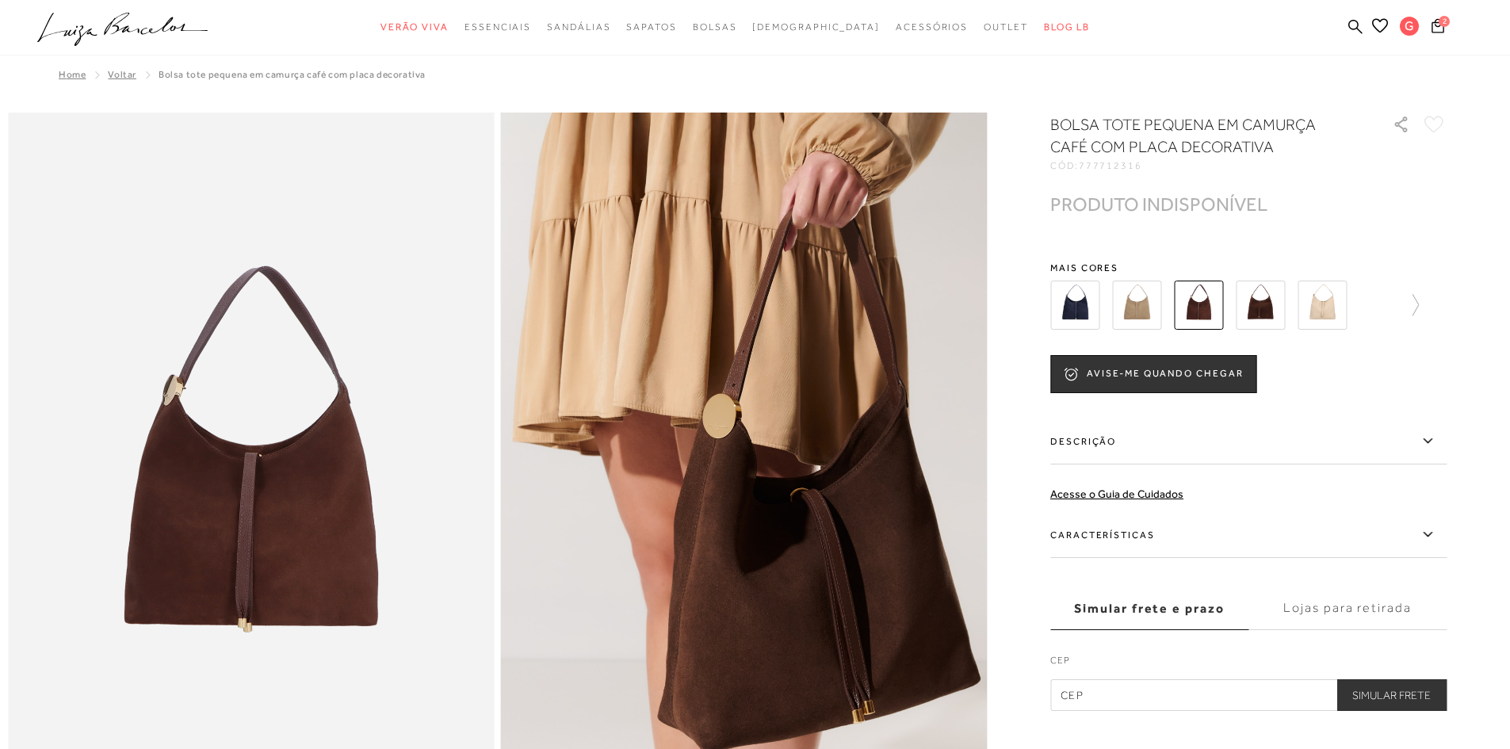
click at [1268, 307] on img at bounding box center [1260, 305] width 49 height 49
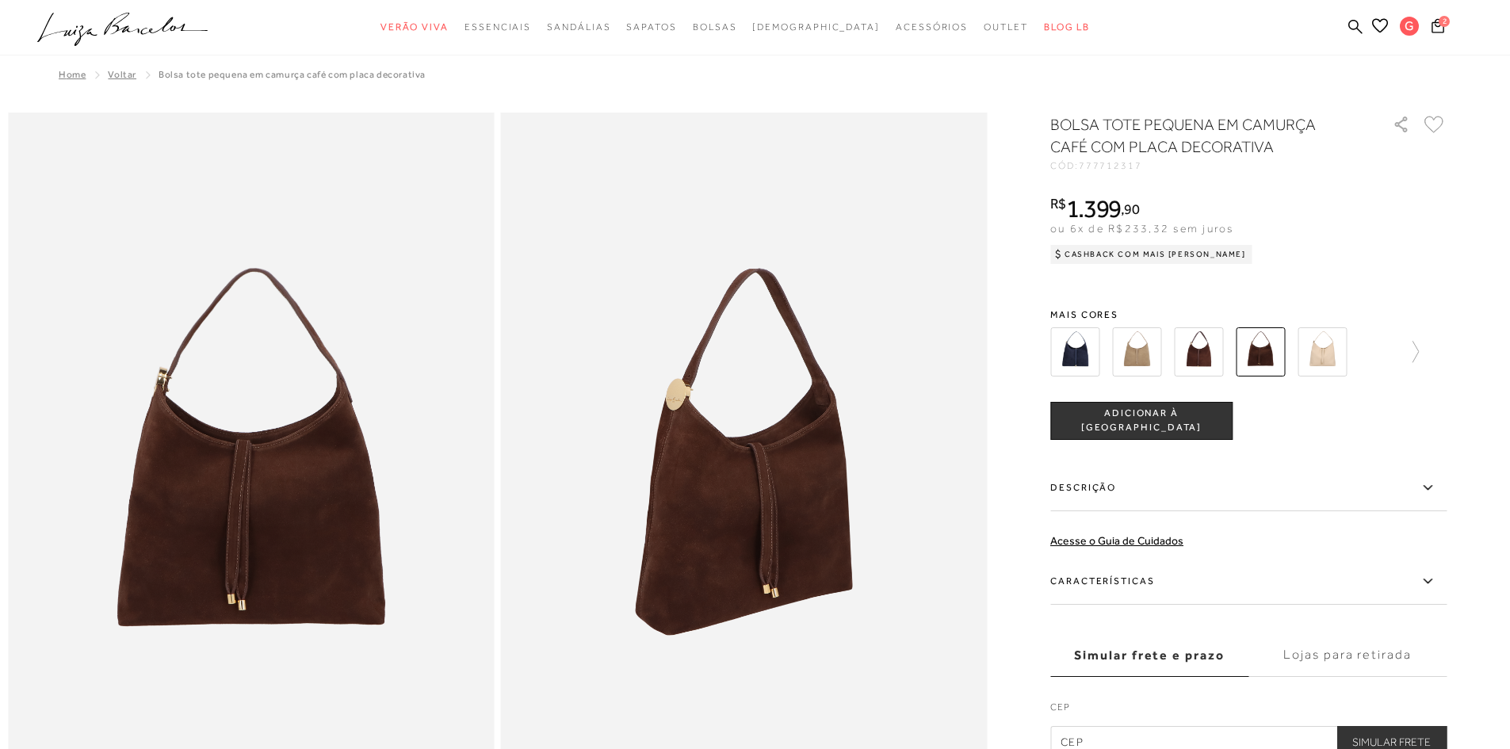
click at [1212, 354] on img at bounding box center [1198, 351] width 49 height 49
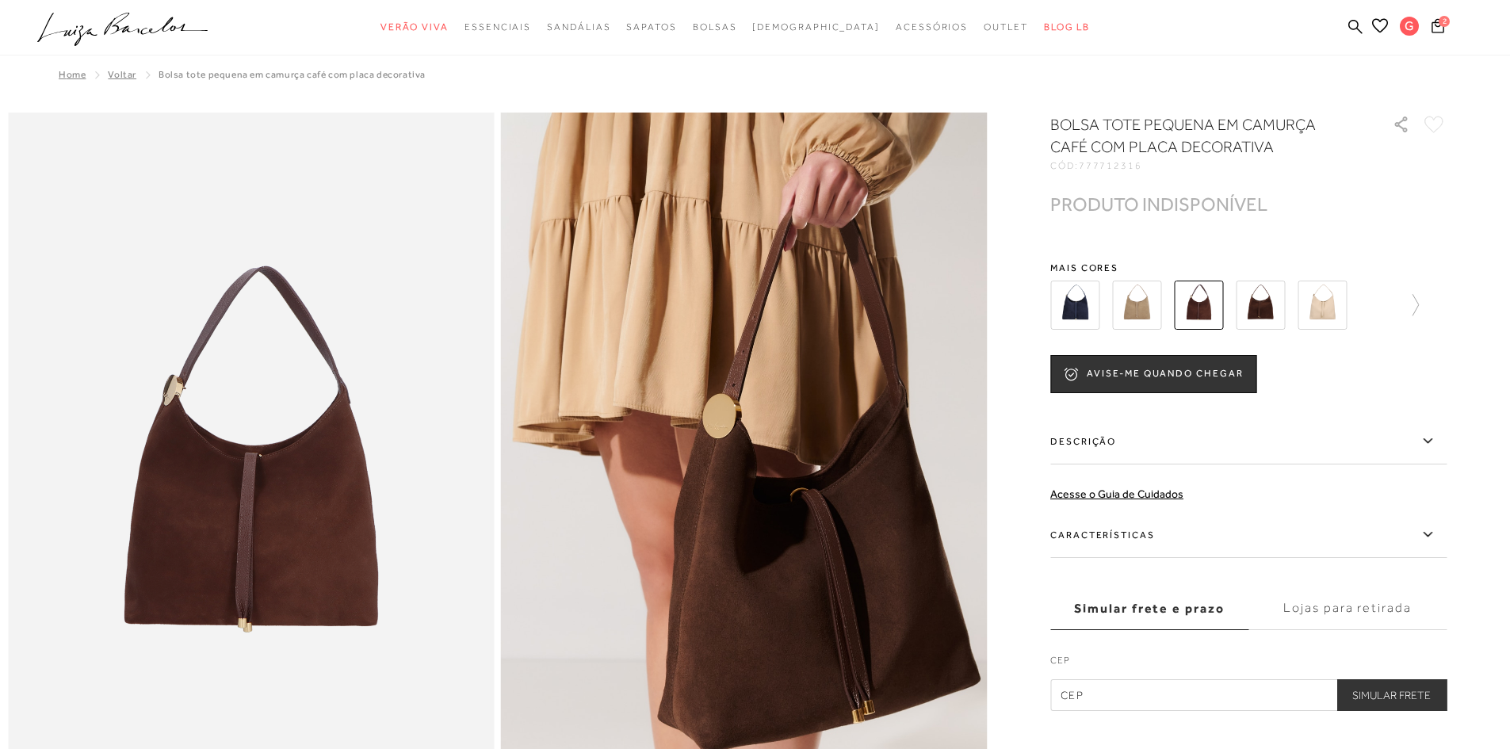
click at [1274, 319] on img at bounding box center [1260, 305] width 49 height 49
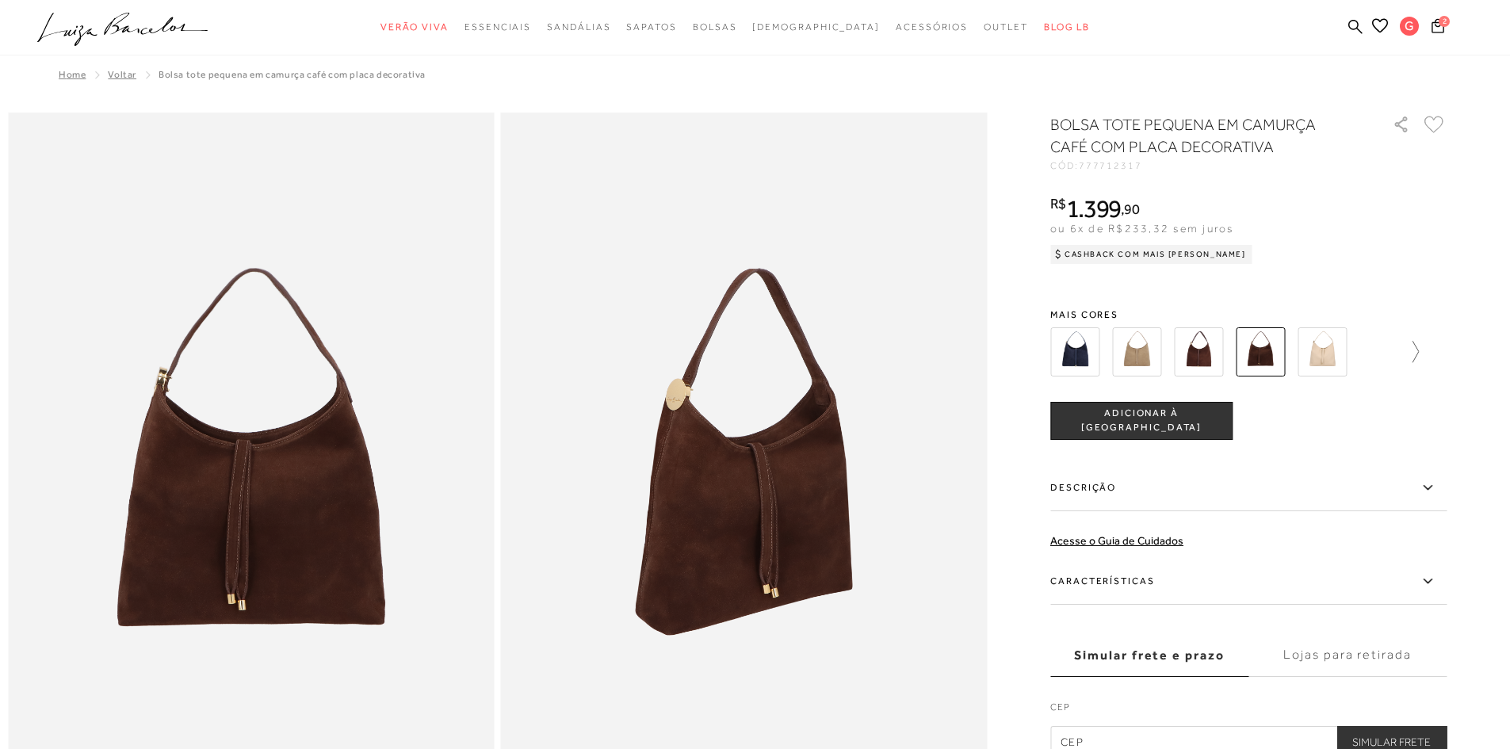
click at [1419, 351] on icon at bounding box center [1408, 352] width 22 height 22
click at [1060, 342] on icon at bounding box center [1061, 352] width 22 height 22
click at [1336, 350] on img at bounding box center [1322, 351] width 49 height 49
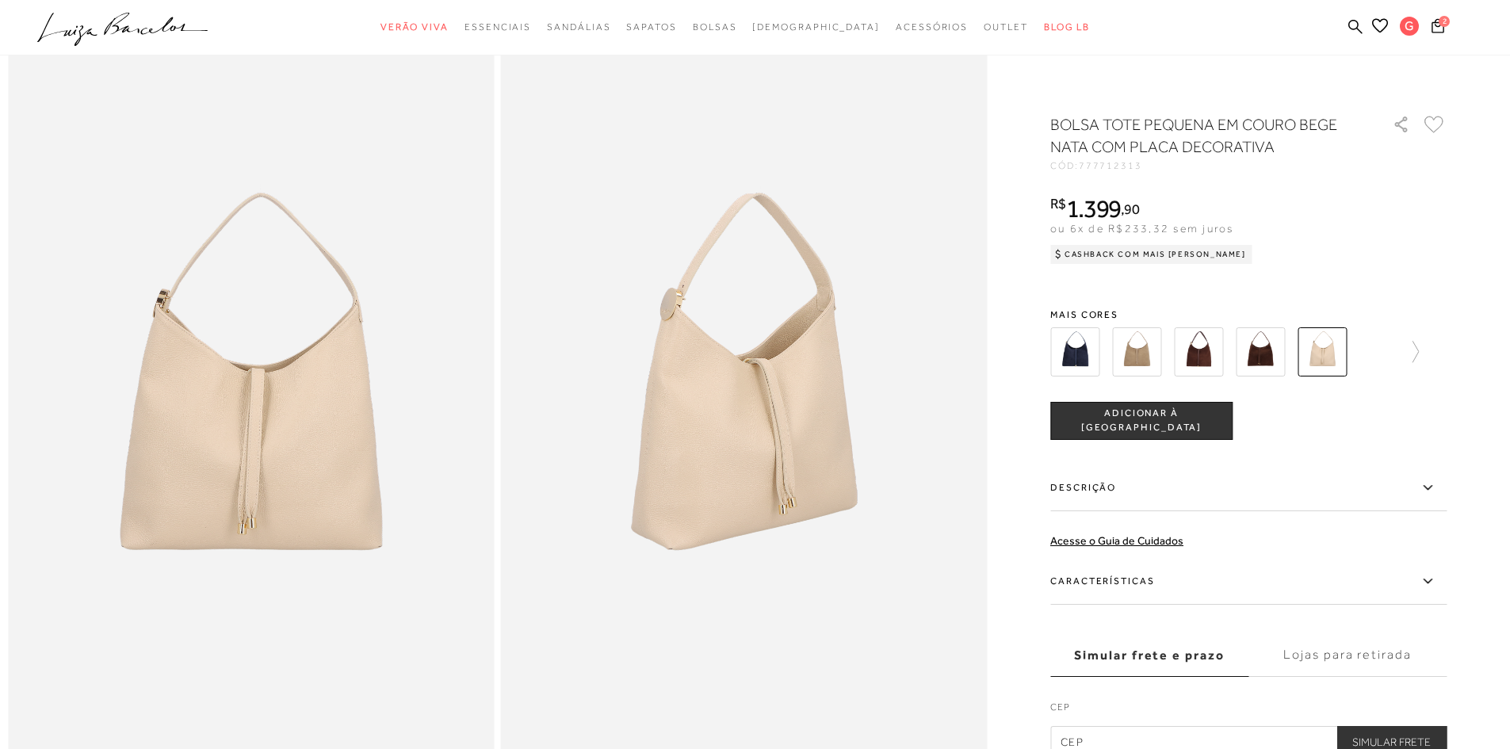
scroll to position [79, 0]
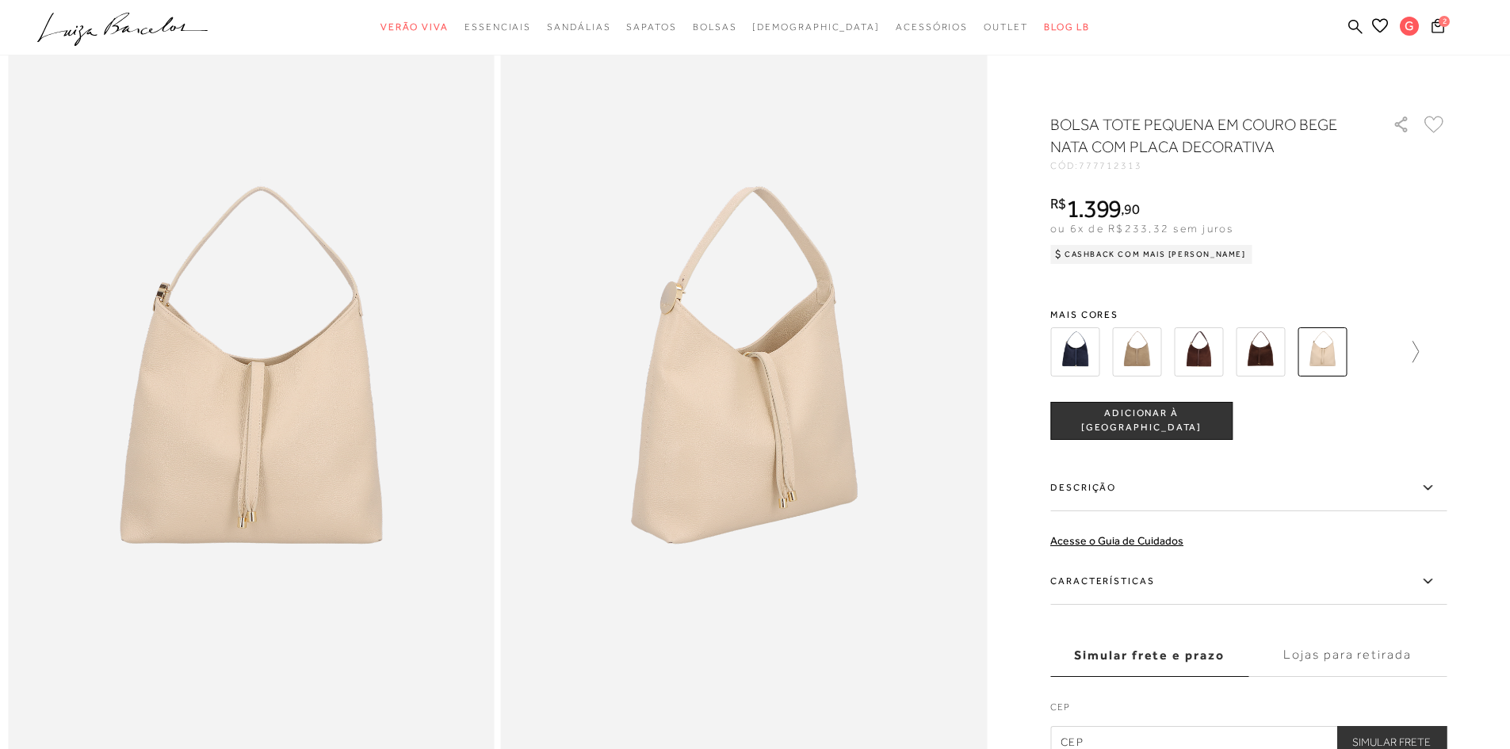
click at [1419, 357] on icon at bounding box center [1408, 352] width 22 height 22
click at [1103, 339] on img at bounding box center [1102, 351] width 49 height 49
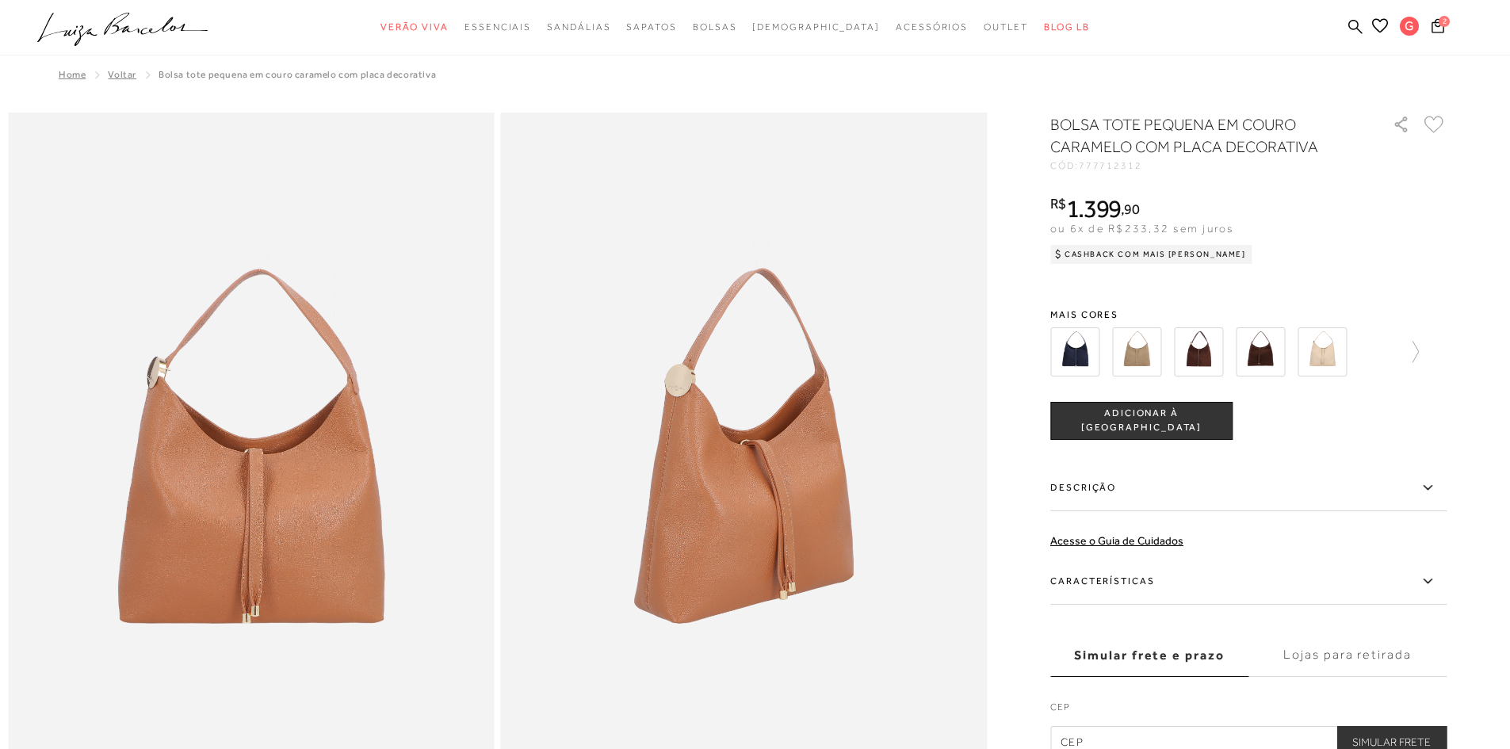
click at [1114, 425] on span "ADICIONAR À SACOLA" at bounding box center [1141, 421] width 181 height 28
click at [1437, 25] on icon at bounding box center [1437, 25] width 13 height 17
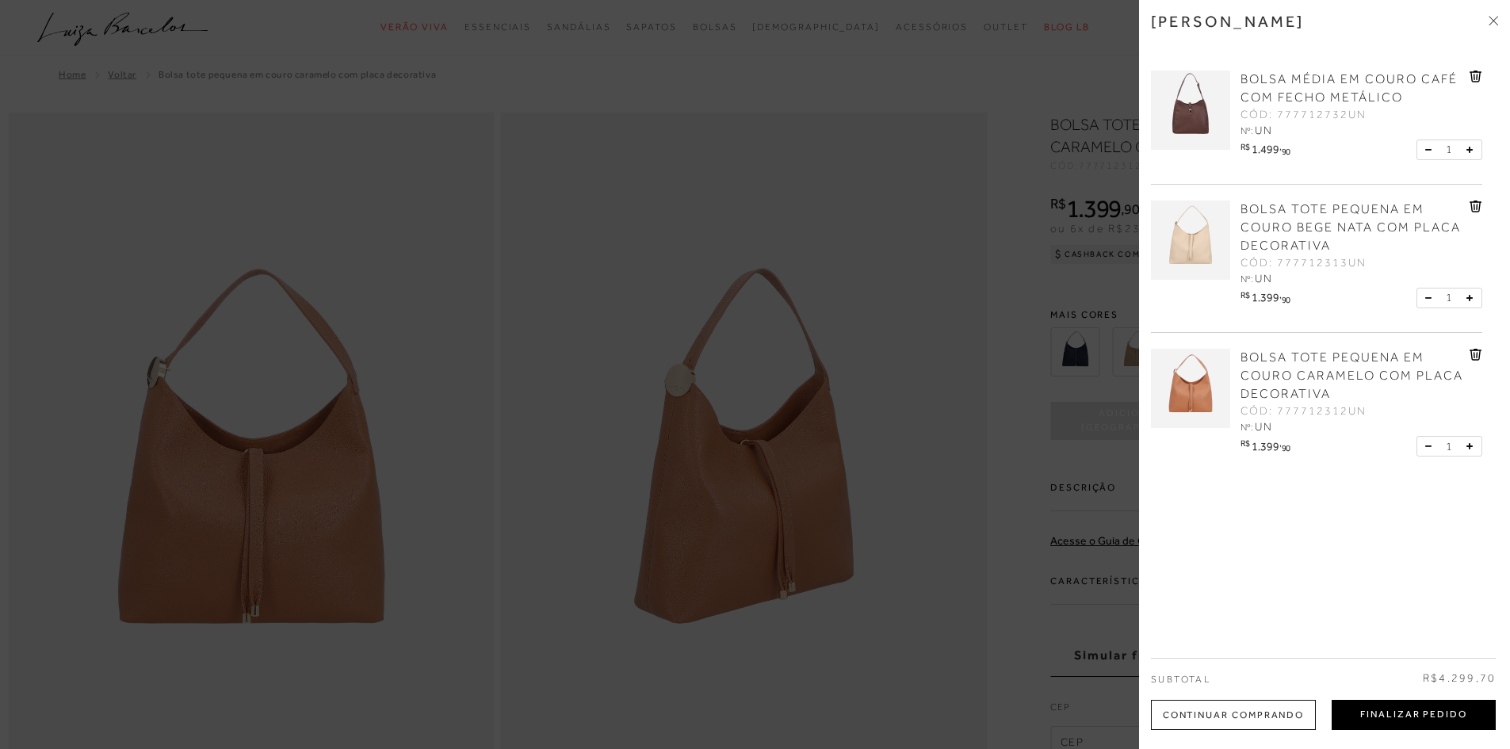
click at [1370, 718] on button "Finalizar Pedido" at bounding box center [1414, 715] width 164 height 30
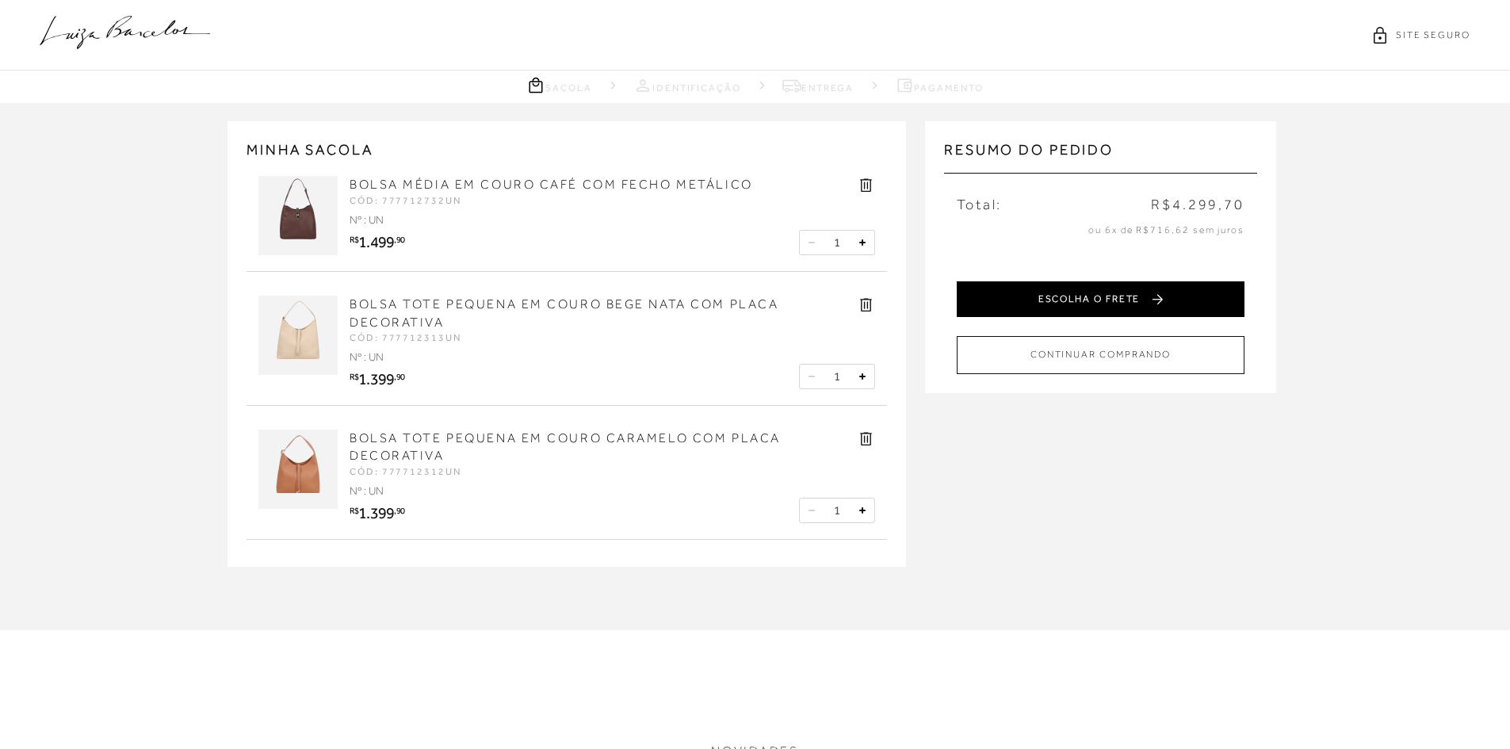
click at [1086, 296] on button "ESCOLHA O FRETE" at bounding box center [1101, 299] width 288 height 36
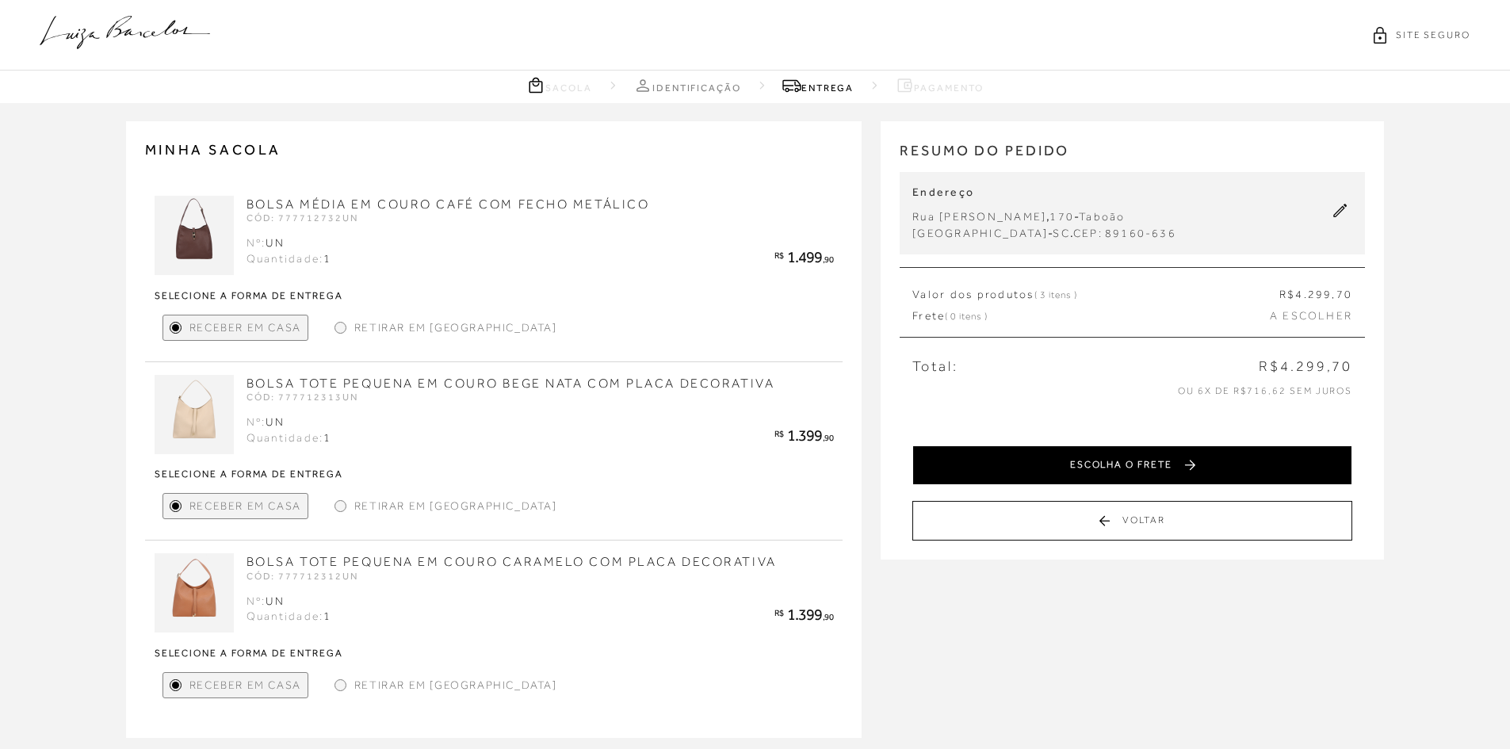
click at [1177, 473] on button "ESCOLHA O FRETE" at bounding box center [1132, 466] width 440 height 40
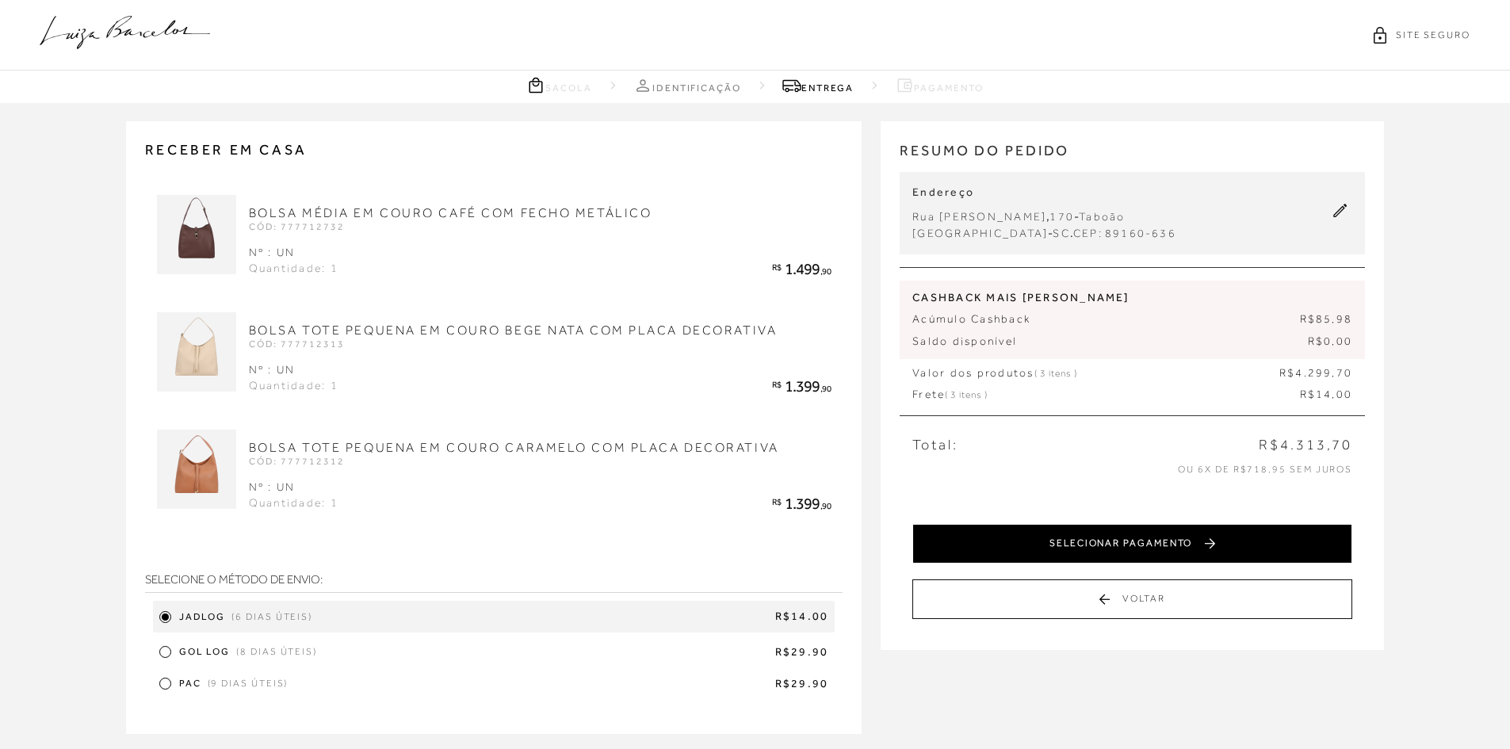
click at [1169, 548] on button "SELECIONAR PAGAMENTO" at bounding box center [1132, 544] width 440 height 40
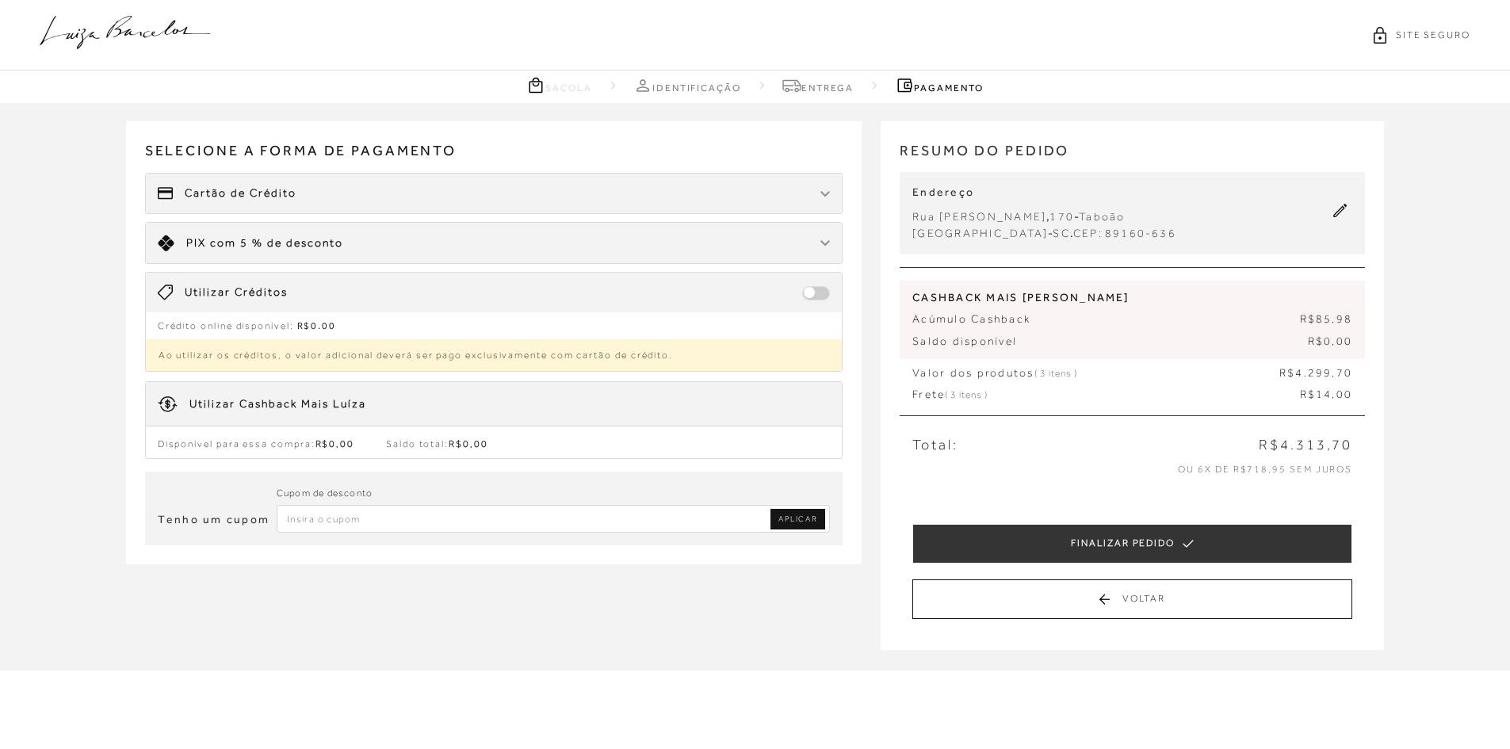
click at [380, 518] on input "Inserir Código da Promoção" at bounding box center [554, 519] width 554 height 28
paste input "PRIMEIRALB"
type input "PRIMEIRALB"
click at [790, 519] on span "APLICAR" at bounding box center [797, 519] width 39 height 11
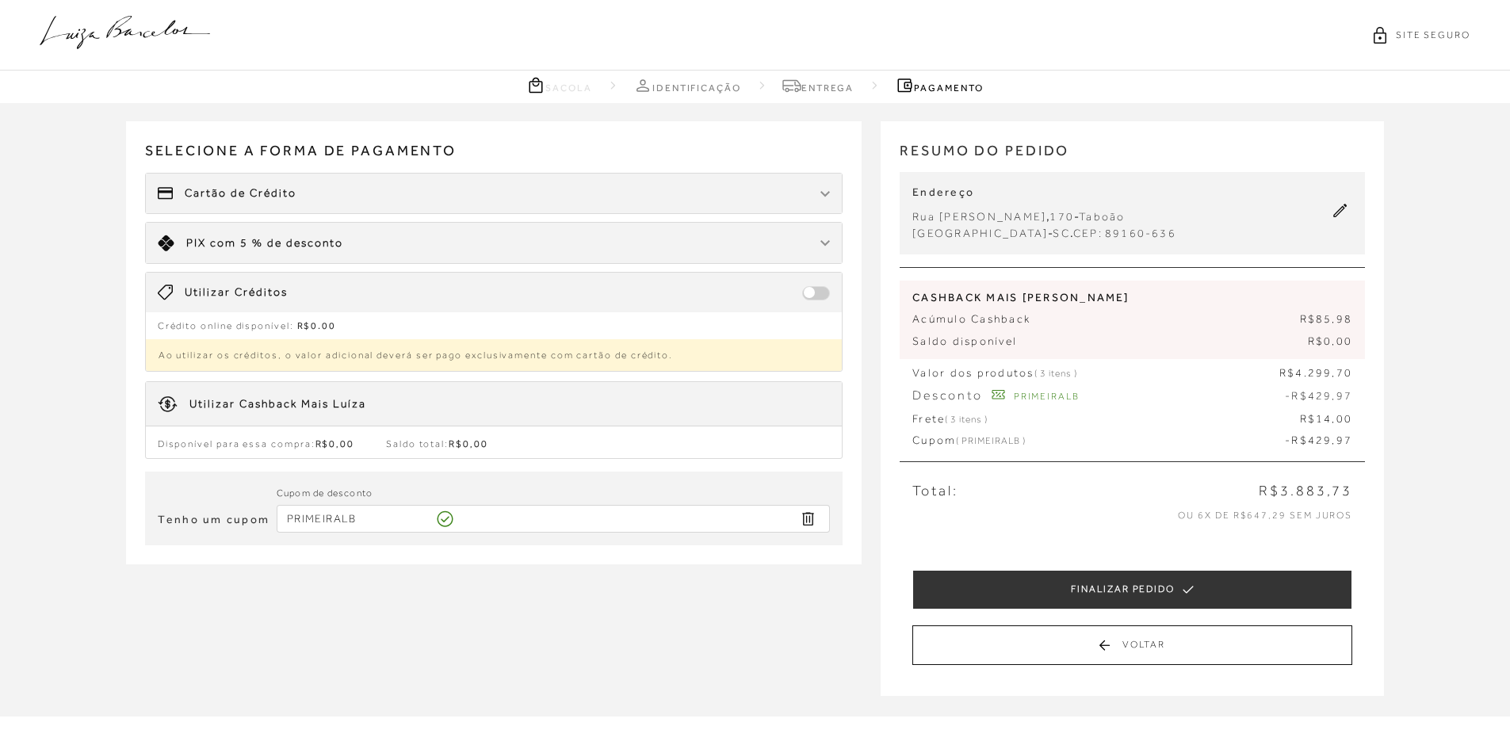
click at [303, 243] on span "com 5 % de desconto" at bounding box center [276, 242] width 133 height 13
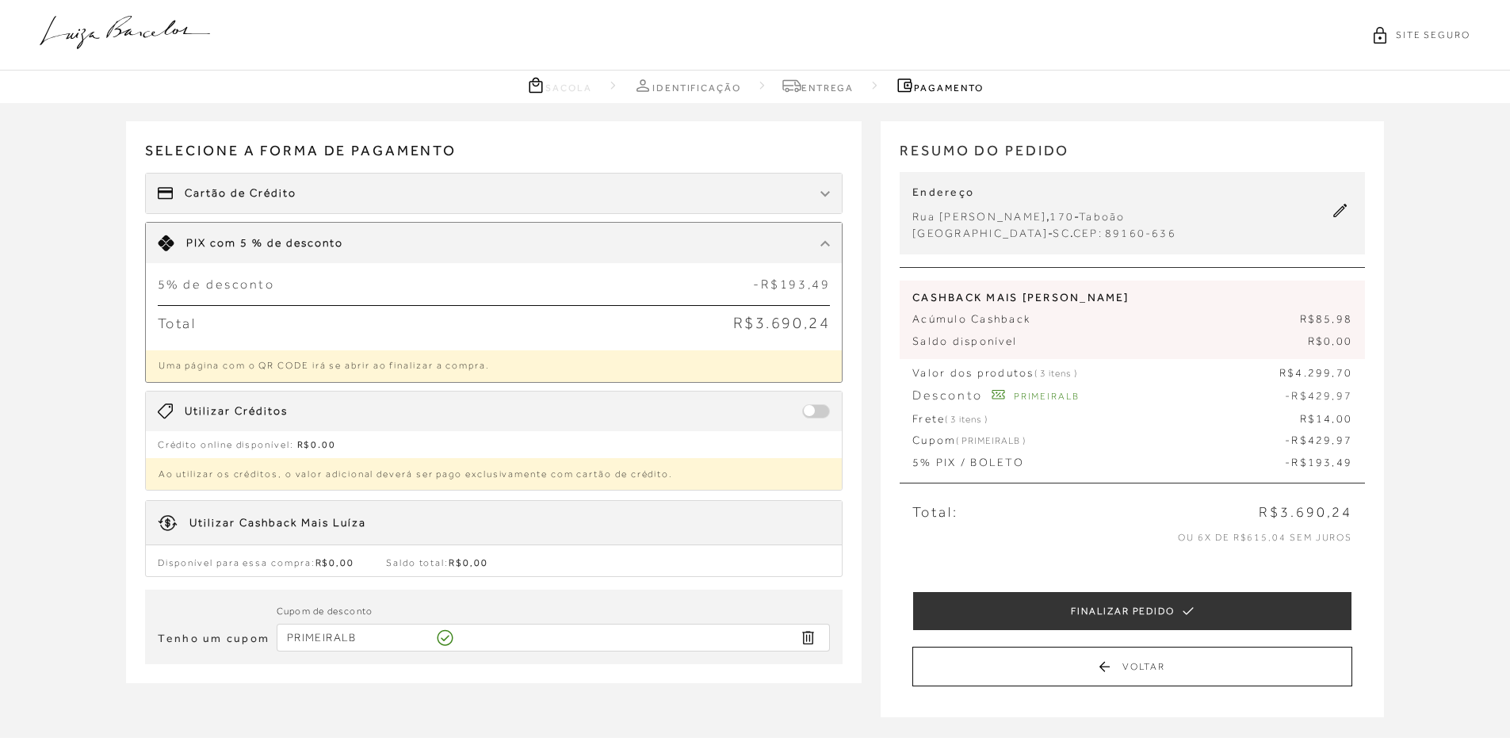
click at [120, 40] on icon at bounding box center [125, 32] width 170 height 33
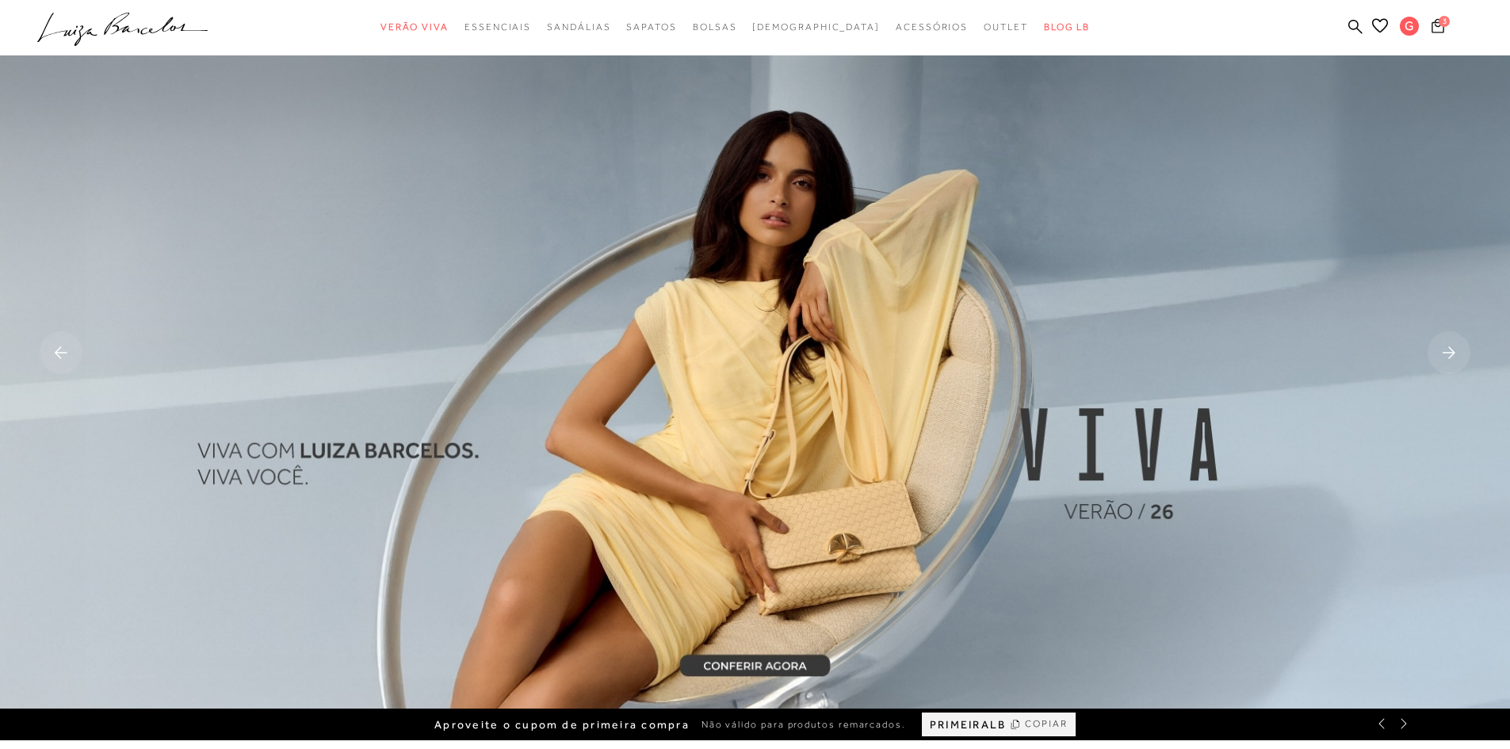
click at [1440, 33] on button "3" at bounding box center [1438, 27] width 22 height 21
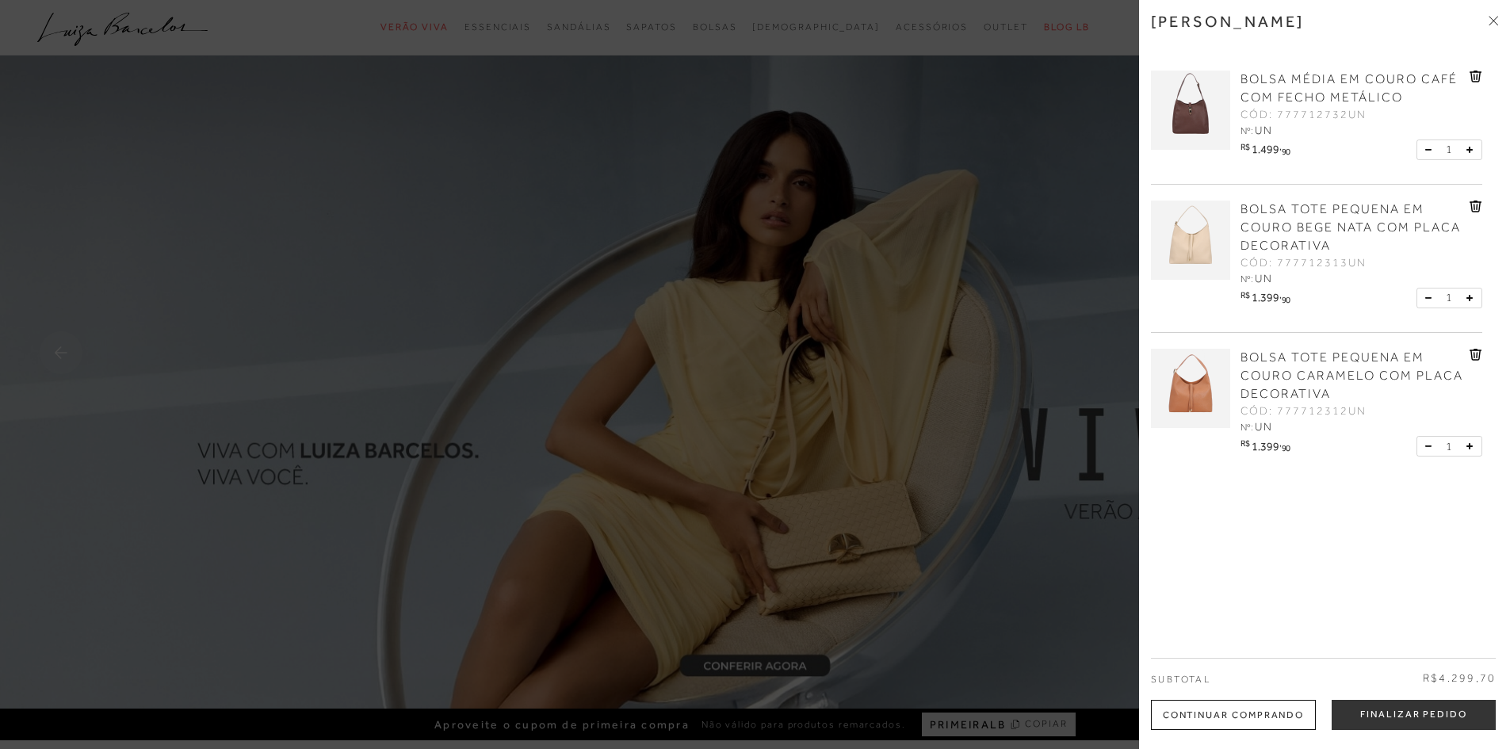
click at [1474, 210] on icon at bounding box center [1475, 207] width 2 height 6
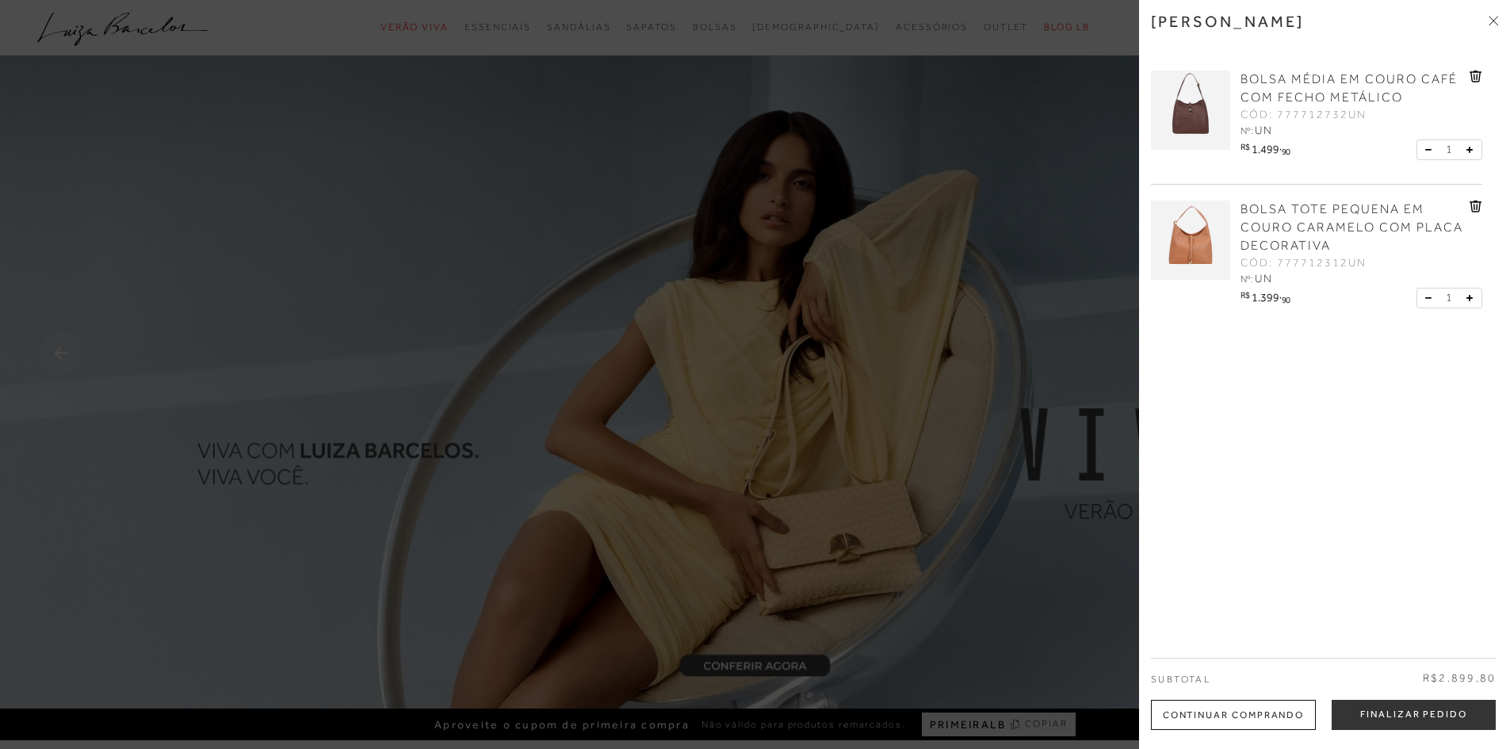
click at [1199, 124] on img at bounding box center [1190, 110] width 79 height 79
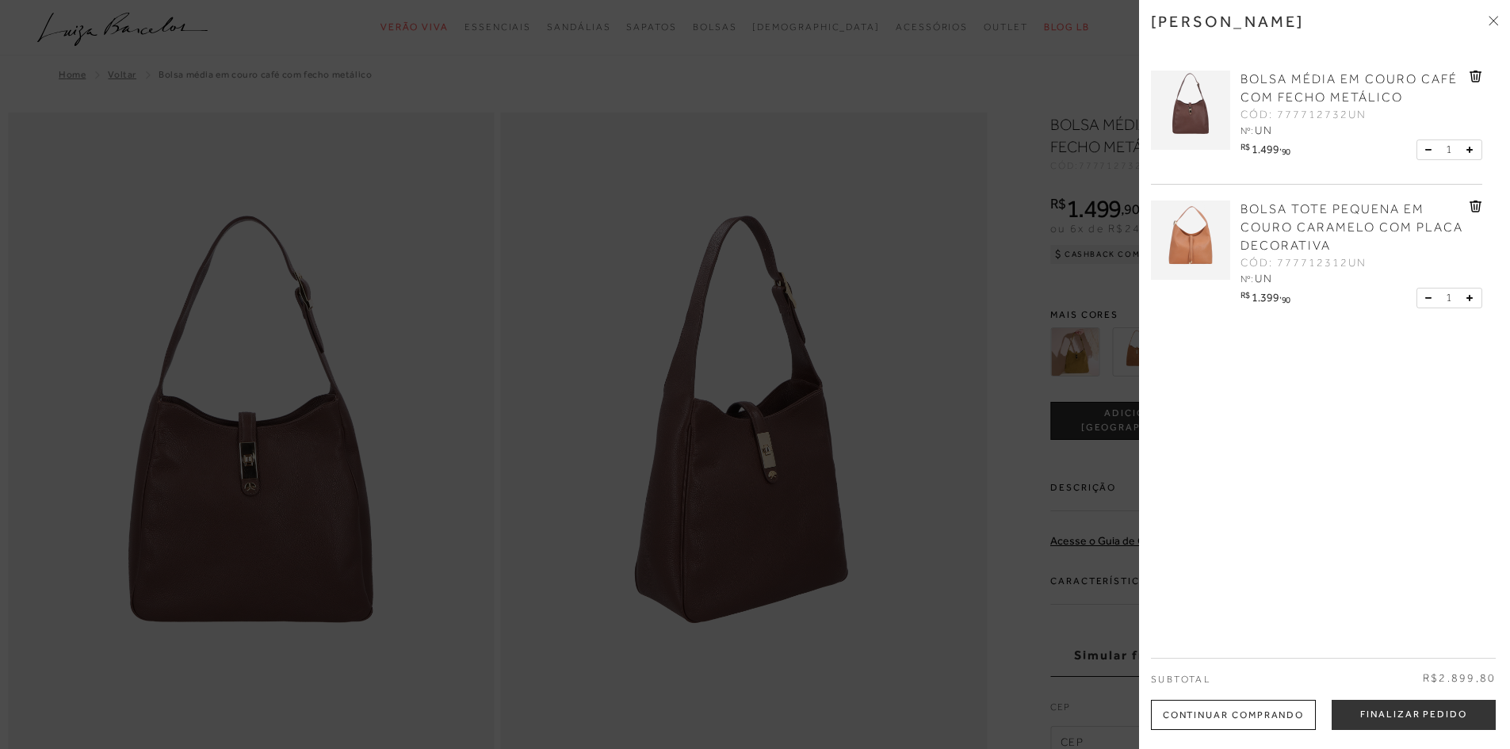
click at [813, 406] on div at bounding box center [755, 374] width 1510 height 749
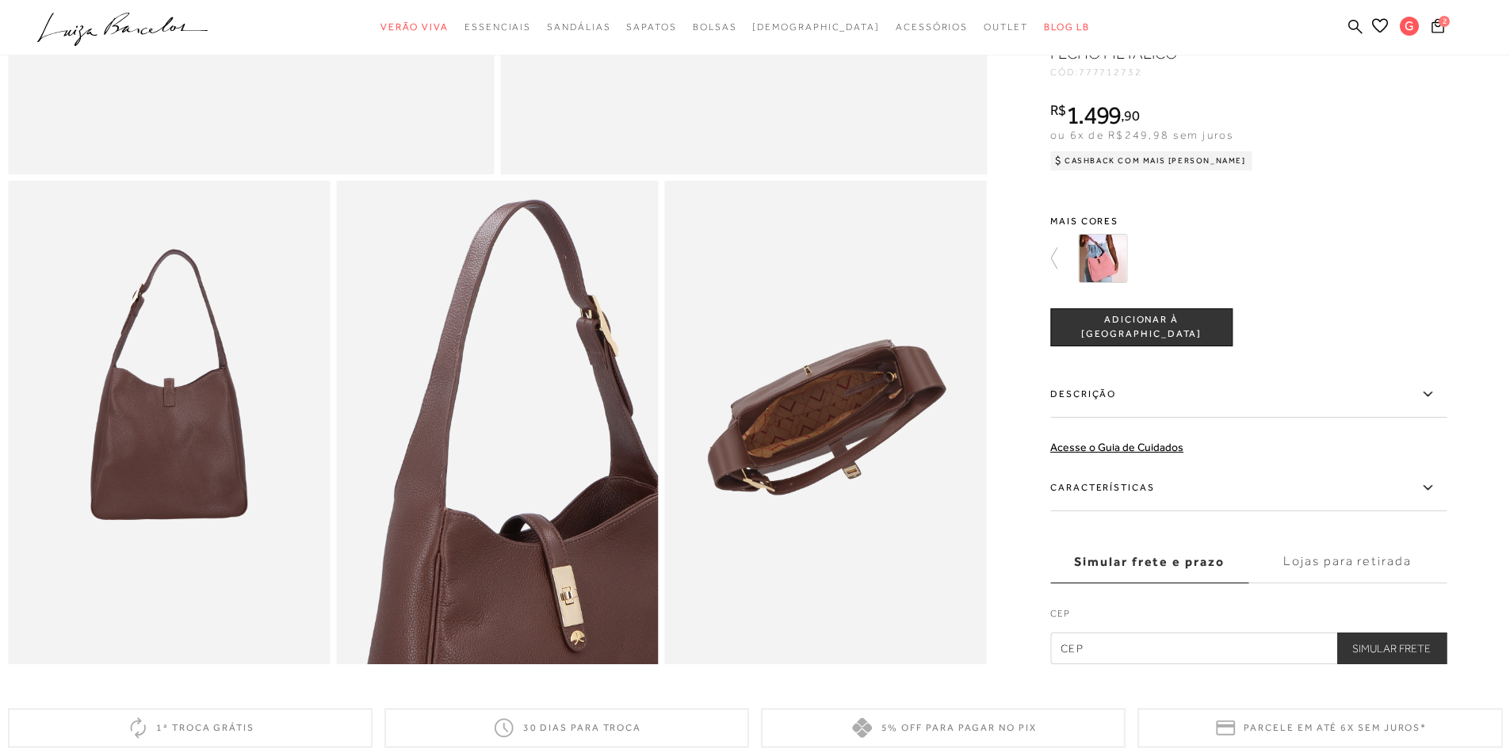
scroll to position [713, 0]
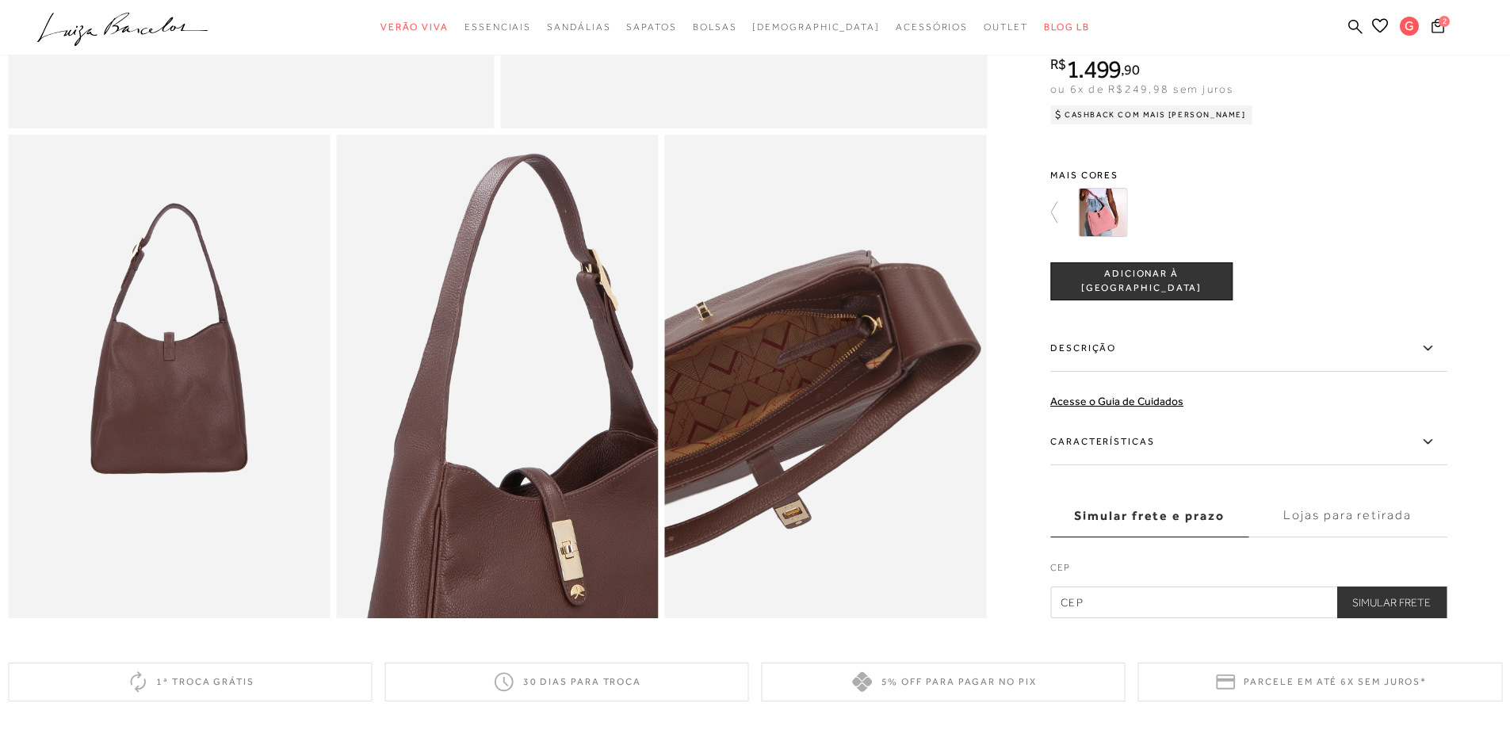
click at [916, 348] on img at bounding box center [741, 416] width 644 height 966
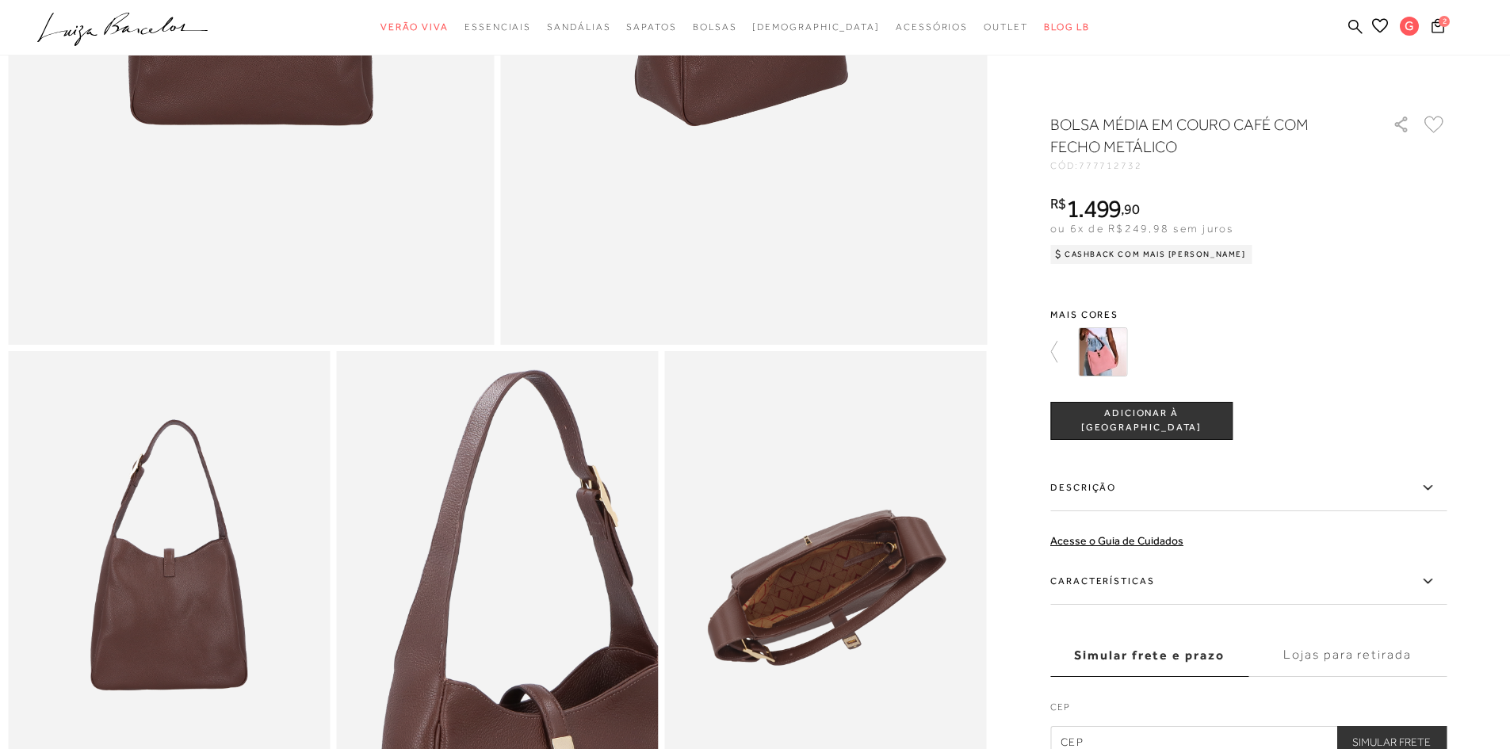
scroll to position [476, 0]
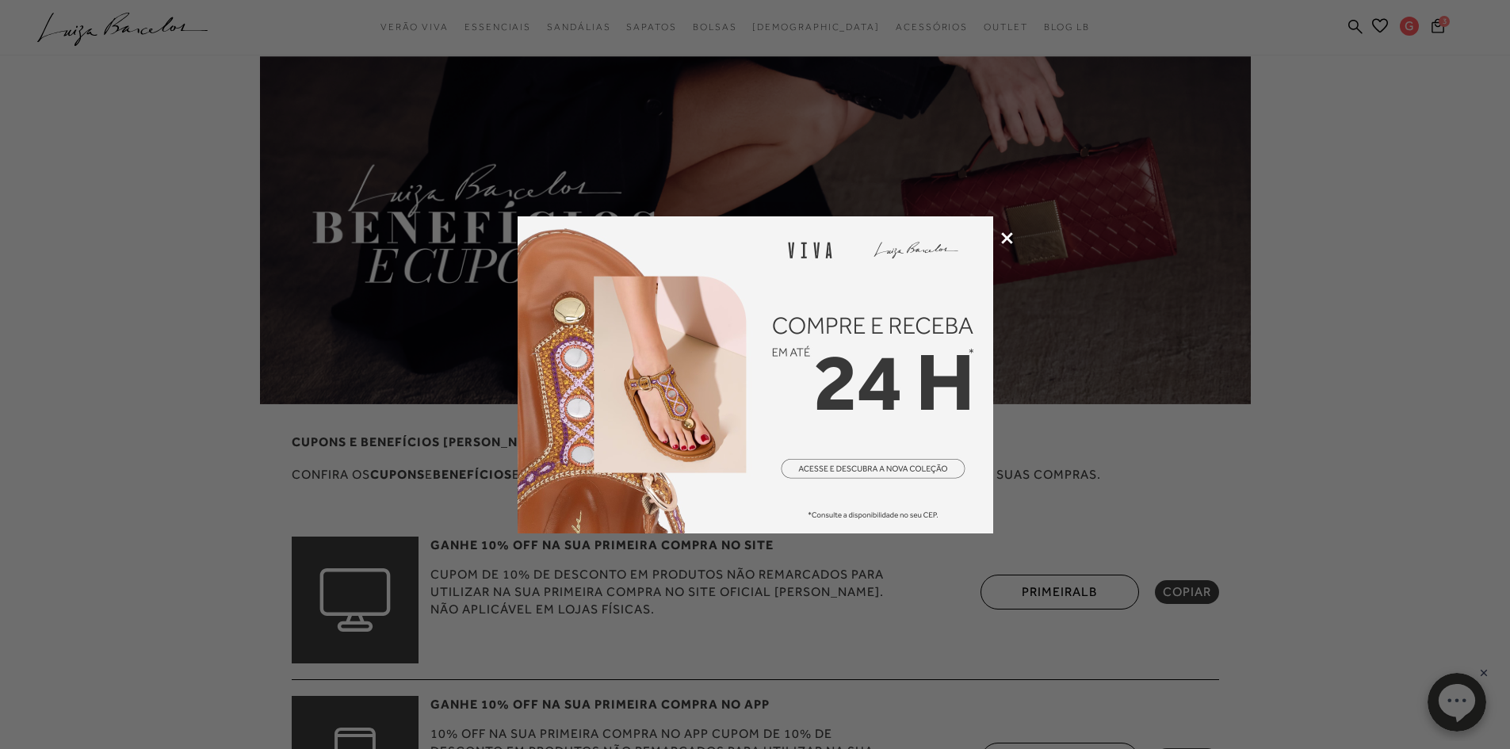
click at [1012, 239] on icon at bounding box center [1007, 238] width 12 height 12
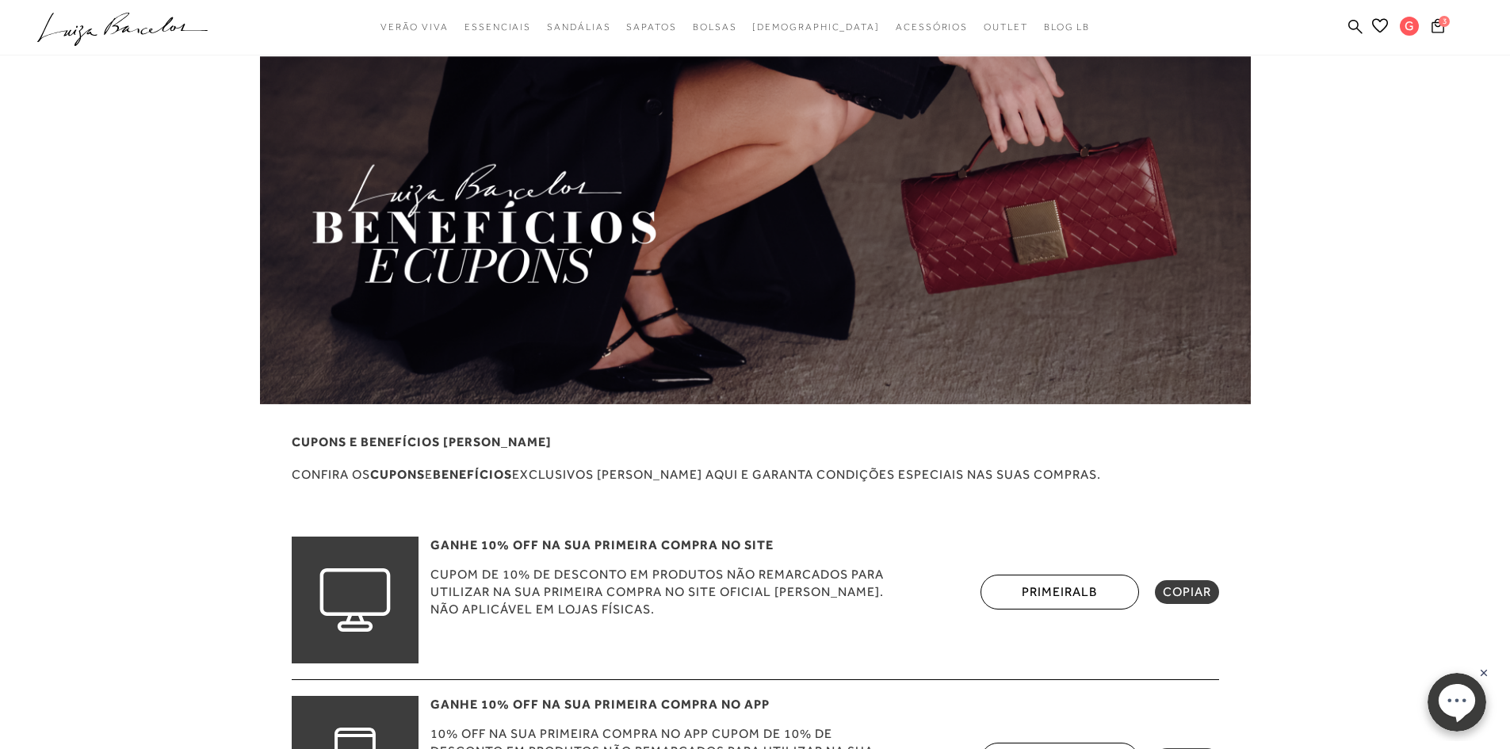
click at [1184, 596] on span "COPIAR" at bounding box center [1187, 592] width 48 height 16
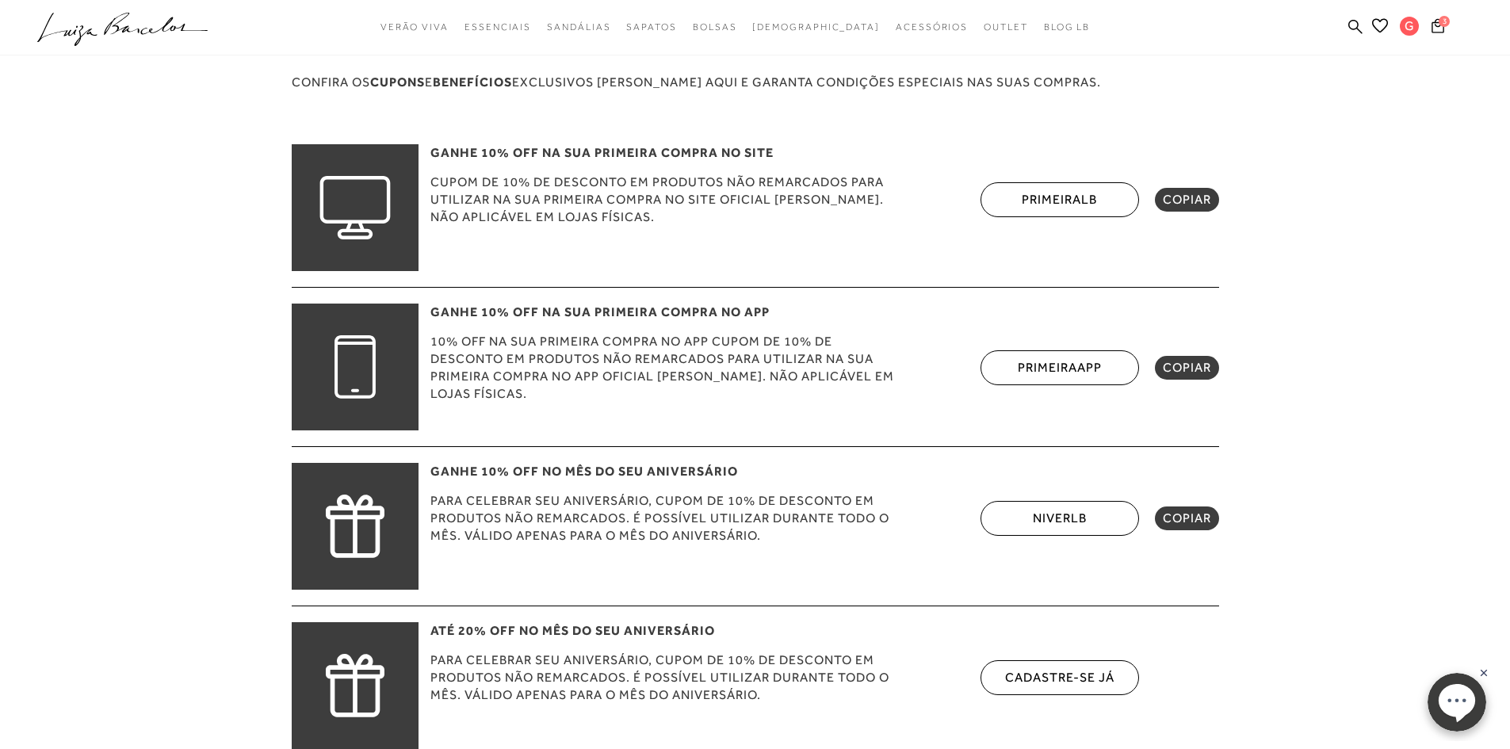
scroll to position [396, 0]
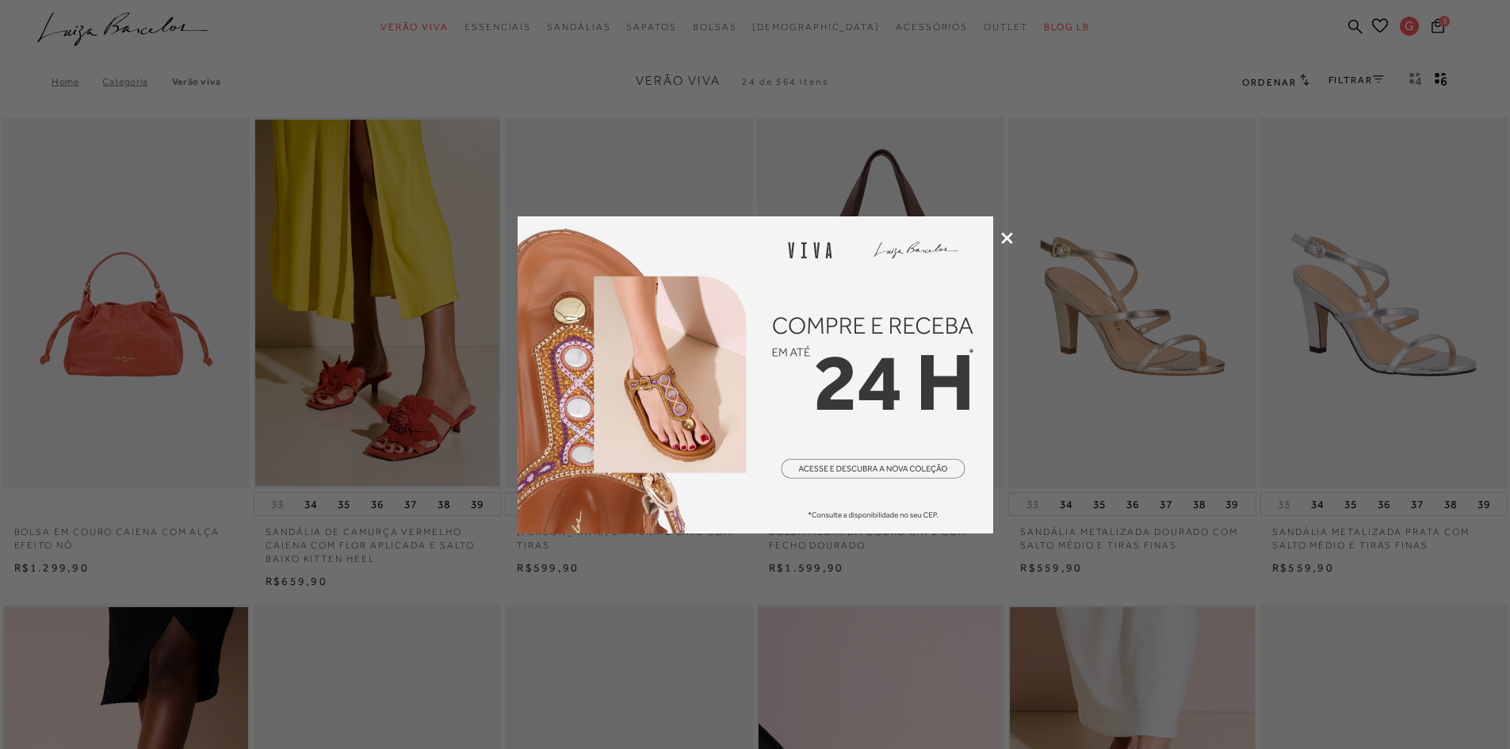
drag, startPoint x: 1004, startPoint y: 244, endPoint x: 1017, endPoint y: 234, distance: 17.0
click at [1004, 244] on div at bounding box center [755, 374] width 1510 height 749
click at [1008, 238] on icon at bounding box center [1007, 238] width 12 height 12
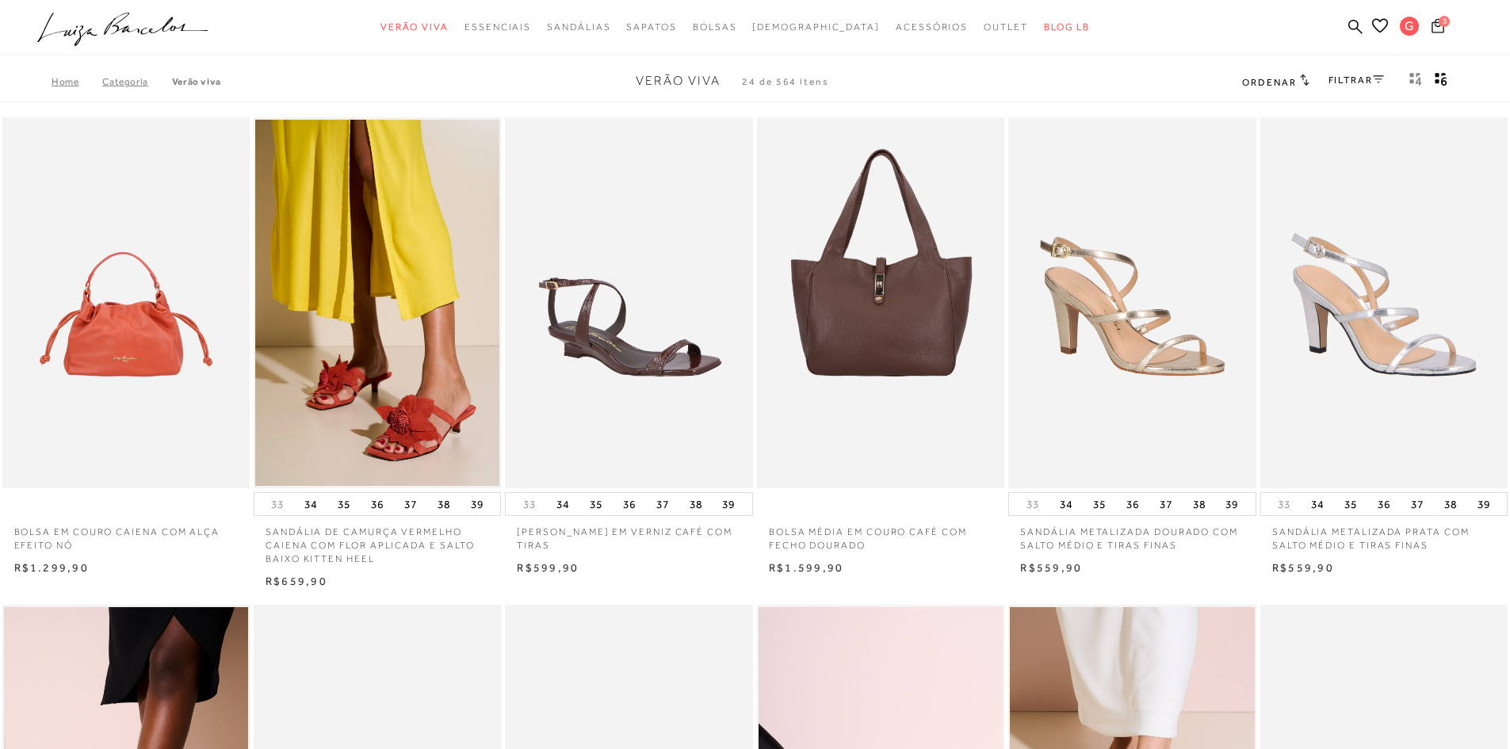
click at [1443, 31] on icon at bounding box center [1438, 25] width 13 height 14
